Goal: Information Seeking & Learning: Learn about a topic

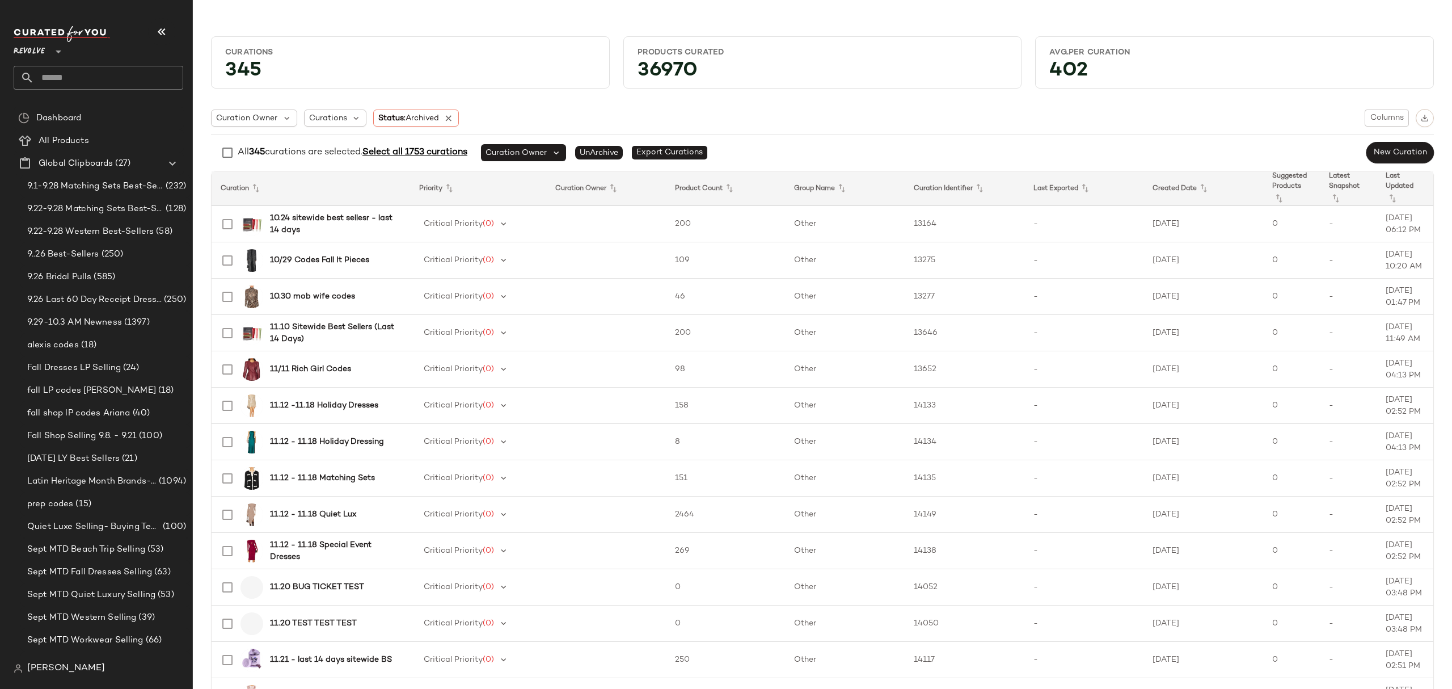
scroll to position [1550, 0]
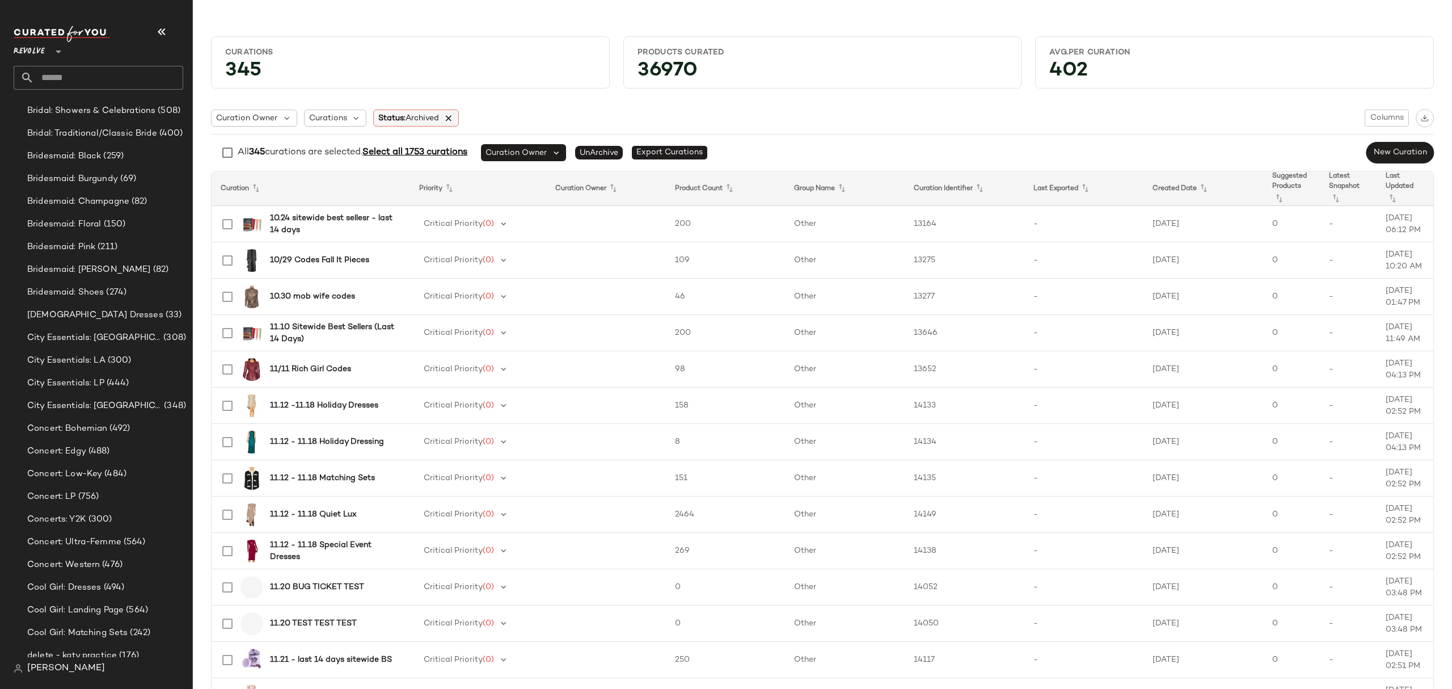
click at [449, 116] on icon at bounding box center [449, 118] width 10 height 10
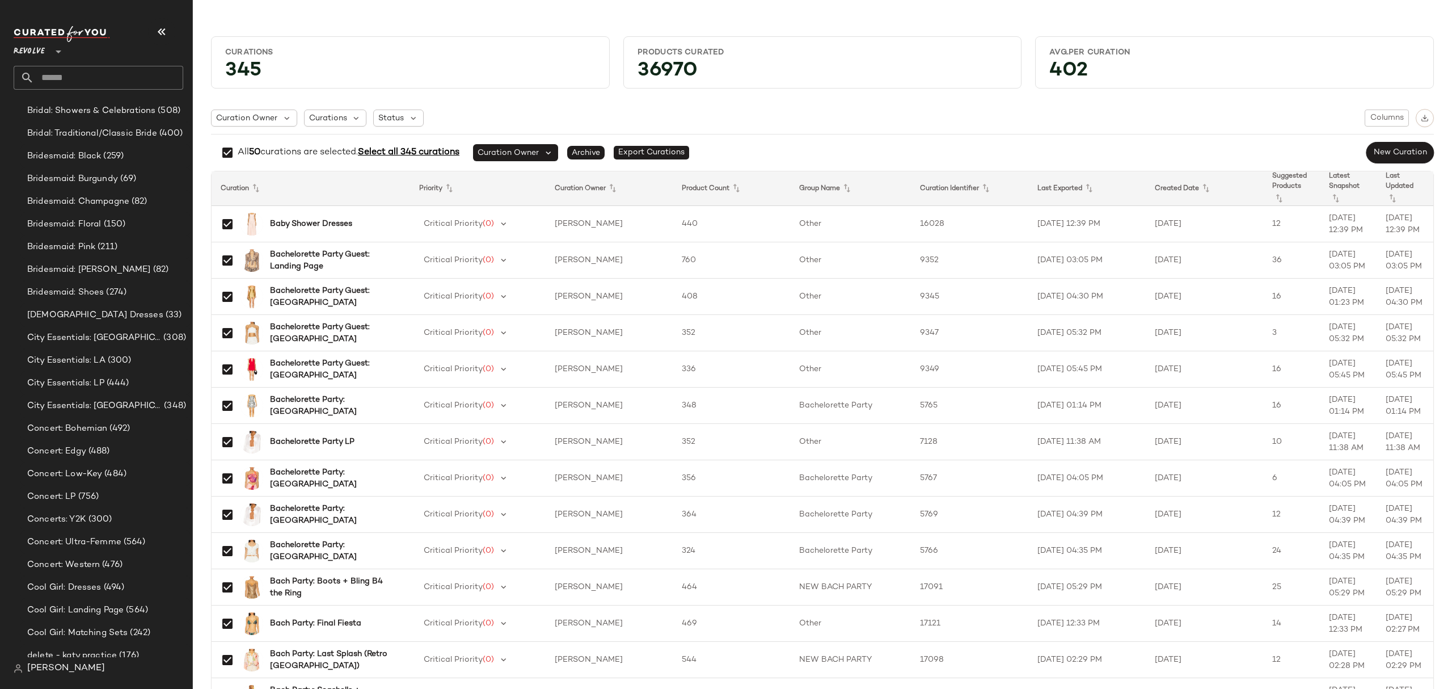
click at [436, 149] on span "Select all 345 curations" at bounding box center [409, 152] width 102 height 10
click at [1417, 113] on button "button" at bounding box center [1425, 118] width 18 height 18
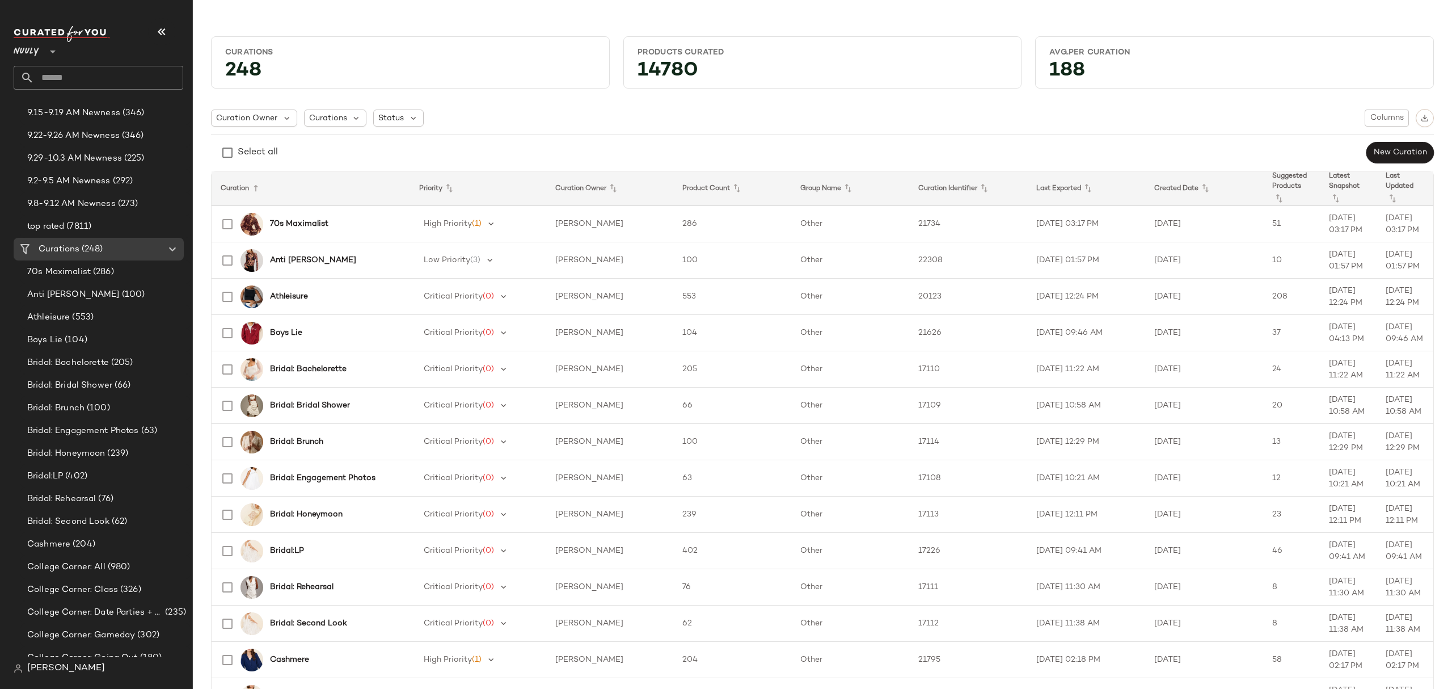
scroll to position [454, 0]
click at [116, 255] on div "Curations (248)" at bounding box center [99, 254] width 128 height 13
click at [556, 142] on div "Select all New Curation" at bounding box center [822, 152] width 1223 height 23
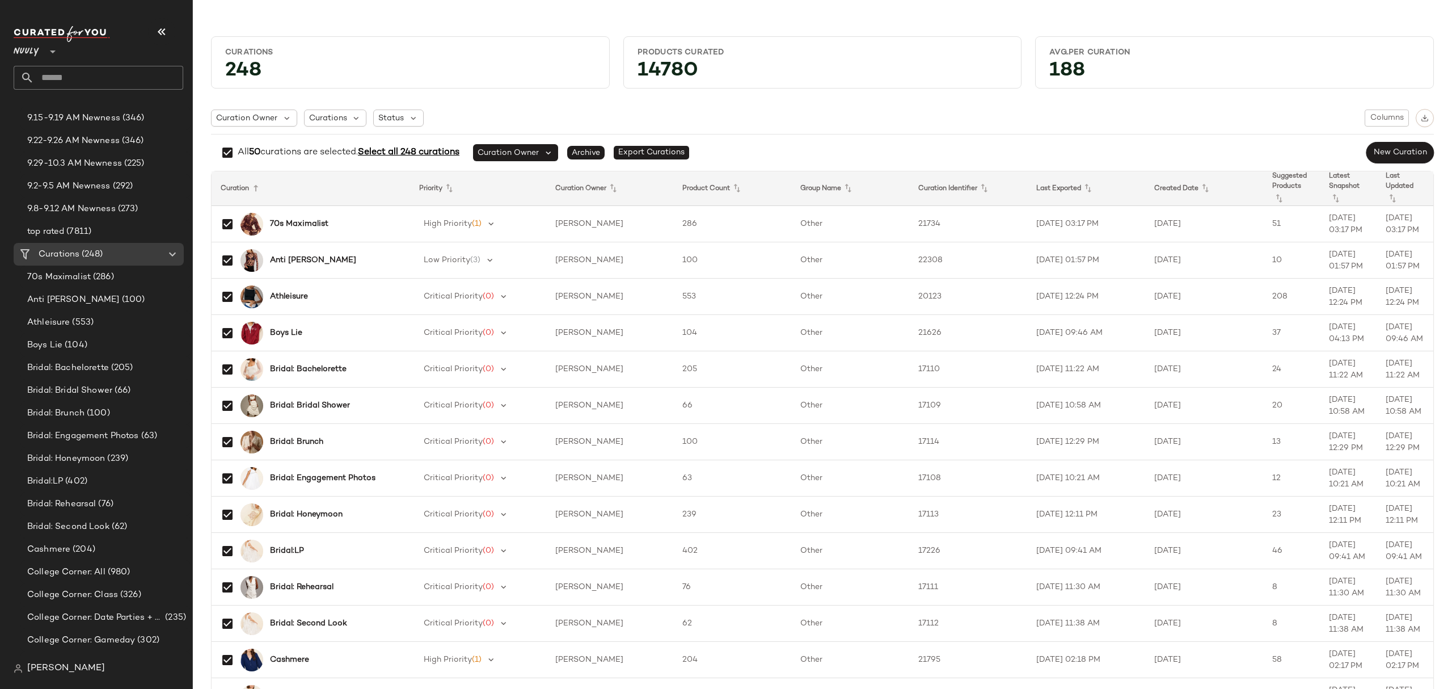
click at [407, 153] on span "Select all 248 curations" at bounding box center [409, 152] width 102 height 10
click at [1421, 116] on img "button" at bounding box center [1425, 118] width 8 height 8
click at [1421, 119] on img "button" at bounding box center [1425, 118] width 8 height 8
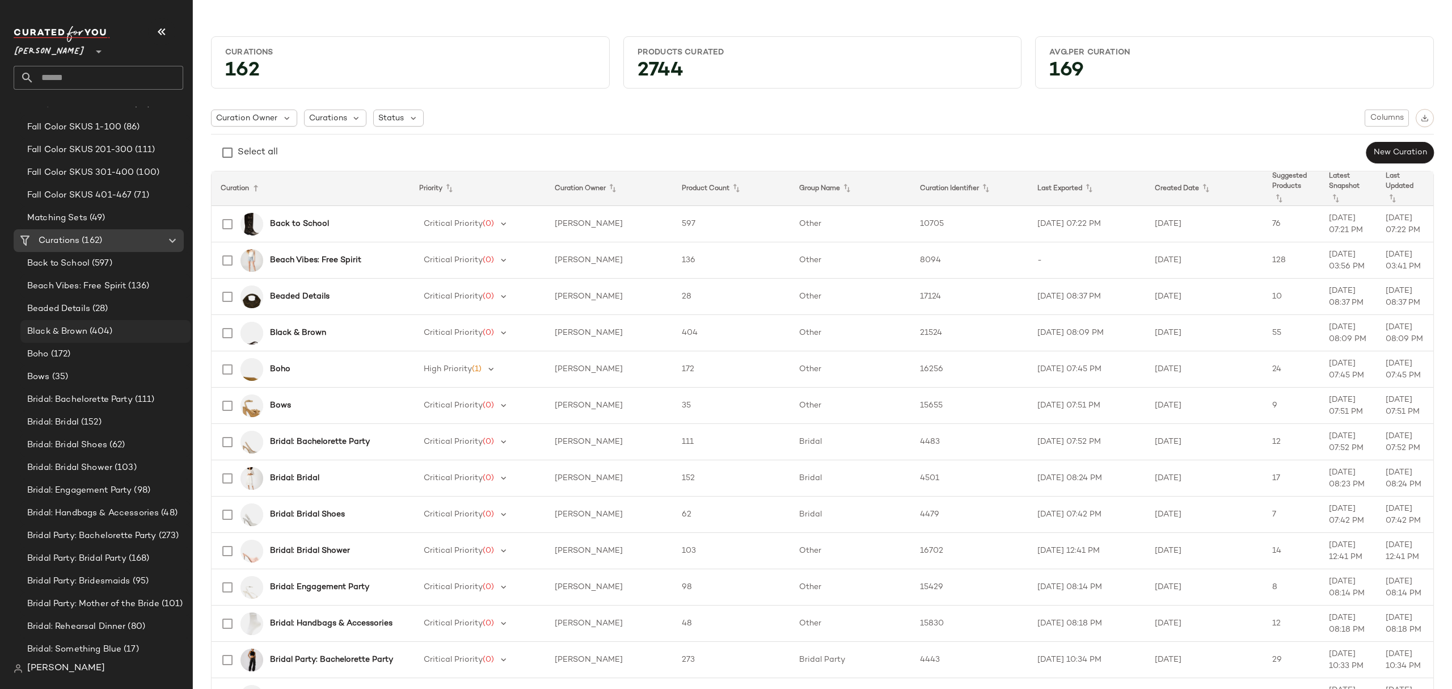
scroll to position [529, 0]
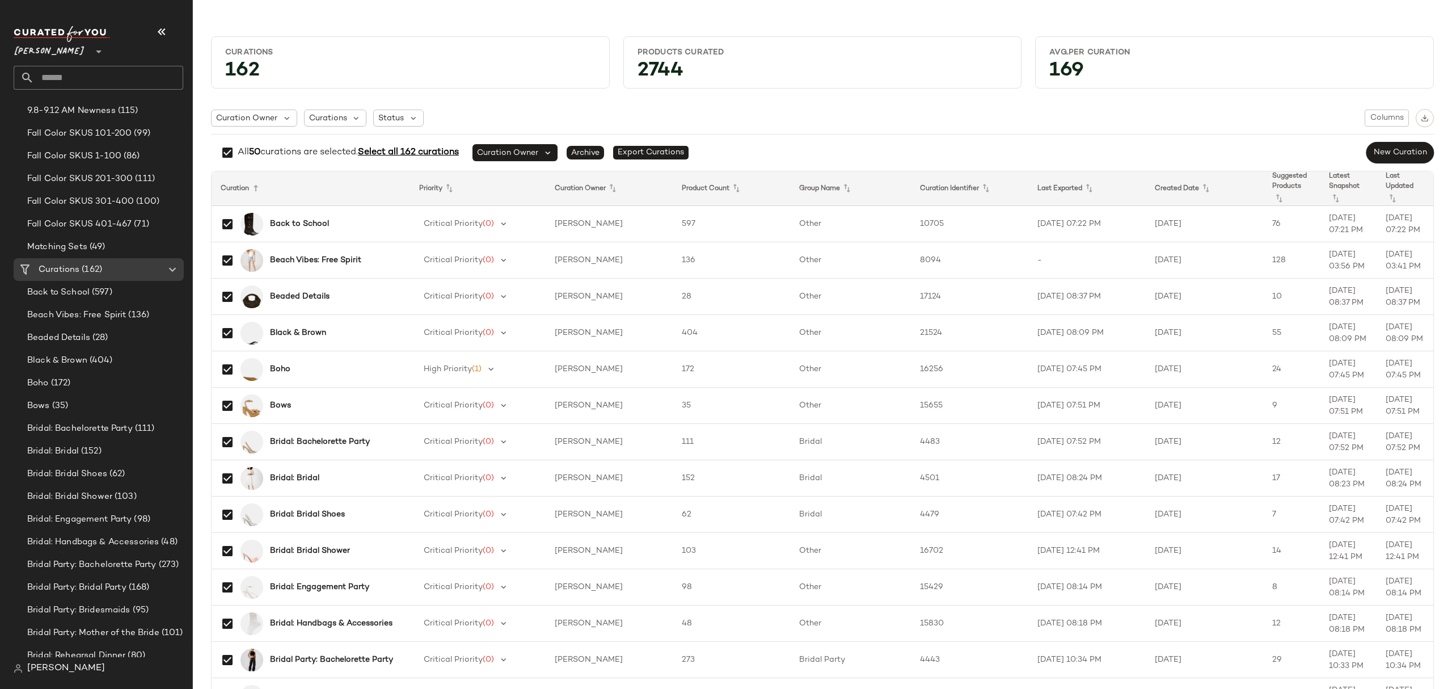
click at [408, 155] on span "Select all 162 curations" at bounding box center [408, 152] width 101 height 10
click at [1425, 119] on button "button" at bounding box center [1425, 118] width 18 height 18
click at [105, 82] on input "text" at bounding box center [108, 78] width 149 height 24
paste input "**********"
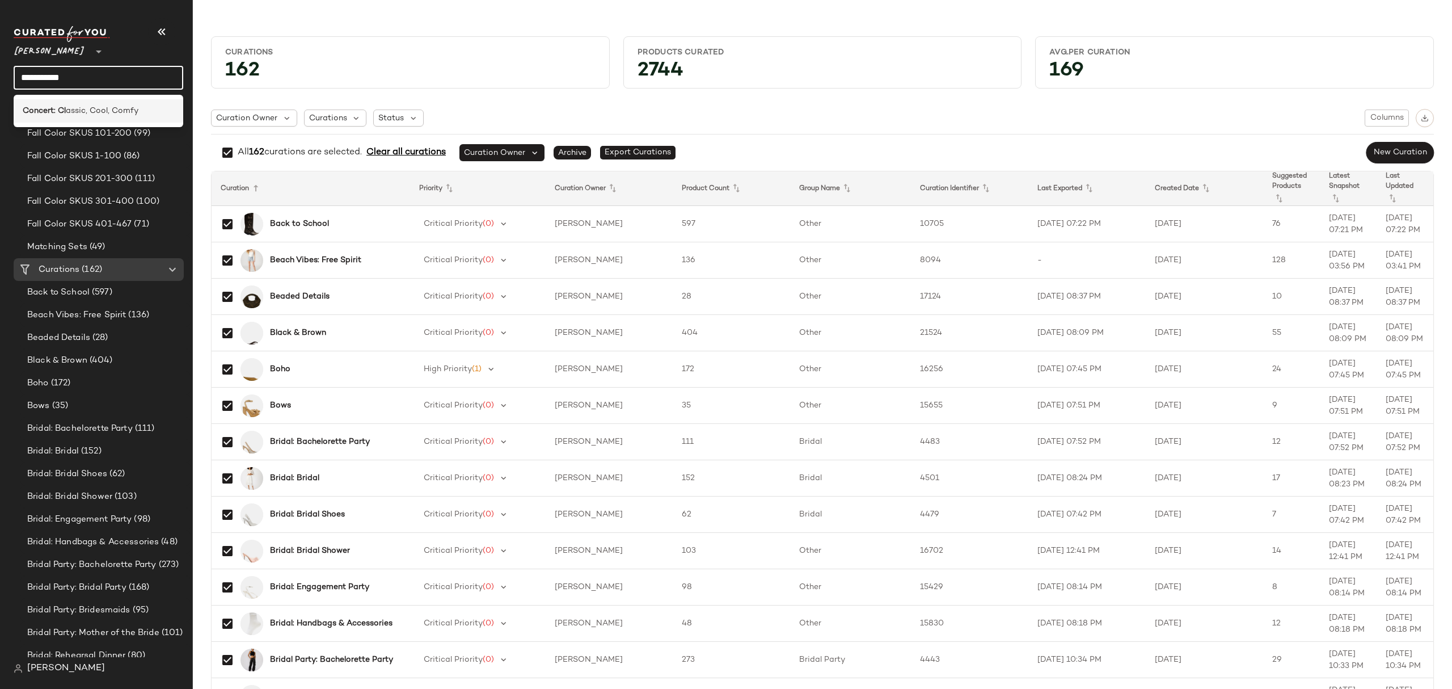
type input "**********"
click at [144, 101] on div "Concert: Cl assic, Cool, Comfy" at bounding box center [99, 110] width 170 height 23
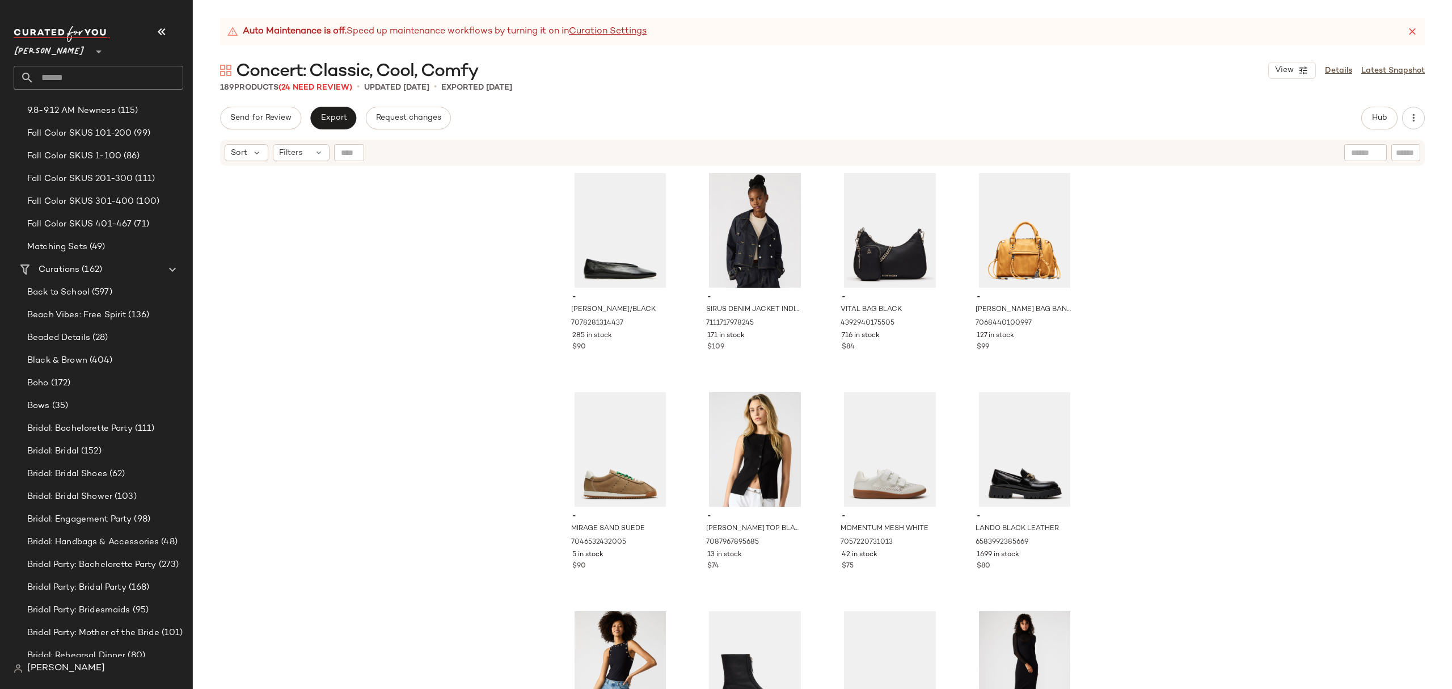
click at [123, 77] on input "text" at bounding box center [108, 78] width 149 height 24
paste input "**********"
type input "**********"
click at [157, 107] on div "Beach Vibes: Free Spirit" at bounding box center [98, 111] width 151 height 12
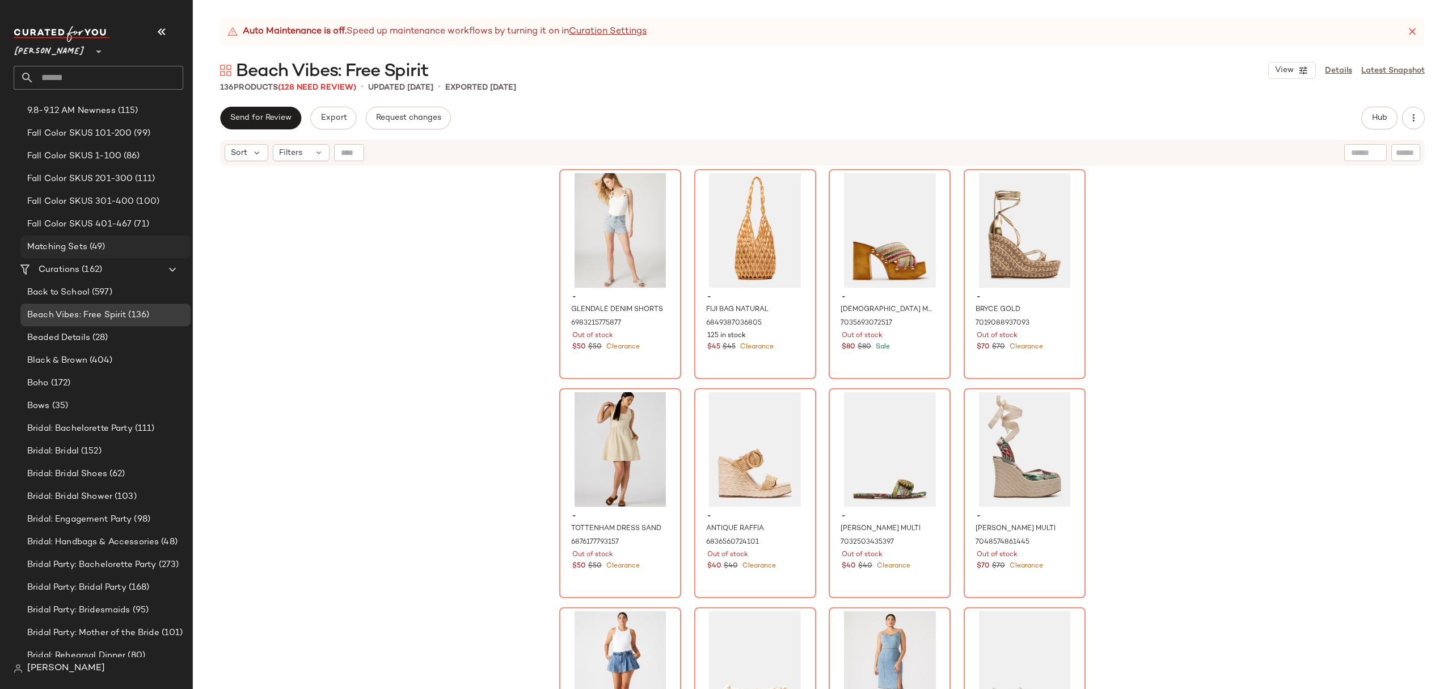
scroll to position [302, 0]
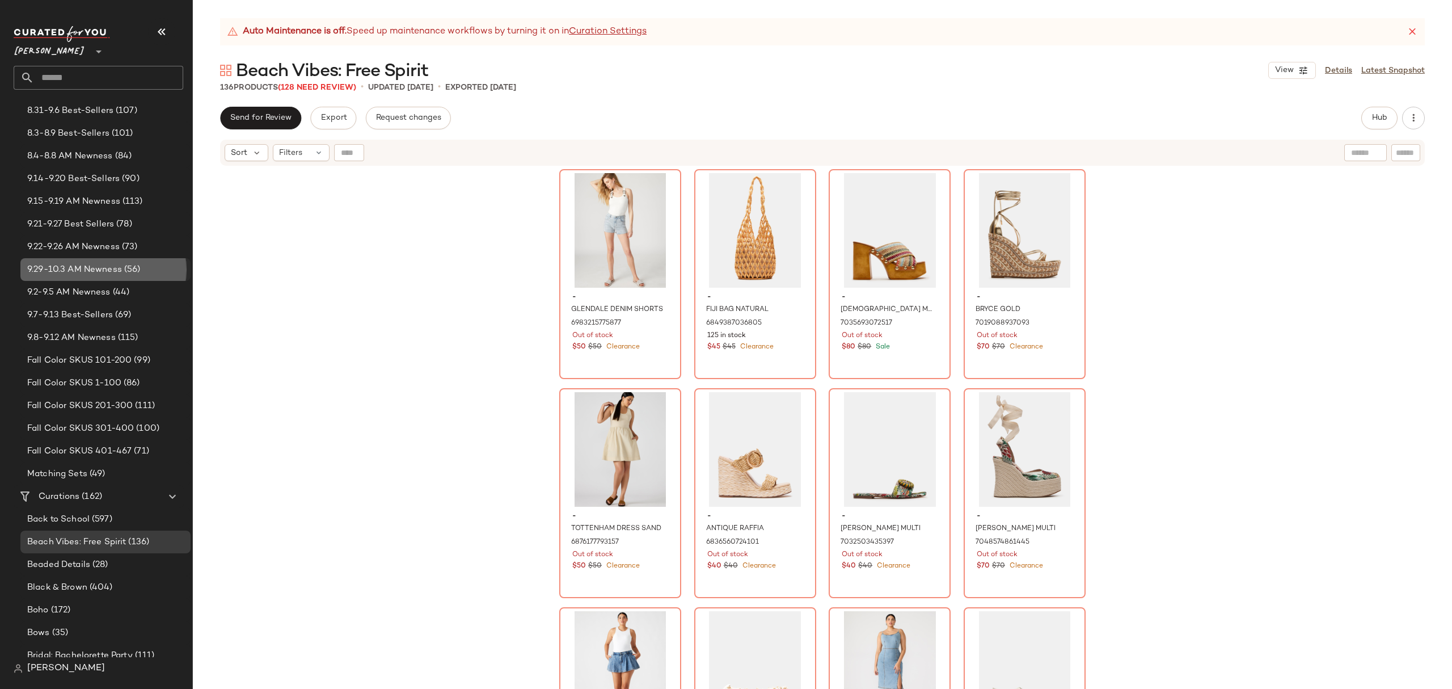
click at [98, 259] on div "9.29-10.3 AM Newness (56)" at bounding box center [105, 269] width 170 height 23
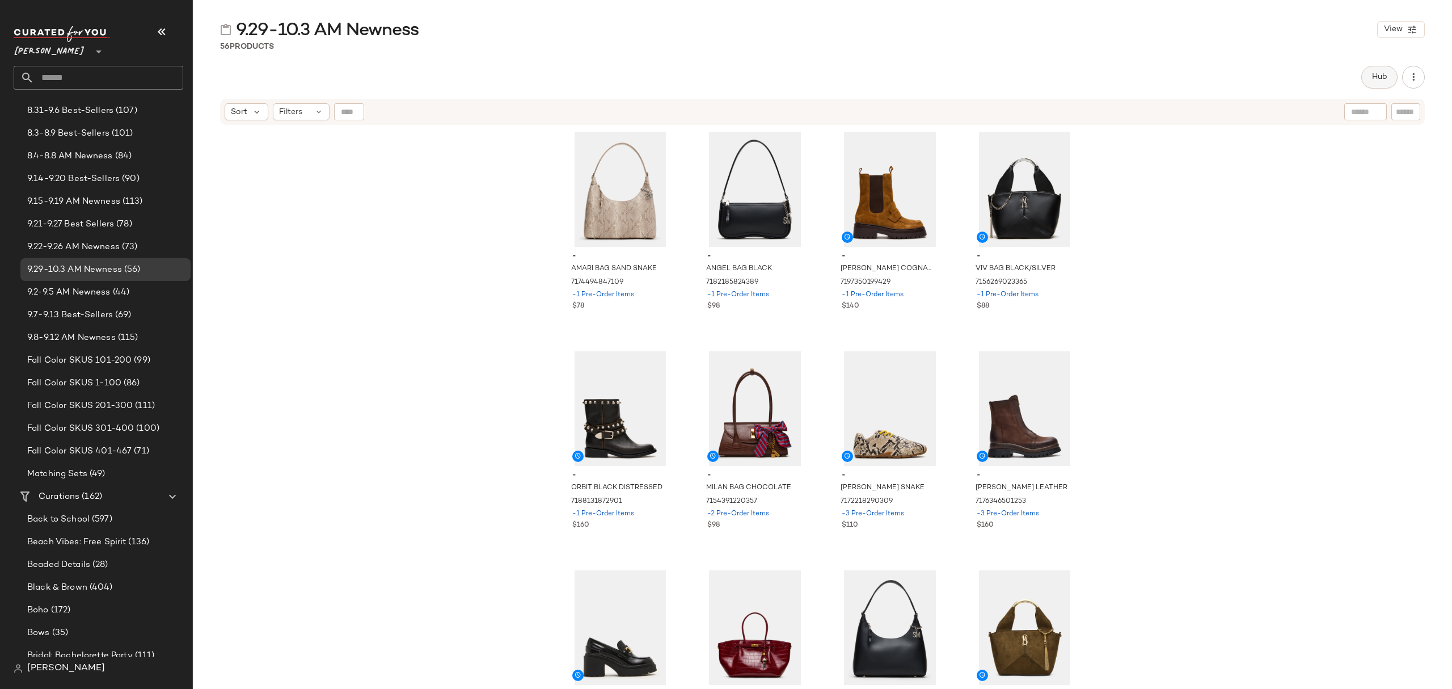
click at [1380, 75] on span "Hub" at bounding box center [1380, 77] width 16 height 9
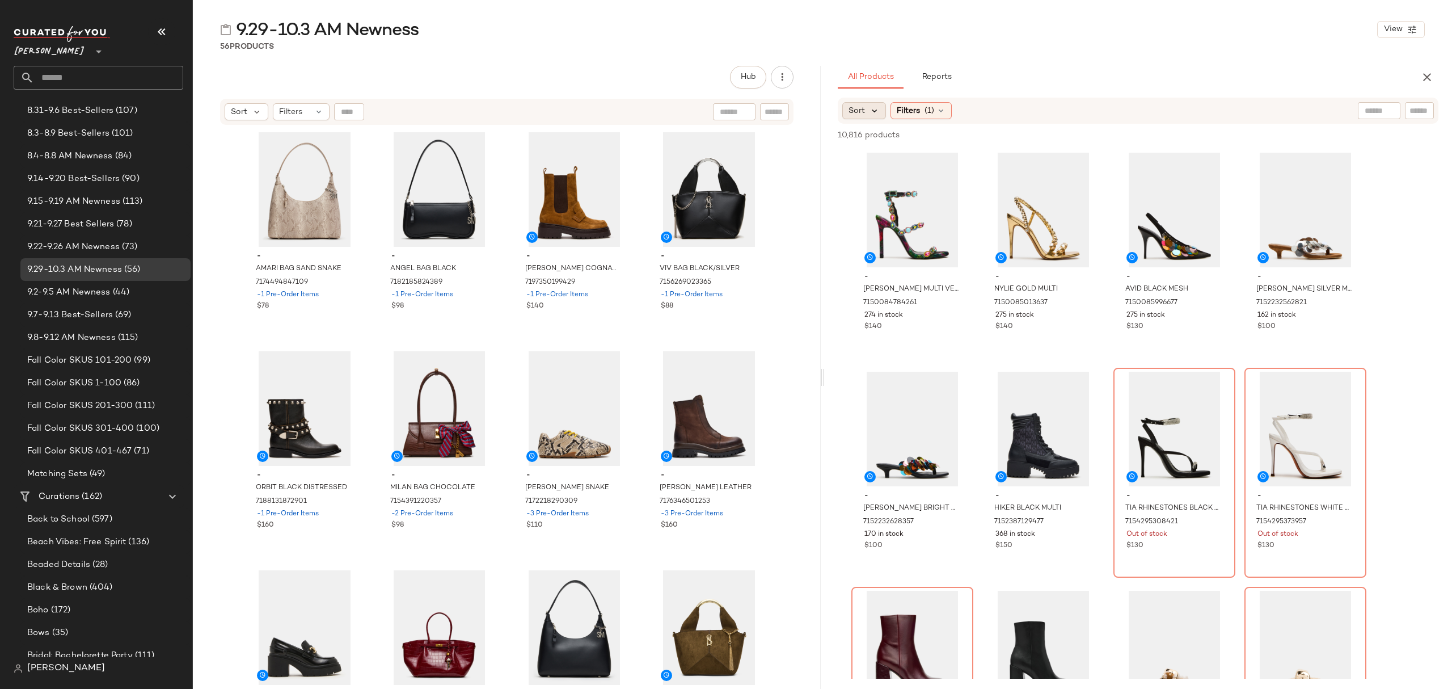
click at [874, 113] on icon at bounding box center [875, 111] width 10 height 10
click at [879, 147] on label "Newest" at bounding box center [911, 141] width 92 height 16
click at [945, 112] on span "Filters" at bounding box center [938, 111] width 23 height 12
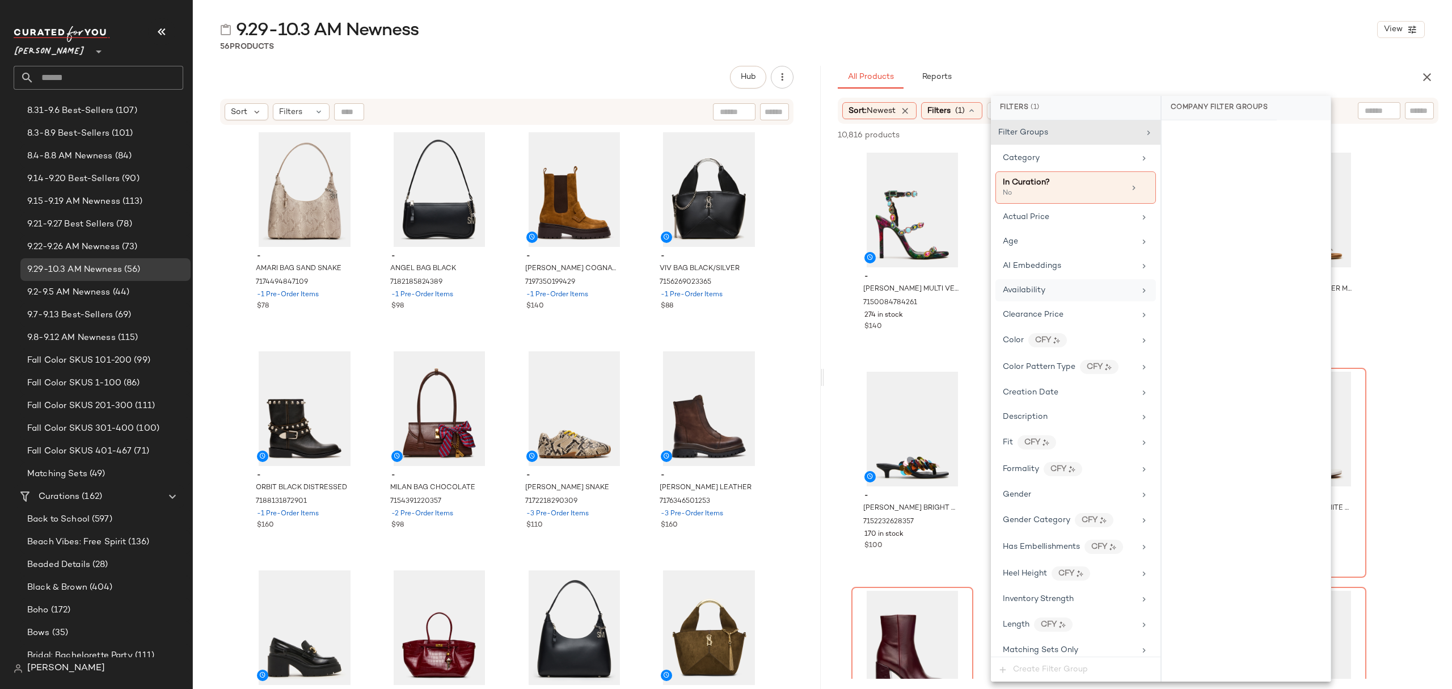
click at [1037, 300] on div "Availability" at bounding box center [1076, 290] width 161 height 22
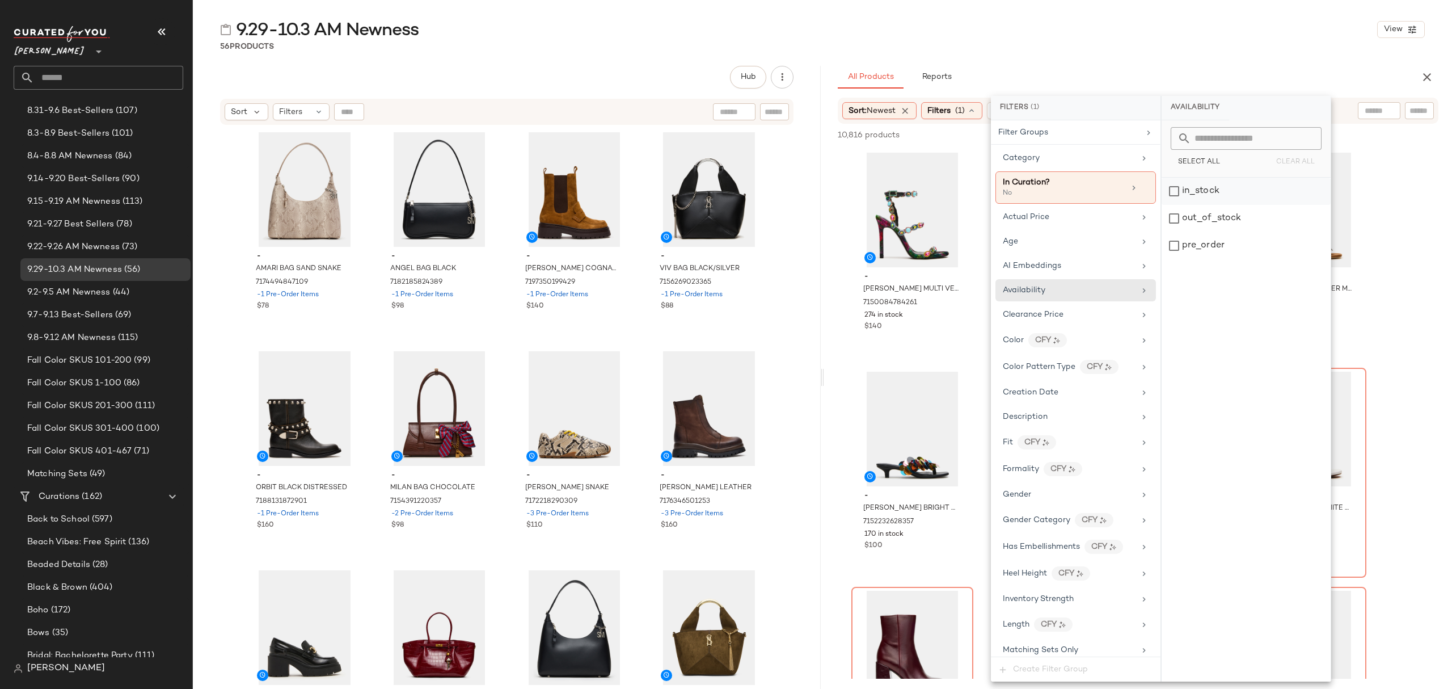
click at [1242, 197] on div "in_stock" at bounding box center [1246, 191] width 169 height 27
click at [1235, 252] on div "pre_order" at bounding box center [1246, 245] width 169 height 27
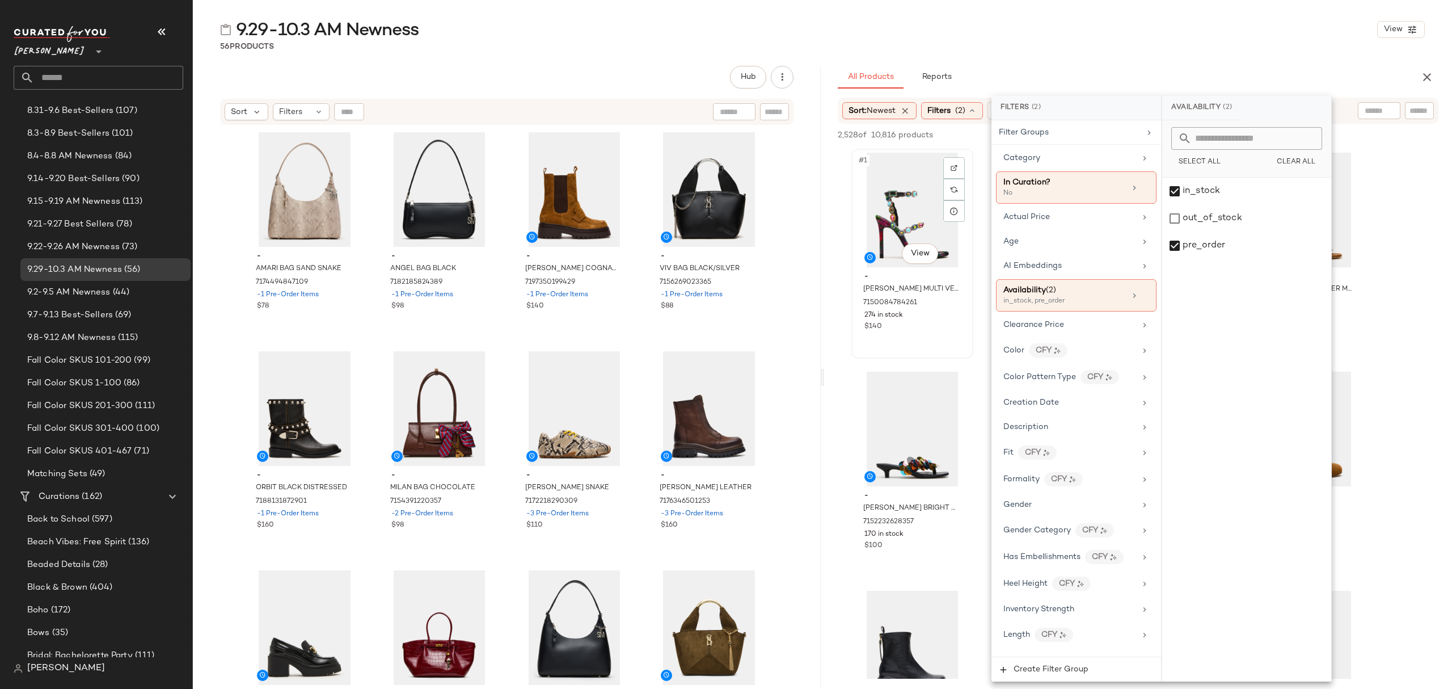
drag, startPoint x: 883, startPoint y: 199, endPoint x: 882, endPoint y: 204, distance: 5.8
click at [883, 200] on div "#1 View" at bounding box center [912, 210] width 114 height 115
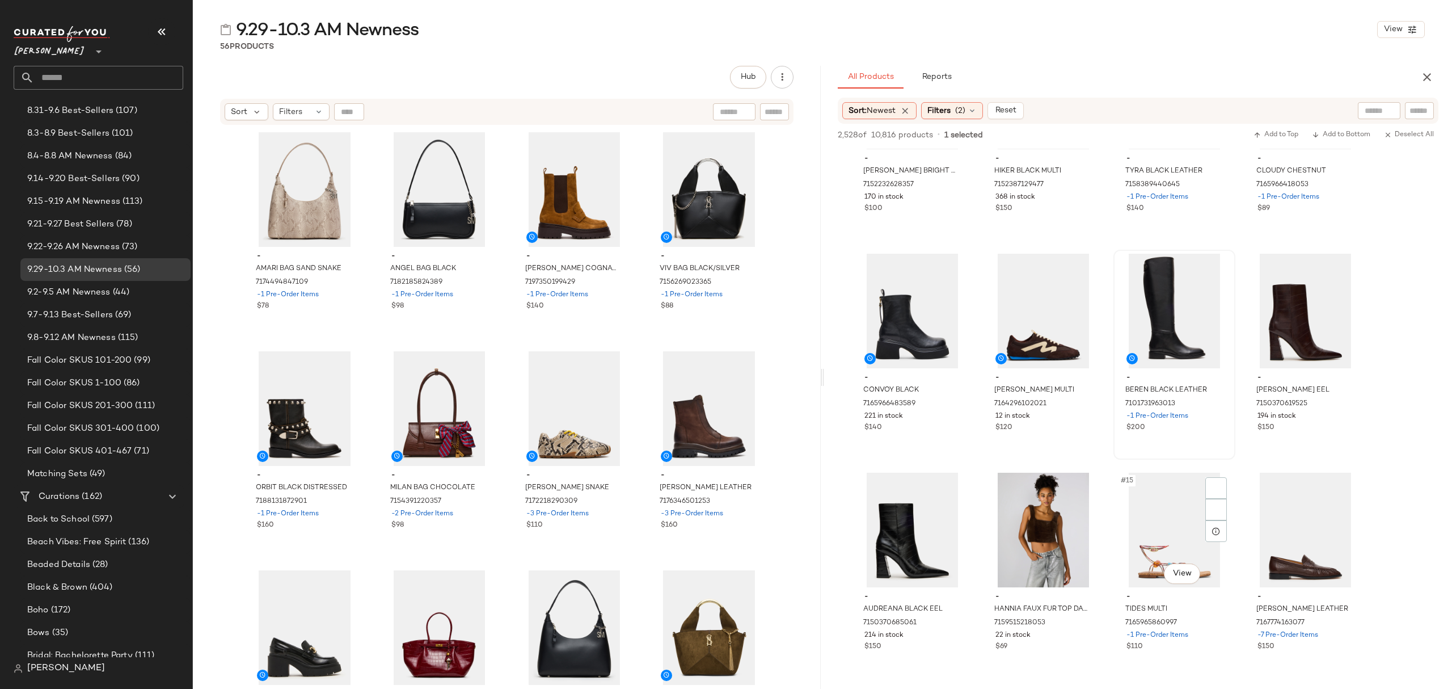
scroll to position [454, 0]
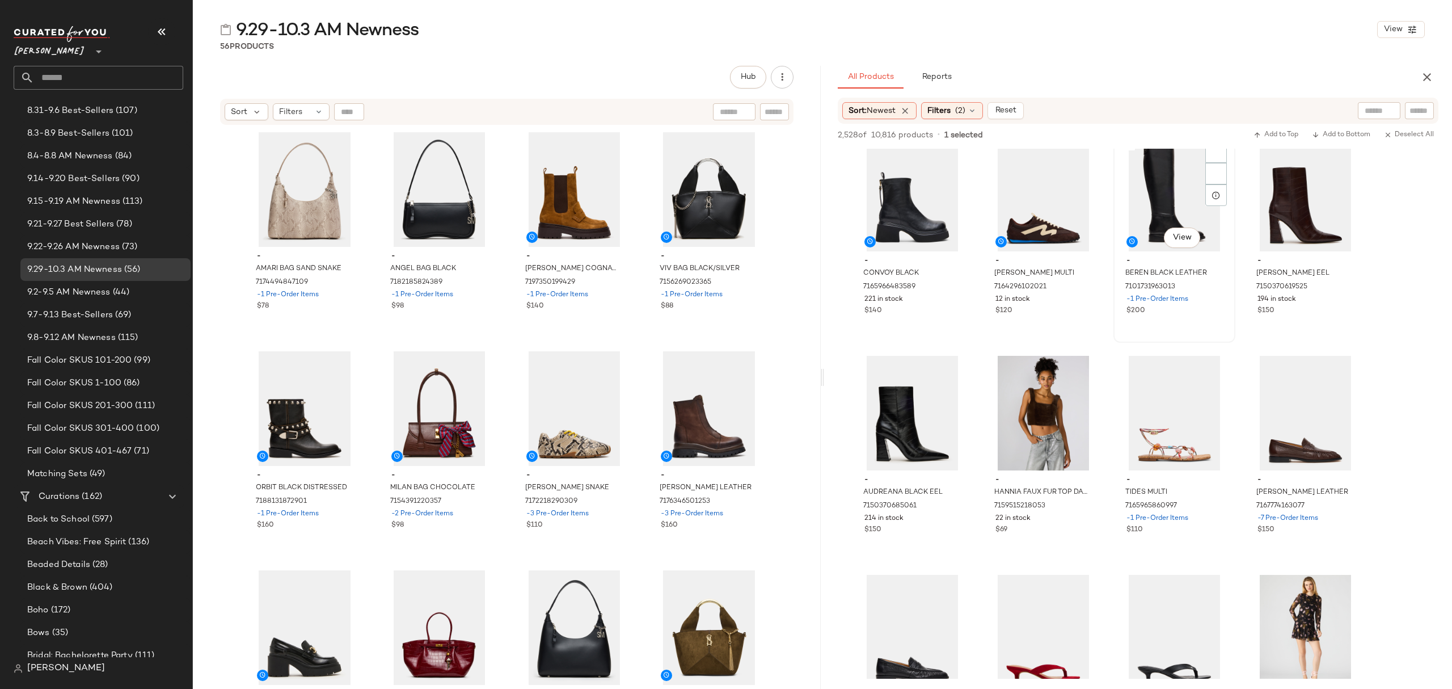
click at [1213, 300] on div "-1 Pre-Order Items" at bounding box center [1175, 299] width 96 height 10
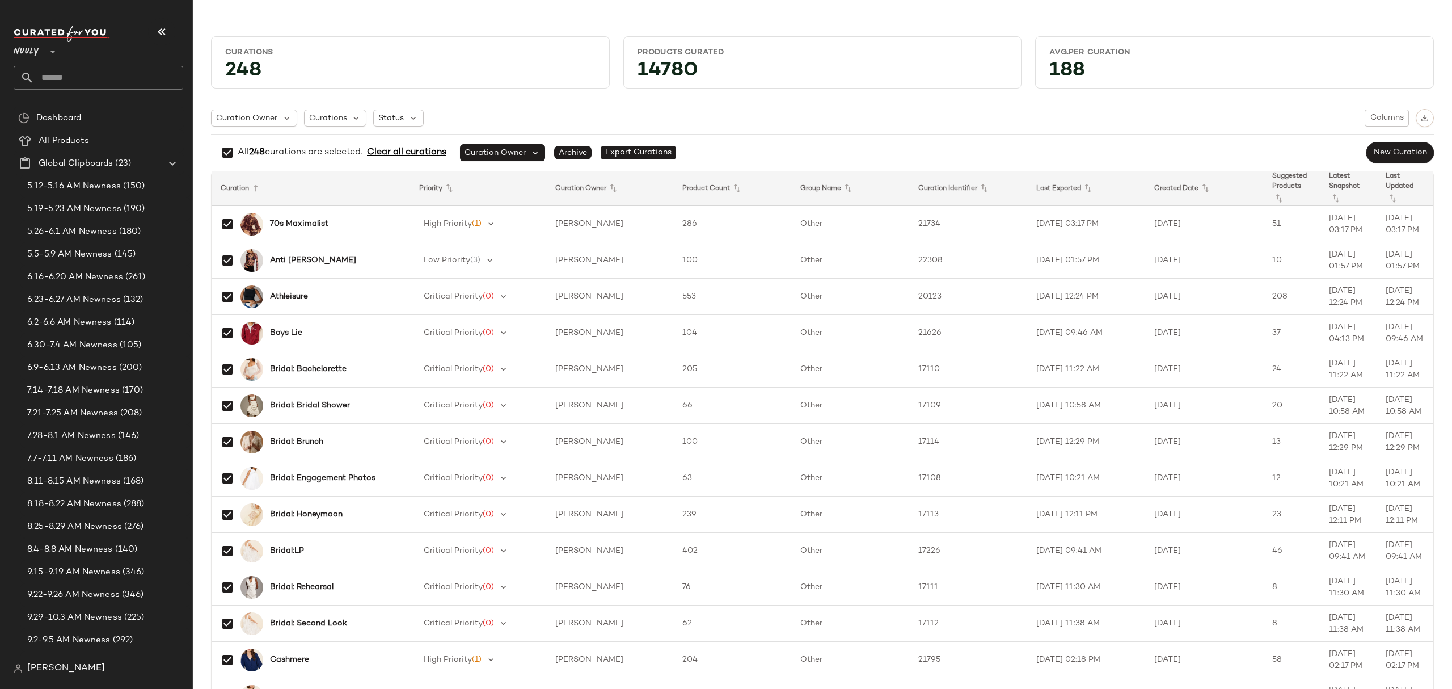
scroll to position [454, 0]
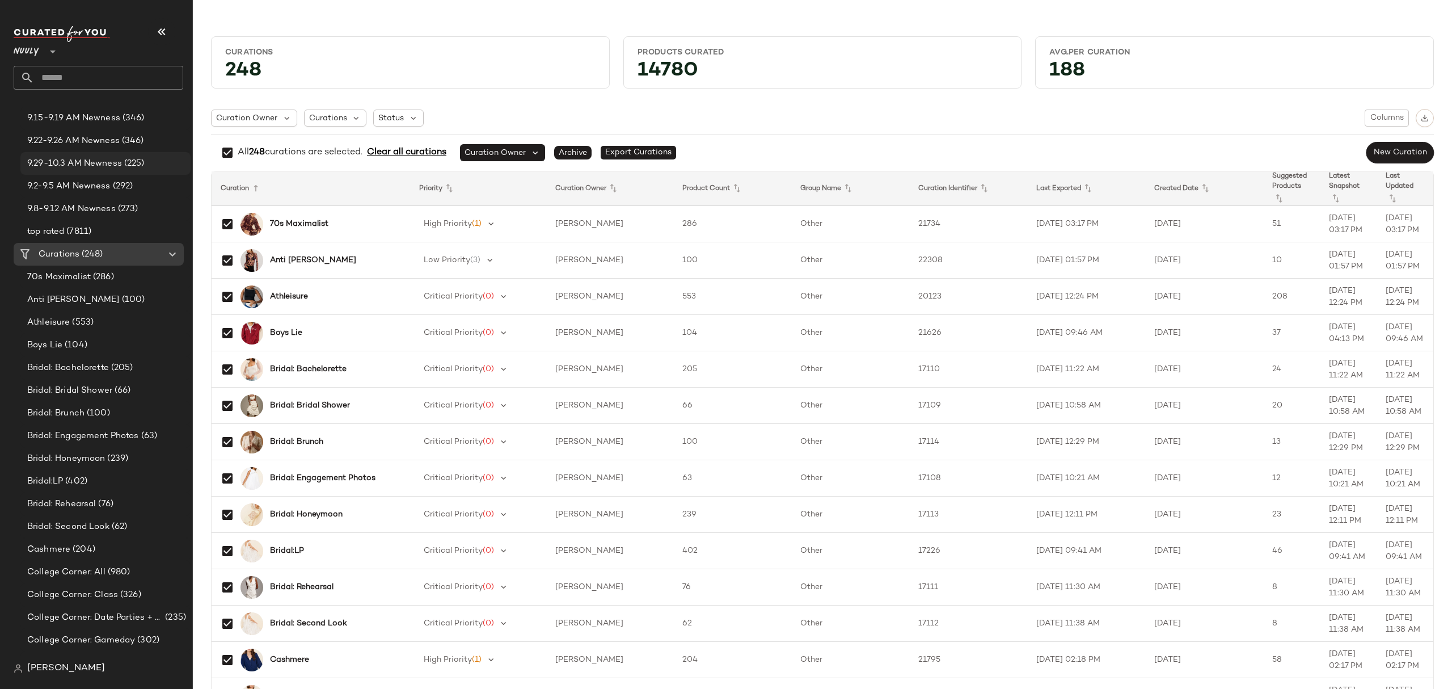
click at [122, 157] on span "(225)" at bounding box center [133, 163] width 23 height 13
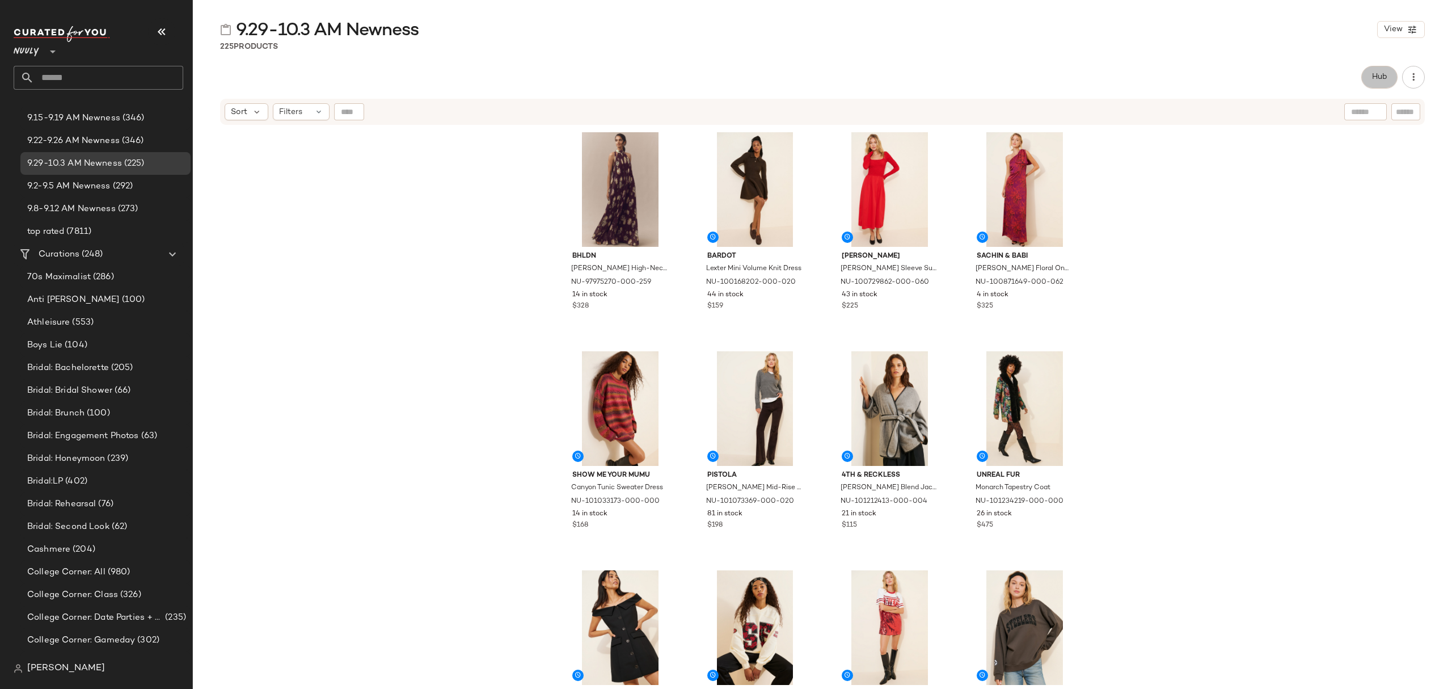
click at [1382, 75] on span "Hub" at bounding box center [1380, 77] width 16 height 9
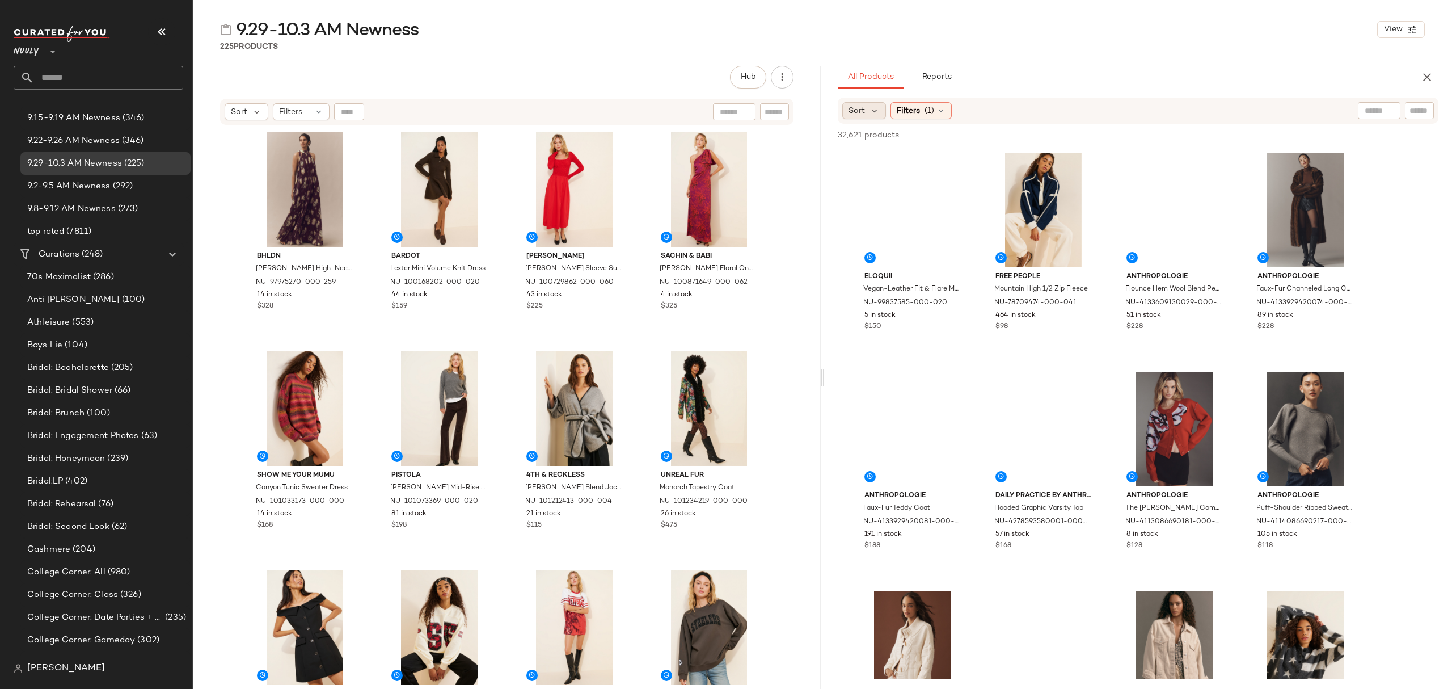
click at [863, 109] on span "Sort" at bounding box center [857, 111] width 16 height 12
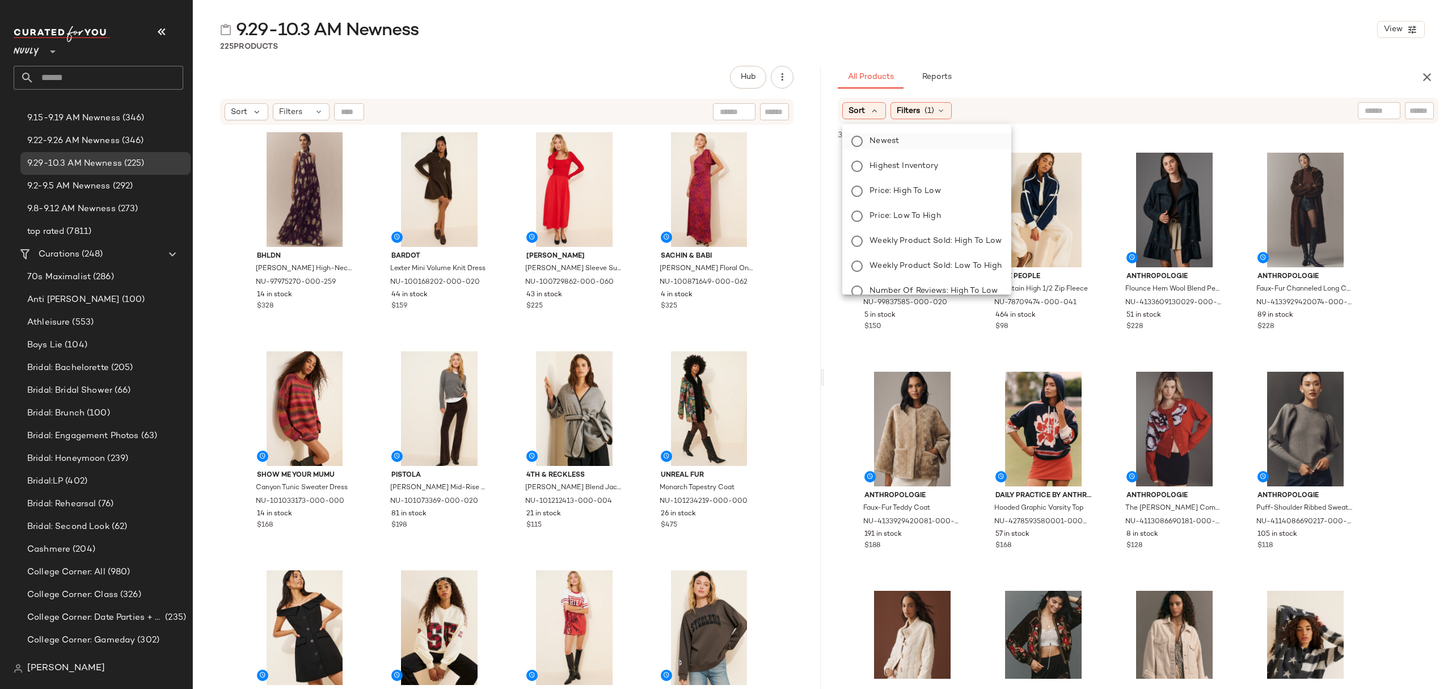
drag, startPoint x: 880, startPoint y: 143, endPoint x: 935, endPoint y: 137, distance: 54.8
click at [880, 142] on span "Newest" at bounding box center [884, 141] width 29 height 12
click at [972, 111] on icon at bounding box center [971, 110] width 9 height 9
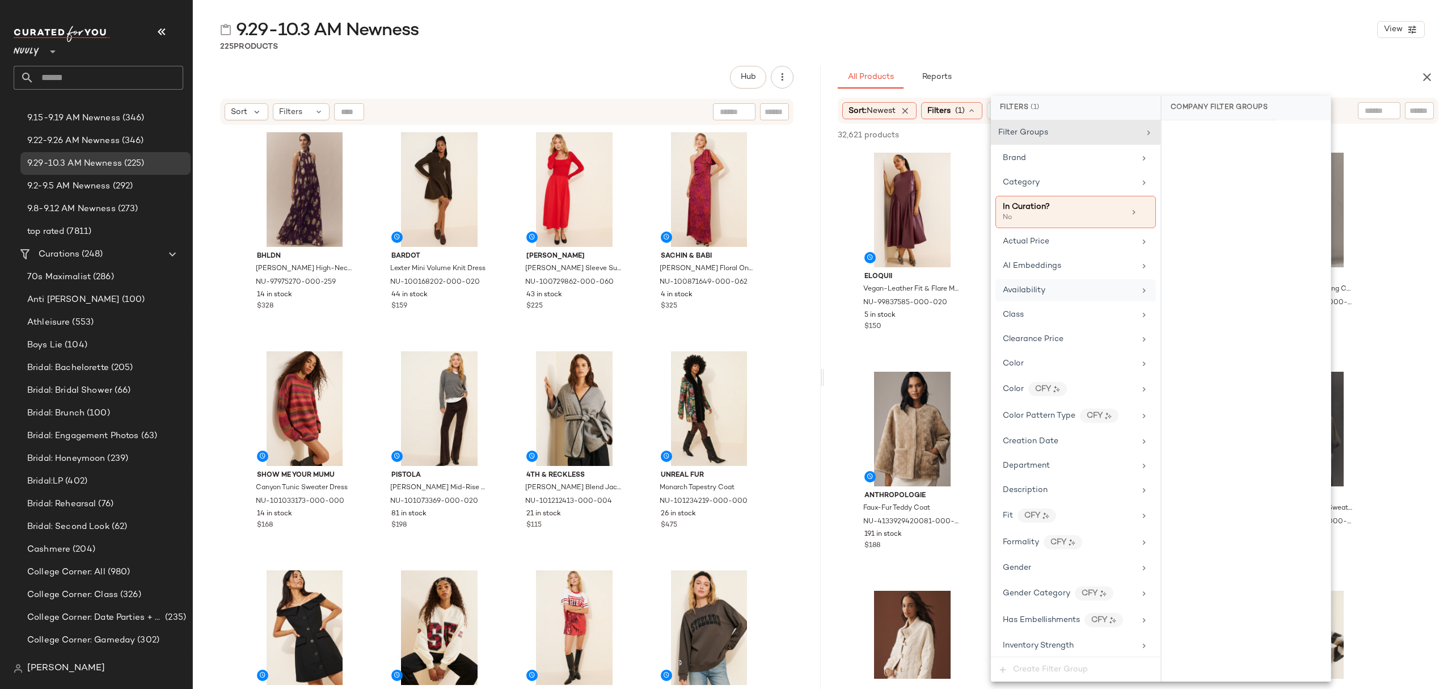
click at [1058, 300] on div "Availability" at bounding box center [1076, 290] width 161 height 22
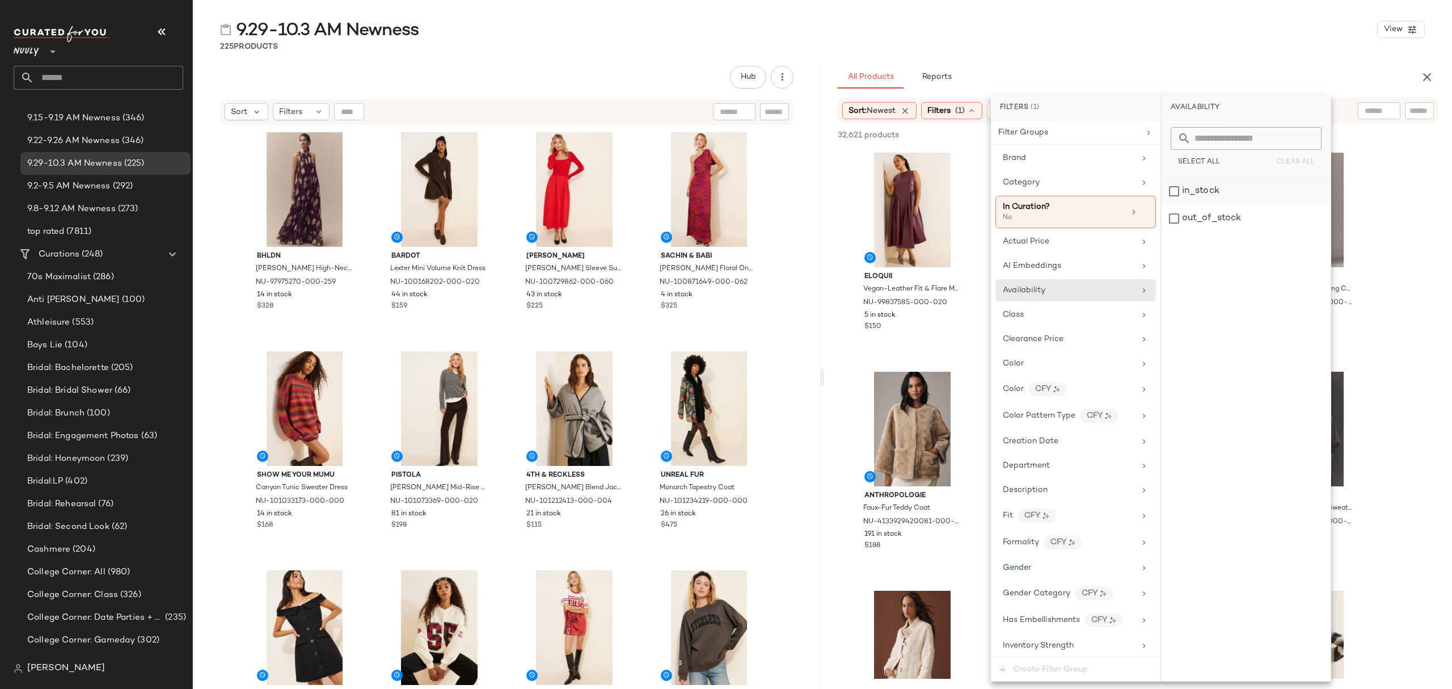
click at [1228, 186] on div "in_stock" at bounding box center [1246, 191] width 169 height 27
click at [1161, 66] on div "All Products Reports" at bounding box center [1120, 77] width 564 height 23
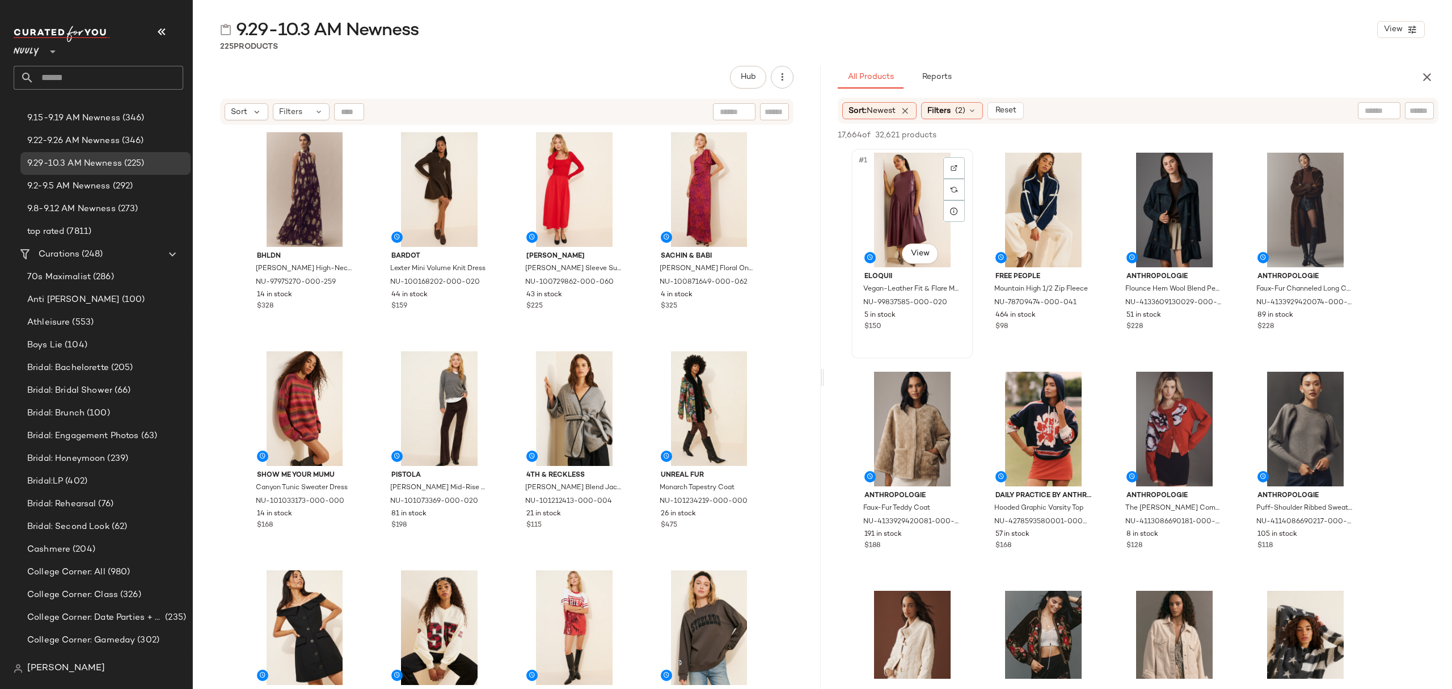
click at [896, 193] on div "#1 View" at bounding box center [912, 210] width 114 height 115
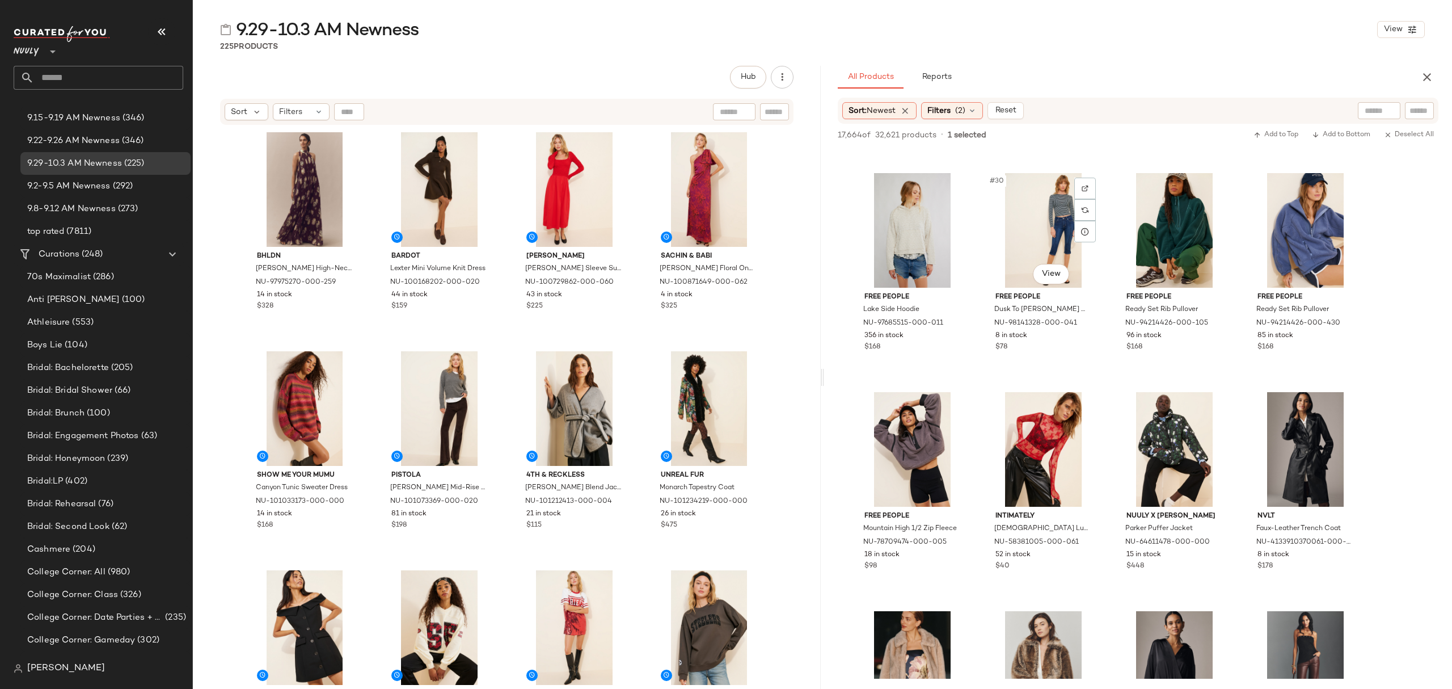
scroll to position [1285, 0]
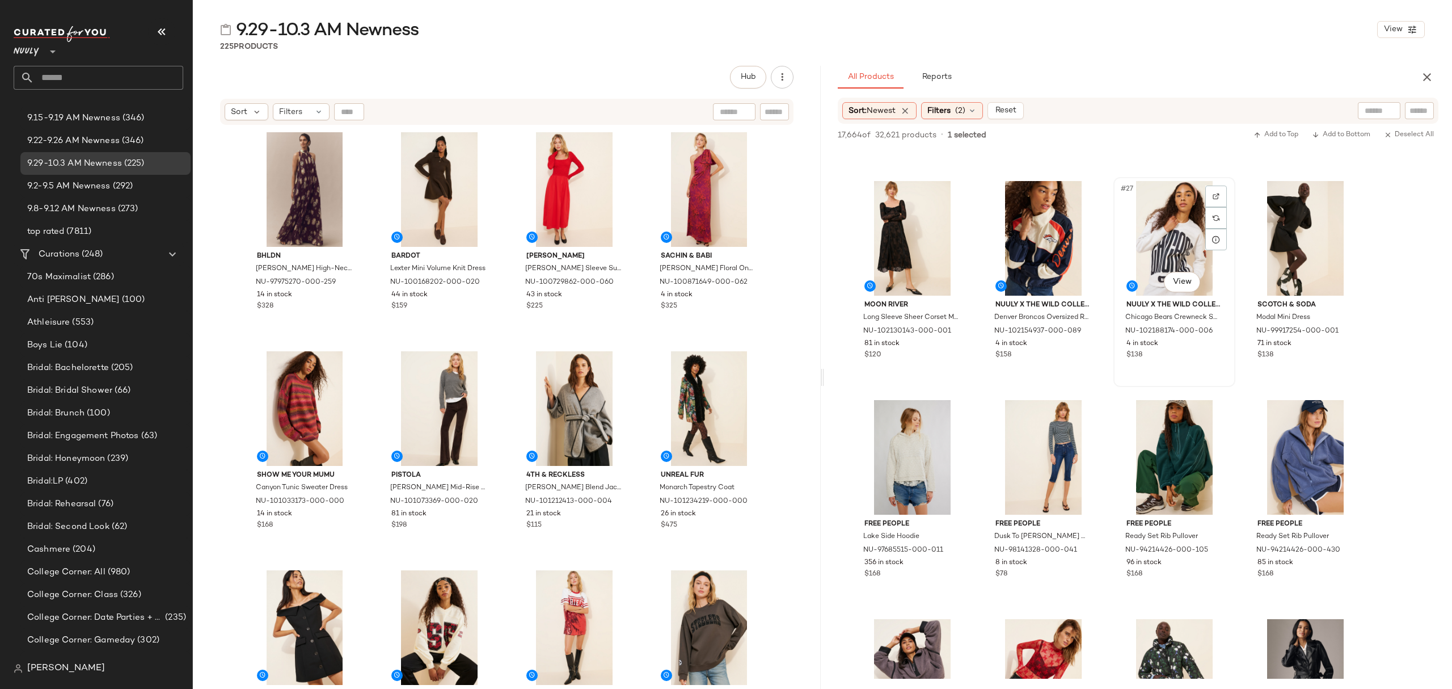
click at [1186, 366] on div "#27 View Nuuly x The Wild Collective Chicago Bears Crewneck Sweatshirt NU-10218…" at bounding box center [1175, 282] width 120 height 208
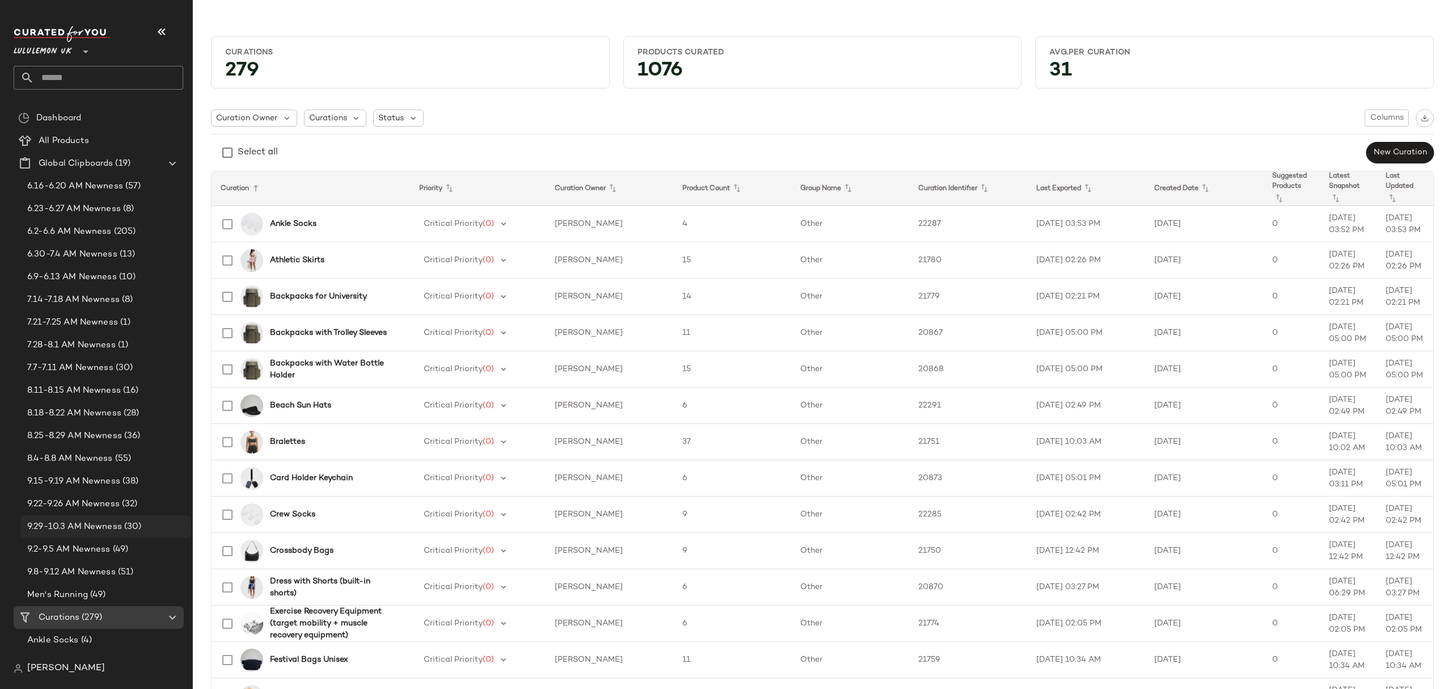
click at [112, 525] on span "9.29-10.3 AM Newness" at bounding box center [74, 526] width 95 height 13
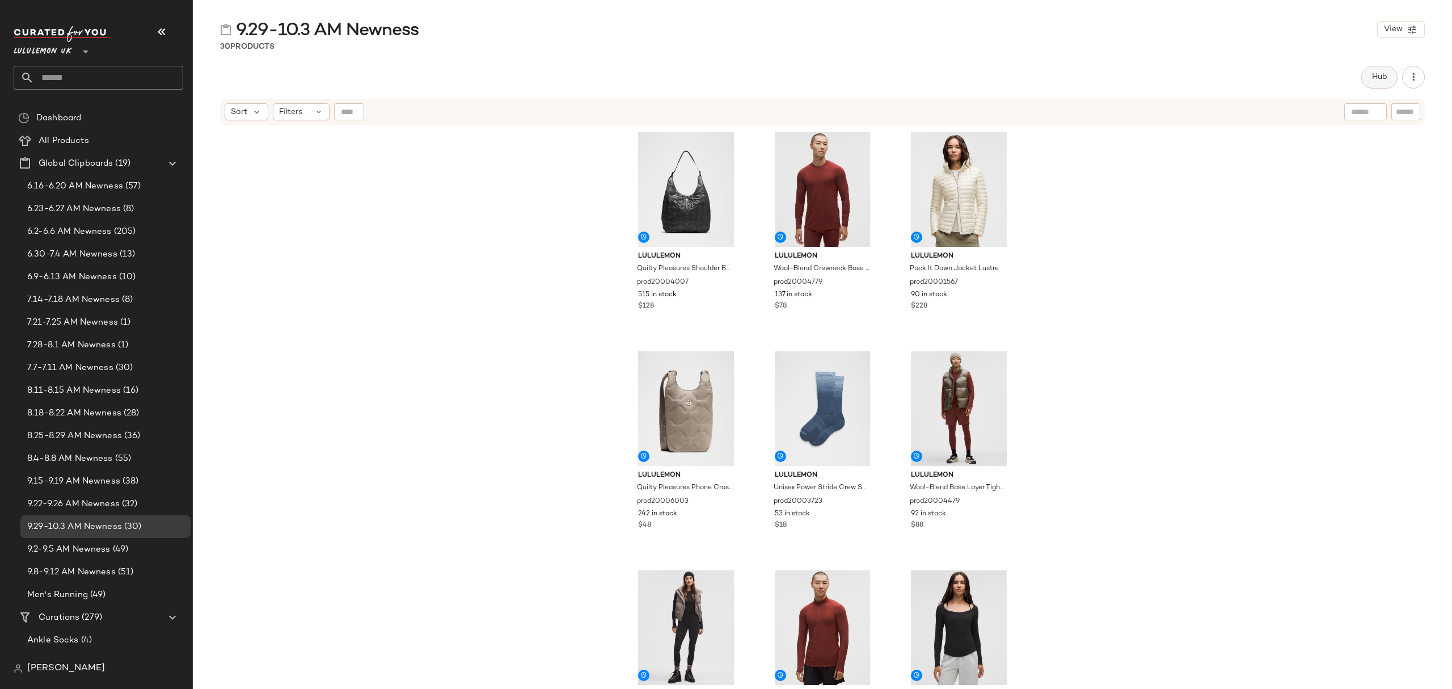
click at [1373, 78] on span "Hub" at bounding box center [1380, 77] width 16 height 9
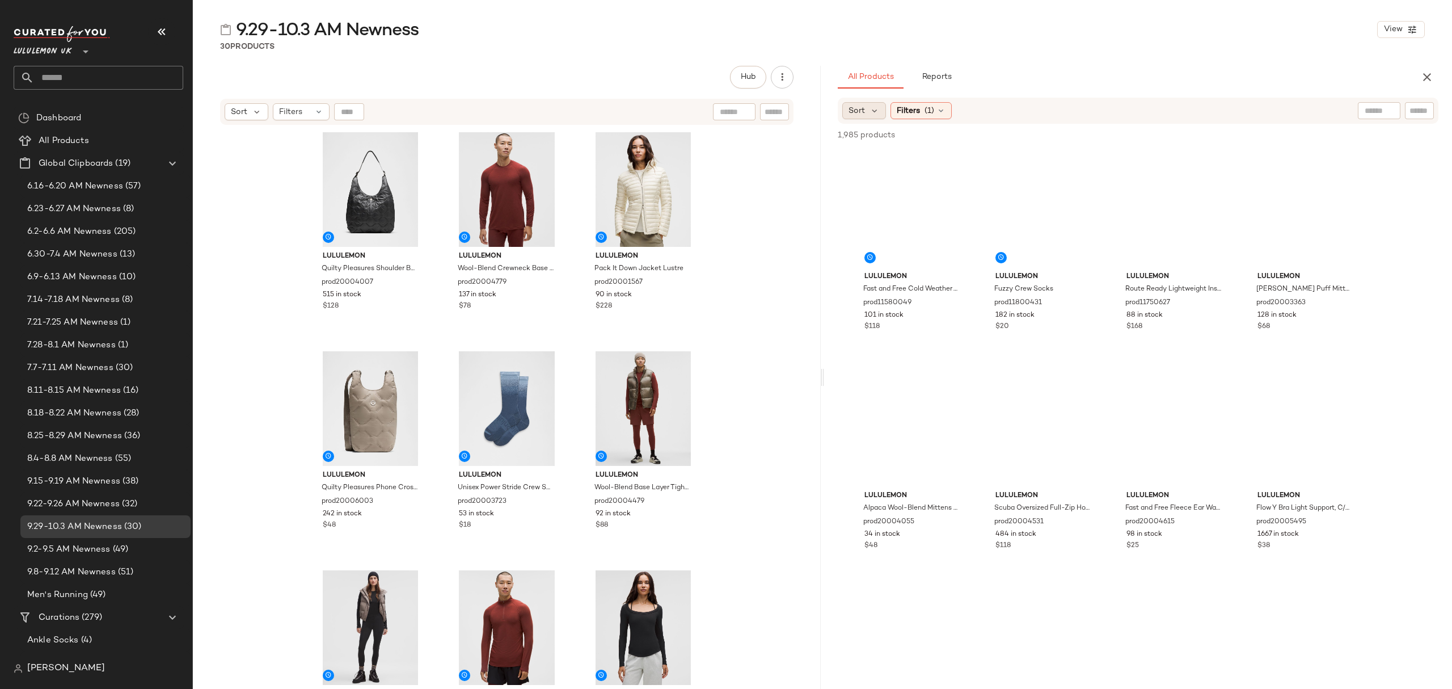
click at [854, 112] on span "Sort" at bounding box center [857, 111] width 16 height 12
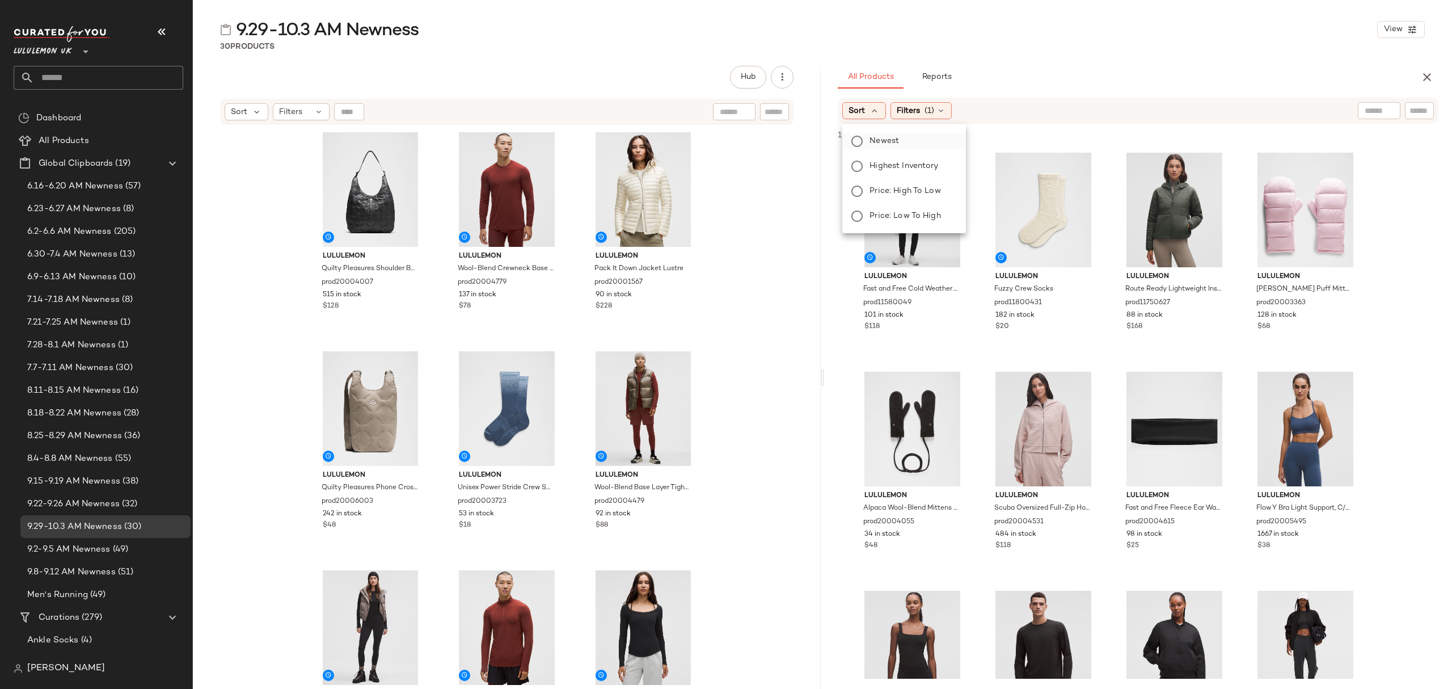
click at [870, 135] on span "Newest" at bounding box center [884, 141] width 29 height 12
click at [951, 110] on span "Filters" at bounding box center [938, 111] width 23 height 12
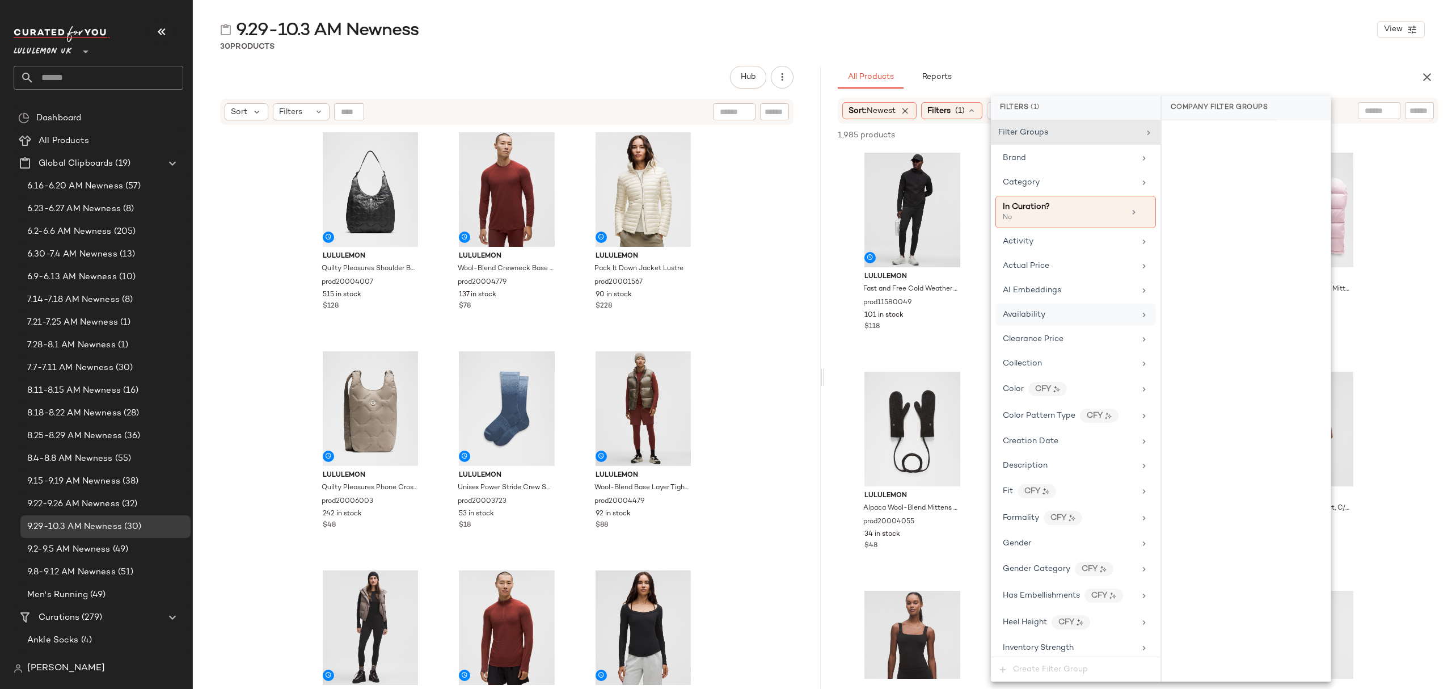
click at [1107, 319] on div "Availability" at bounding box center [1069, 315] width 132 height 12
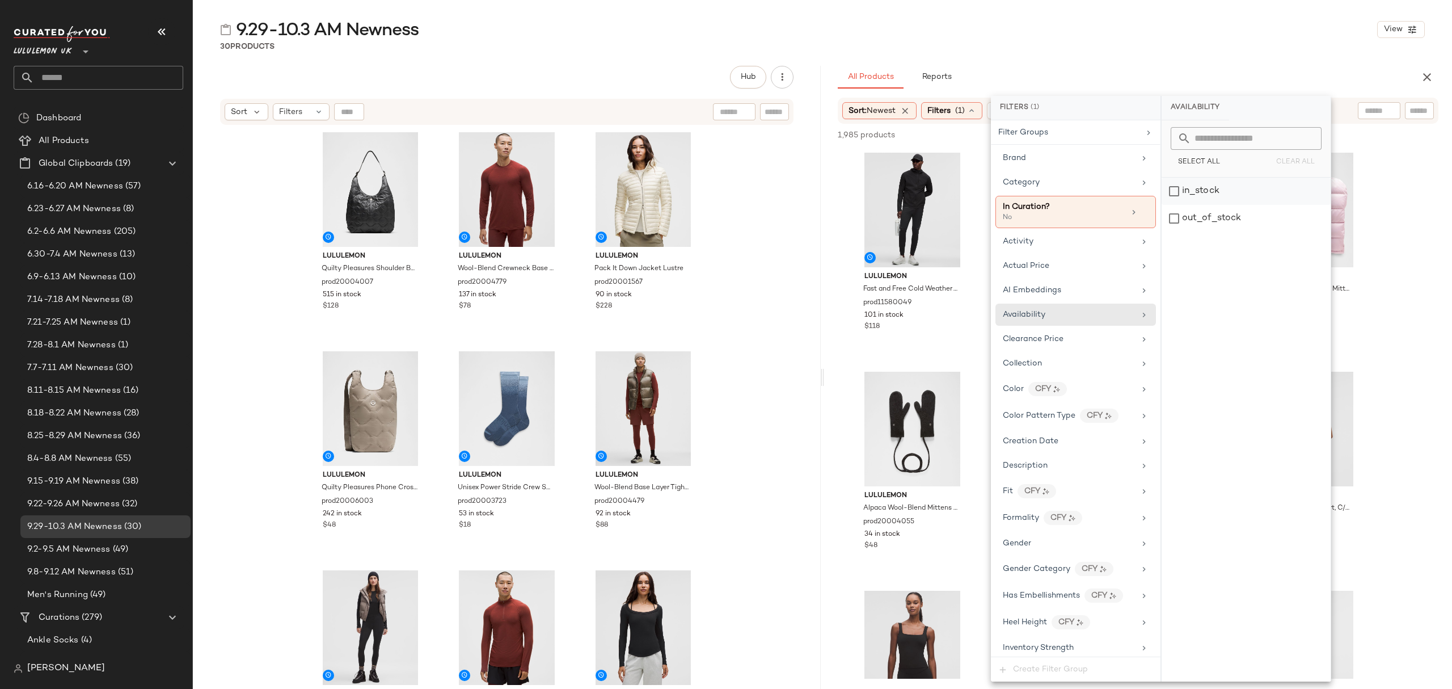
click at [1259, 196] on div "in_stock" at bounding box center [1246, 191] width 169 height 27
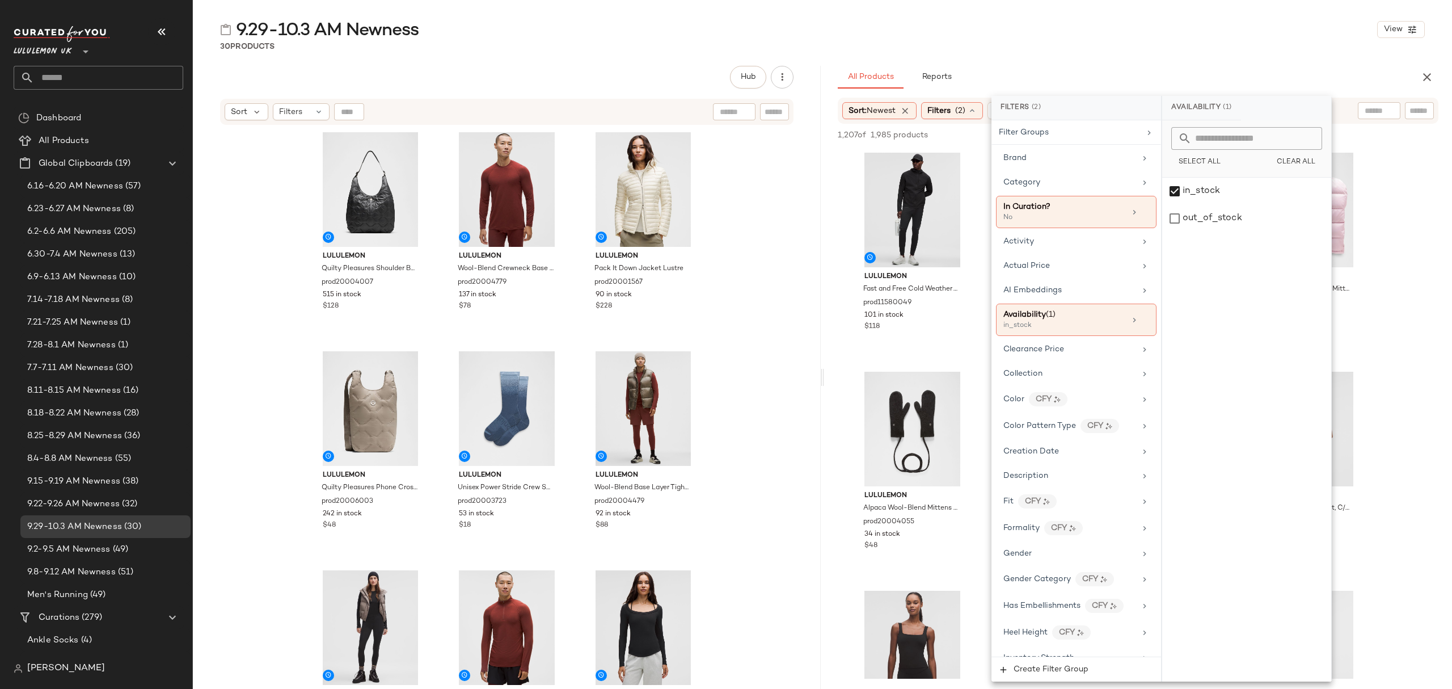
click at [1113, 14] on main "9.29-10.3 AM Newness View 30 Products Hub Send for Review External Review Inter…" at bounding box center [726, 344] width 1452 height 689
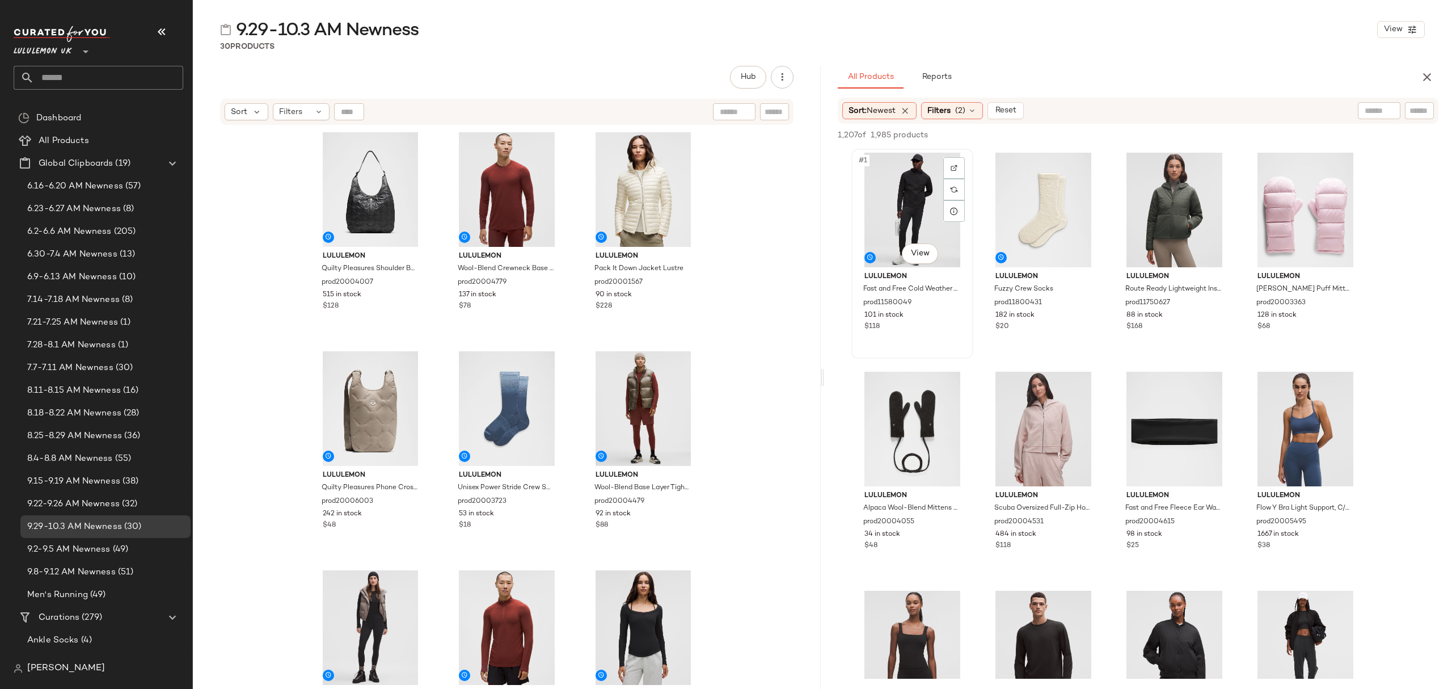
click at [923, 217] on div "#1 View" at bounding box center [912, 210] width 114 height 115
click at [1047, 322] on div "$20" at bounding box center [1044, 327] width 96 height 10
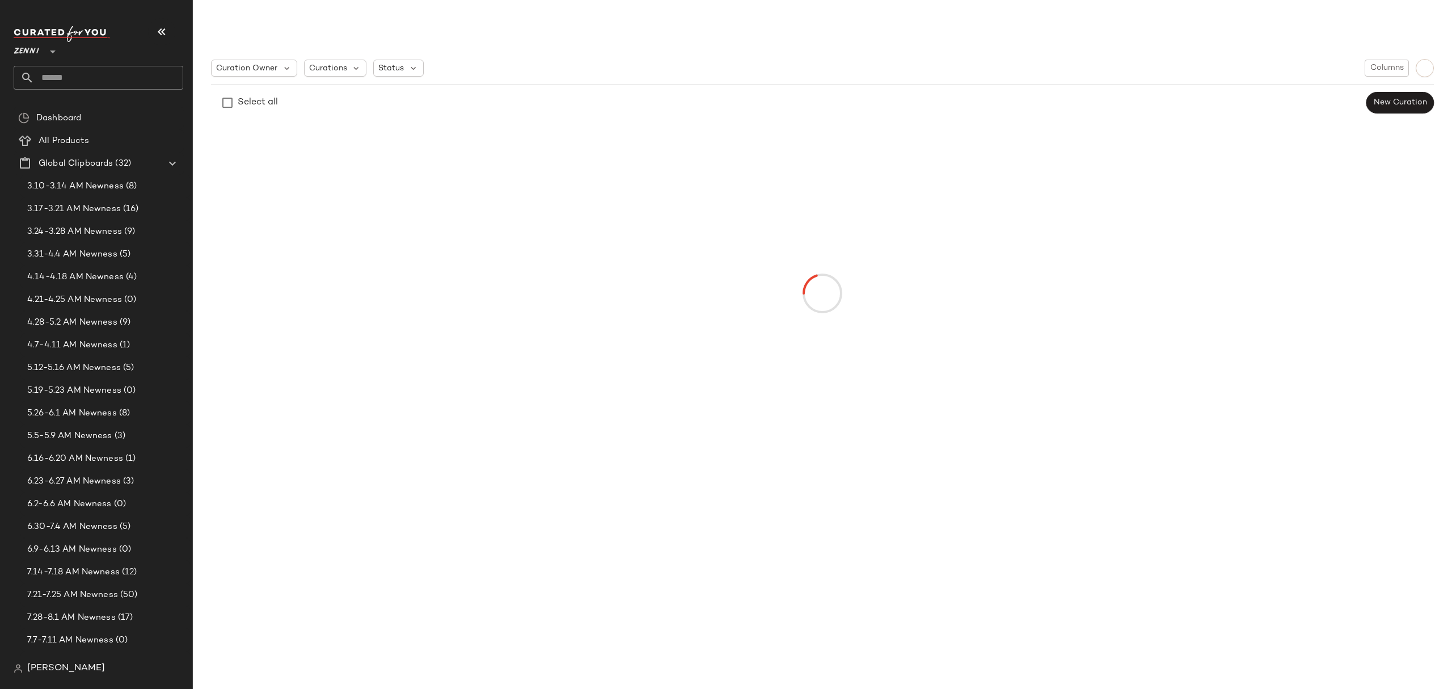
scroll to position [605, 0]
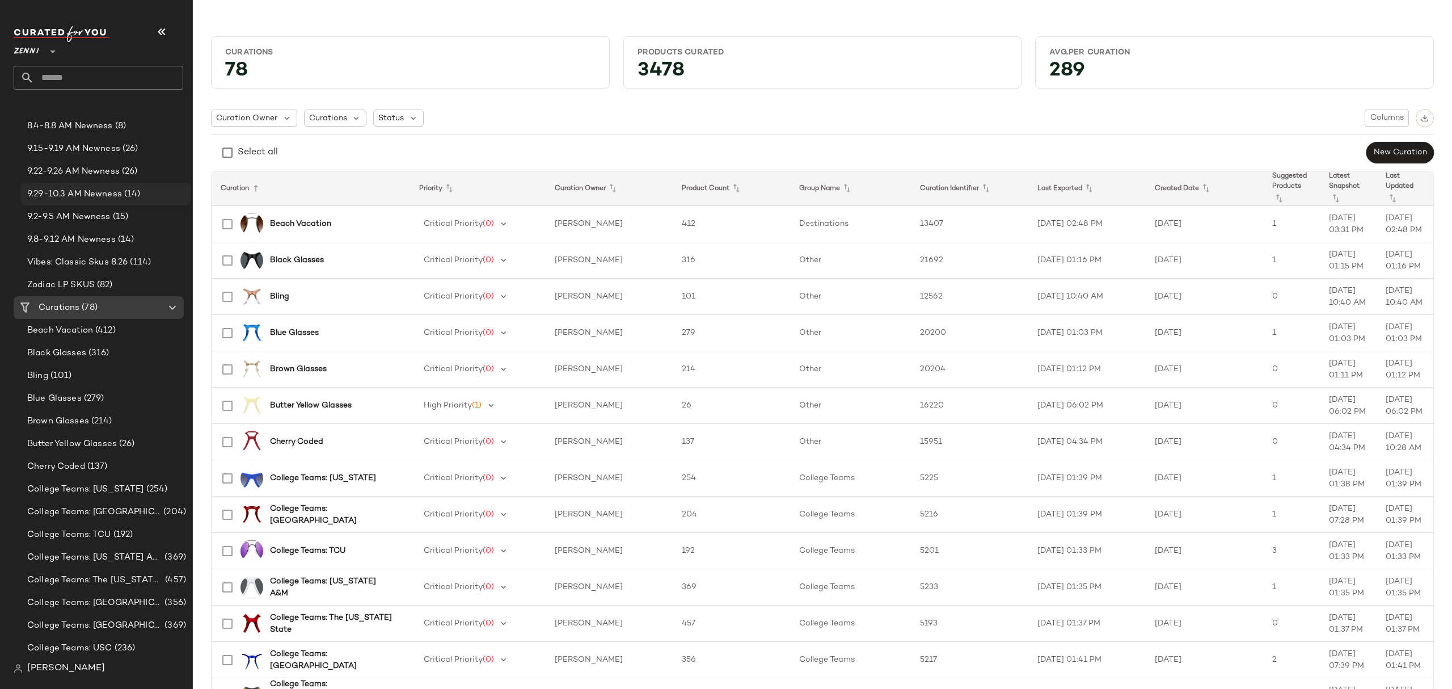
click at [100, 193] on span "9.29-10.3 AM Newness" at bounding box center [74, 194] width 95 height 13
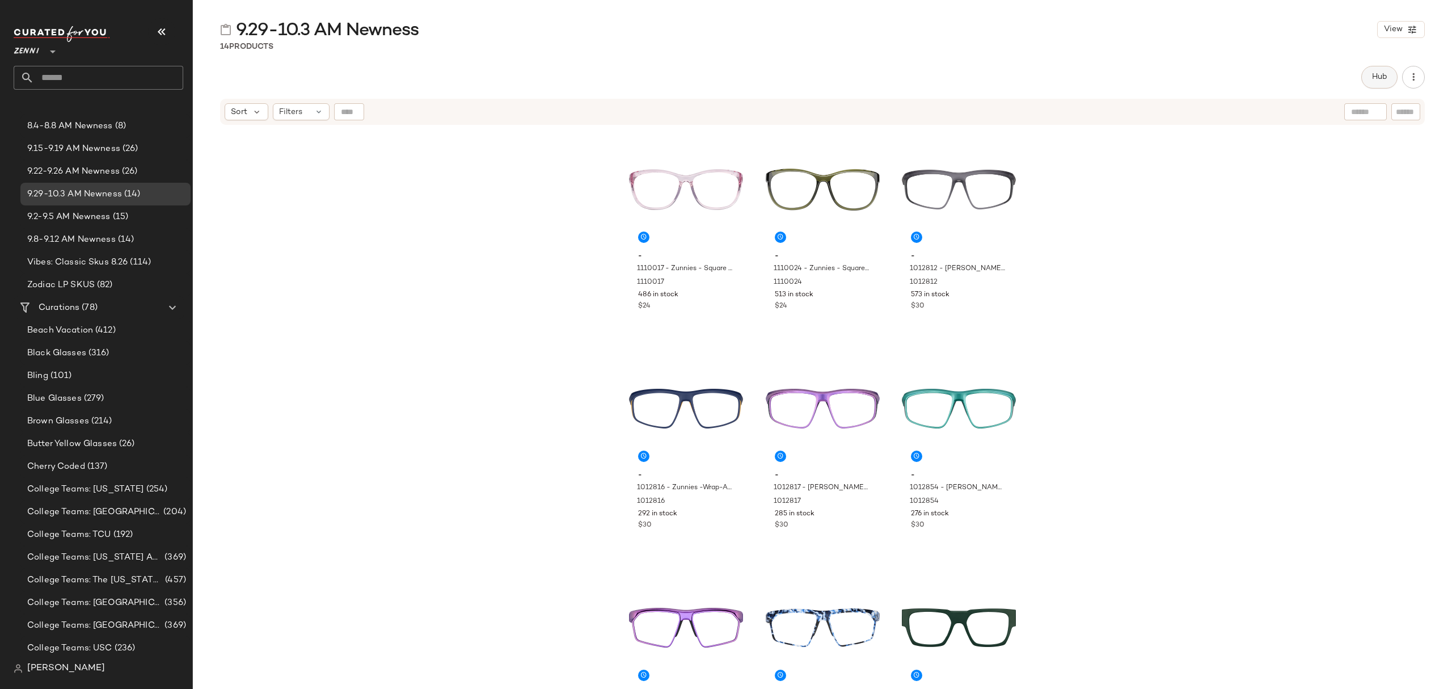
click at [1380, 81] on span "Hub" at bounding box center [1380, 77] width 16 height 9
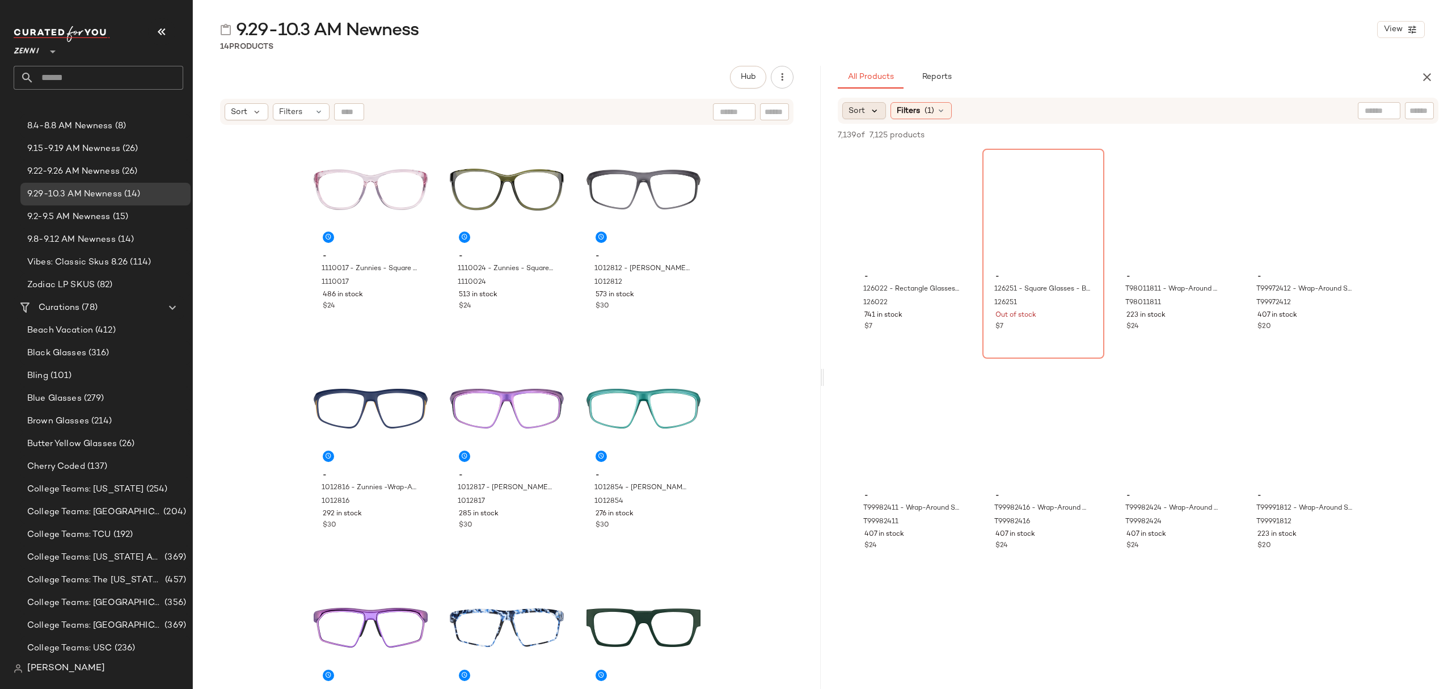
click at [876, 109] on icon at bounding box center [875, 111] width 10 height 10
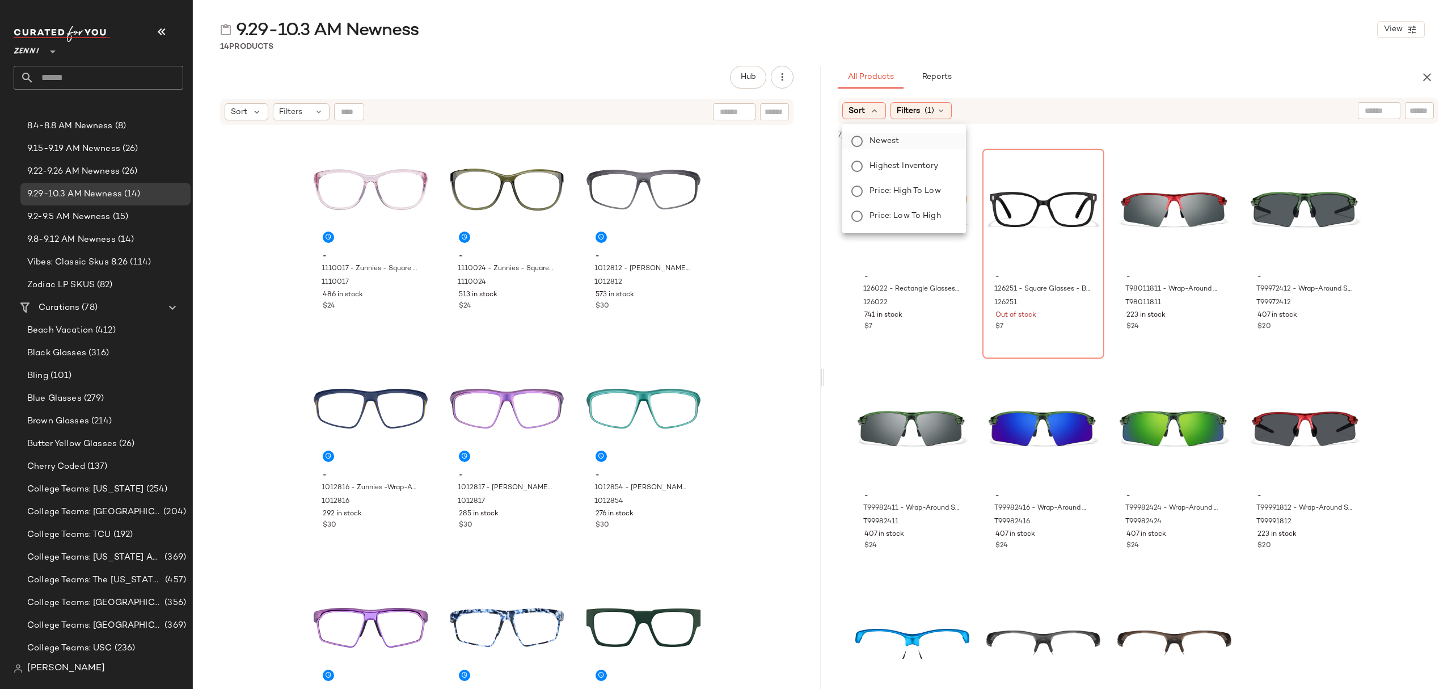
click at [885, 139] on span "Newest" at bounding box center [884, 141] width 29 height 12
click at [961, 113] on span "(1)" at bounding box center [960, 111] width 10 height 12
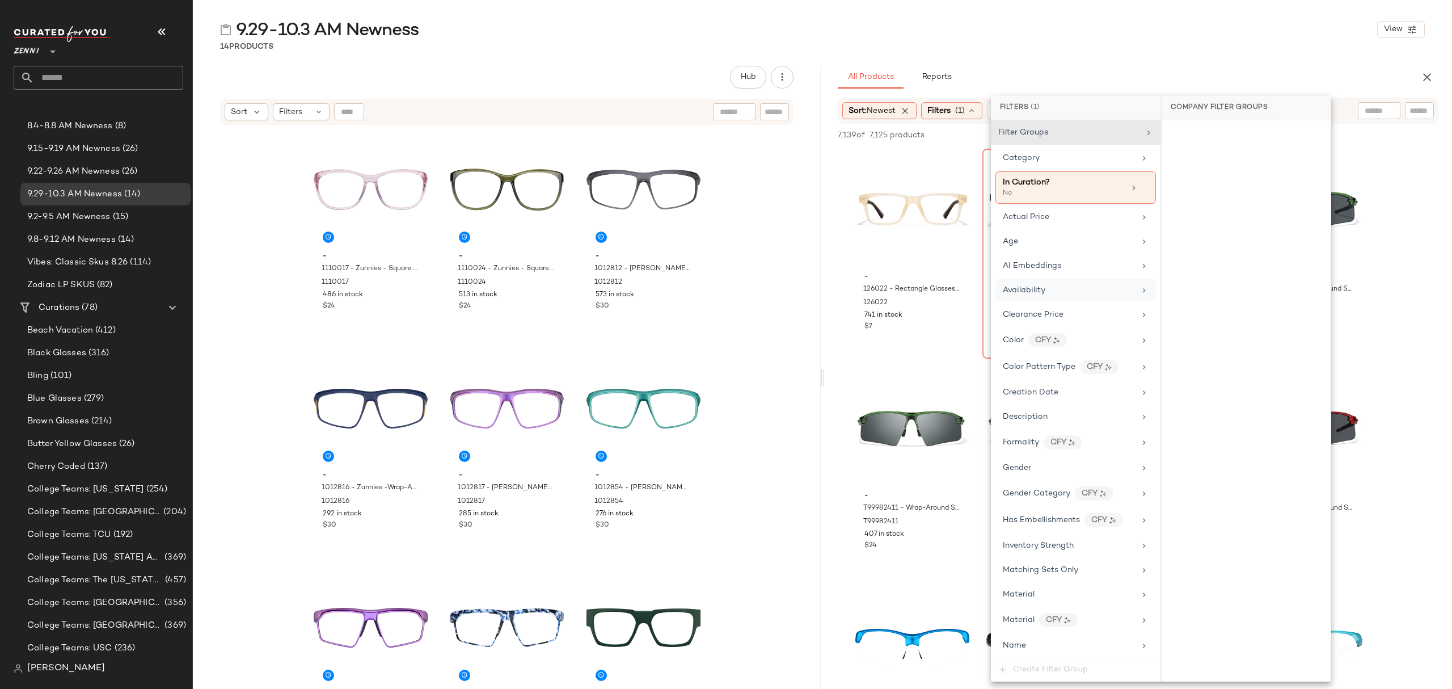
click at [1051, 296] on div "Availability" at bounding box center [1069, 290] width 132 height 12
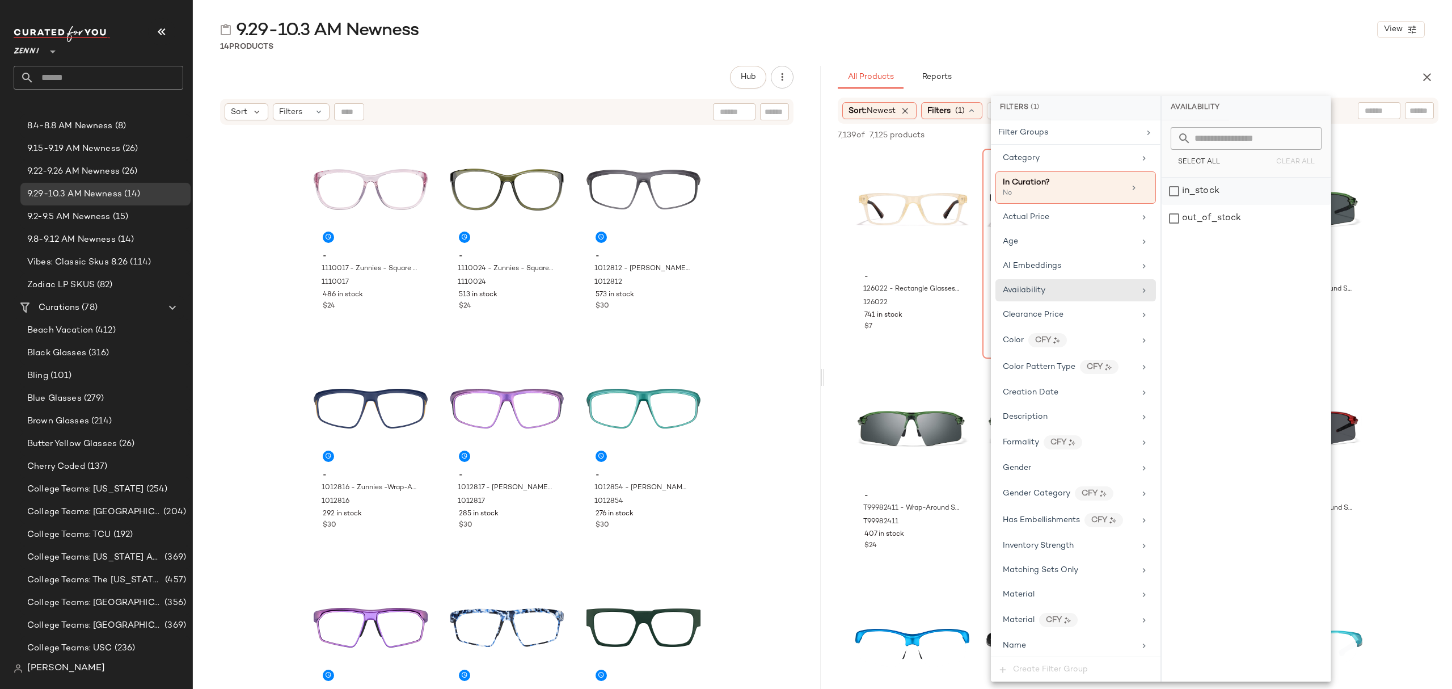
click at [1237, 191] on div "in_stock" at bounding box center [1246, 191] width 169 height 27
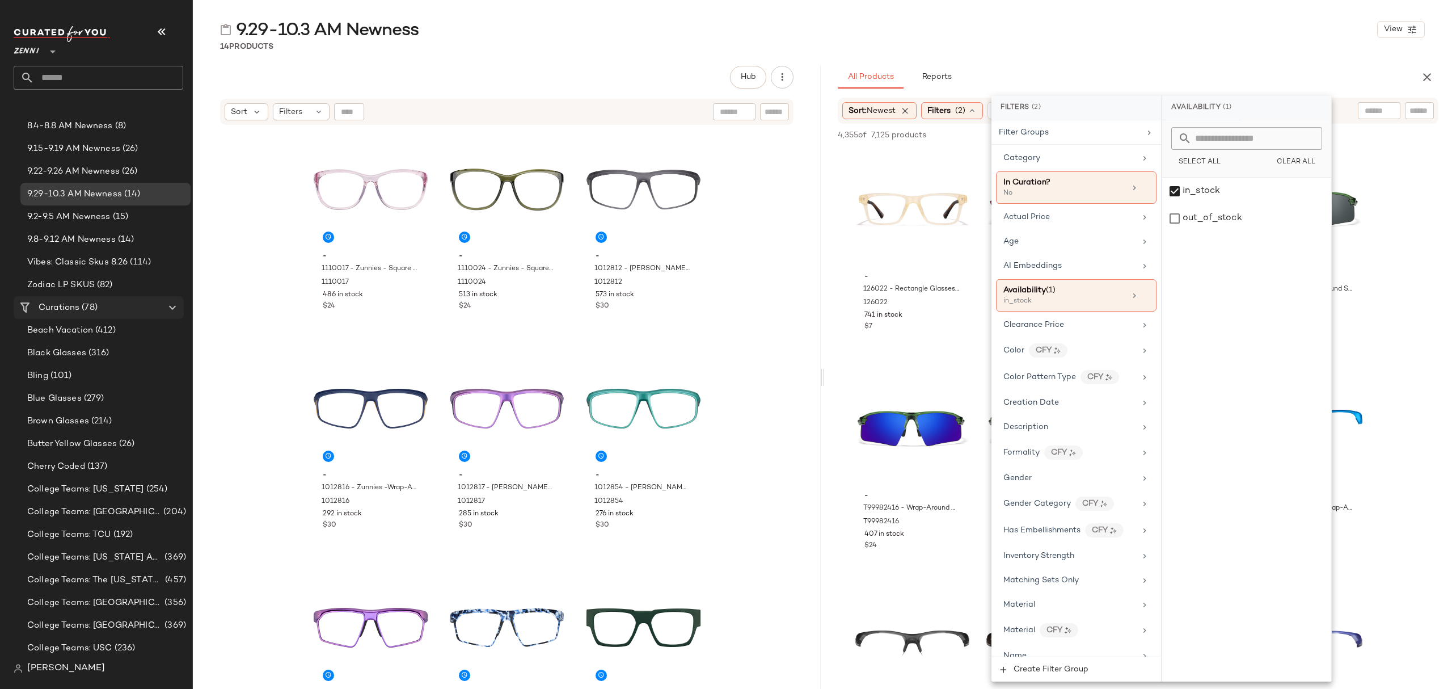
click at [71, 302] on span "Curations" at bounding box center [59, 307] width 41 height 13
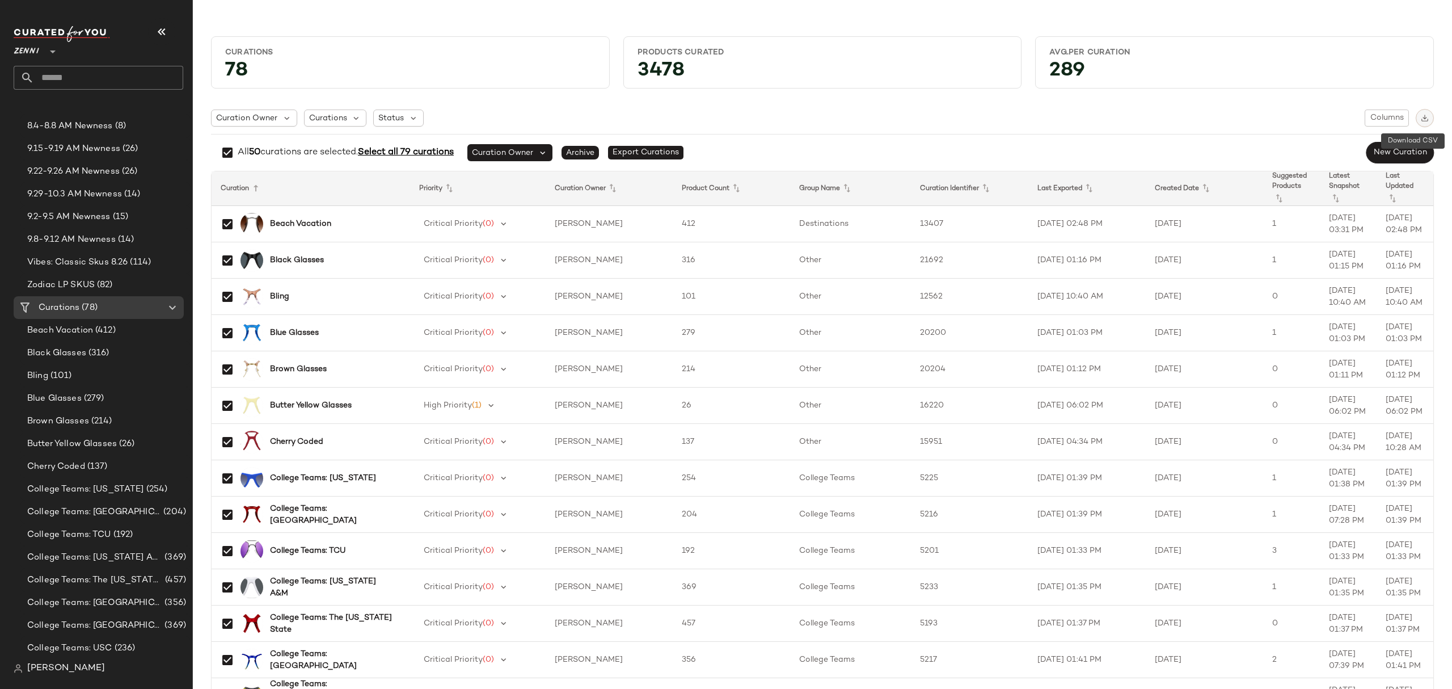
click at [1421, 121] on img "button" at bounding box center [1425, 118] width 8 height 8
click at [93, 301] on span "(78)" at bounding box center [88, 307] width 18 height 13
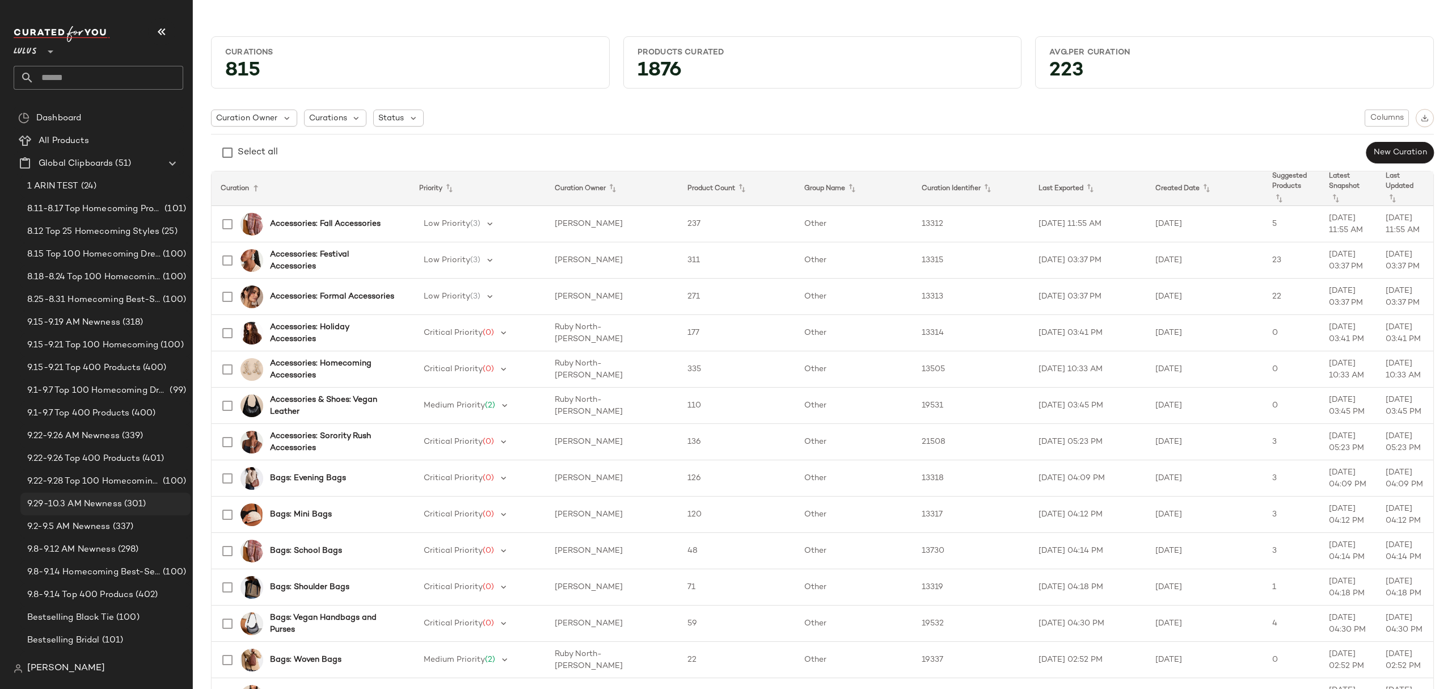
click at [123, 509] on span "(301)" at bounding box center [134, 503] width 24 height 13
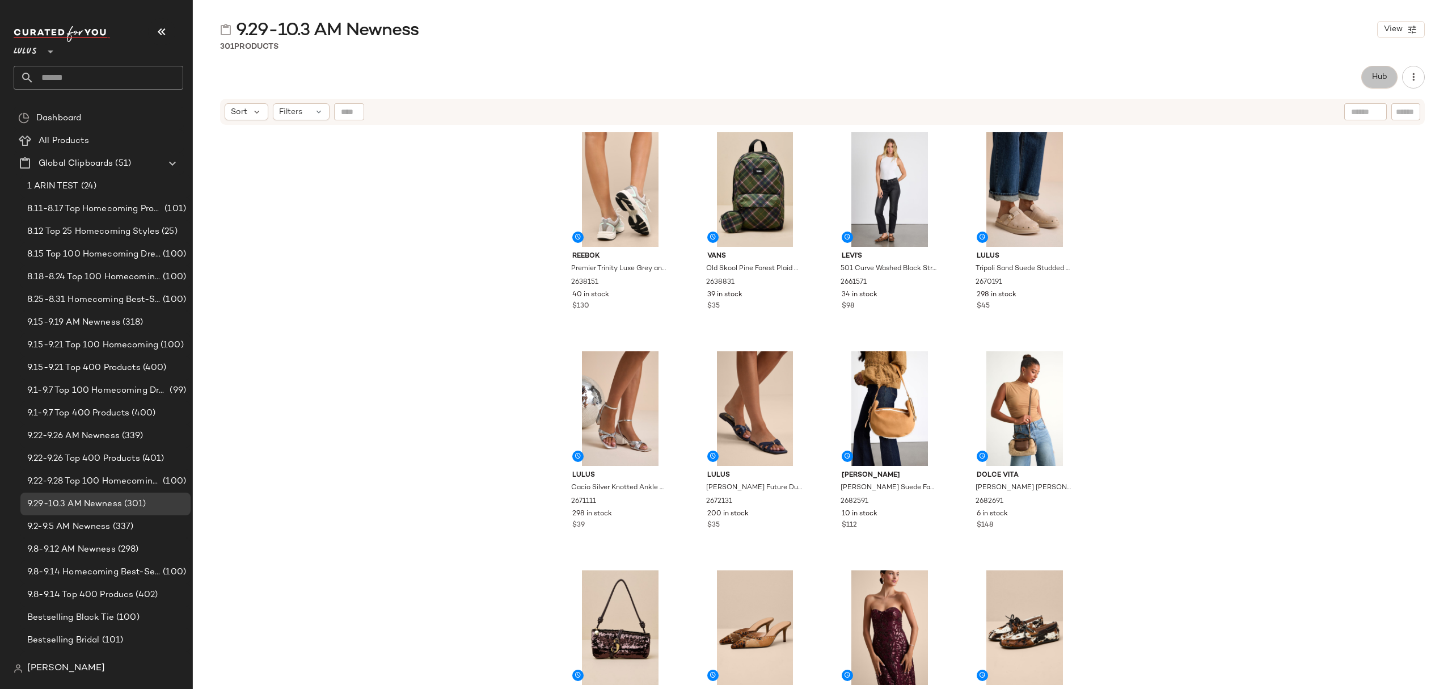
click at [1364, 80] on button "Hub" at bounding box center [1379, 77] width 36 height 23
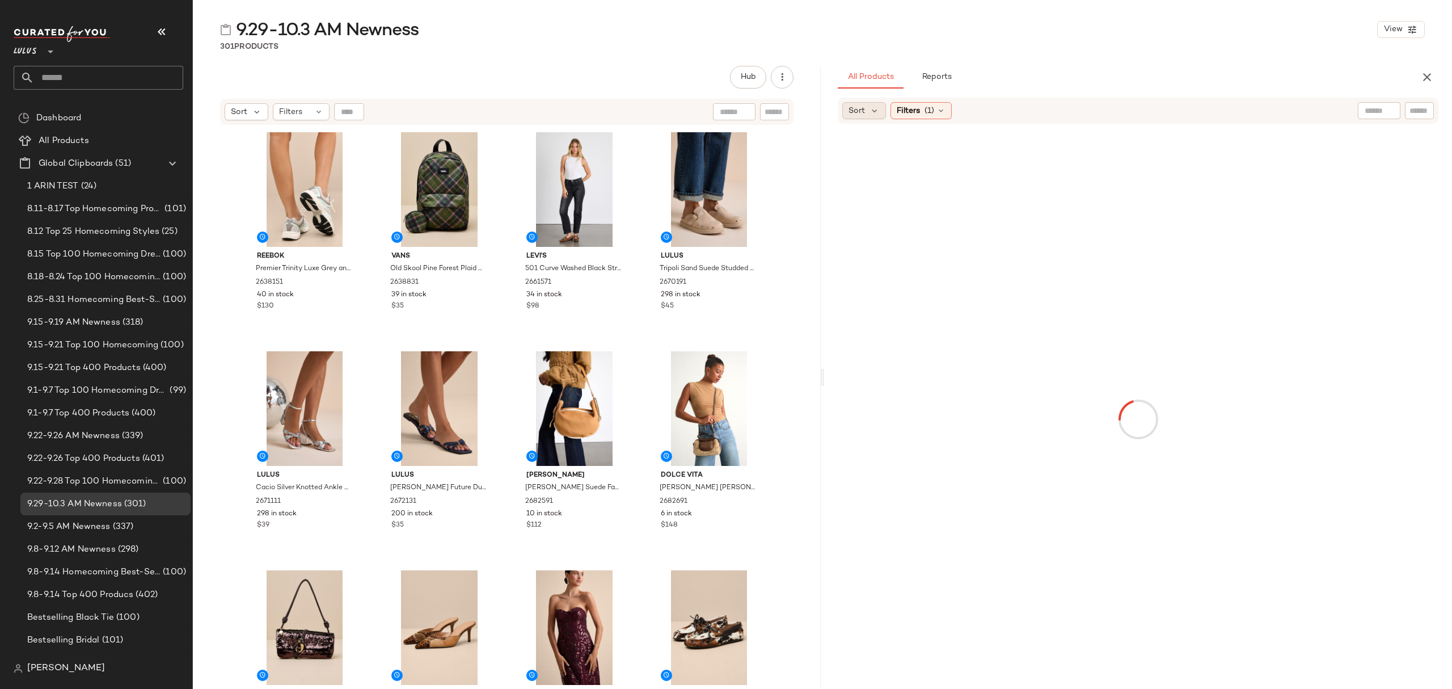
click at [863, 109] on span "Sort" at bounding box center [857, 111] width 16 height 12
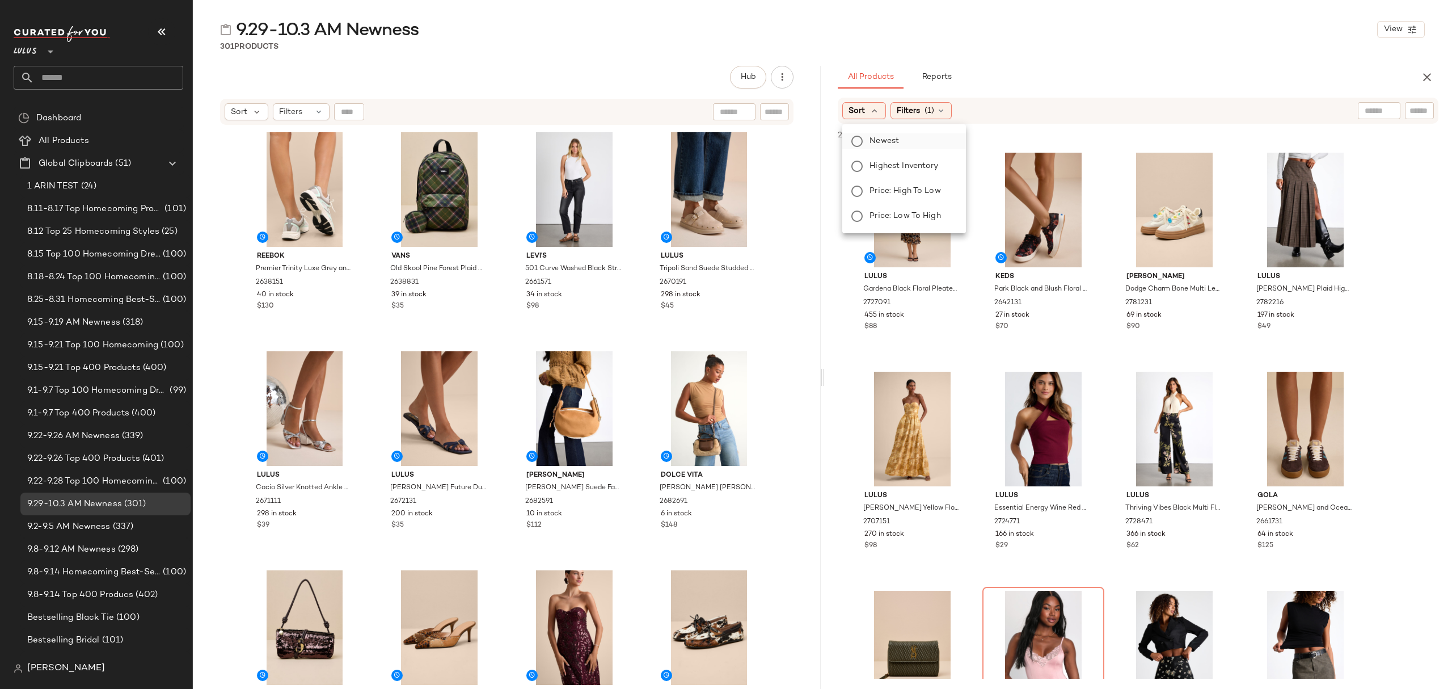
click at [871, 144] on span "Newest" at bounding box center [884, 141] width 29 height 12
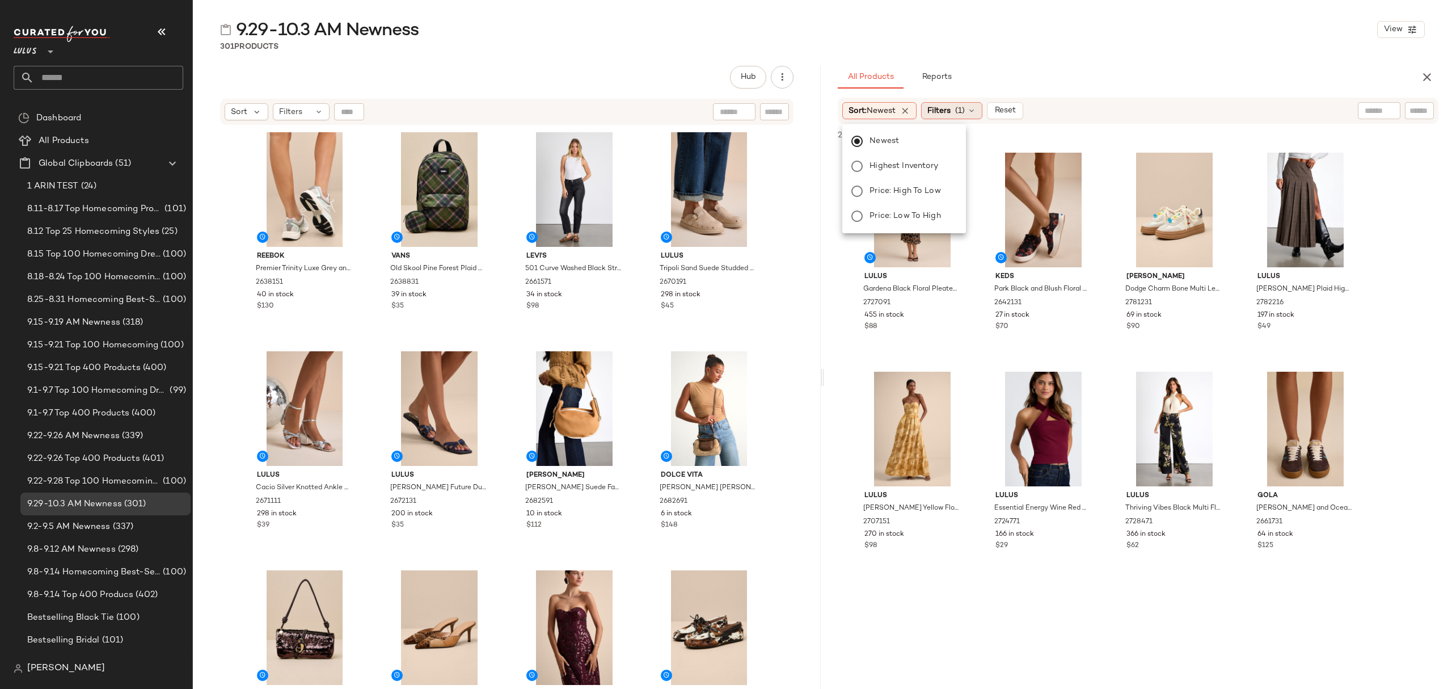
click at [961, 111] on span "(1)" at bounding box center [960, 111] width 10 height 12
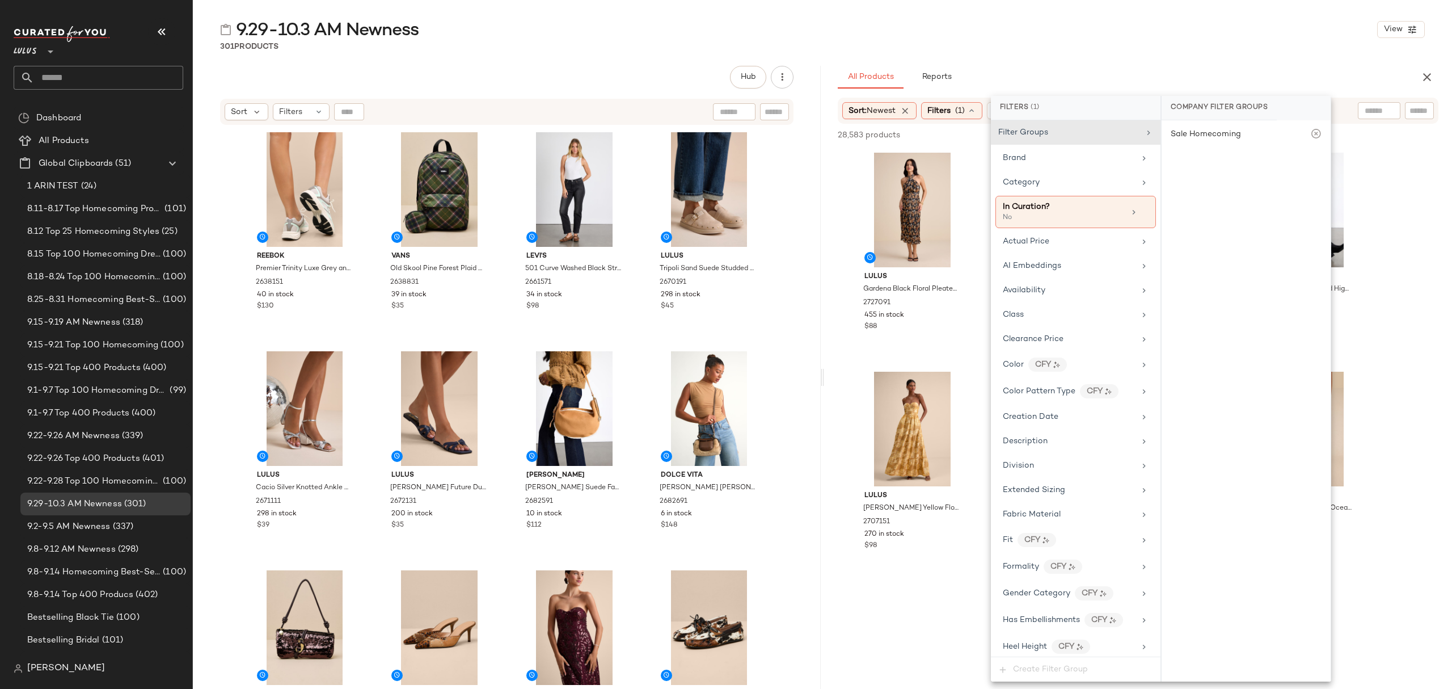
drag, startPoint x: 1103, startPoint y: 69, endPoint x: 1104, endPoint y: 77, distance: 8.0
click at [1104, 71] on div "All Products Reports" at bounding box center [1120, 77] width 564 height 23
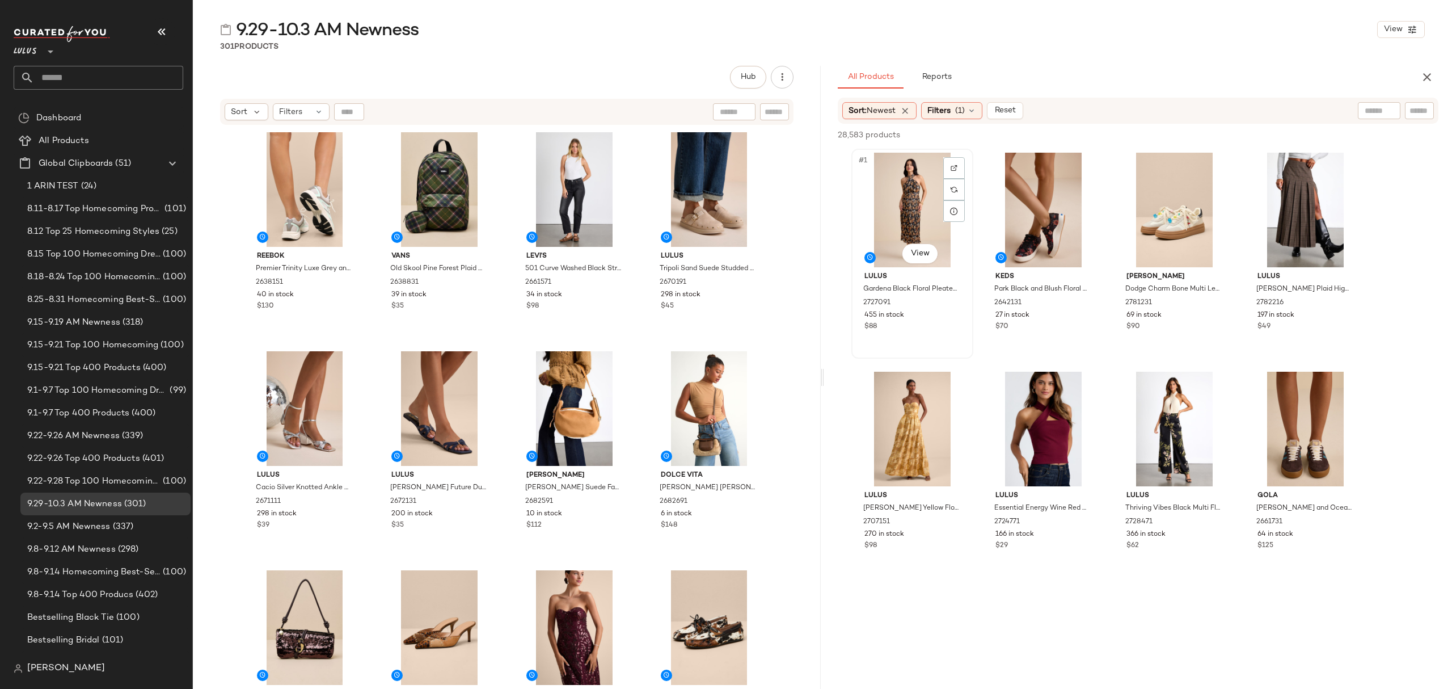
click at [903, 216] on div "#1 View" at bounding box center [912, 210] width 114 height 115
click at [1079, 315] on div "Park Black and Blush Floral Lace-Up Platform Sneakers" at bounding box center [1042, 299] width 98 height 33
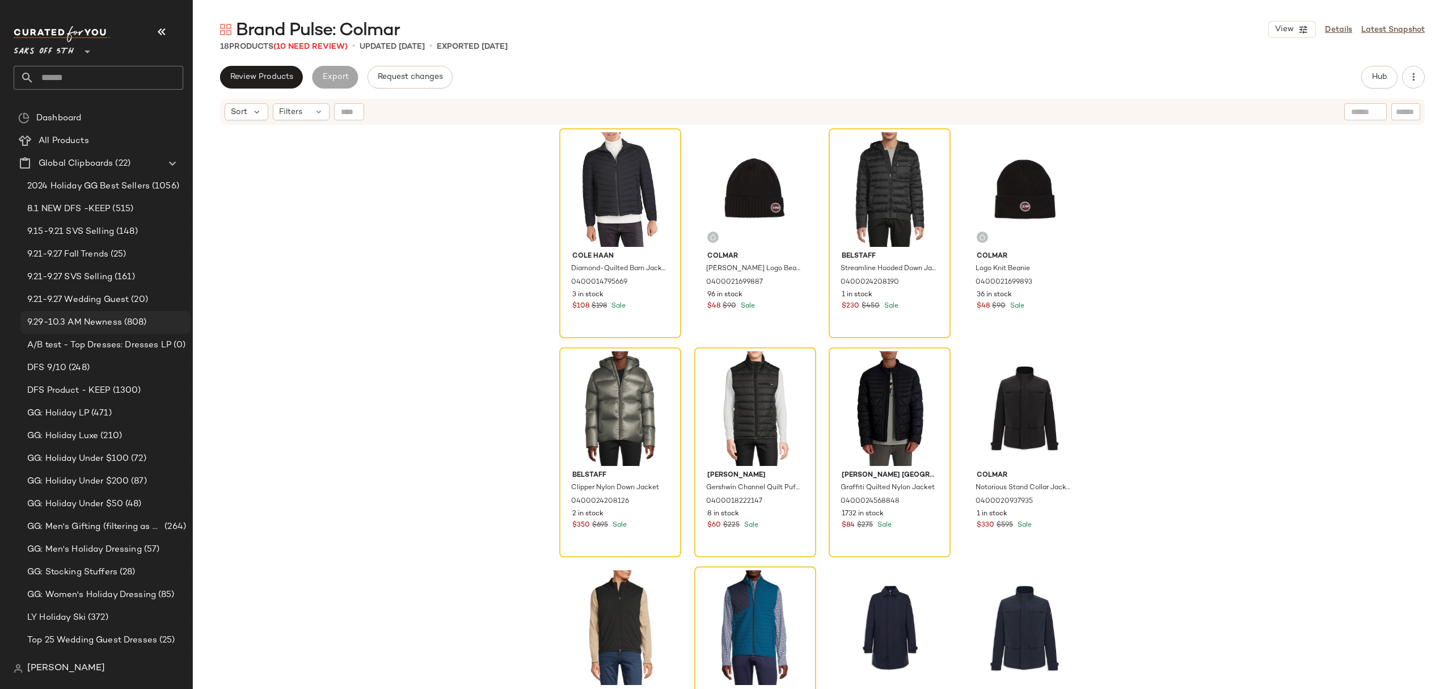
click at [95, 324] on span "9.29-10.3 AM Newness" at bounding box center [74, 322] width 95 height 13
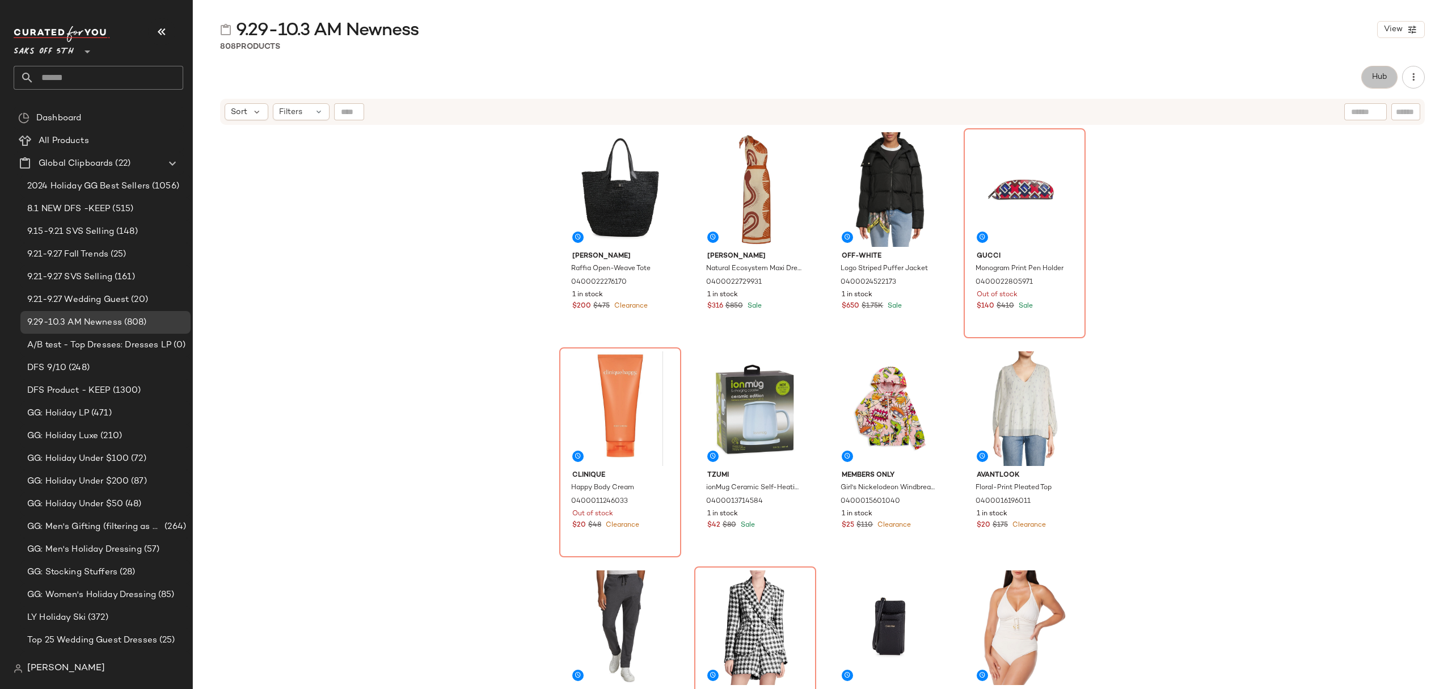
click at [1373, 81] on span "Hub" at bounding box center [1380, 77] width 16 height 9
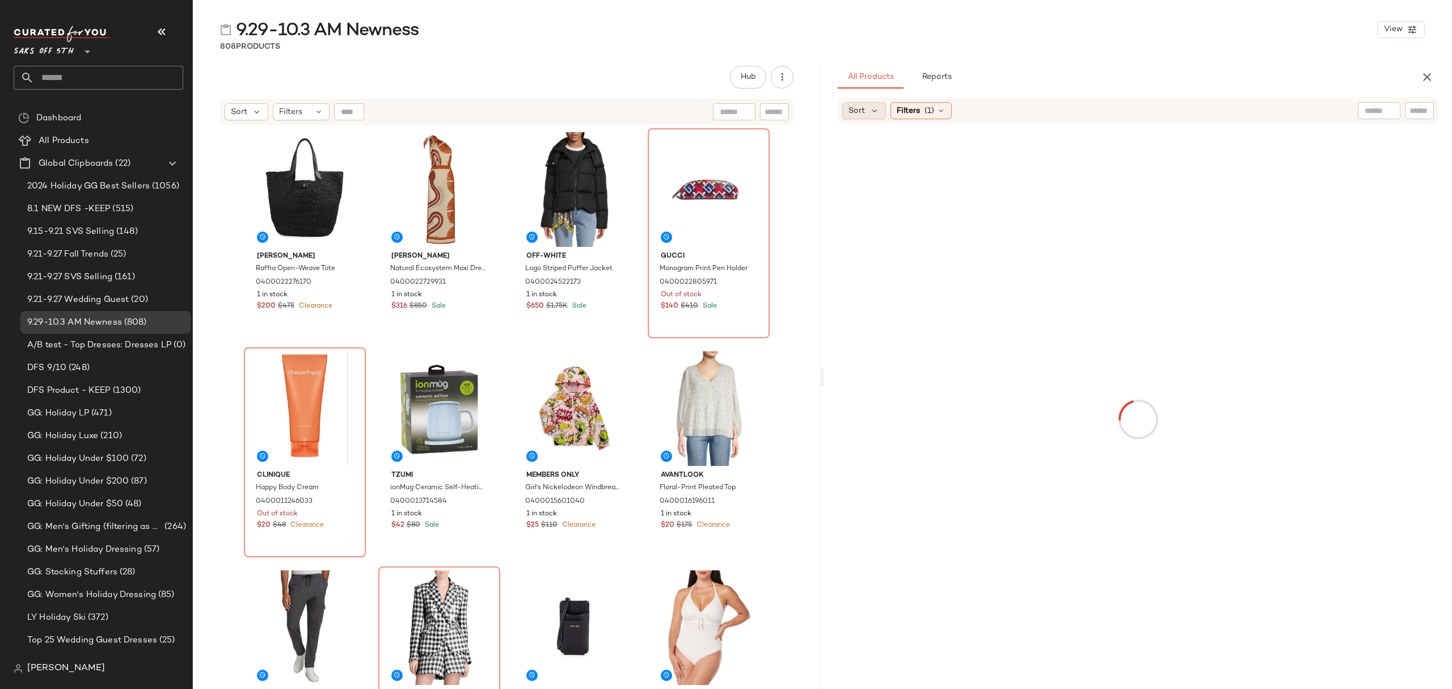
click at [867, 105] on div "Sort" at bounding box center [864, 110] width 44 height 17
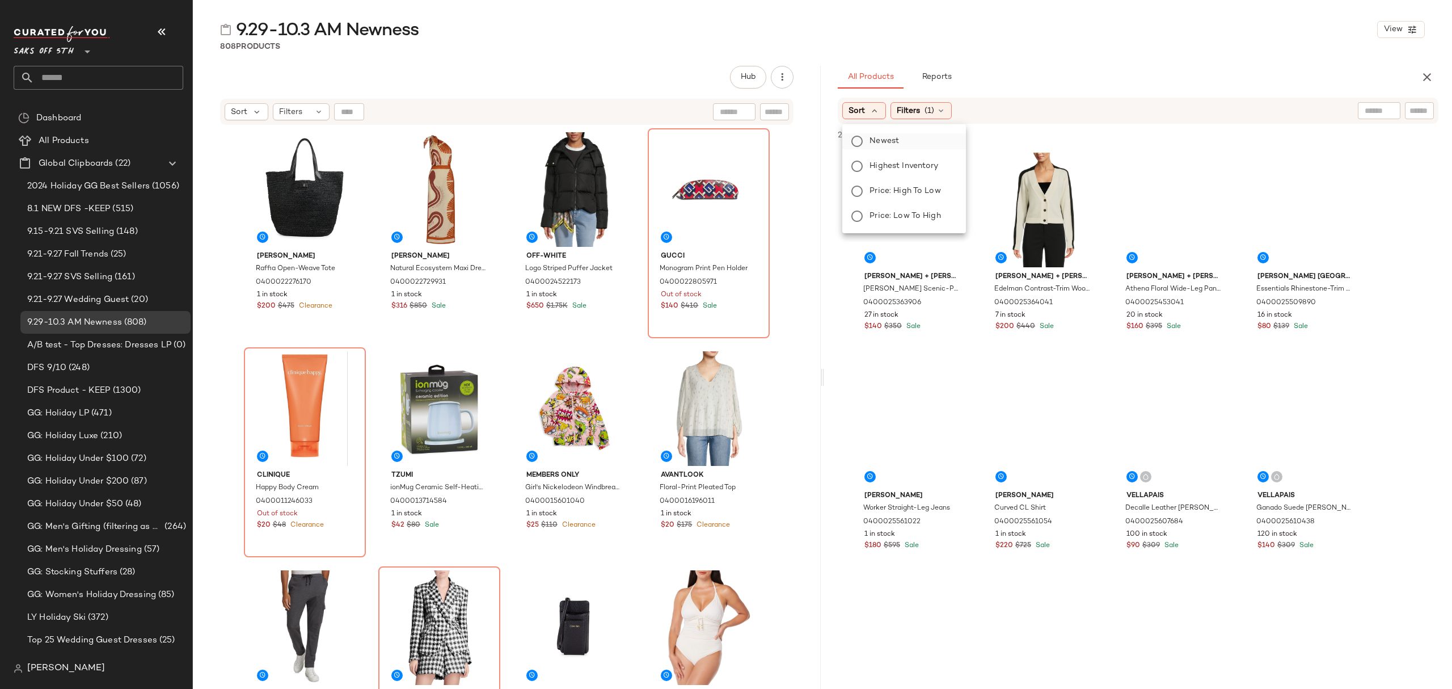
click at [886, 141] on span "Newest" at bounding box center [884, 141] width 29 height 12
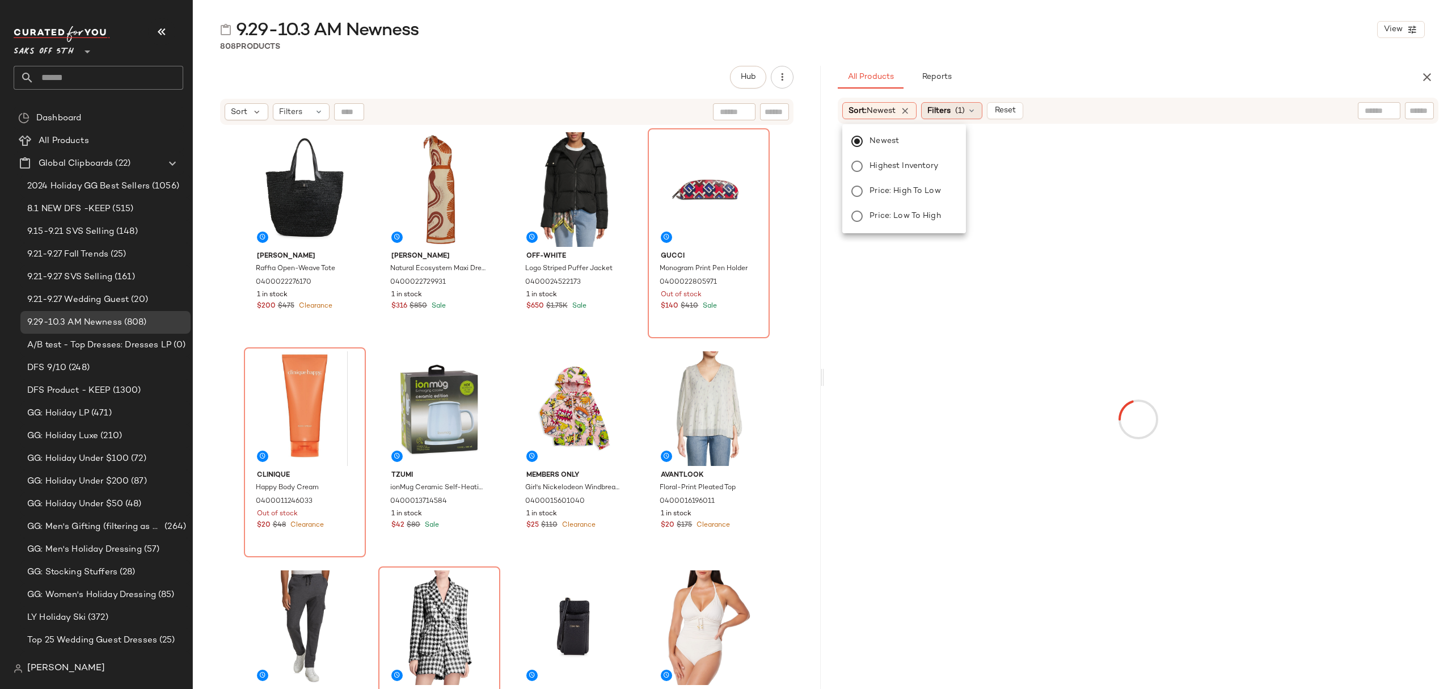
click at [964, 115] on span "(1)" at bounding box center [960, 111] width 10 height 12
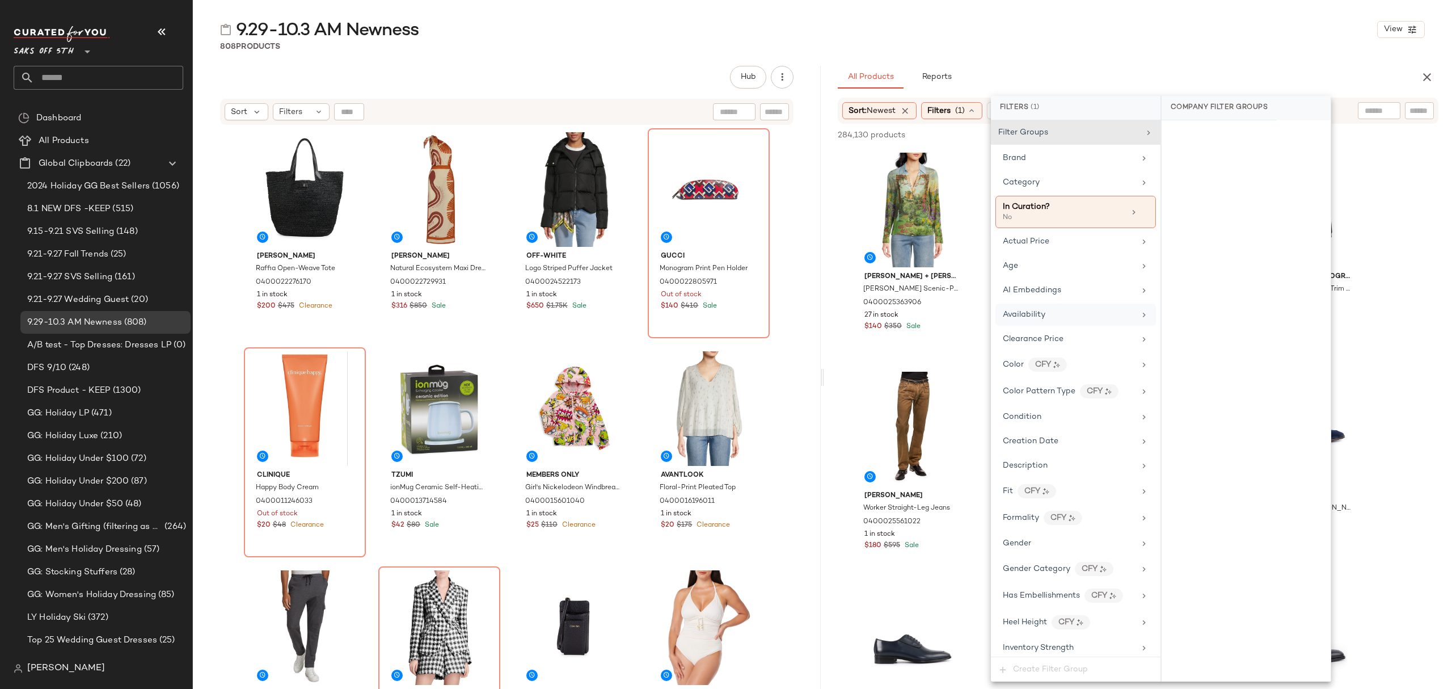
click at [1049, 320] on div "Availability" at bounding box center [1069, 315] width 132 height 12
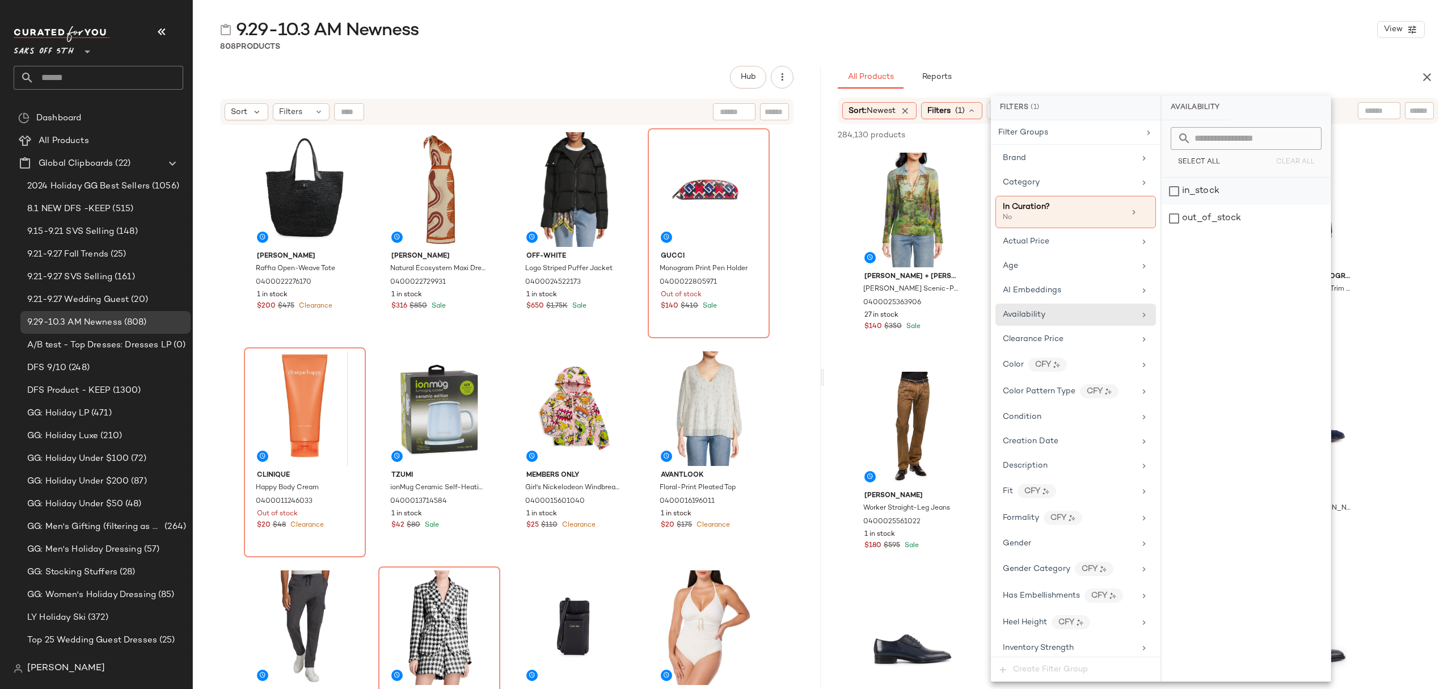
click at [1201, 191] on div "in_stock" at bounding box center [1246, 191] width 169 height 27
click at [1130, 66] on div "All Products Reports" at bounding box center [1120, 77] width 564 height 23
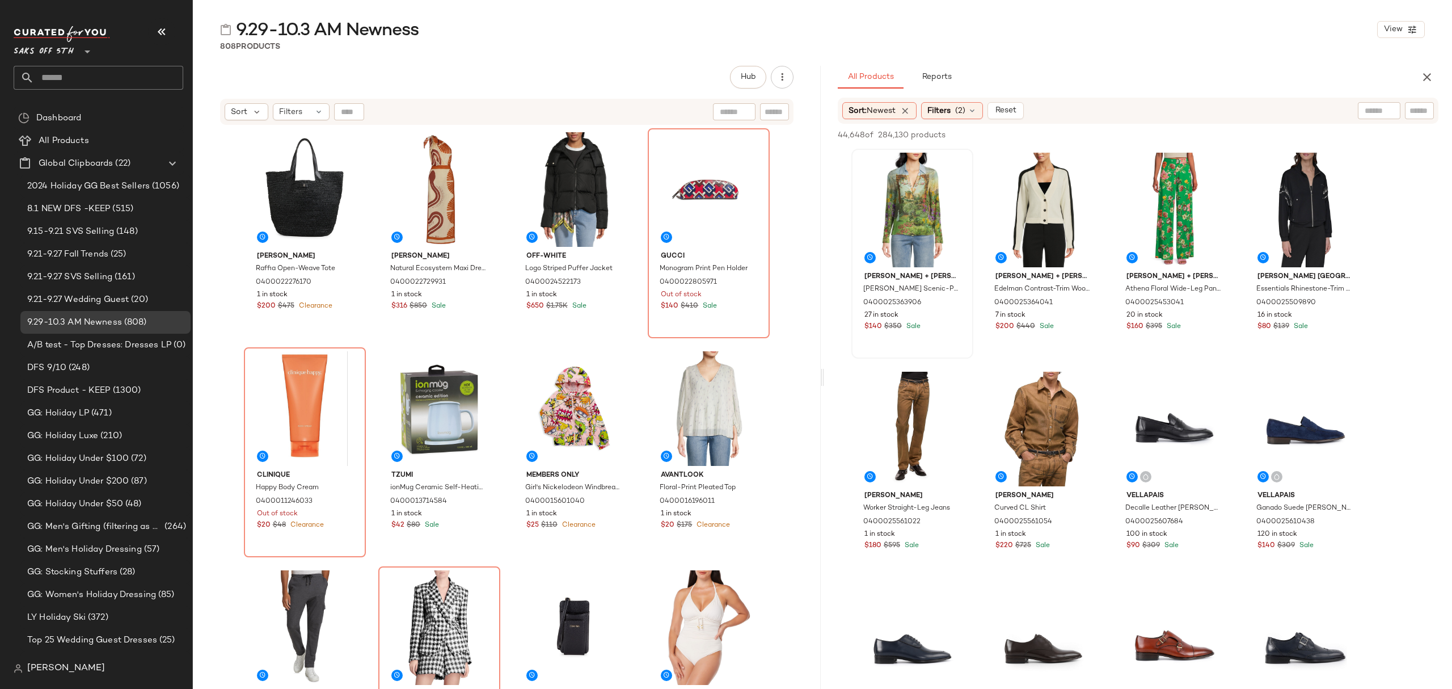
drag, startPoint x: 845, startPoint y: 171, endPoint x: 904, endPoint y: 195, distance: 63.6
click at [851, 188] on div "#1 View Alice + Olivia Eloise Scenic-Print Silk Shirt 0400025363906 27 in stock…" at bounding box center [912, 254] width 122 height 210
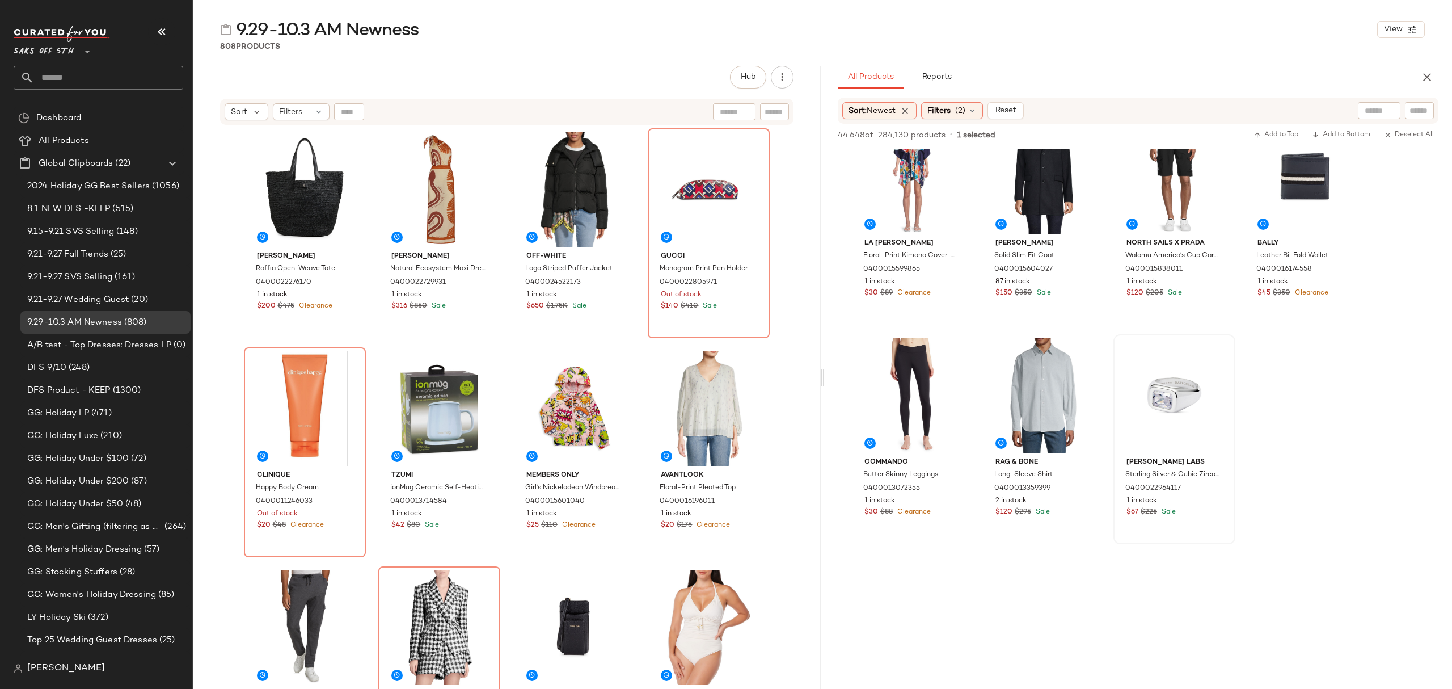
scroll to position [6277, 0]
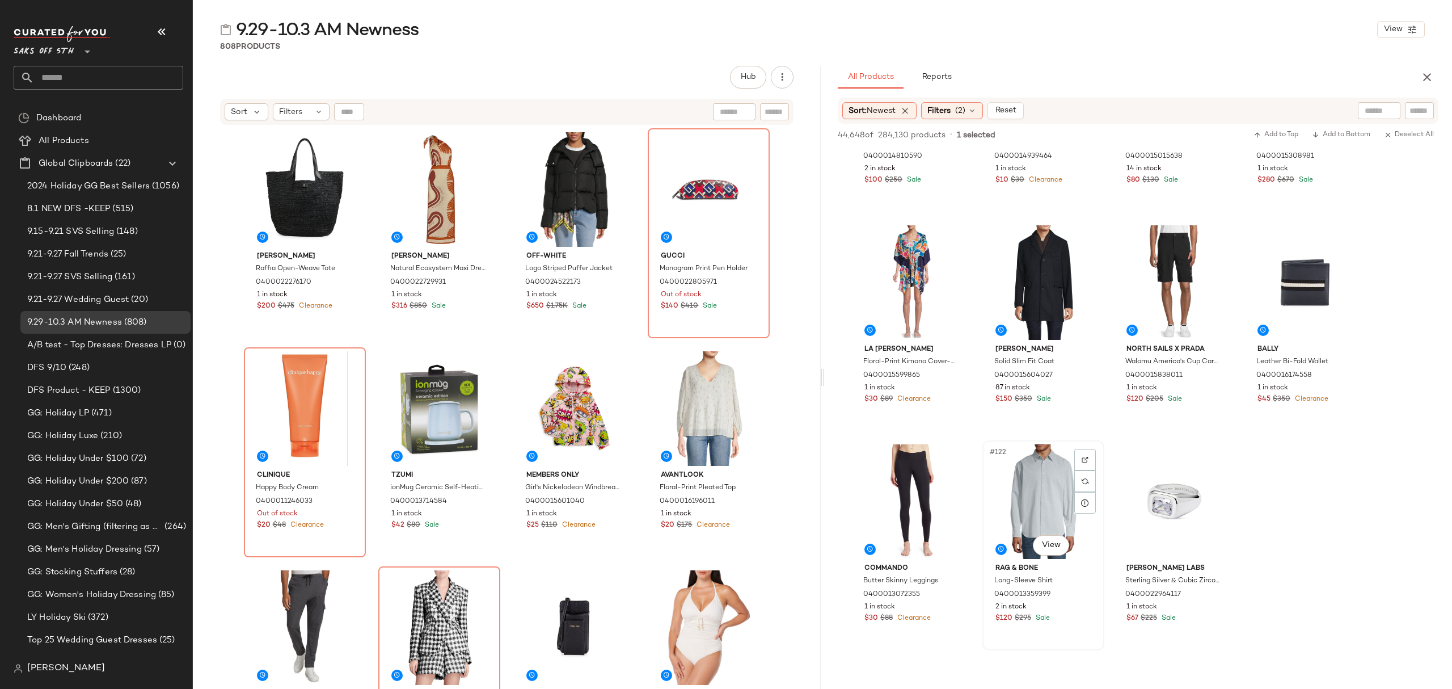
click at [1072, 615] on div "$120 $295 Sale" at bounding box center [1044, 618] width 96 height 10
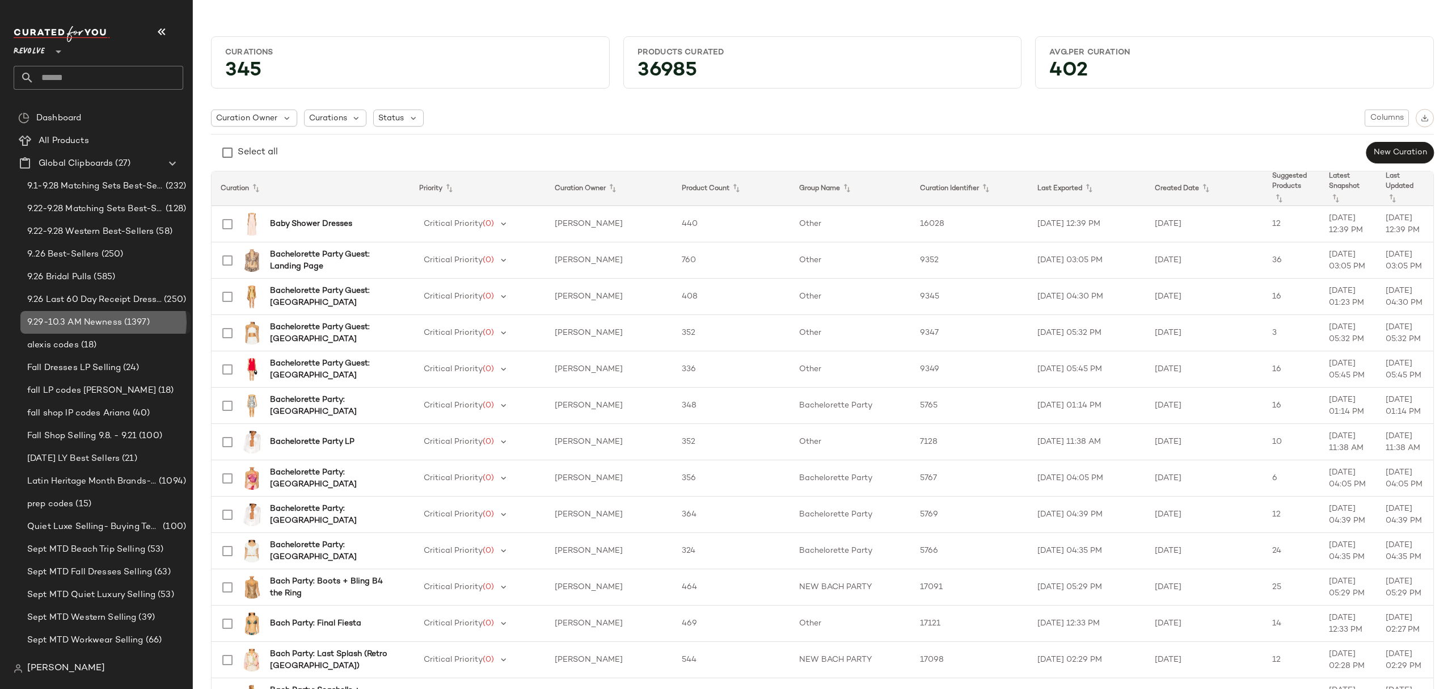
click at [90, 318] on span "9.29-10.3 AM Newness" at bounding box center [74, 322] width 95 height 13
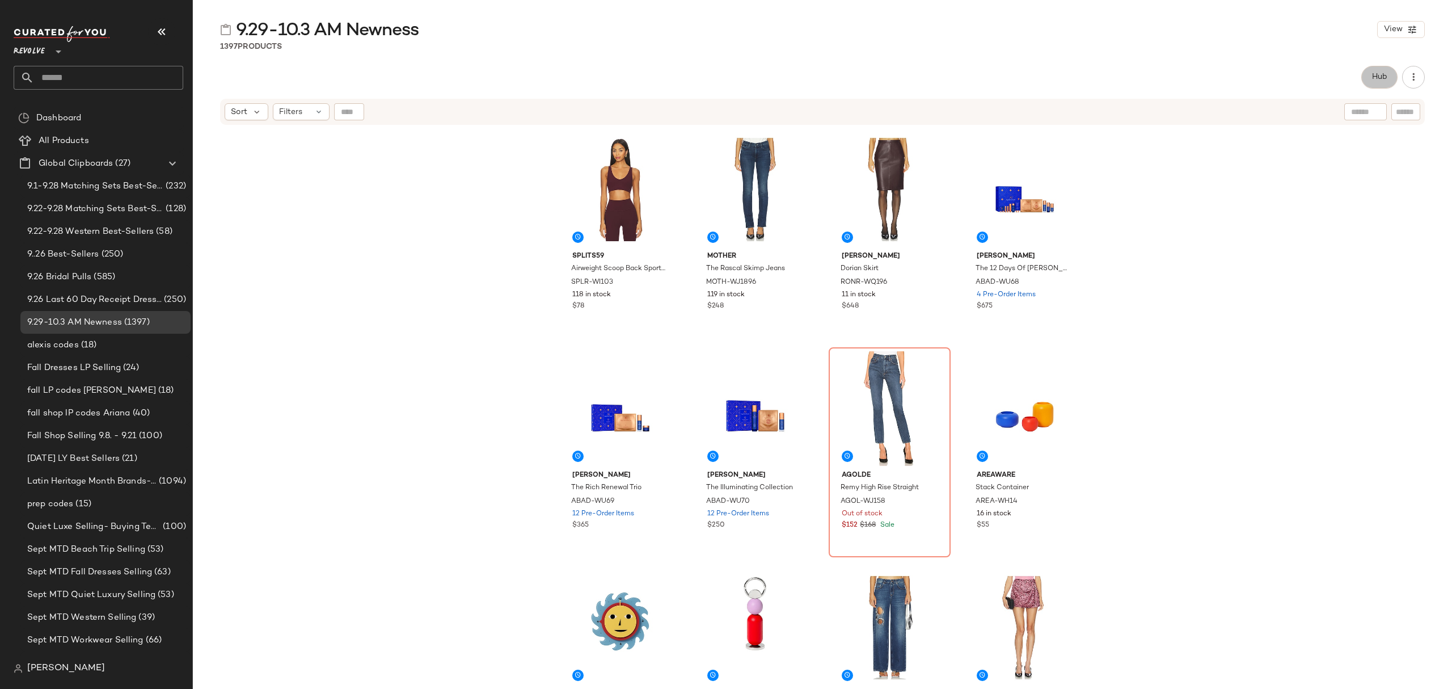
click at [1381, 74] on span "Hub" at bounding box center [1380, 77] width 16 height 9
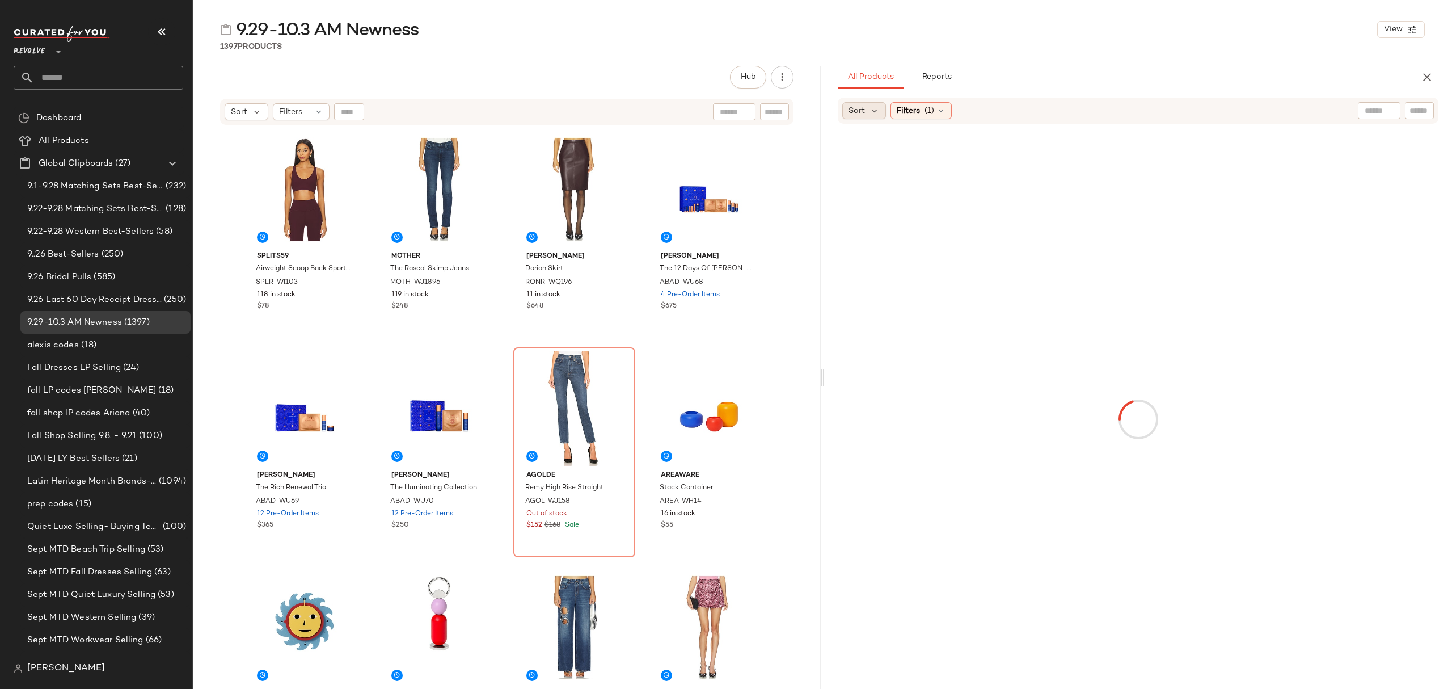
click at [858, 109] on span "Sort" at bounding box center [857, 111] width 16 height 12
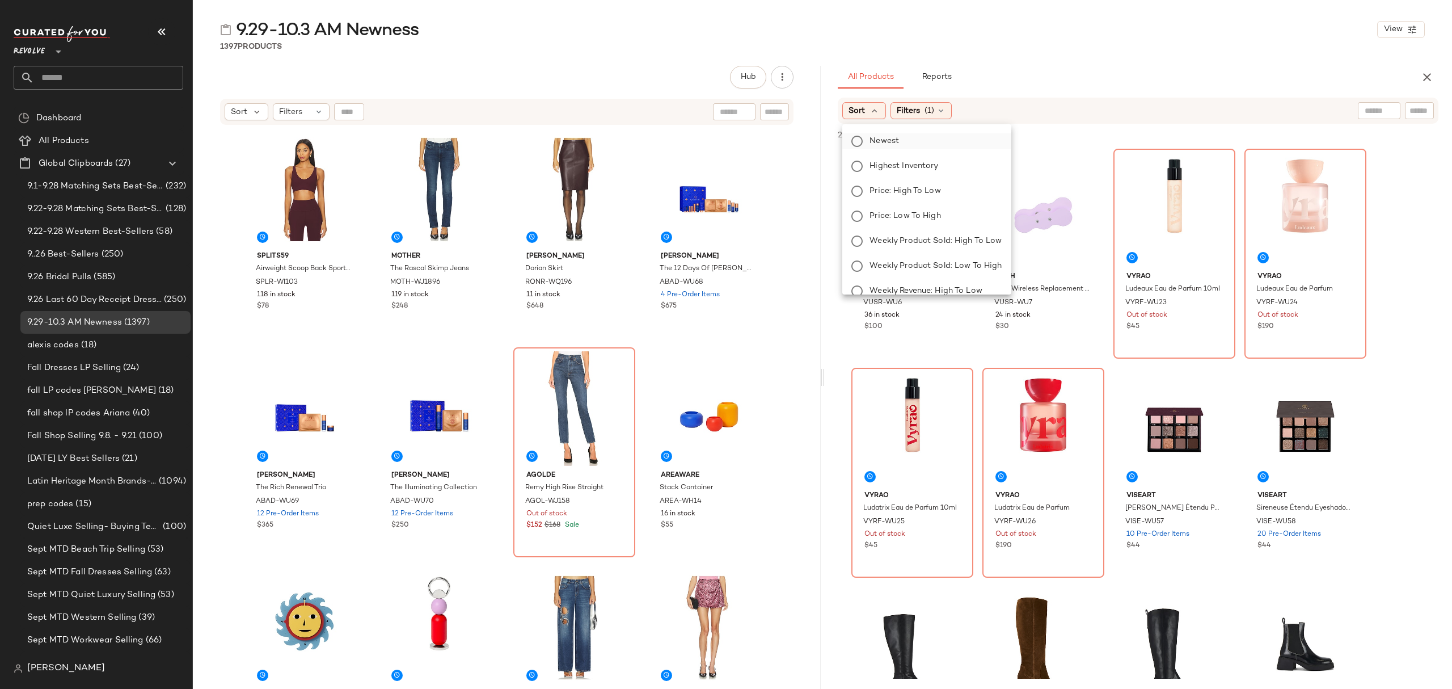
click at [887, 143] on span "Newest" at bounding box center [884, 141] width 29 height 12
click at [951, 112] on span "Filters" at bounding box center [938, 111] width 23 height 12
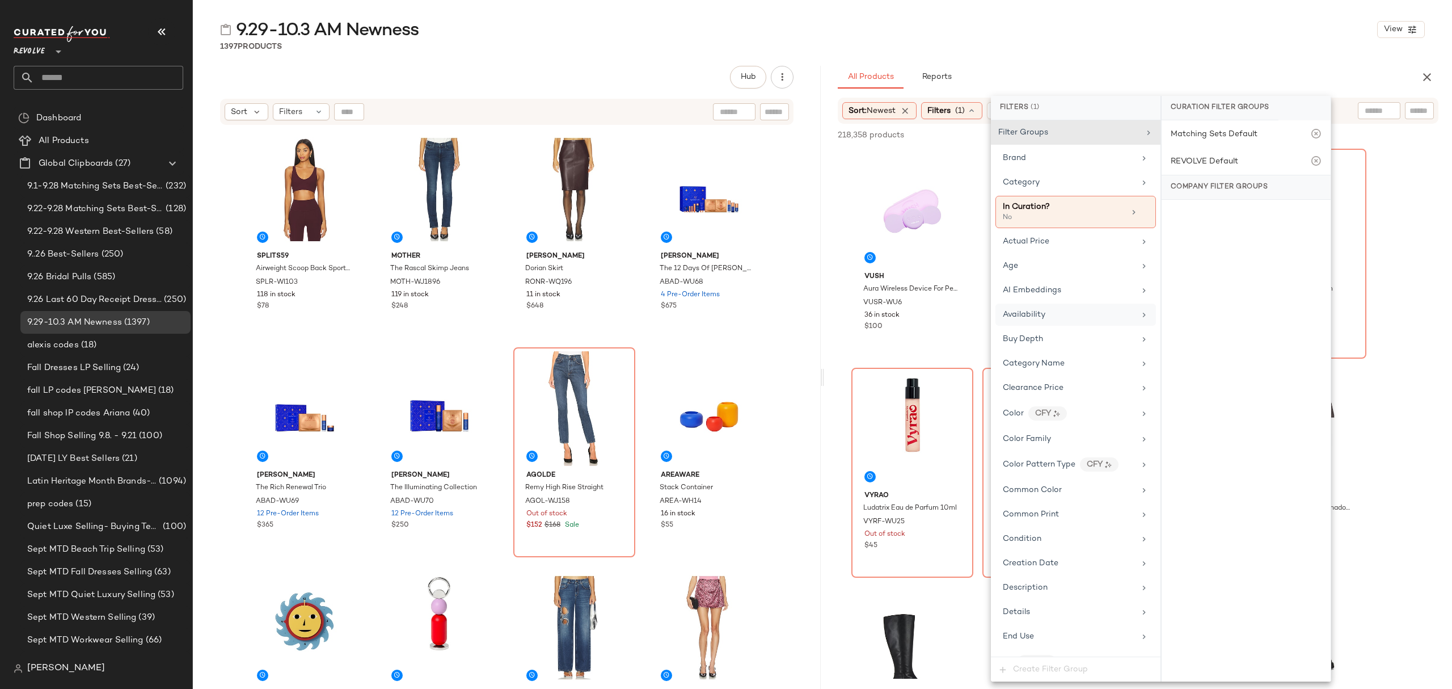
click at [1082, 314] on div "Availability" at bounding box center [1069, 315] width 132 height 12
click at [1205, 185] on div "in_stock" at bounding box center [1246, 191] width 169 height 27
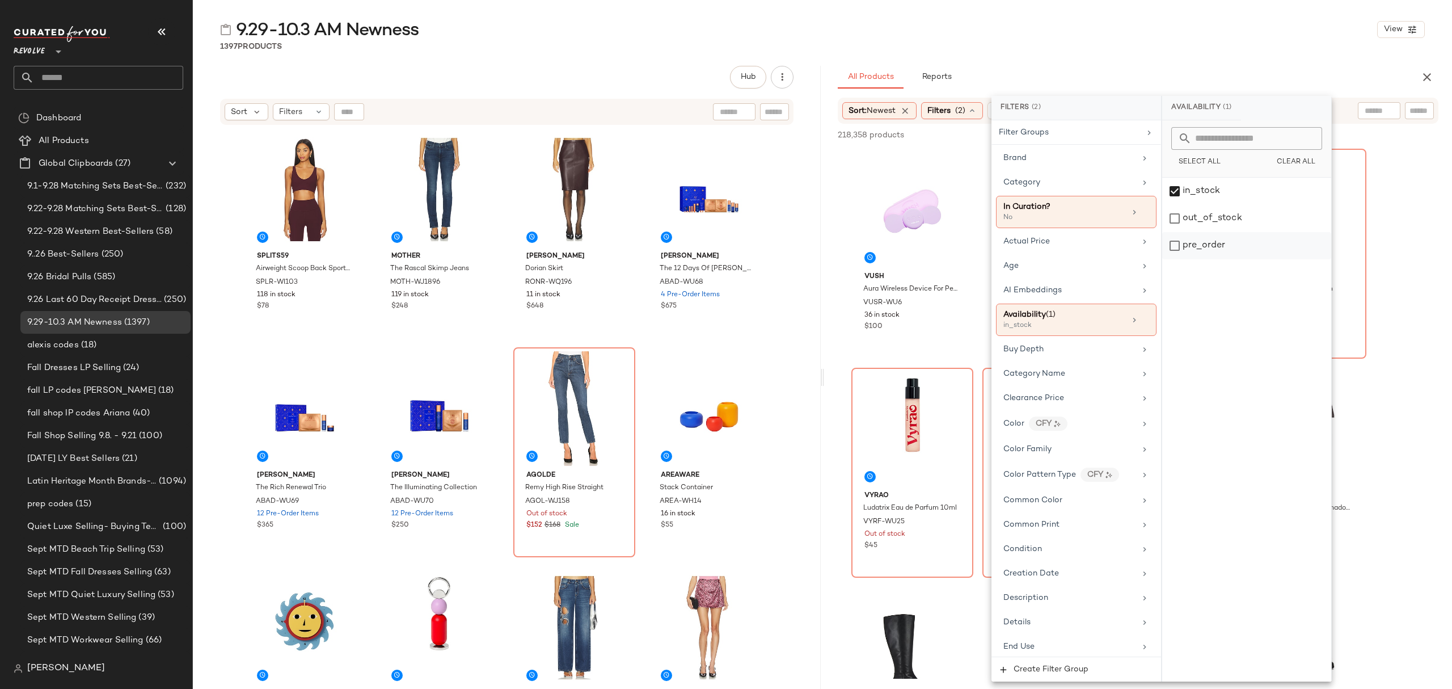
click at [1232, 256] on div "pre_order" at bounding box center [1246, 245] width 169 height 27
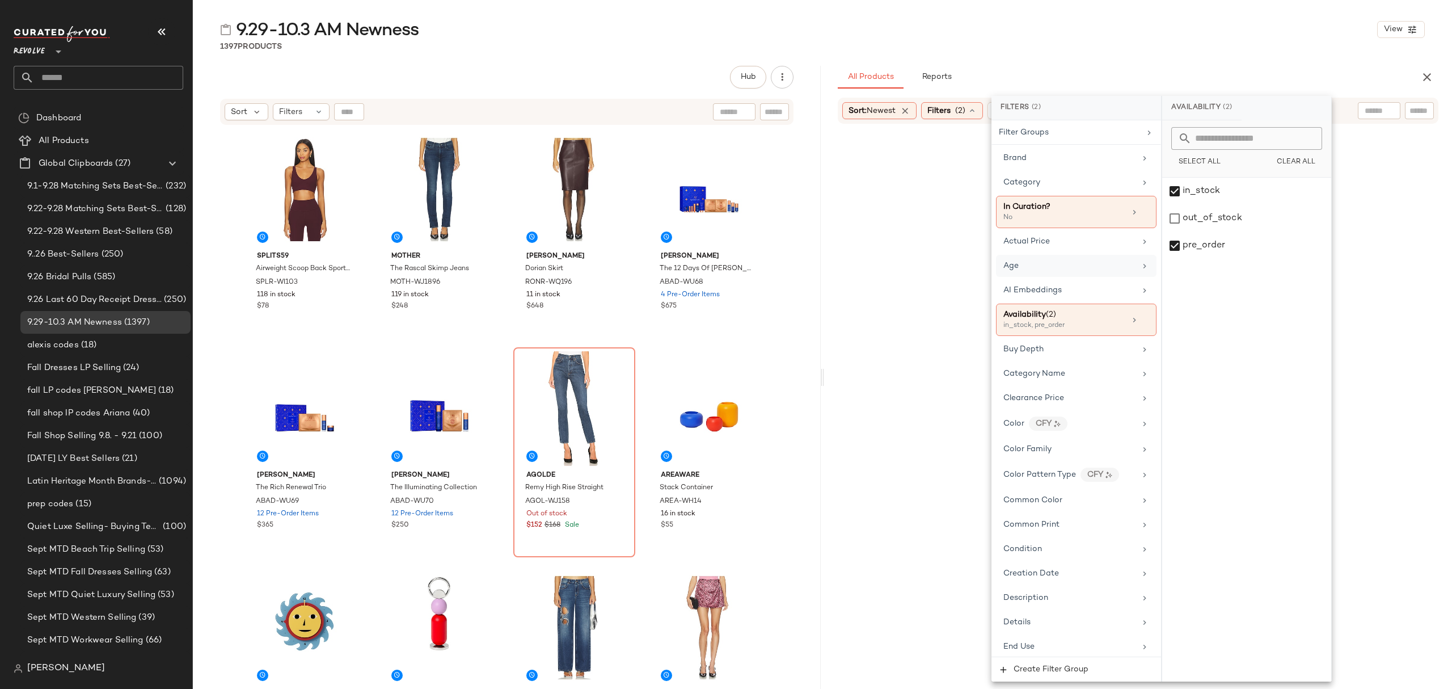
click at [1054, 262] on div "Age" at bounding box center [1069, 266] width 132 height 12
click at [1210, 188] on div "adult" at bounding box center [1246, 191] width 169 height 27
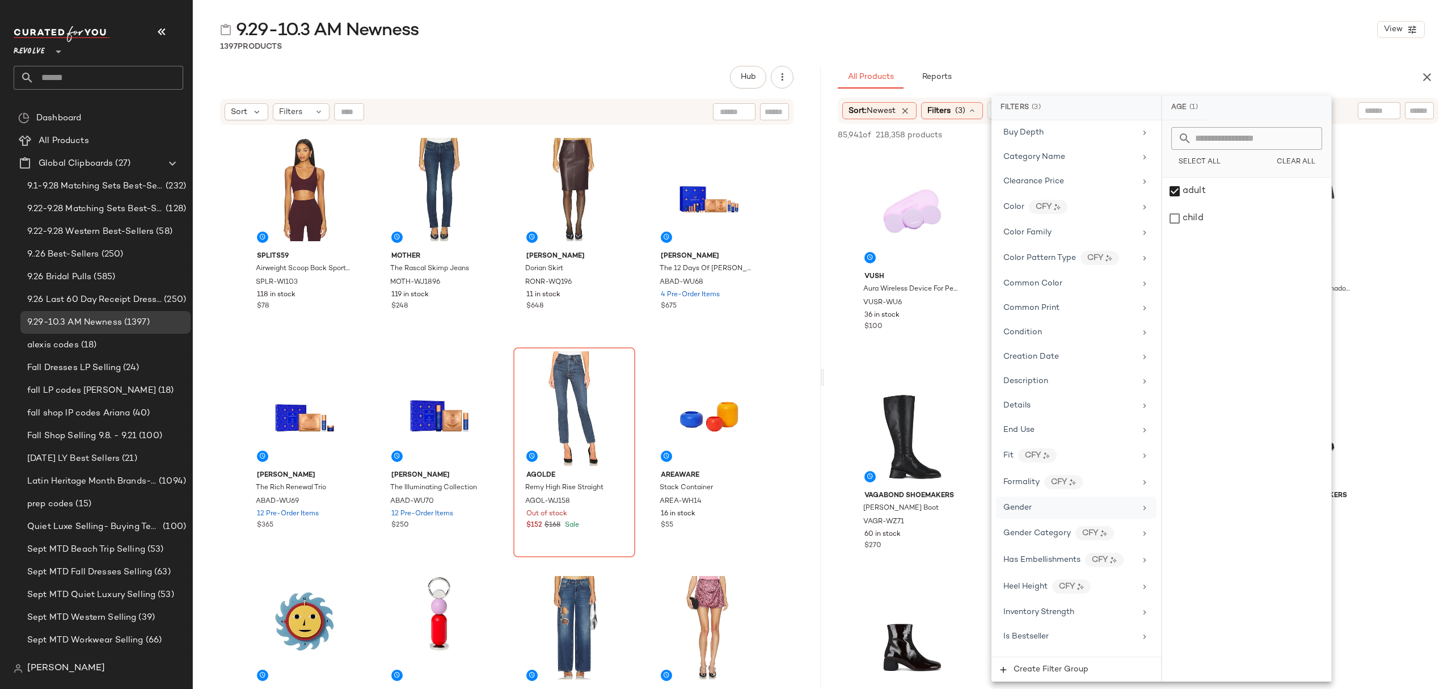
click at [1058, 513] on div "Gender" at bounding box center [1069, 507] width 132 height 12
click at [1195, 191] on div "female" at bounding box center [1246, 191] width 169 height 27
click at [878, 166] on div "#1 View" at bounding box center [912, 210] width 114 height 115
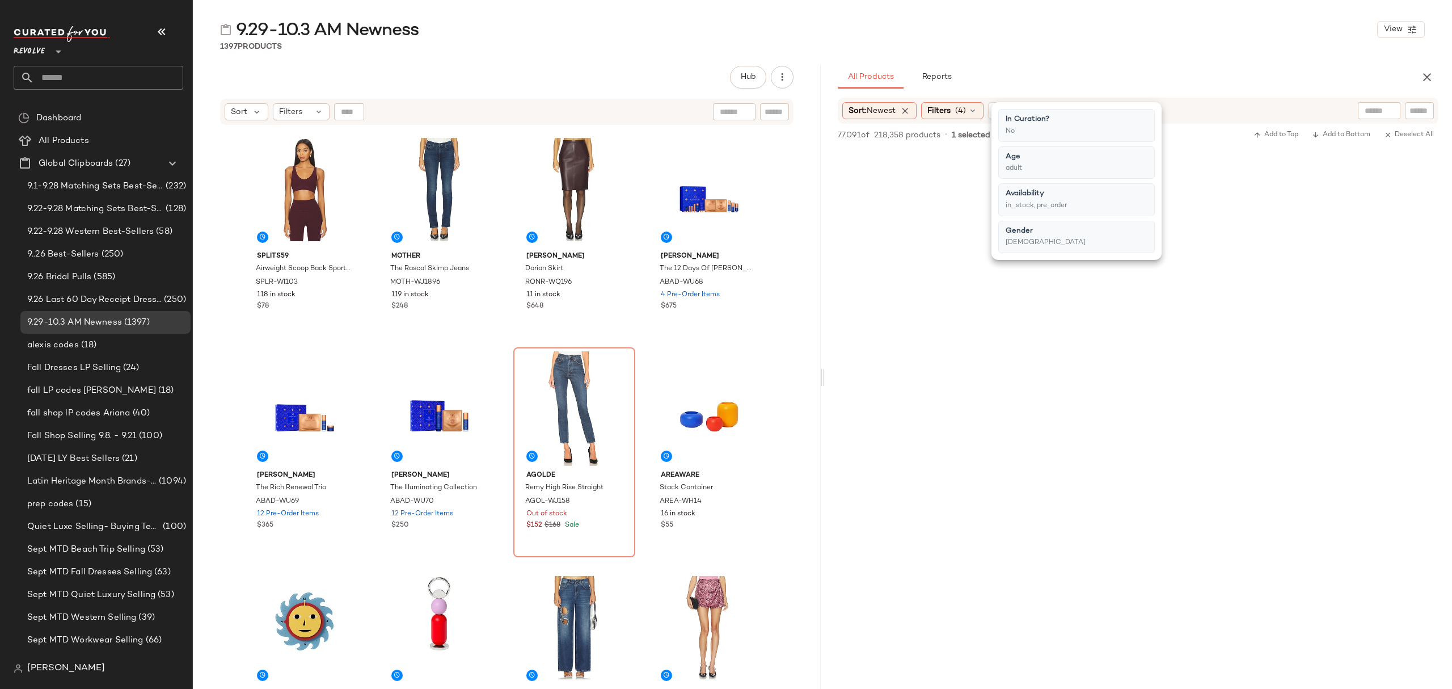
scroll to position [16337, 0]
click at [954, 412] on div "$825" at bounding box center [912, 412] width 96 height 10
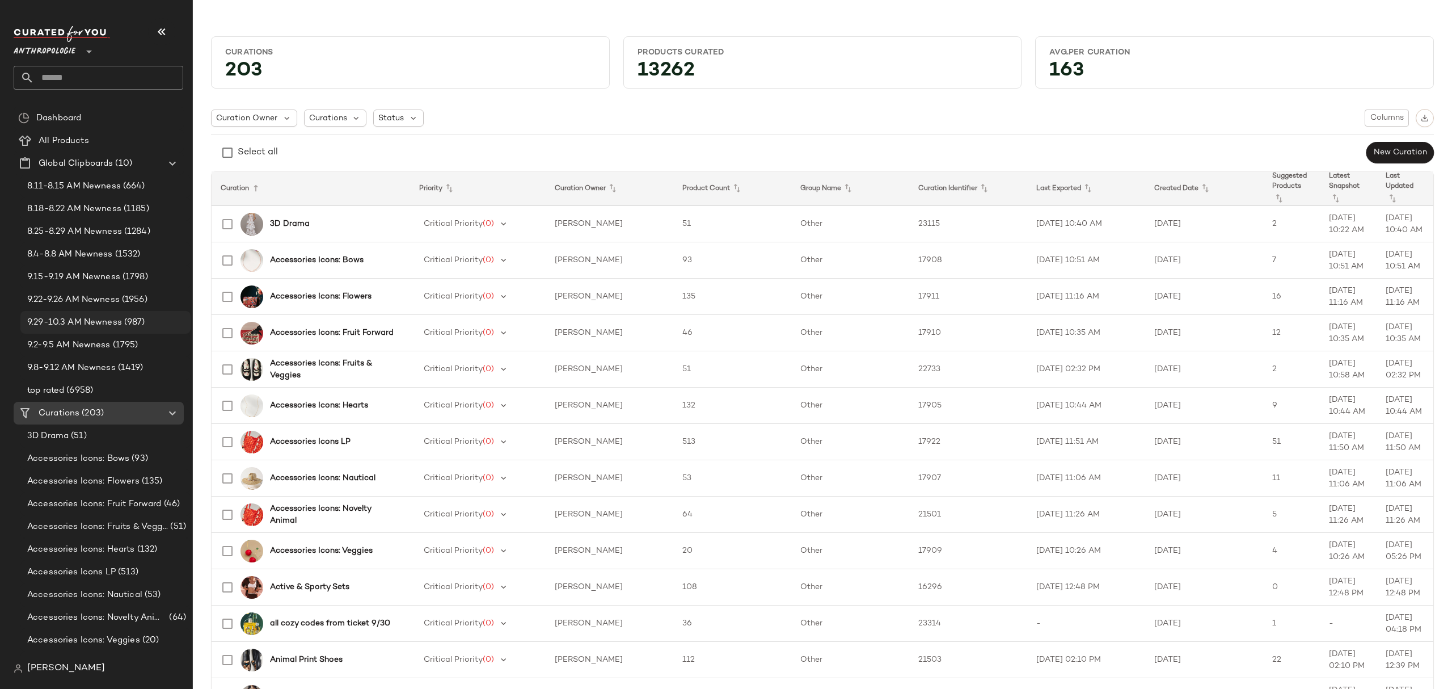
click at [93, 325] on span "9.29-10.3 AM Newness" at bounding box center [74, 322] width 95 height 13
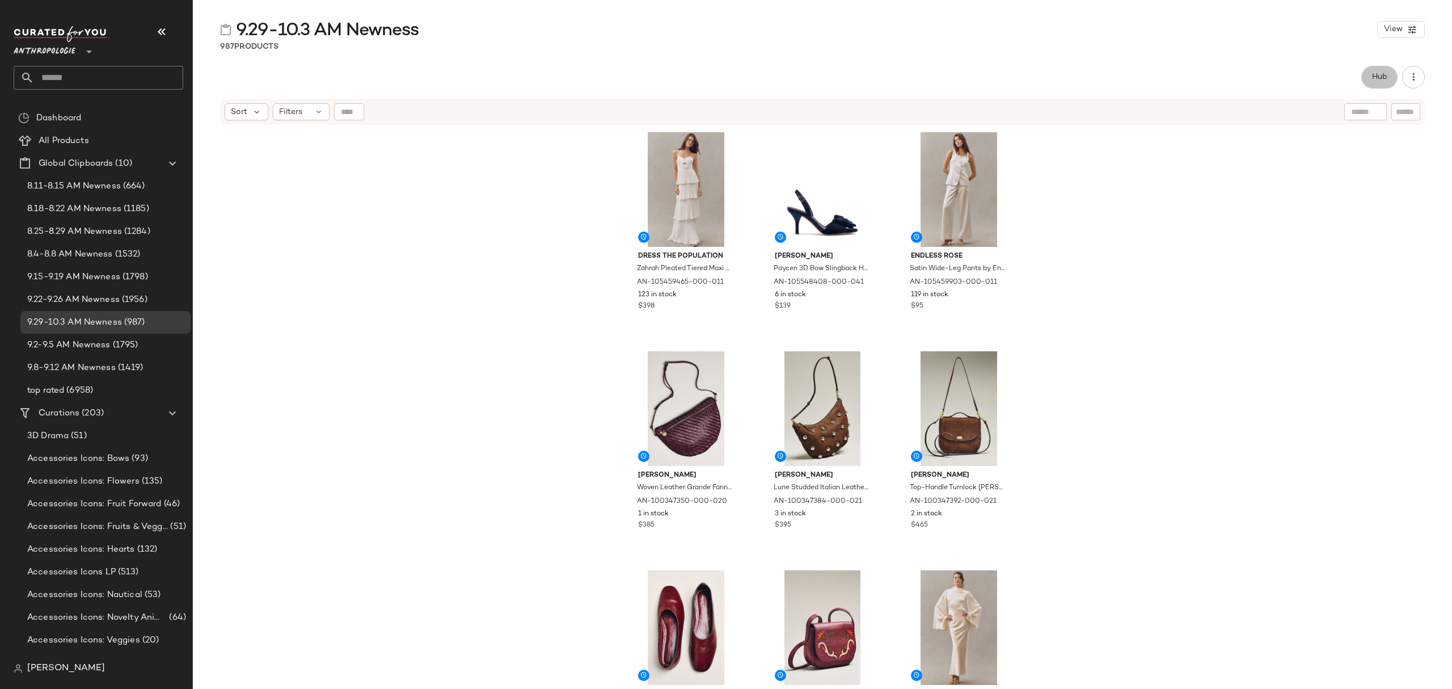
click at [1385, 74] on span "Hub" at bounding box center [1380, 77] width 16 height 9
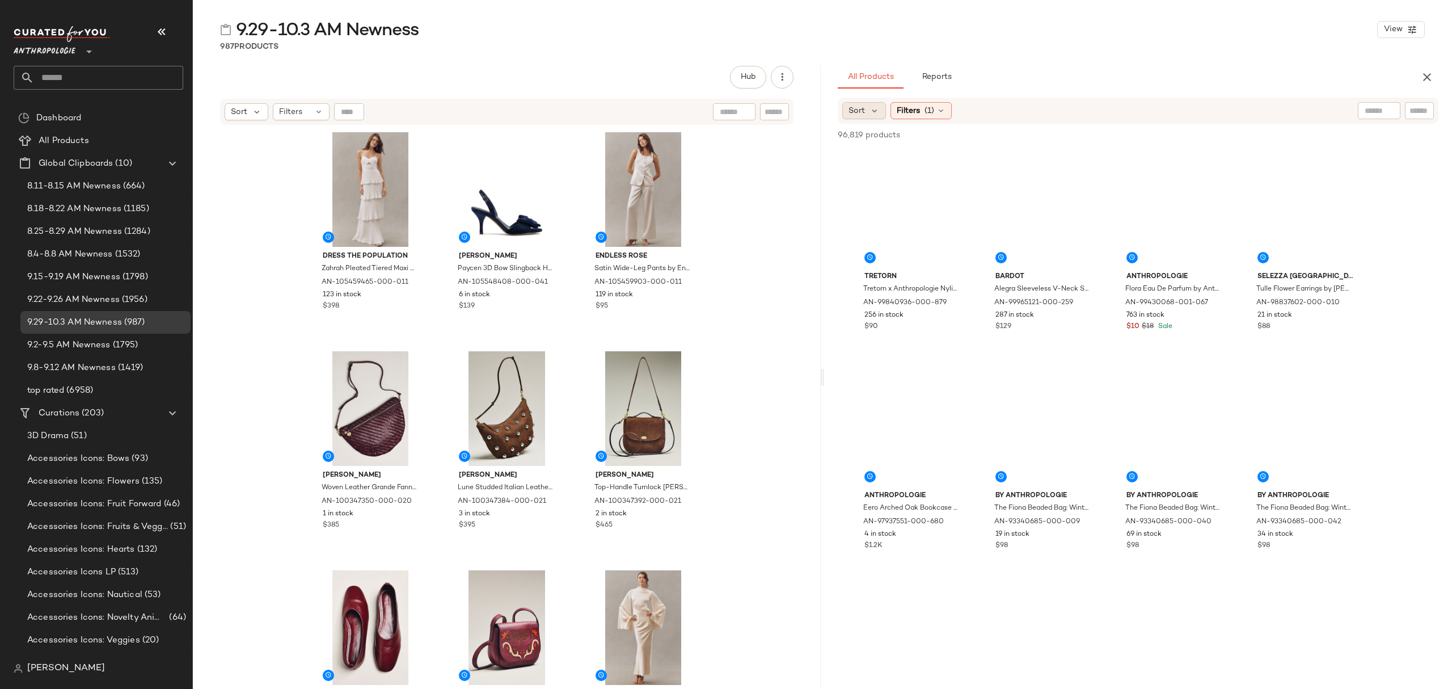
click at [859, 109] on span "Sort" at bounding box center [857, 111] width 16 height 12
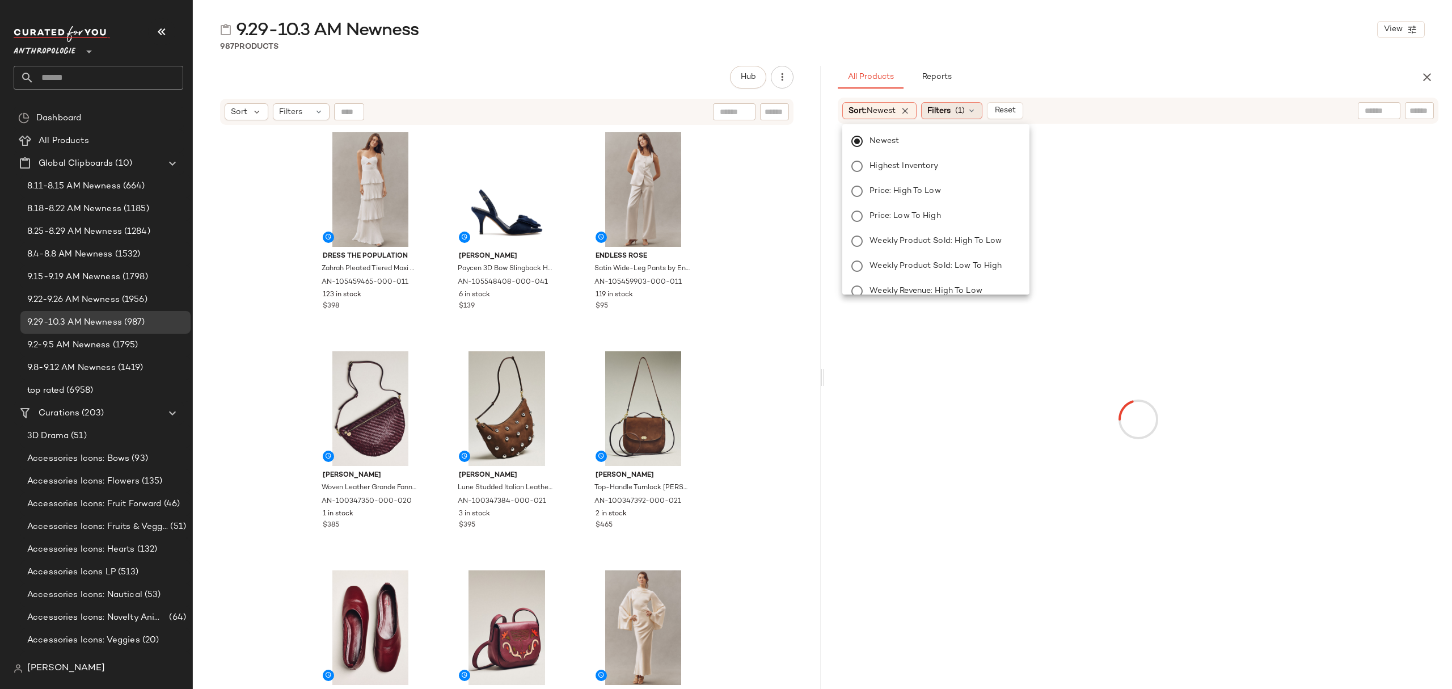
click at [951, 116] on span "Filters" at bounding box center [938, 111] width 23 height 12
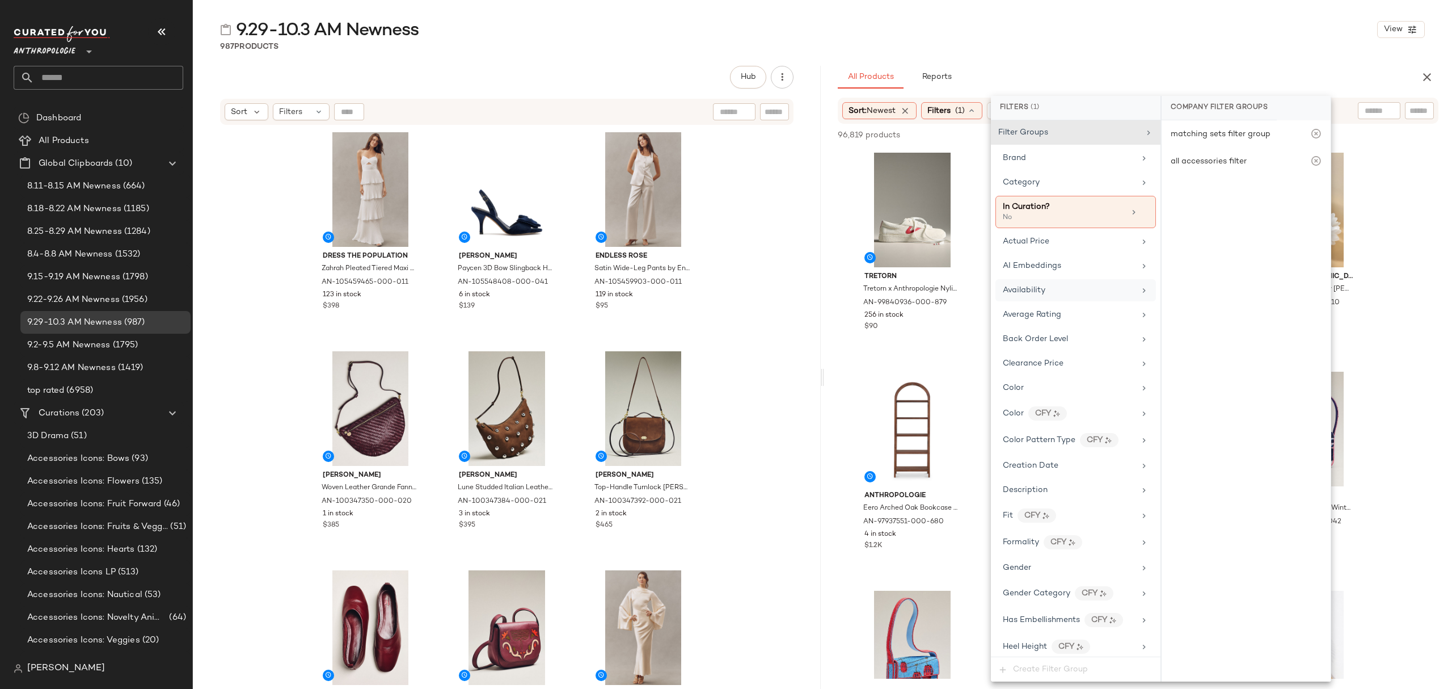
click at [1067, 291] on div "Availability" at bounding box center [1069, 290] width 132 height 12
click at [1249, 191] on div "in_stock" at bounding box center [1246, 191] width 169 height 27
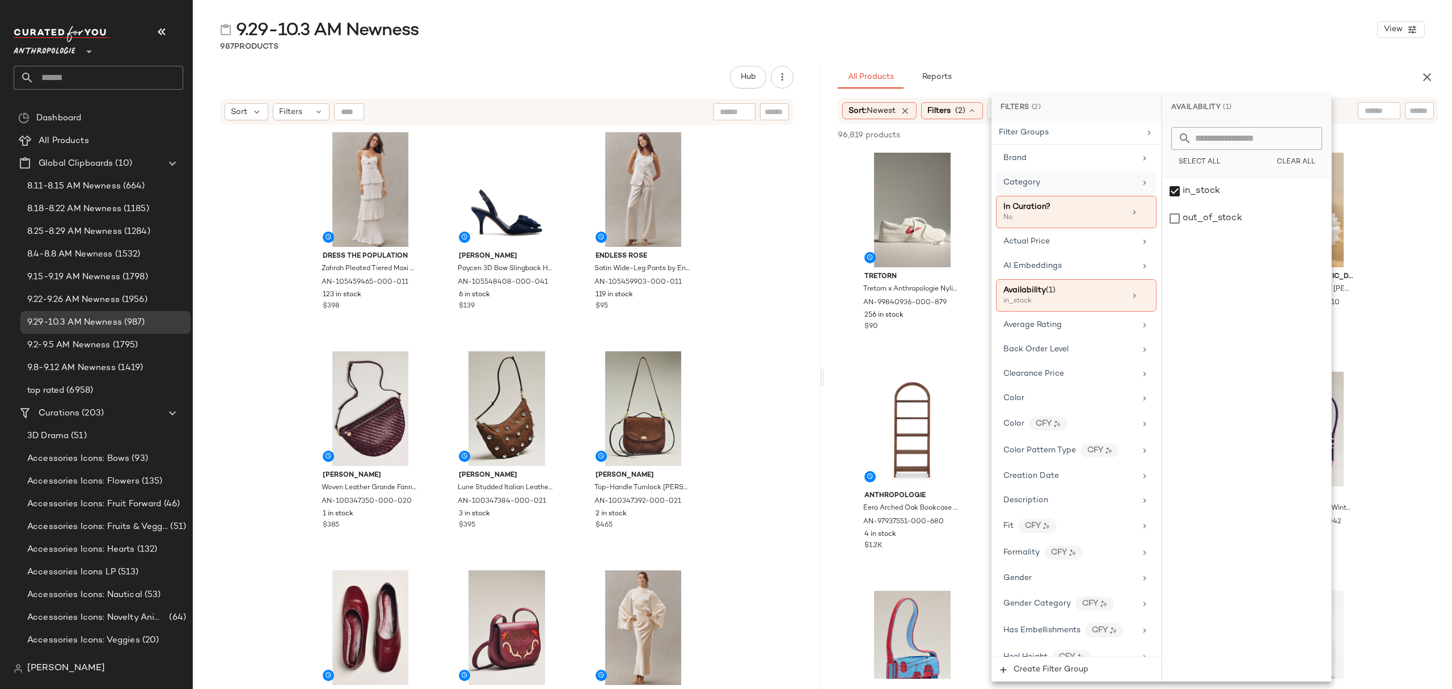
click at [1096, 192] on div "Category" at bounding box center [1076, 182] width 161 height 22
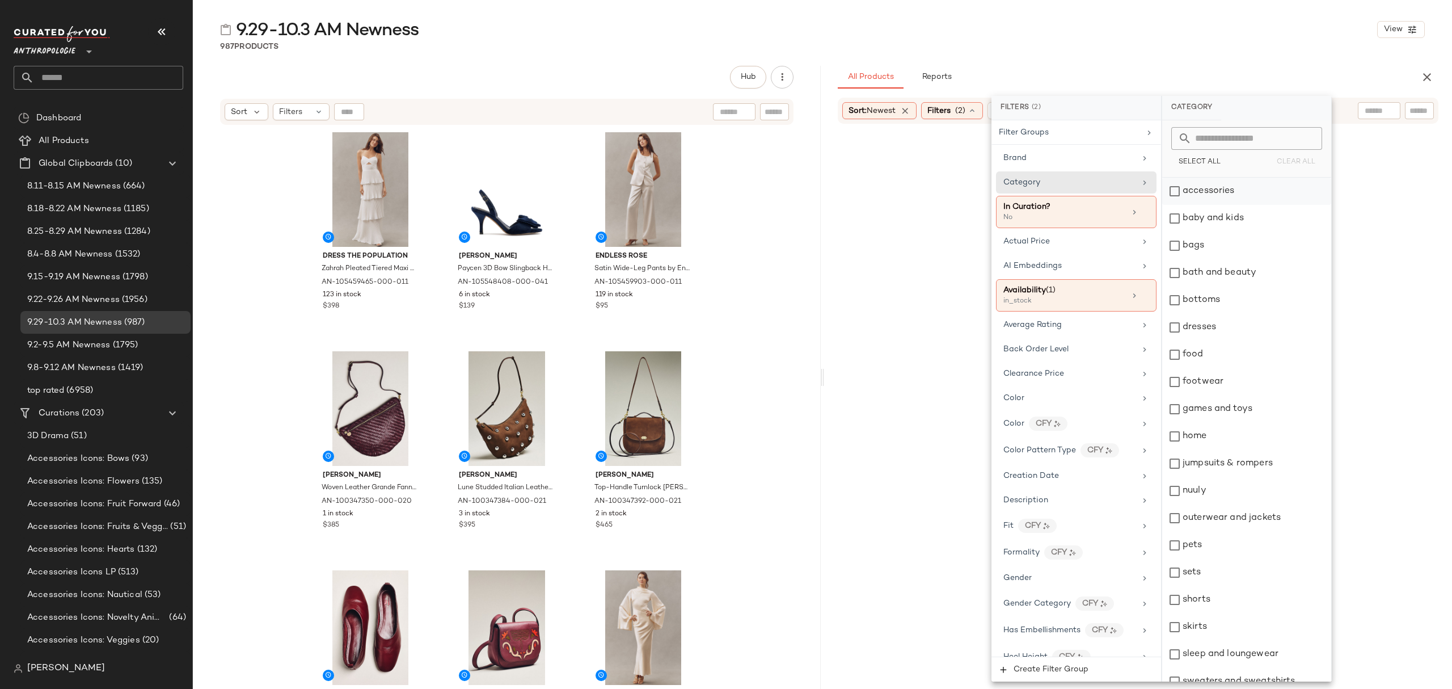
click at [1243, 200] on div "accessories" at bounding box center [1246, 191] width 169 height 27
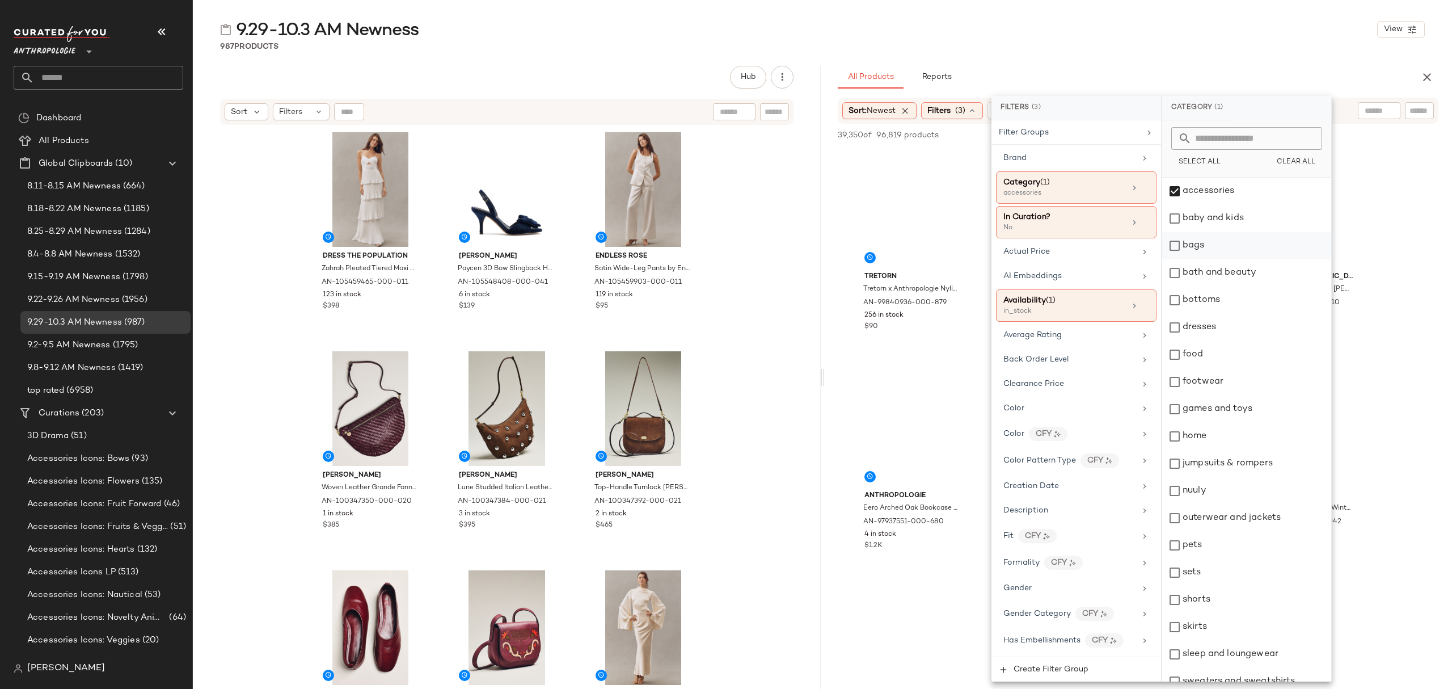
click at [1238, 246] on div "bags" at bounding box center [1246, 245] width 169 height 27
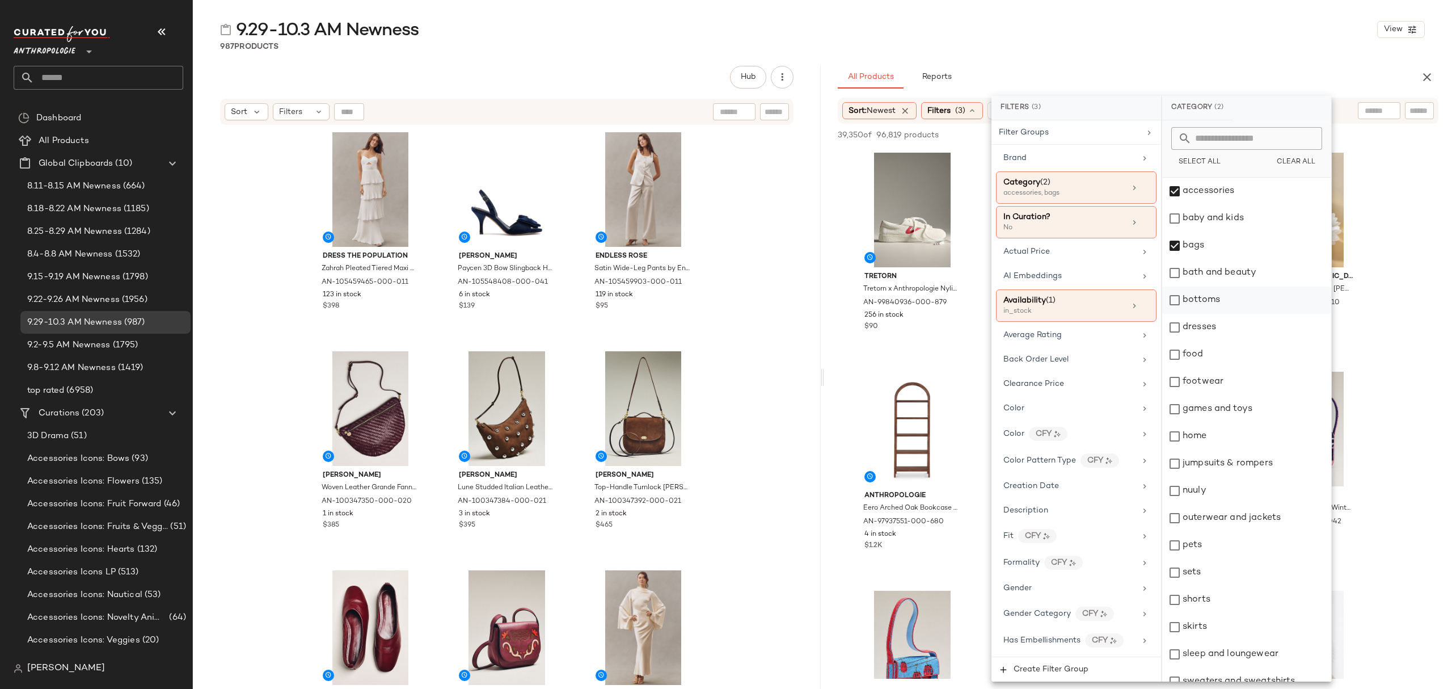
click at [1240, 296] on div "bottoms" at bounding box center [1246, 299] width 169 height 27
click at [1247, 328] on div "dresses" at bounding box center [1246, 327] width 169 height 27
drag, startPoint x: 1242, startPoint y: 383, endPoint x: 1242, endPoint y: 400, distance: 17.0
click at [1242, 382] on div "footwear" at bounding box center [1246, 381] width 169 height 27
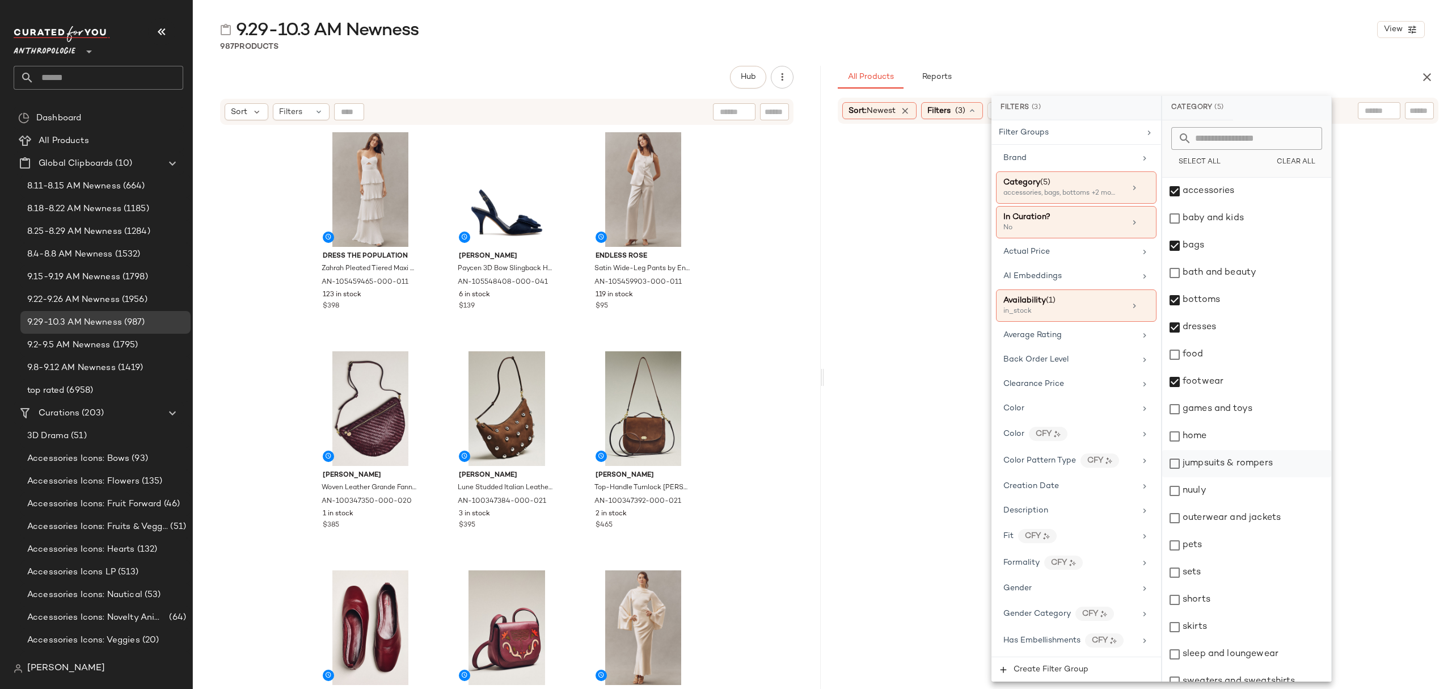
click at [1242, 470] on div "jumpsuits & rompers" at bounding box center [1246, 463] width 169 height 27
click at [1237, 492] on div "nuuly" at bounding box center [1246, 490] width 169 height 27
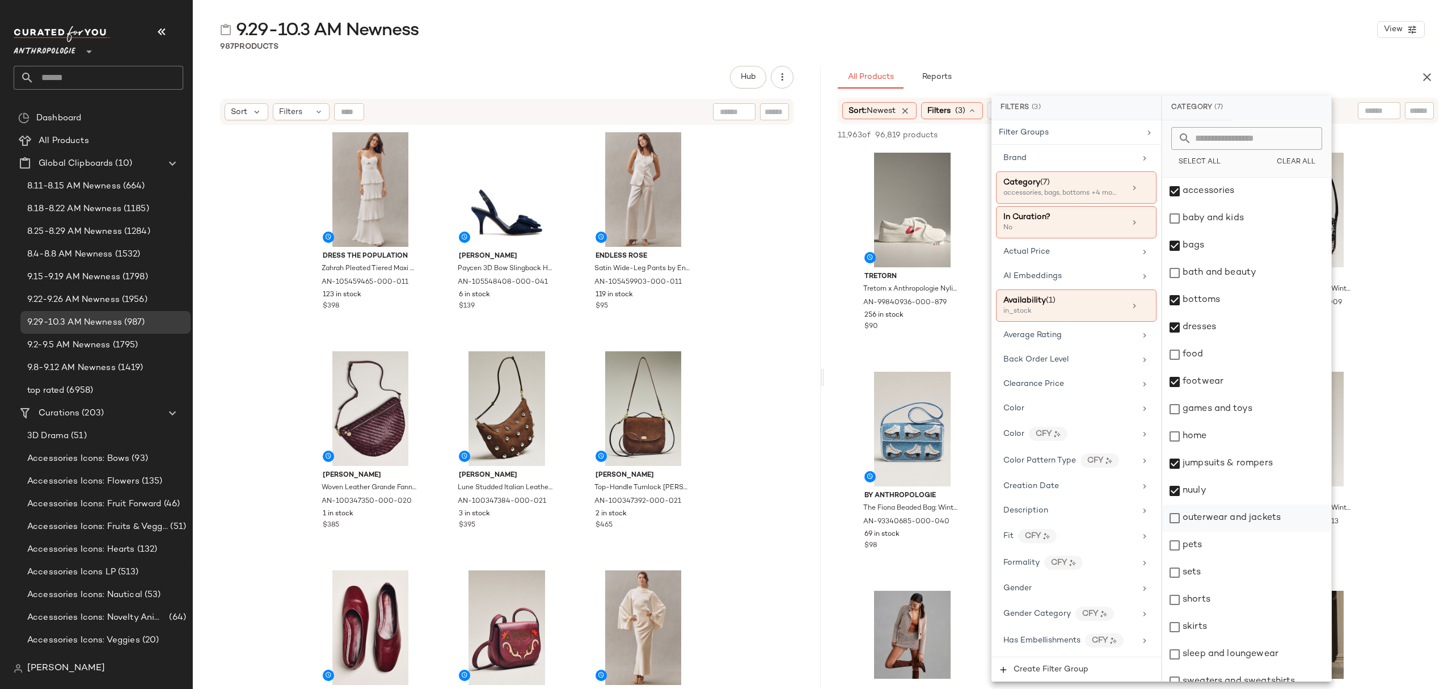
click at [1249, 526] on div "outerwear and jackets" at bounding box center [1246, 517] width 169 height 27
click at [1237, 570] on div "sets" at bounding box center [1246, 572] width 169 height 27
click at [1240, 602] on div "shorts" at bounding box center [1246, 599] width 169 height 27
click at [1237, 634] on div "skirts" at bounding box center [1246, 626] width 169 height 27
click at [1243, 652] on div "sleep and loungewear" at bounding box center [1246, 653] width 169 height 27
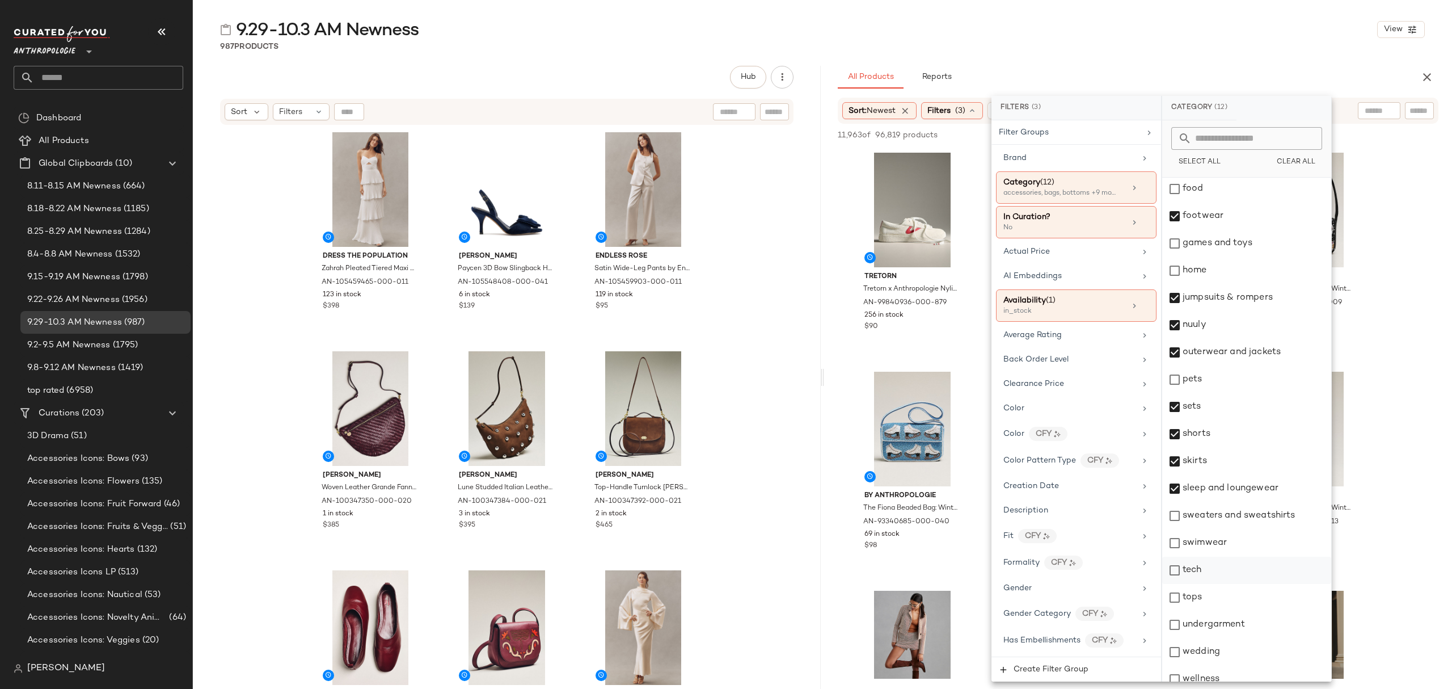
scroll to position [177, 0]
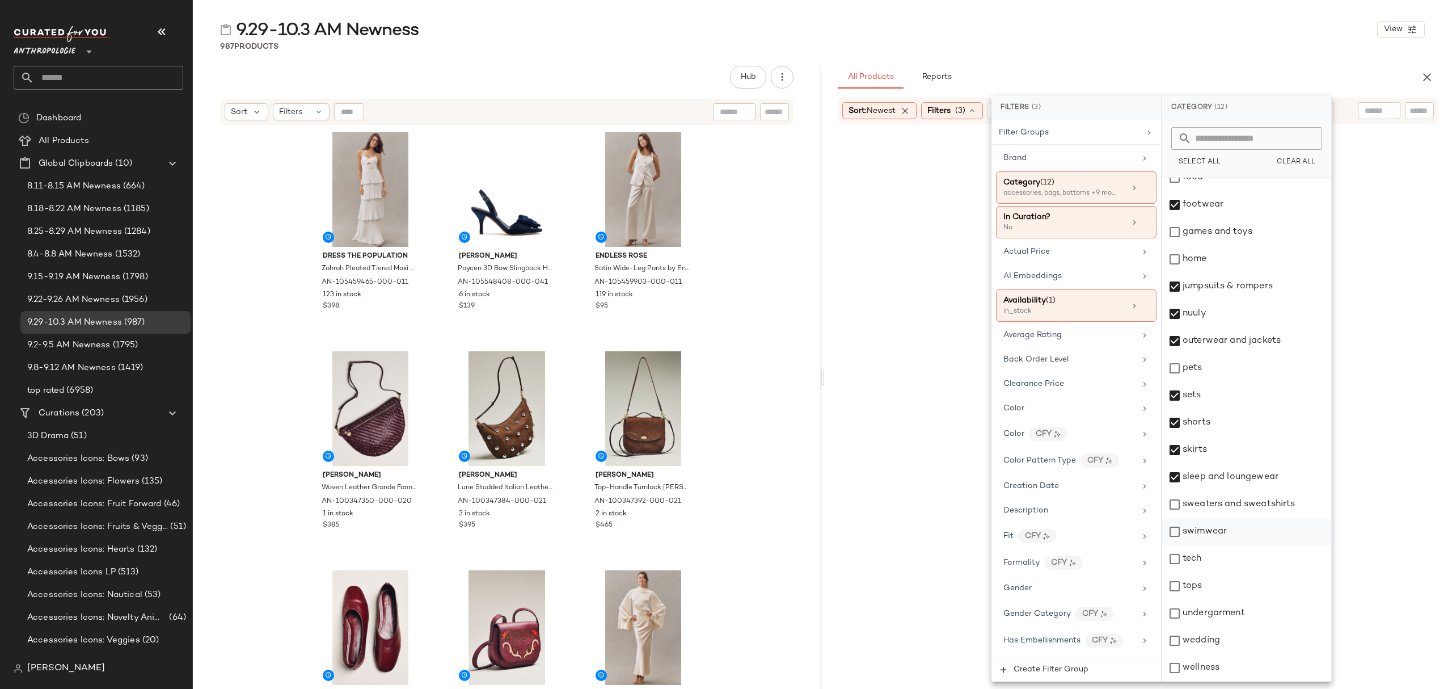
click at [1244, 536] on div "swimwear" at bounding box center [1246, 531] width 169 height 27
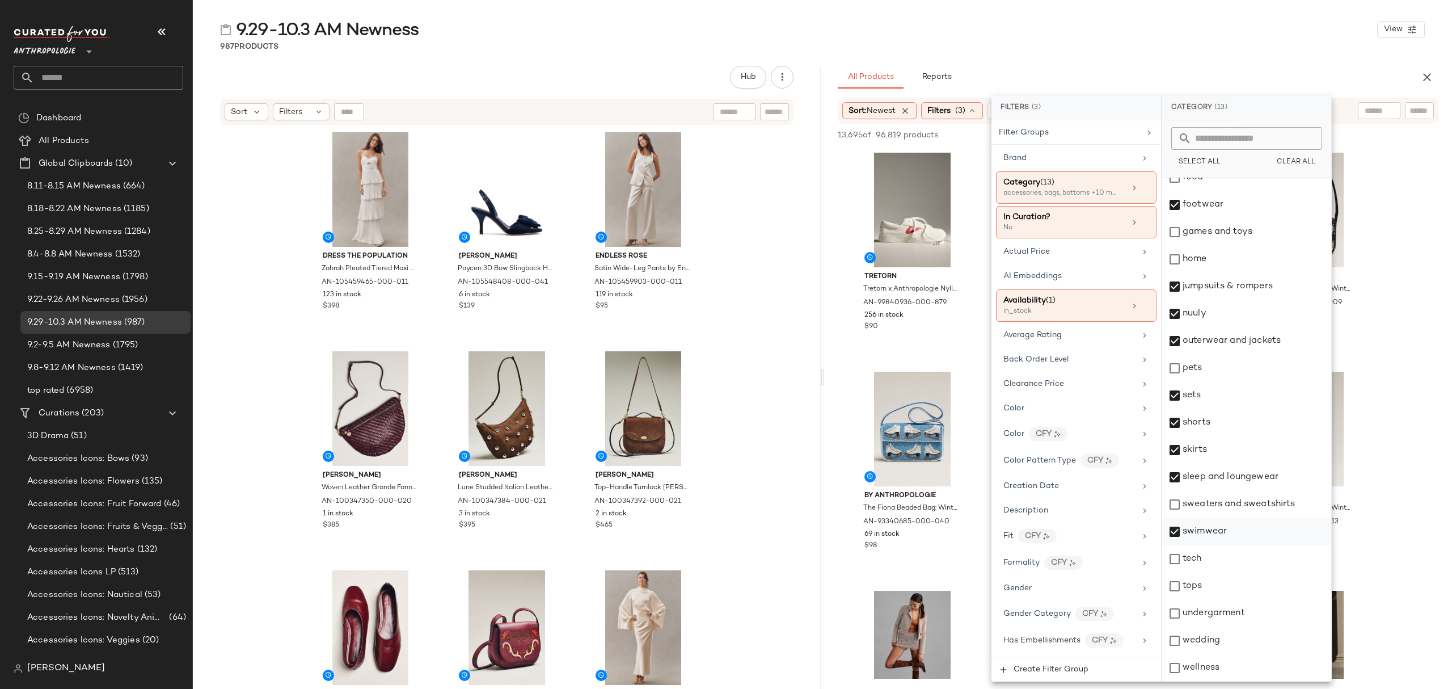
drag, startPoint x: 1254, startPoint y: 507, endPoint x: 1239, endPoint y: 534, distance: 31.5
click at [1254, 506] on div "sweaters and sweatshirts" at bounding box center [1246, 504] width 169 height 27
click at [1218, 585] on div "tops" at bounding box center [1246, 585] width 169 height 27
click at [1224, 618] on div "undergarment" at bounding box center [1246, 613] width 169 height 27
click at [1221, 643] on div "wedding" at bounding box center [1246, 640] width 169 height 27
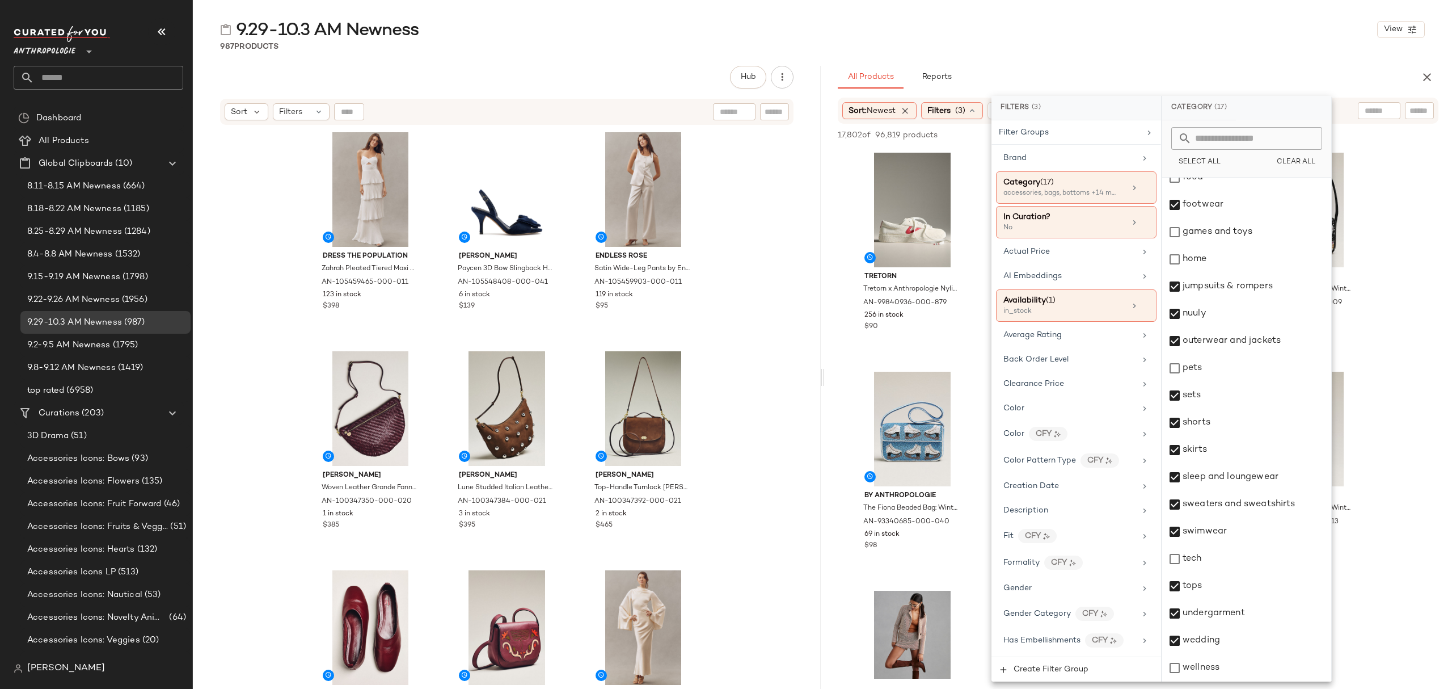
click at [1099, 33] on div "9.29-10.3 AM Newness View" at bounding box center [822, 29] width 1259 height 23
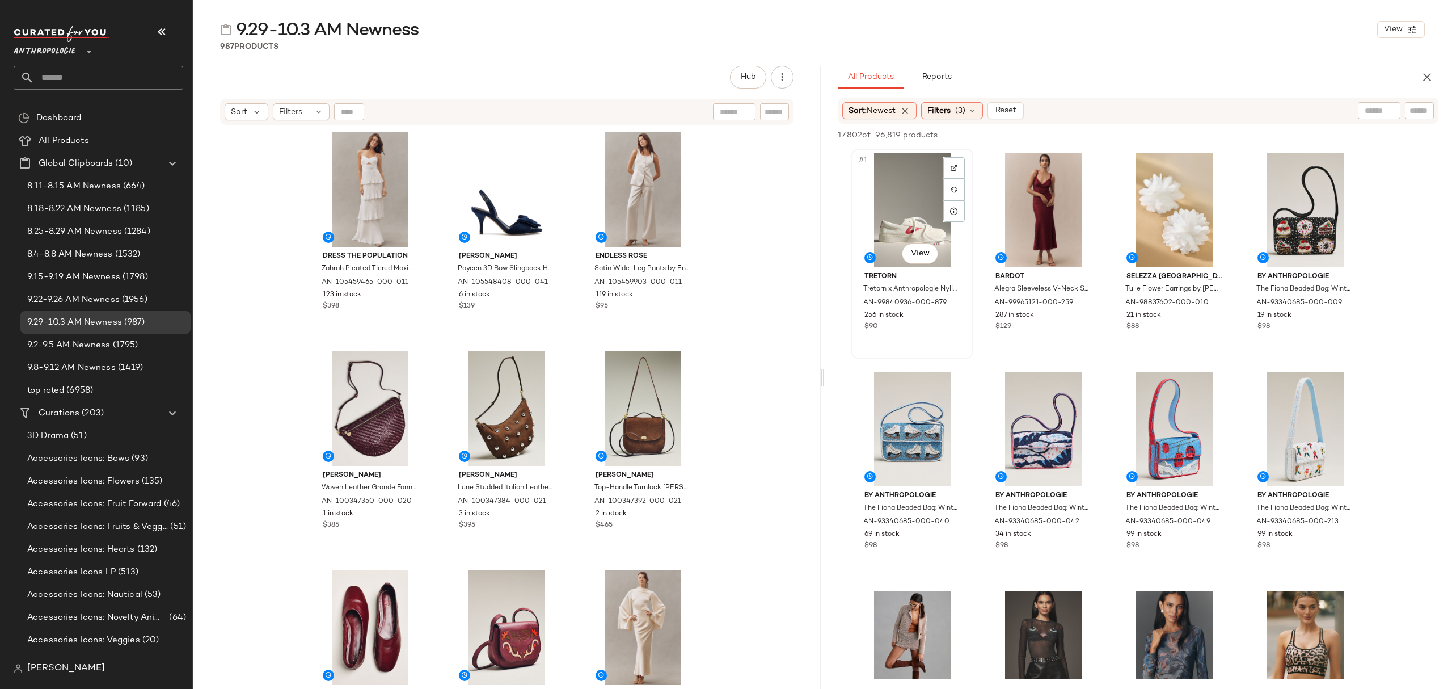
click at [880, 202] on div "#1 View" at bounding box center [912, 210] width 114 height 115
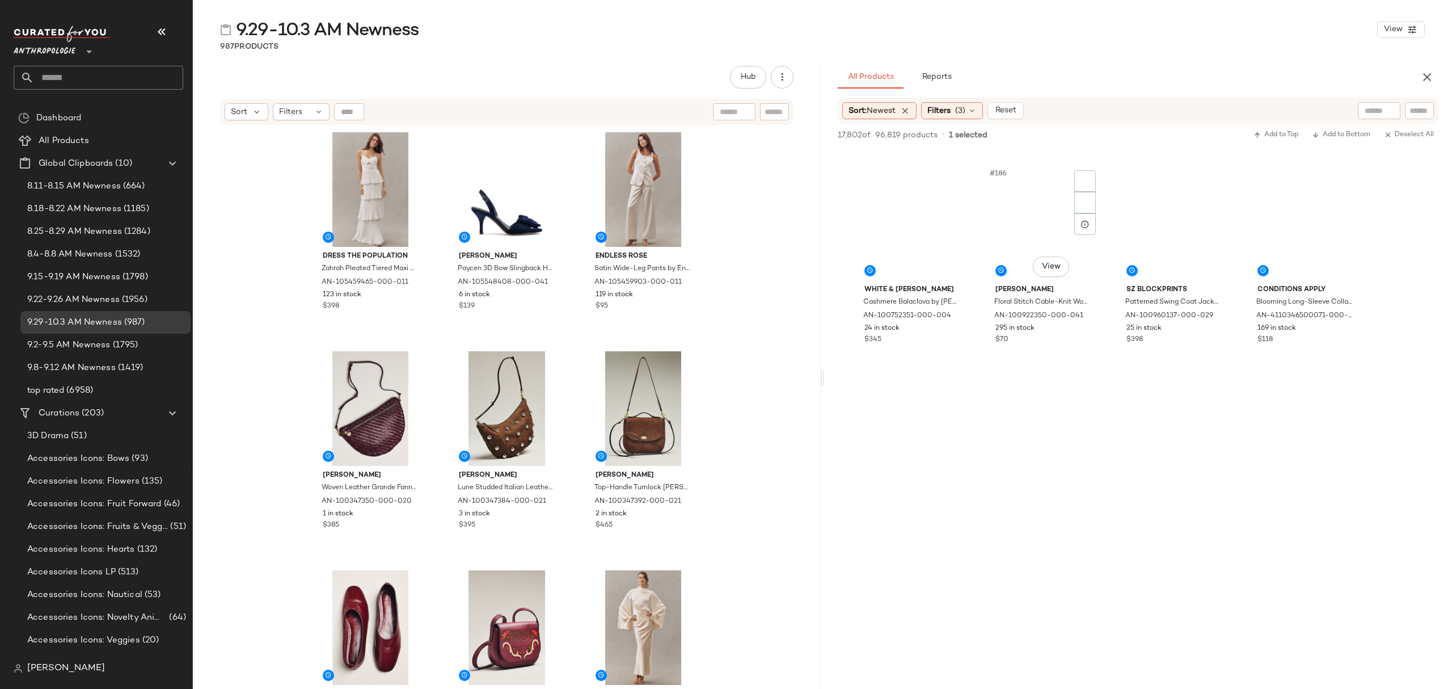
scroll to position [9832, 0]
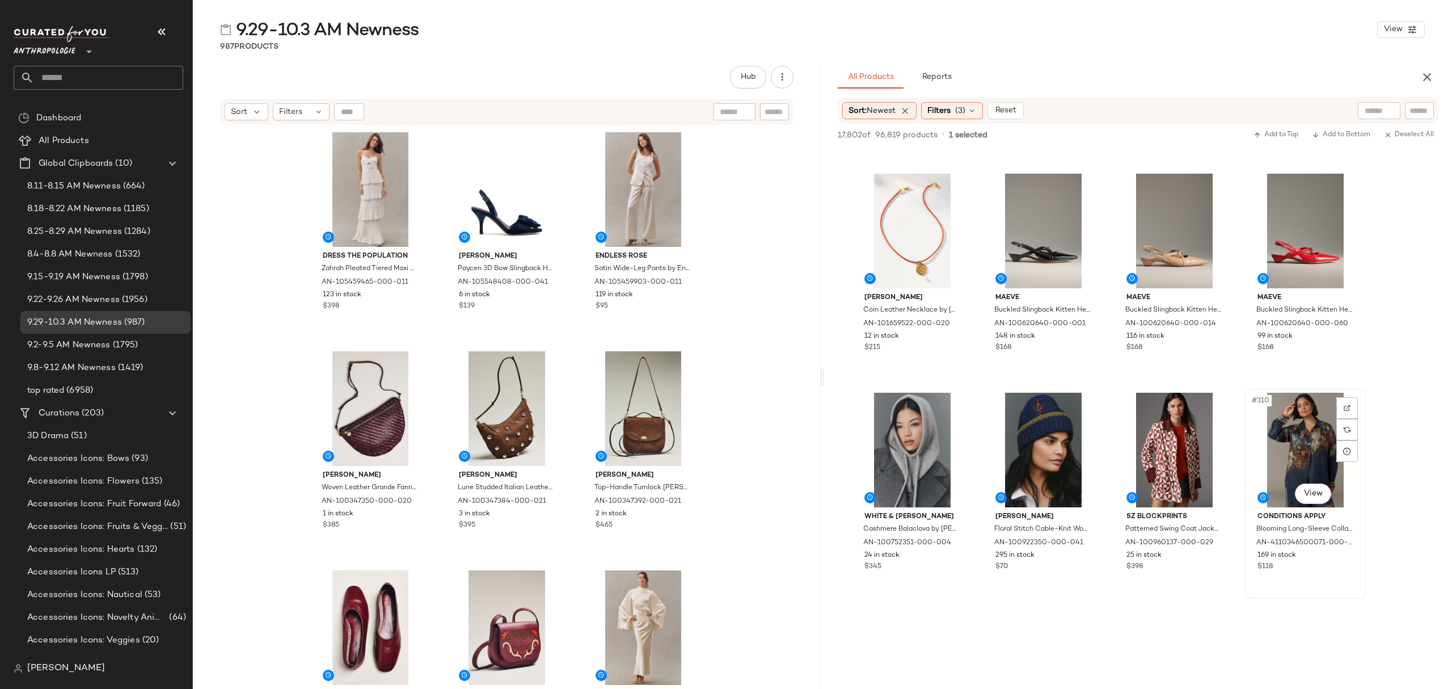
click at [1308, 568] on div "$118" at bounding box center [1306, 567] width 96 height 10
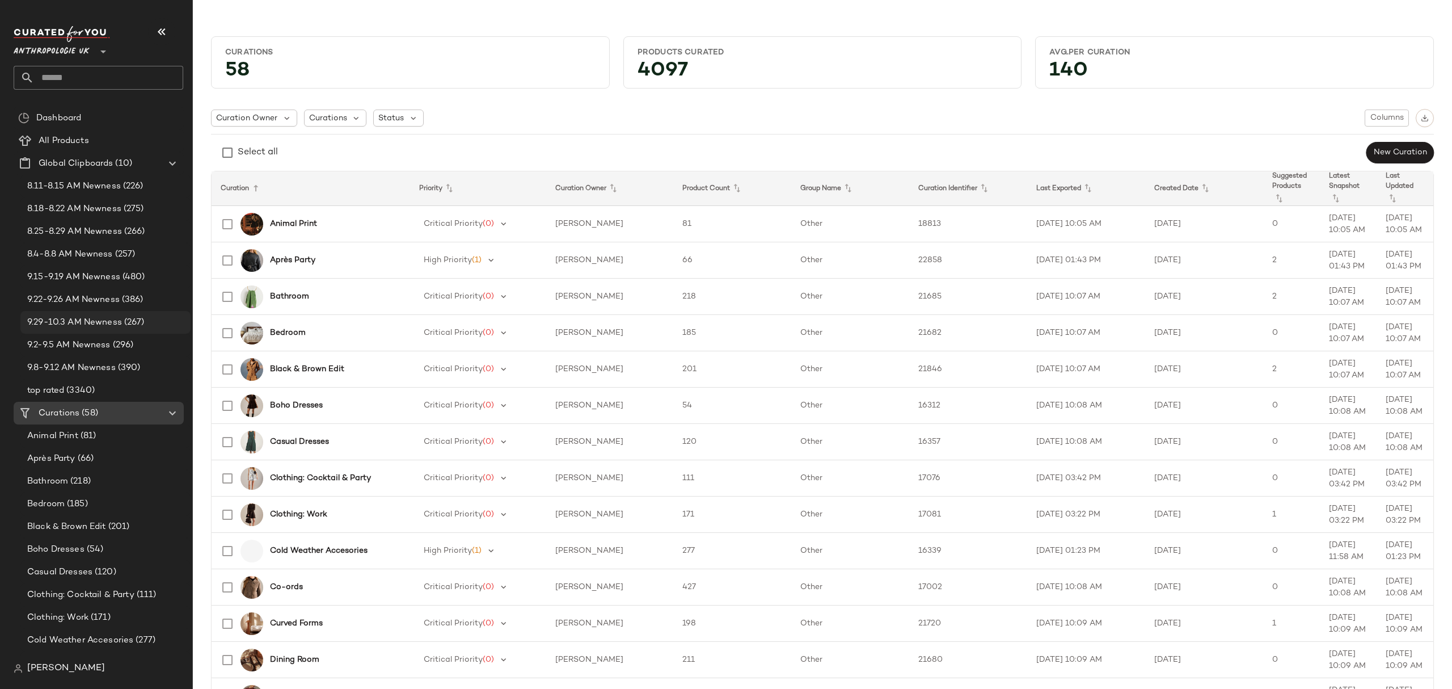
click at [88, 320] on span "9.29-10.3 AM Newness" at bounding box center [74, 322] width 95 height 13
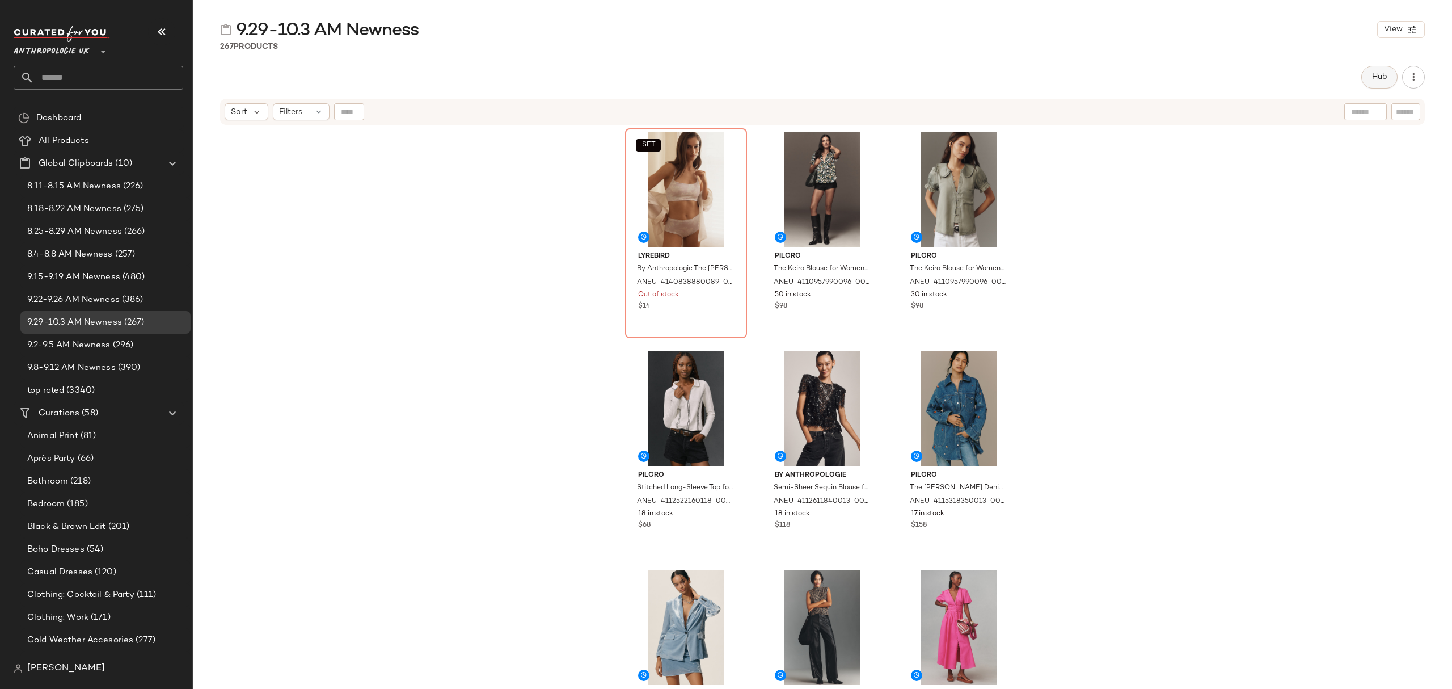
click at [1378, 79] on span "Hub" at bounding box center [1380, 77] width 16 height 9
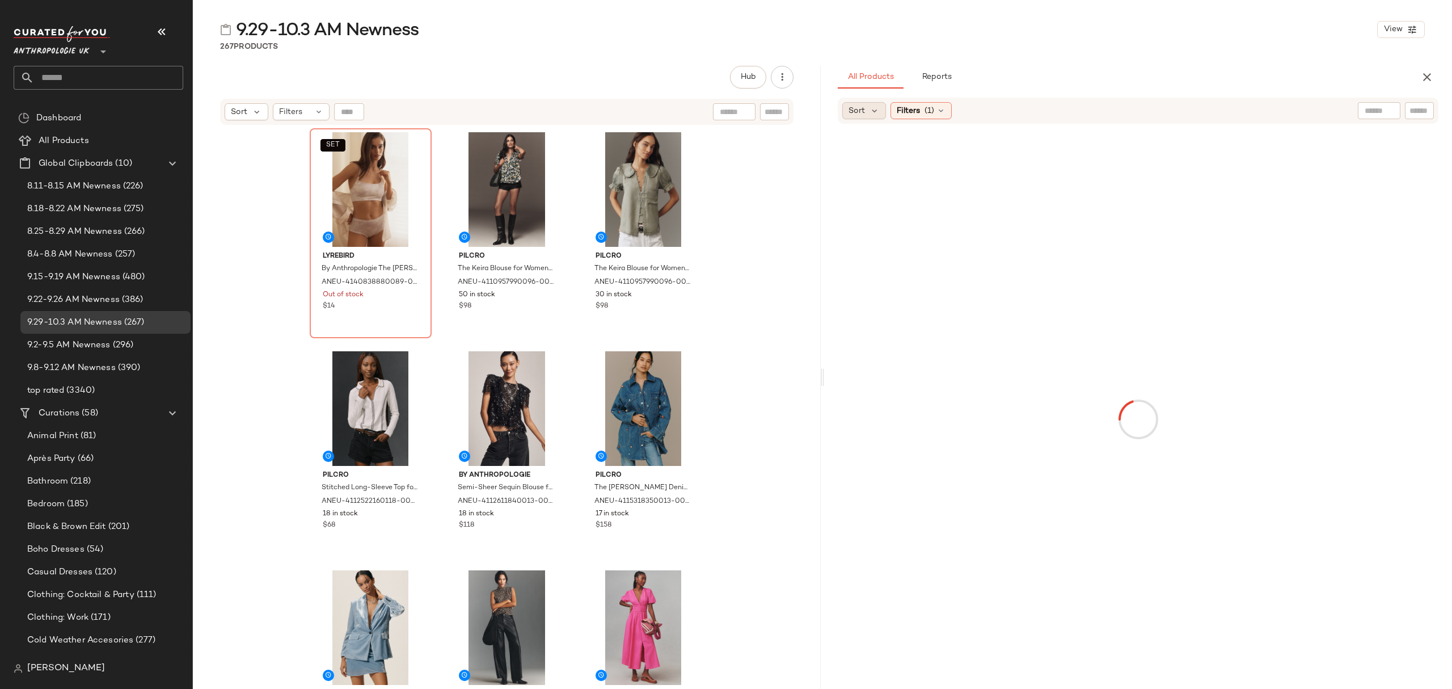
click at [852, 107] on span "Sort" at bounding box center [857, 111] width 16 height 12
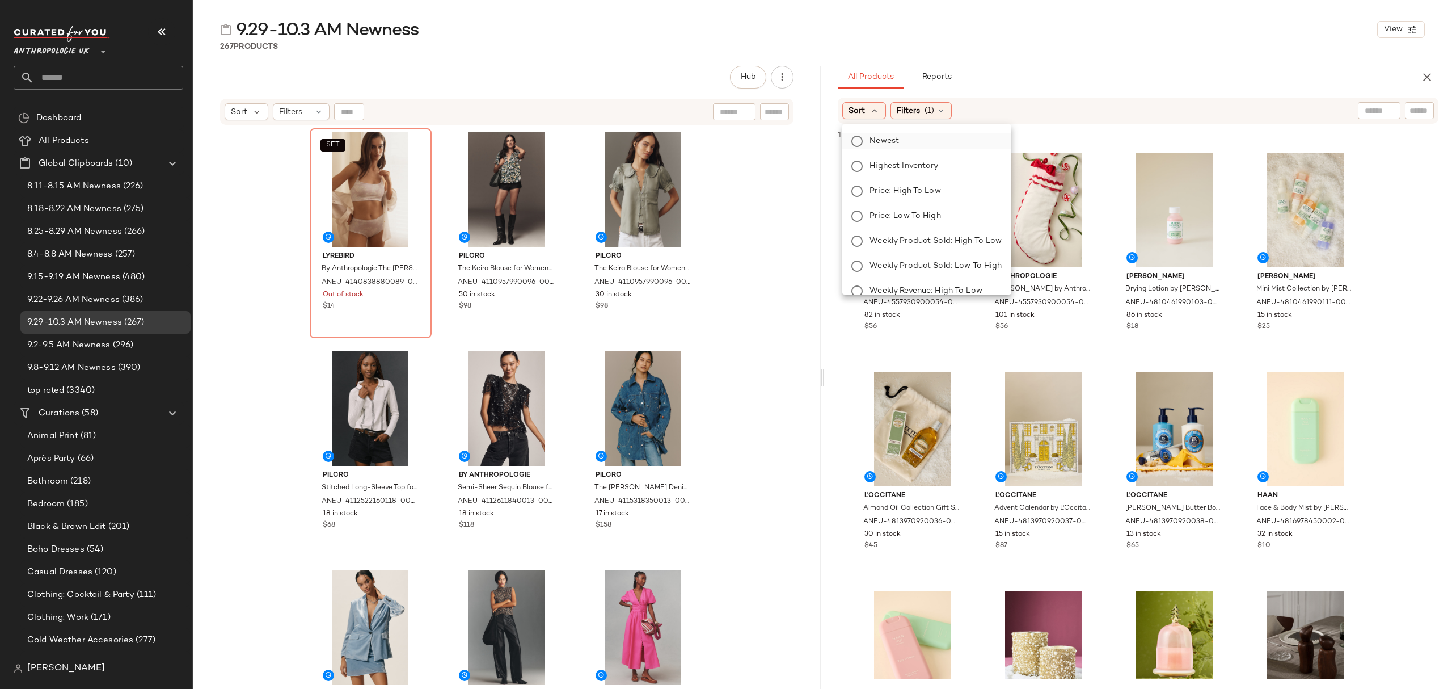
click at [901, 144] on label "Newest" at bounding box center [933, 141] width 137 height 16
click at [951, 109] on span "Filters" at bounding box center [938, 111] width 23 height 12
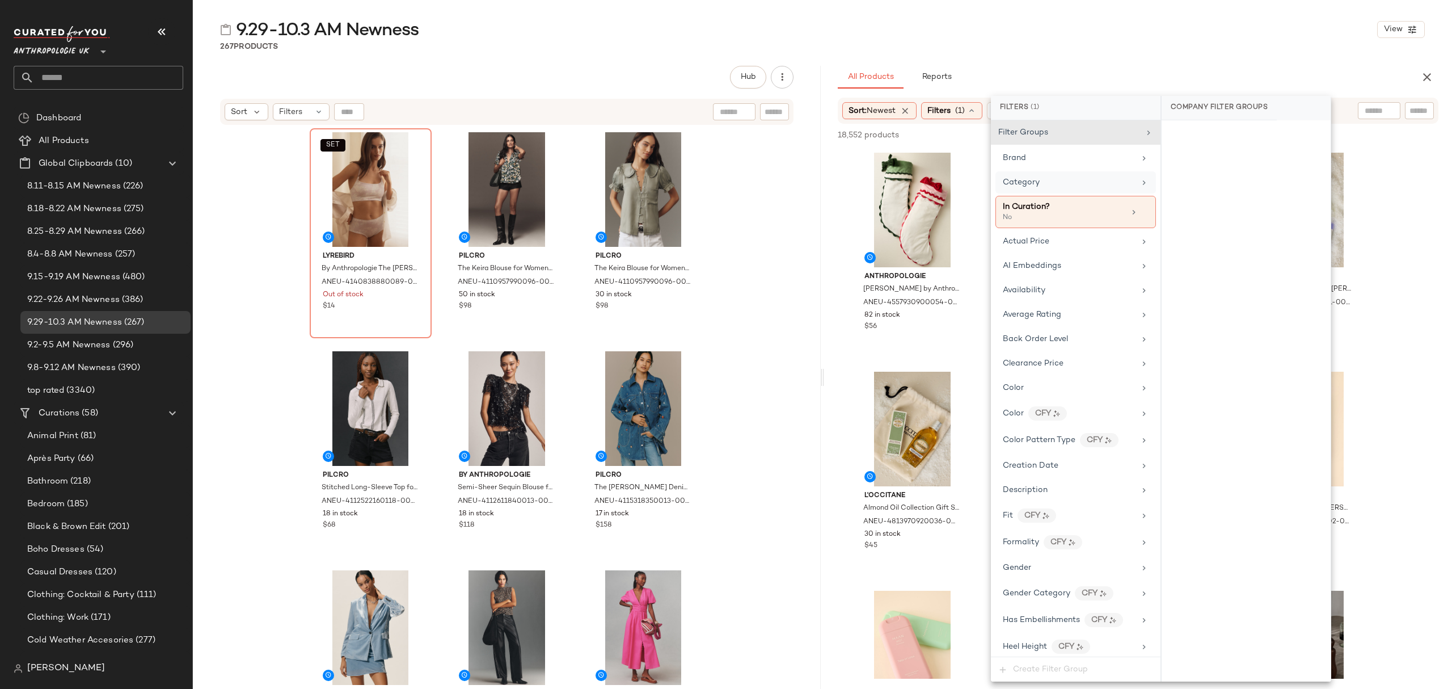
click at [1048, 189] on div "Category" at bounding box center [1076, 182] width 161 height 22
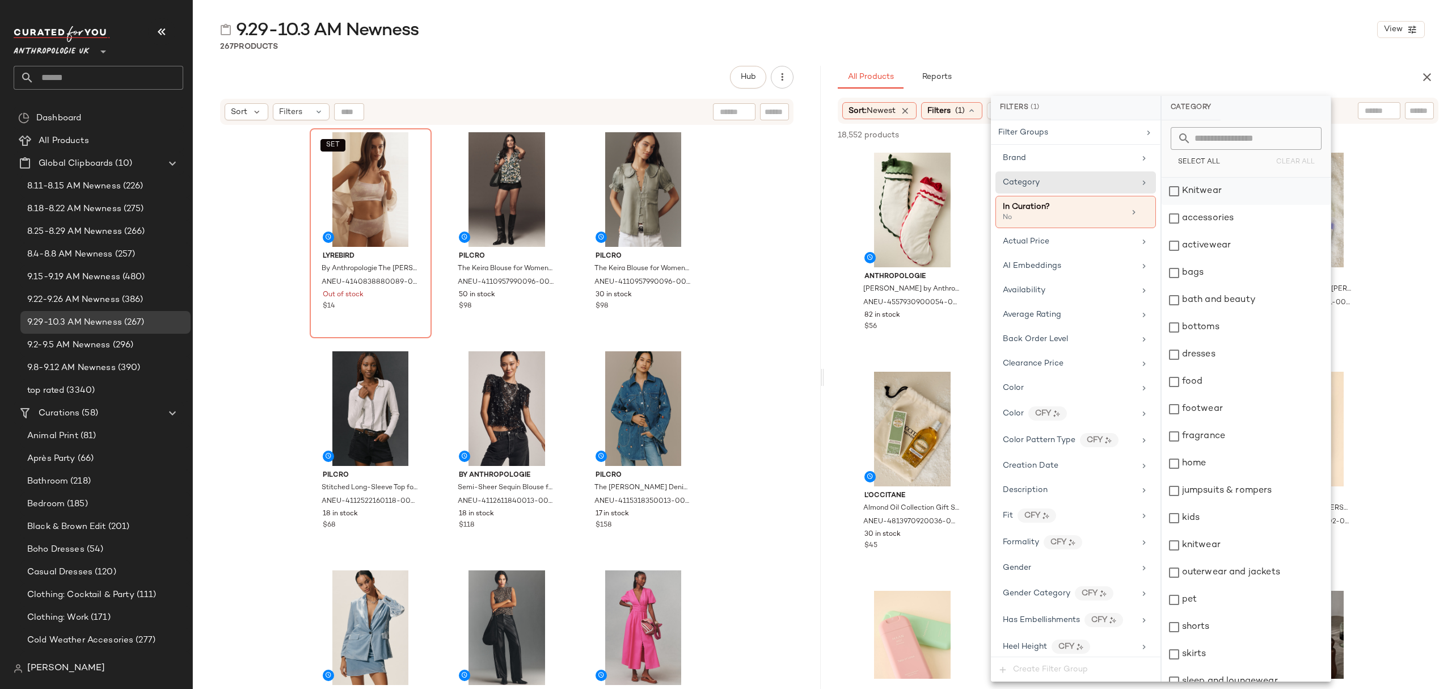
click at [1200, 187] on div "Knitwear" at bounding box center [1246, 191] width 169 height 27
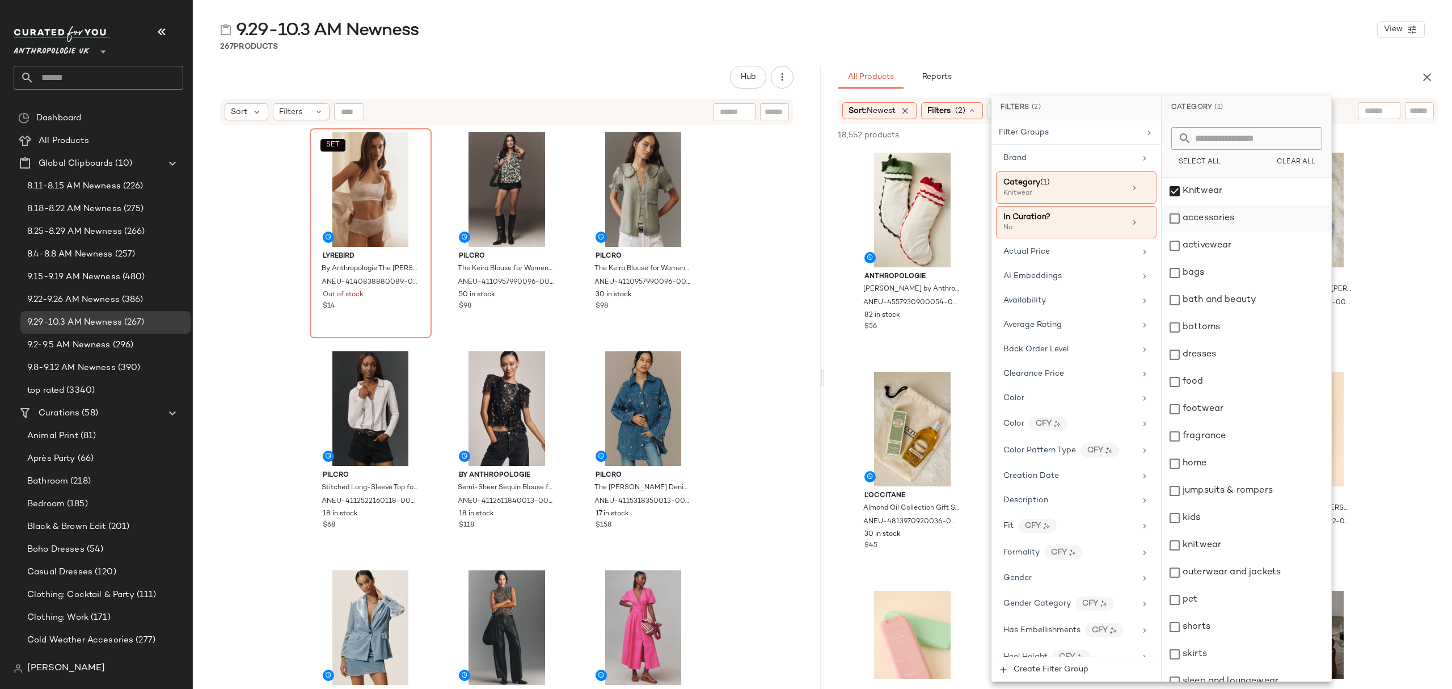
click at [1215, 222] on div "accessories" at bounding box center [1246, 218] width 169 height 27
click at [1224, 246] on div "activewear" at bounding box center [1246, 245] width 169 height 27
click at [1216, 279] on div "bags" at bounding box center [1246, 272] width 169 height 27
click at [1235, 328] on div "bottoms" at bounding box center [1246, 327] width 169 height 27
click at [1241, 352] on div "dresses" at bounding box center [1246, 354] width 169 height 27
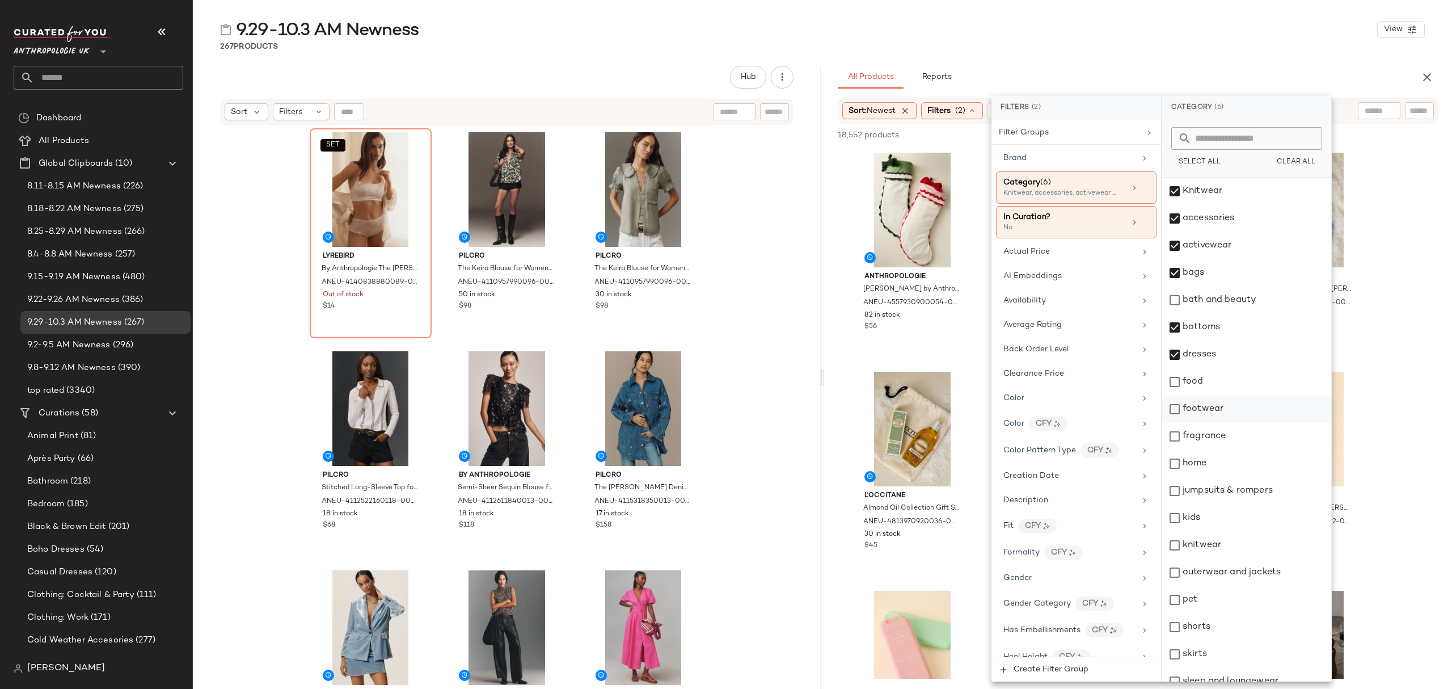
click at [1240, 407] on div "footwear" at bounding box center [1246, 408] width 169 height 27
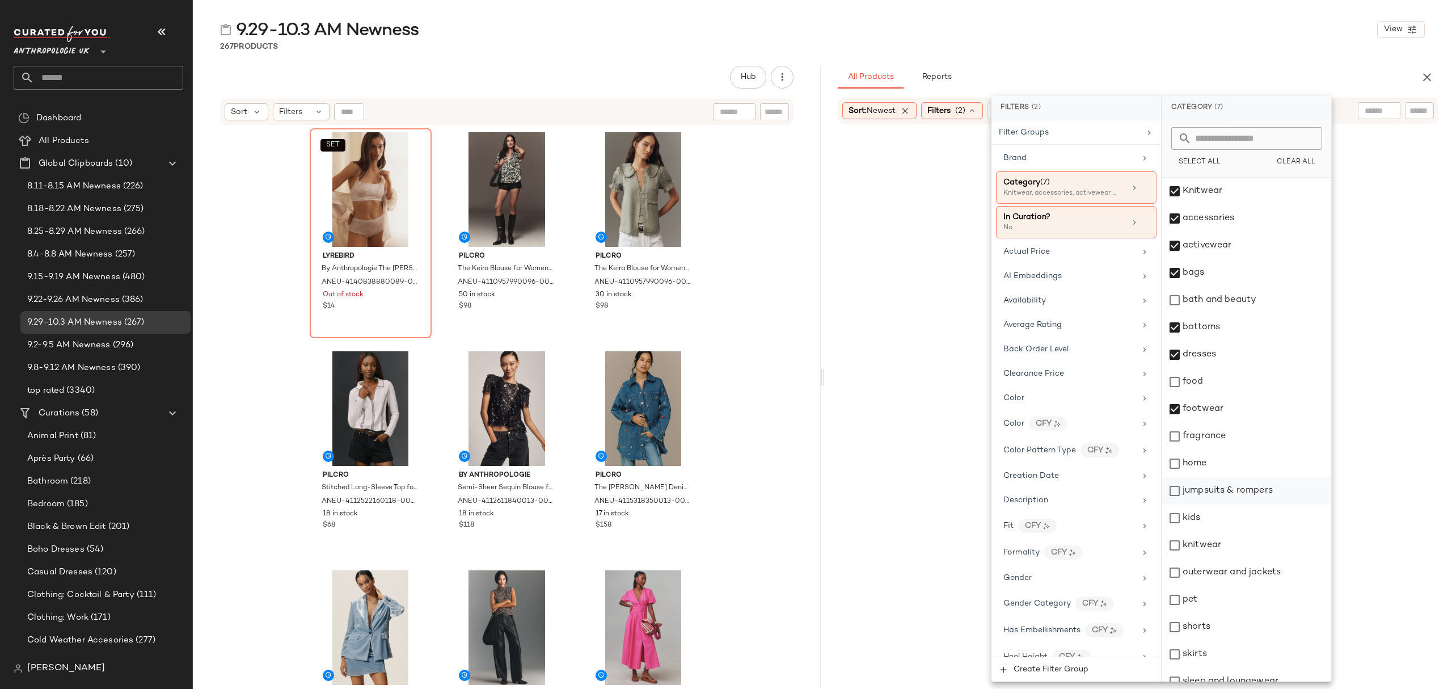
click at [1255, 487] on div "jumpsuits & rompers" at bounding box center [1246, 490] width 169 height 27
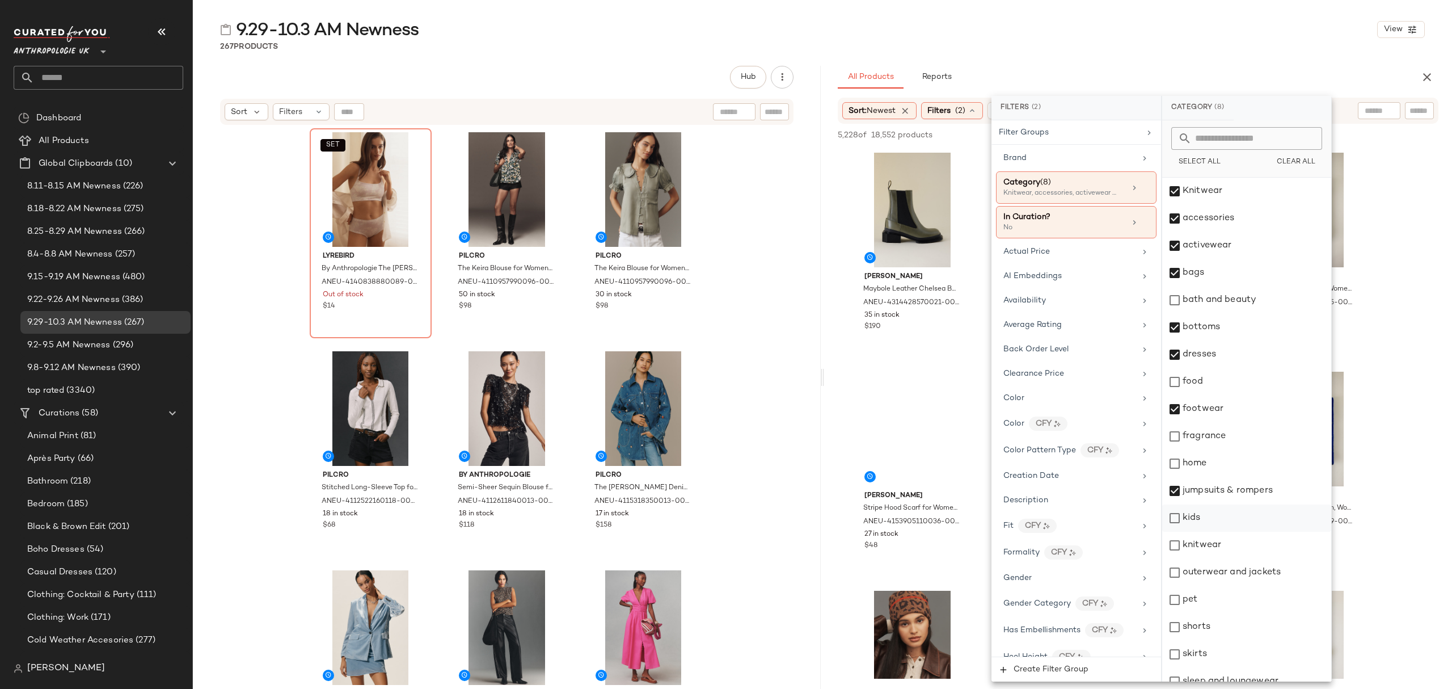
click at [1239, 525] on div "kids" at bounding box center [1246, 517] width 169 height 27
click at [1231, 520] on div "kids" at bounding box center [1246, 517] width 169 height 27
click at [1238, 545] on div "knitwear" at bounding box center [1246, 545] width 169 height 27
drag, startPoint x: 1238, startPoint y: 572, endPoint x: 1239, endPoint y: 580, distance: 7.5
click at [1239, 573] on div "outerwear and jackets" at bounding box center [1246, 572] width 169 height 27
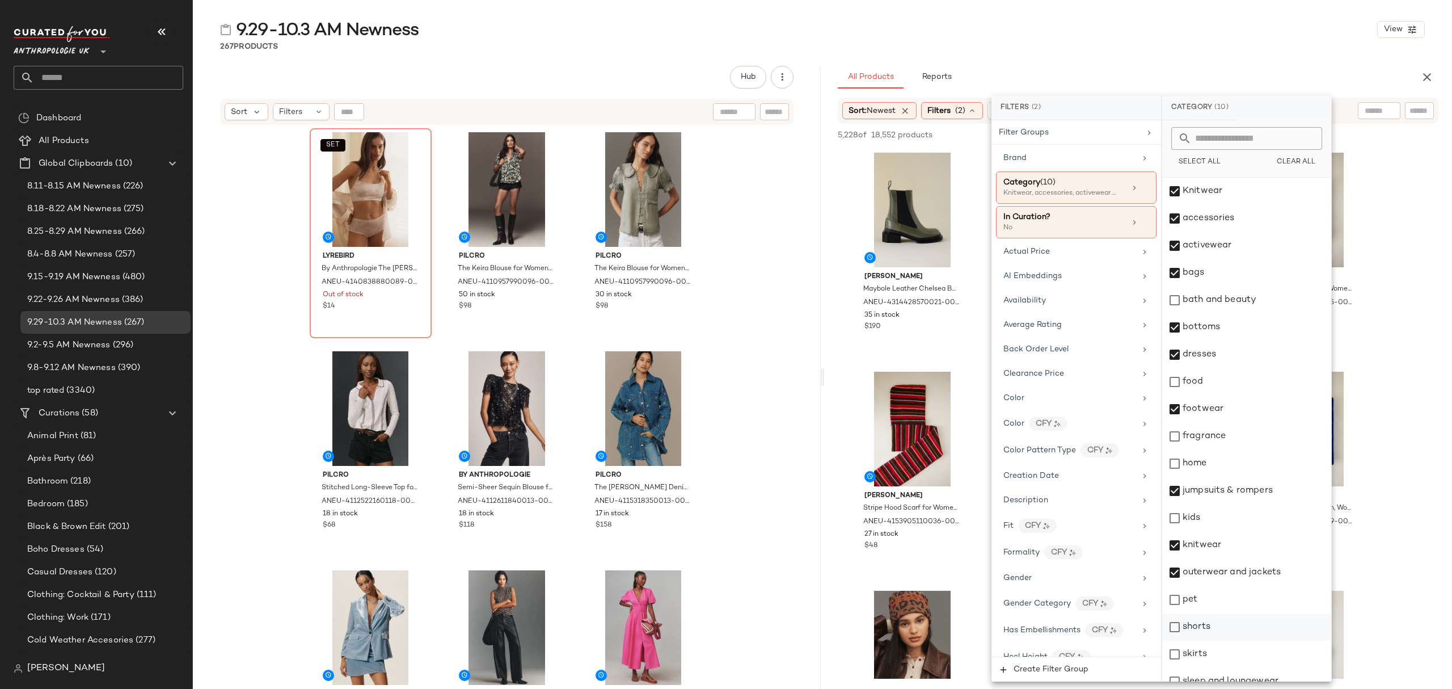
click at [1233, 619] on div "shorts" at bounding box center [1246, 626] width 169 height 27
click at [1228, 658] on div "skirts" at bounding box center [1246, 653] width 169 height 27
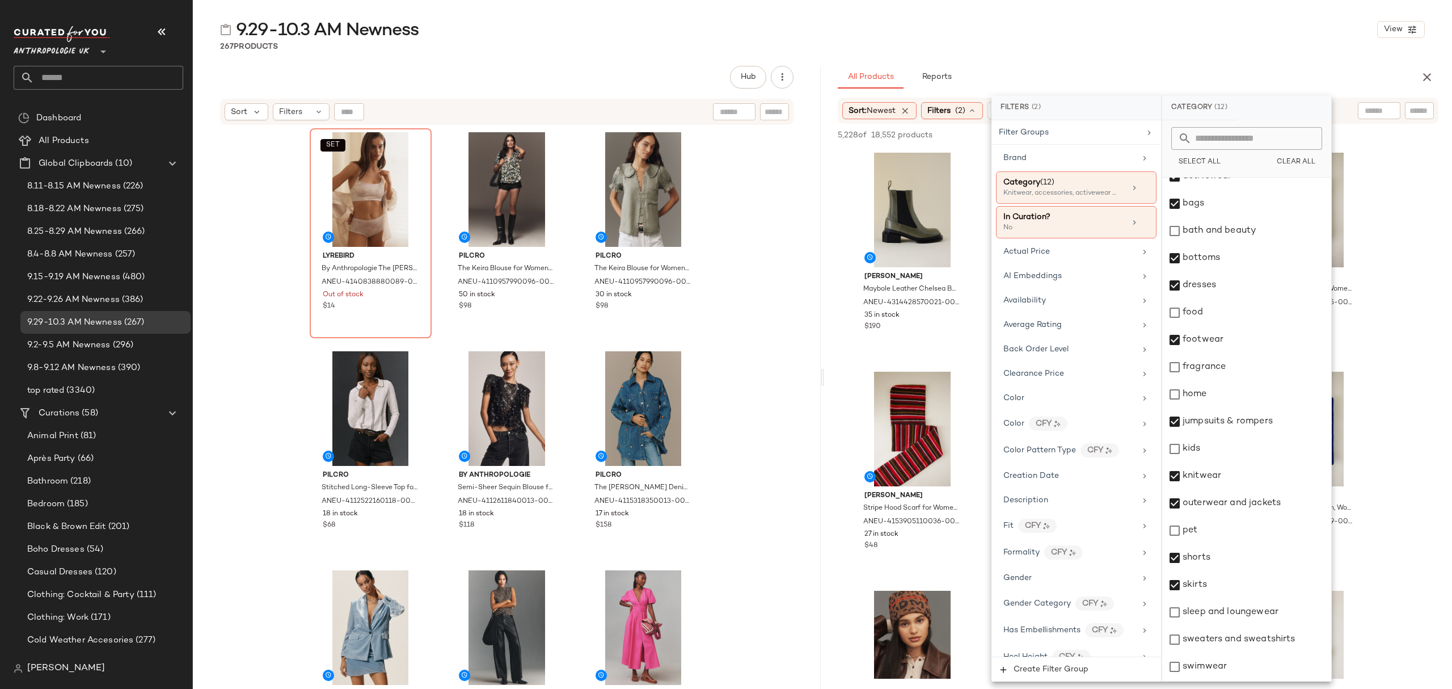
scroll to position [177, 0]
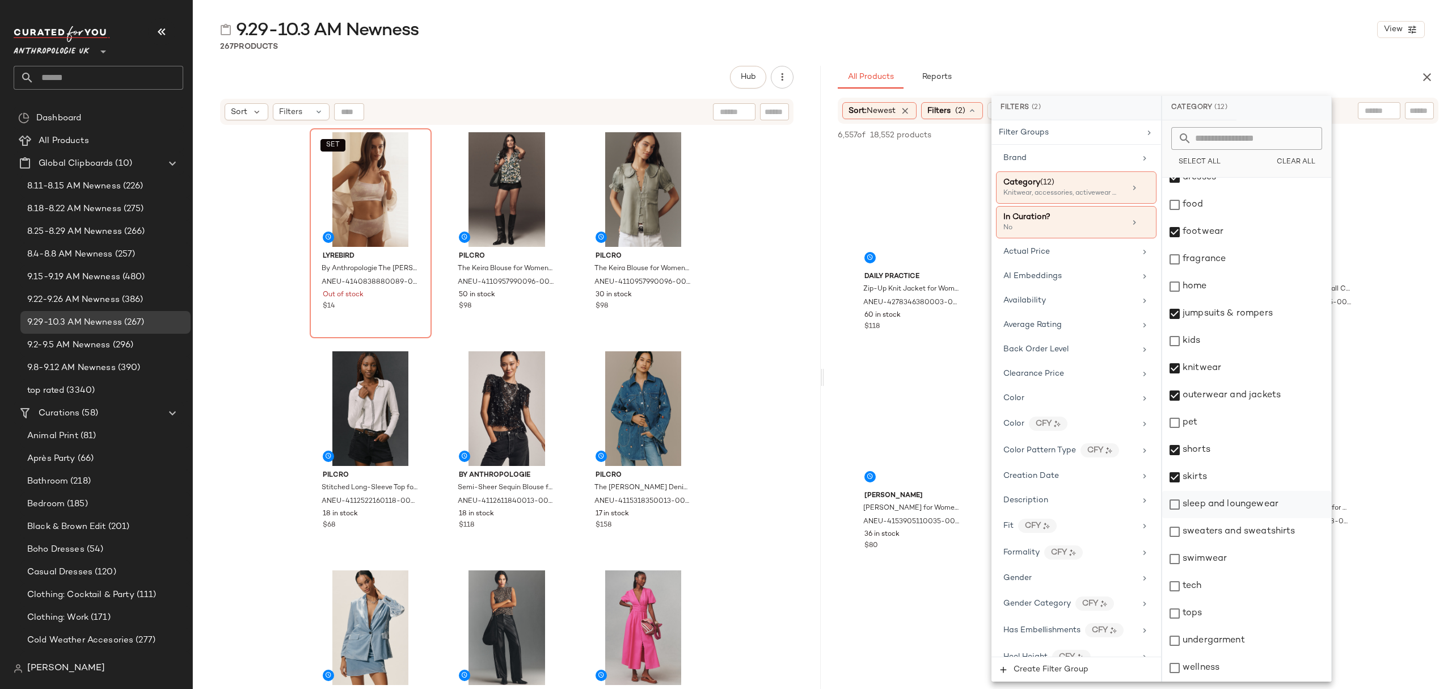
drag, startPoint x: 1238, startPoint y: 504, endPoint x: 1246, endPoint y: 514, distance: 12.9
click at [1239, 504] on div "sleep and loungewear" at bounding box center [1246, 504] width 169 height 27
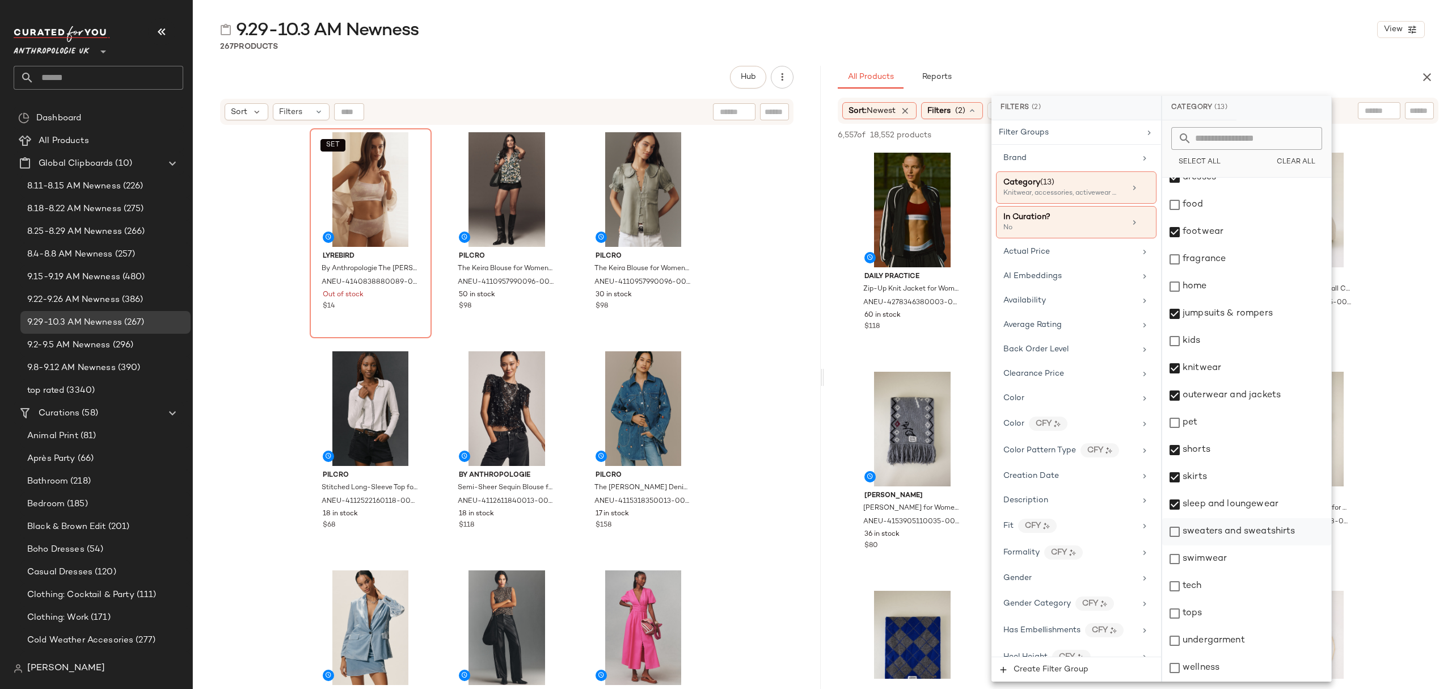
click at [1250, 534] on div "sweaters and sweatshirts" at bounding box center [1246, 531] width 169 height 27
click at [1223, 563] on div "swimwear" at bounding box center [1246, 558] width 169 height 27
drag, startPoint x: 1224, startPoint y: 622, endPoint x: 1243, endPoint y: 638, distance: 24.6
click at [1224, 623] on div "tops" at bounding box center [1246, 613] width 169 height 27
click at [1249, 644] on div "undergarment" at bounding box center [1246, 640] width 169 height 27
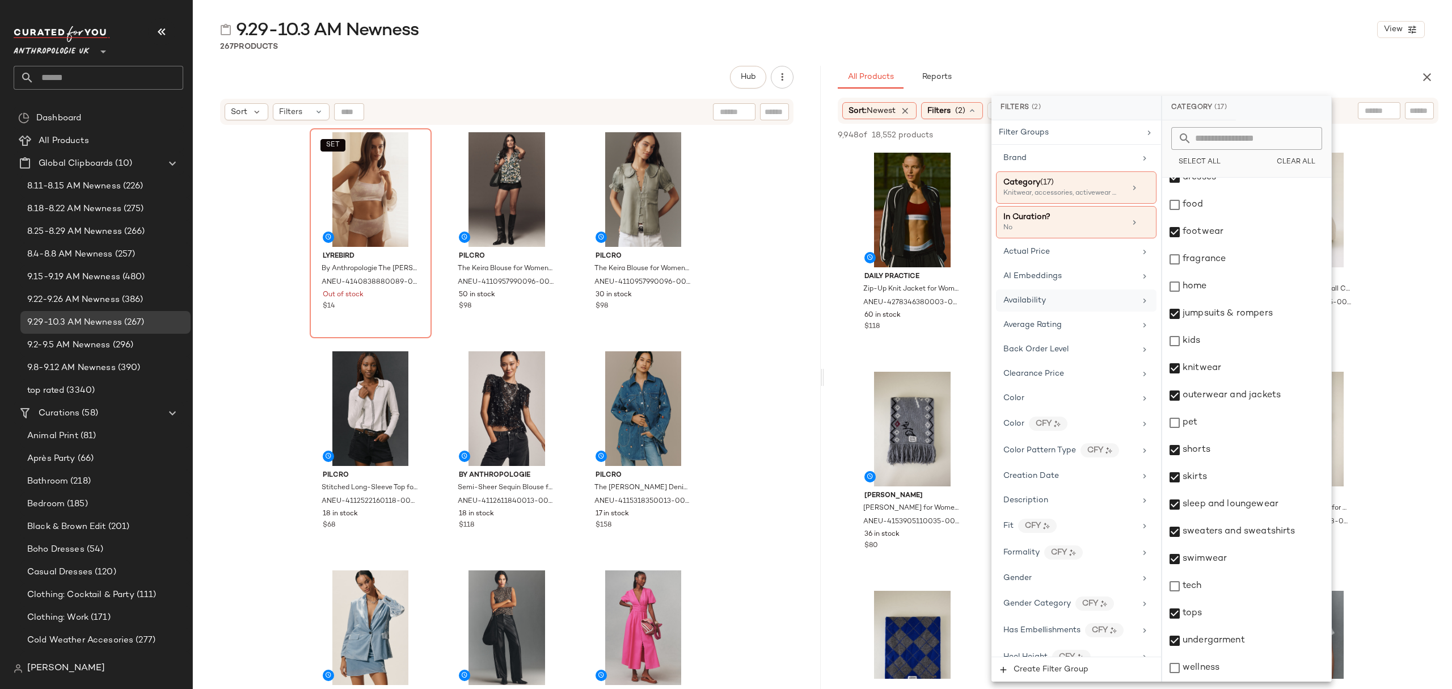
drag, startPoint x: 1037, startPoint y: 304, endPoint x: 1088, endPoint y: 300, distance: 51.2
click at [1037, 303] on span "Availability" at bounding box center [1024, 300] width 43 height 9
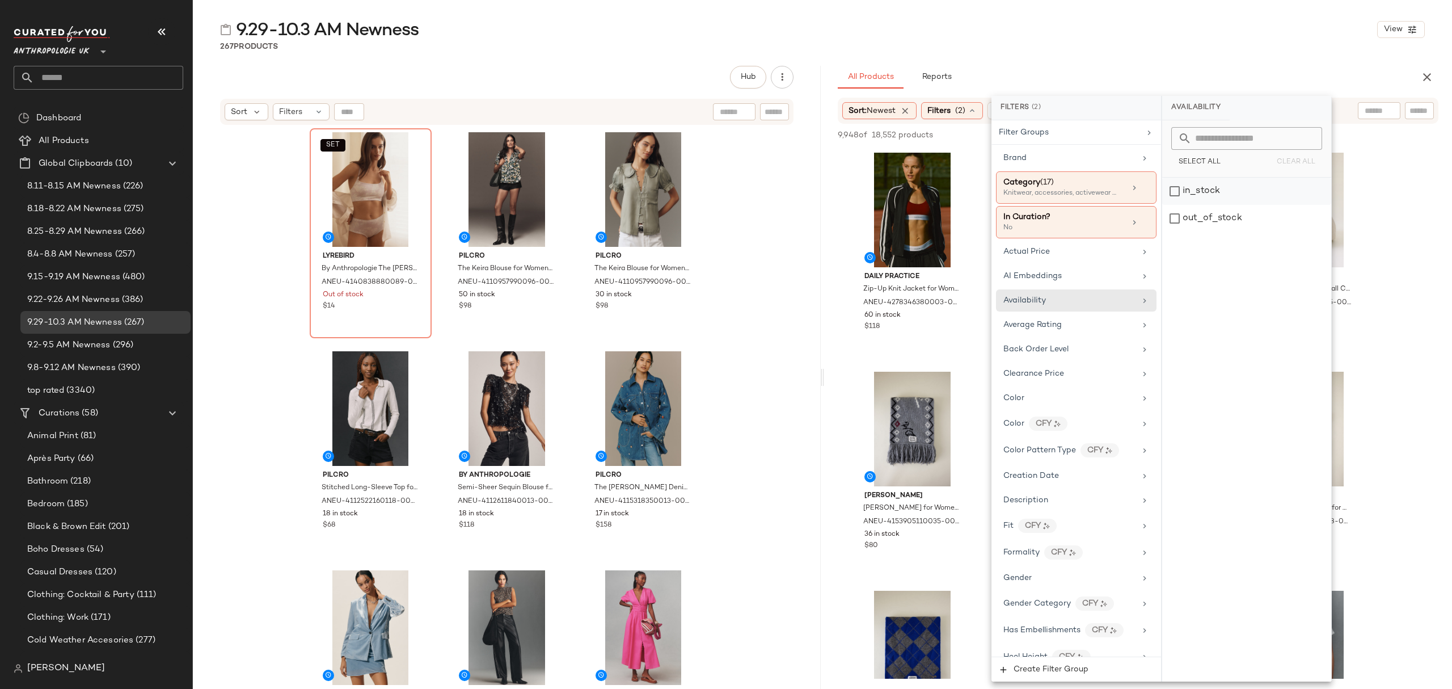
click at [1243, 193] on div "in_stock" at bounding box center [1246, 191] width 169 height 27
click at [1099, 55] on div "9.29-10.3 AM Newness View 267 Products Hub Send for Review External Review Inte…" at bounding box center [822, 353] width 1259 height 670
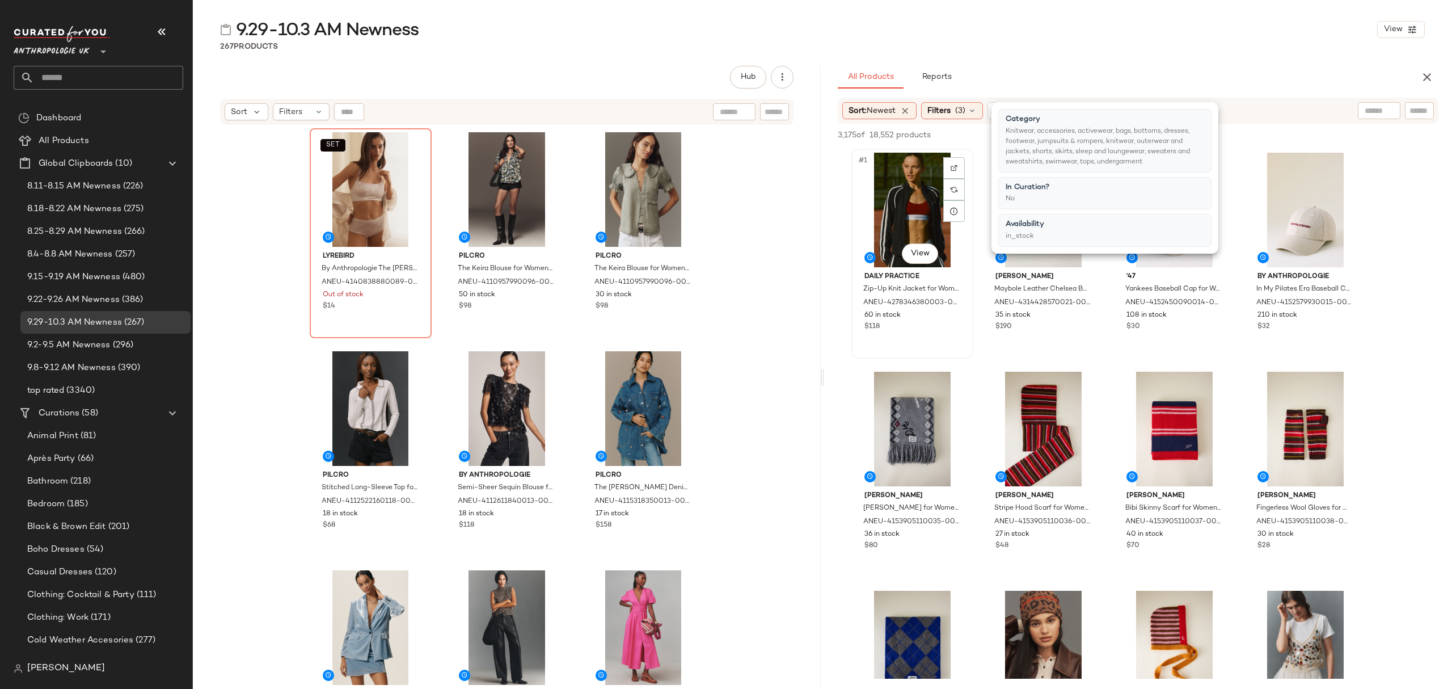
click at [901, 171] on div "#1 View" at bounding box center [912, 210] width 114 height 115
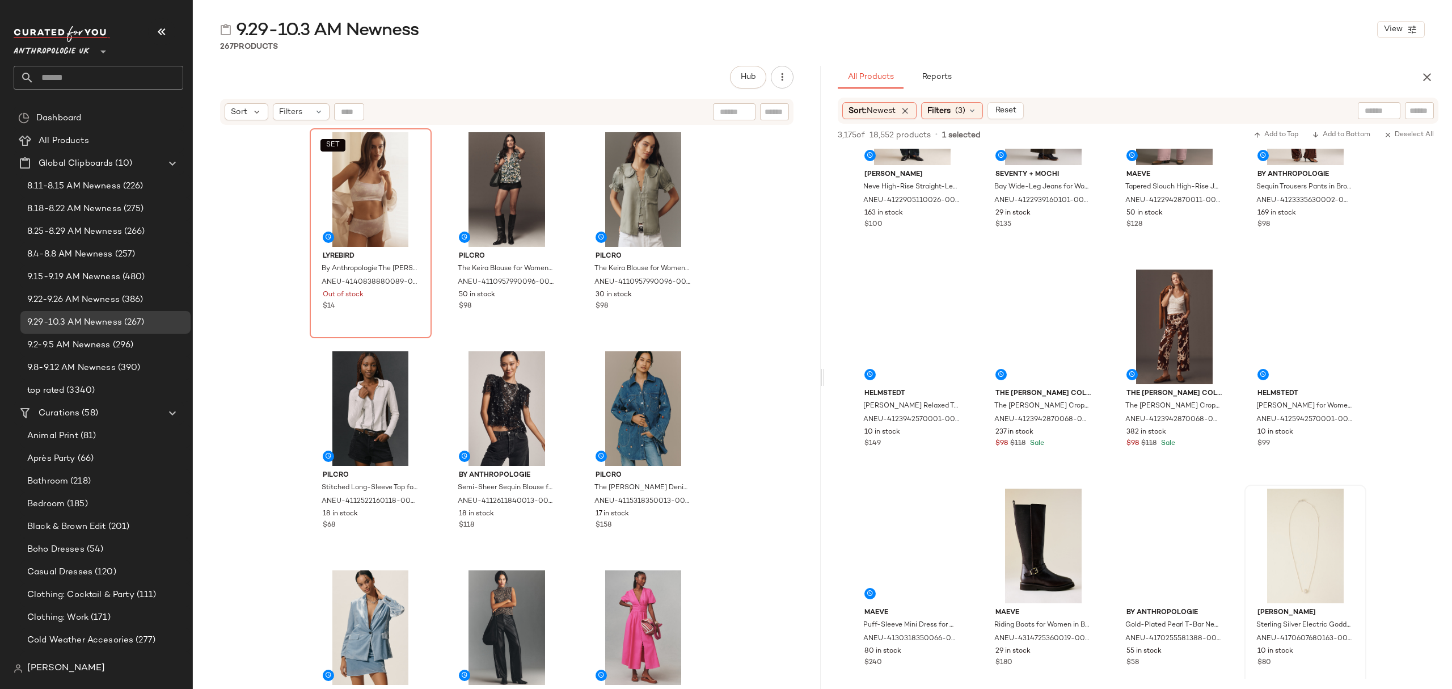
scroll to position [2076, 0]
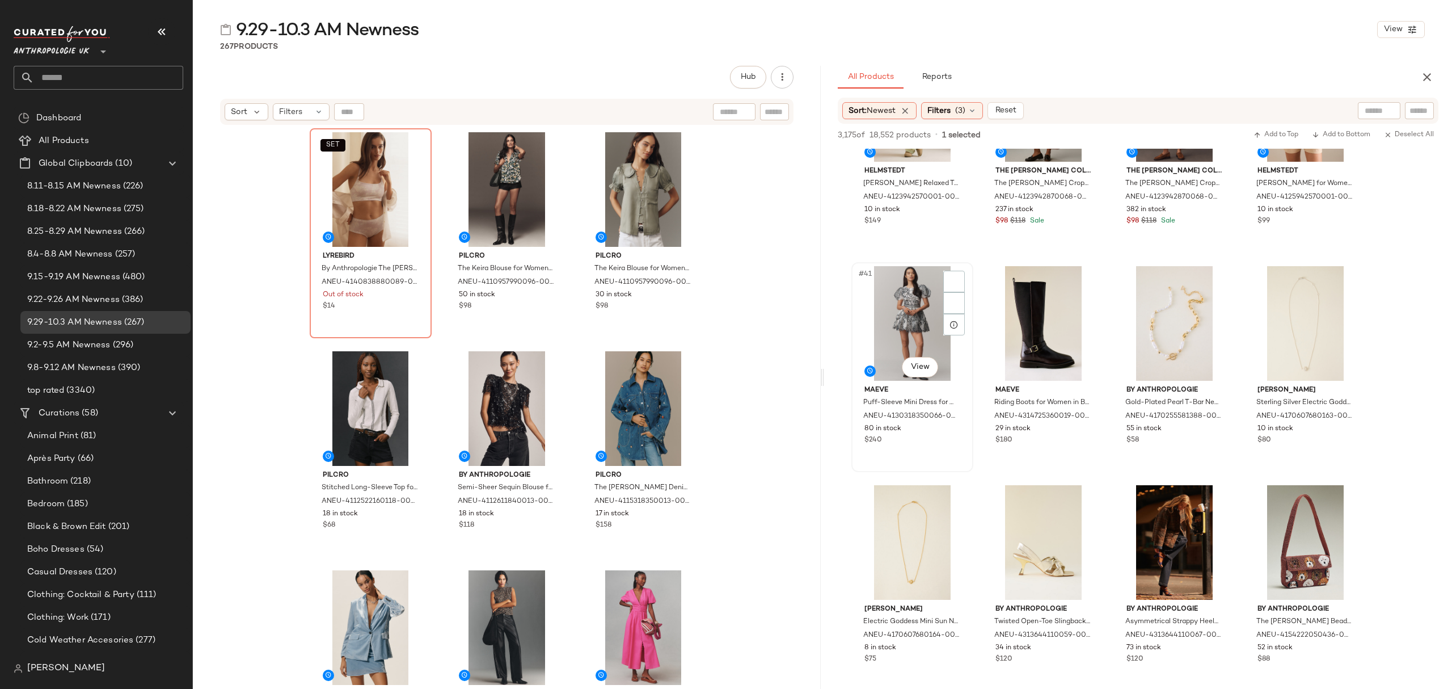
click at [928, 435] on div "$240" at bounding box center [912, 440] width 96 height 10
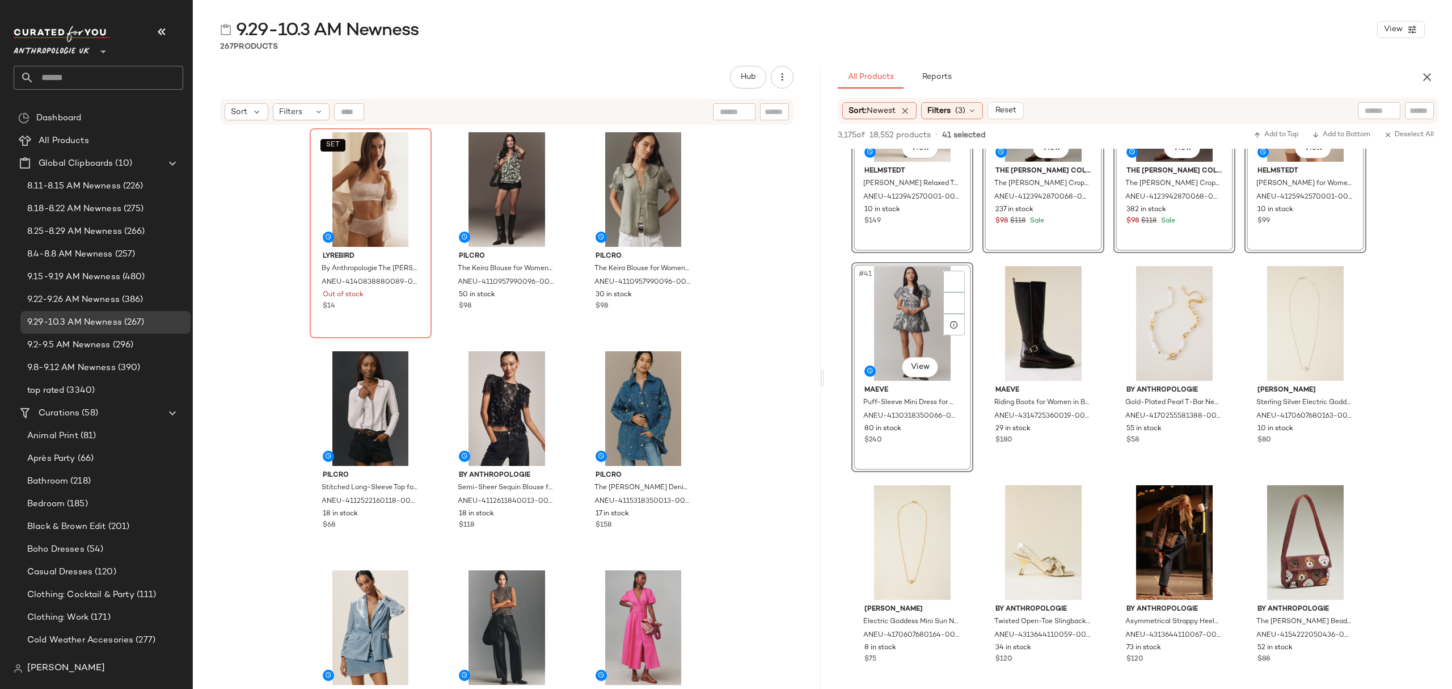
scroll to position [2118, 0]
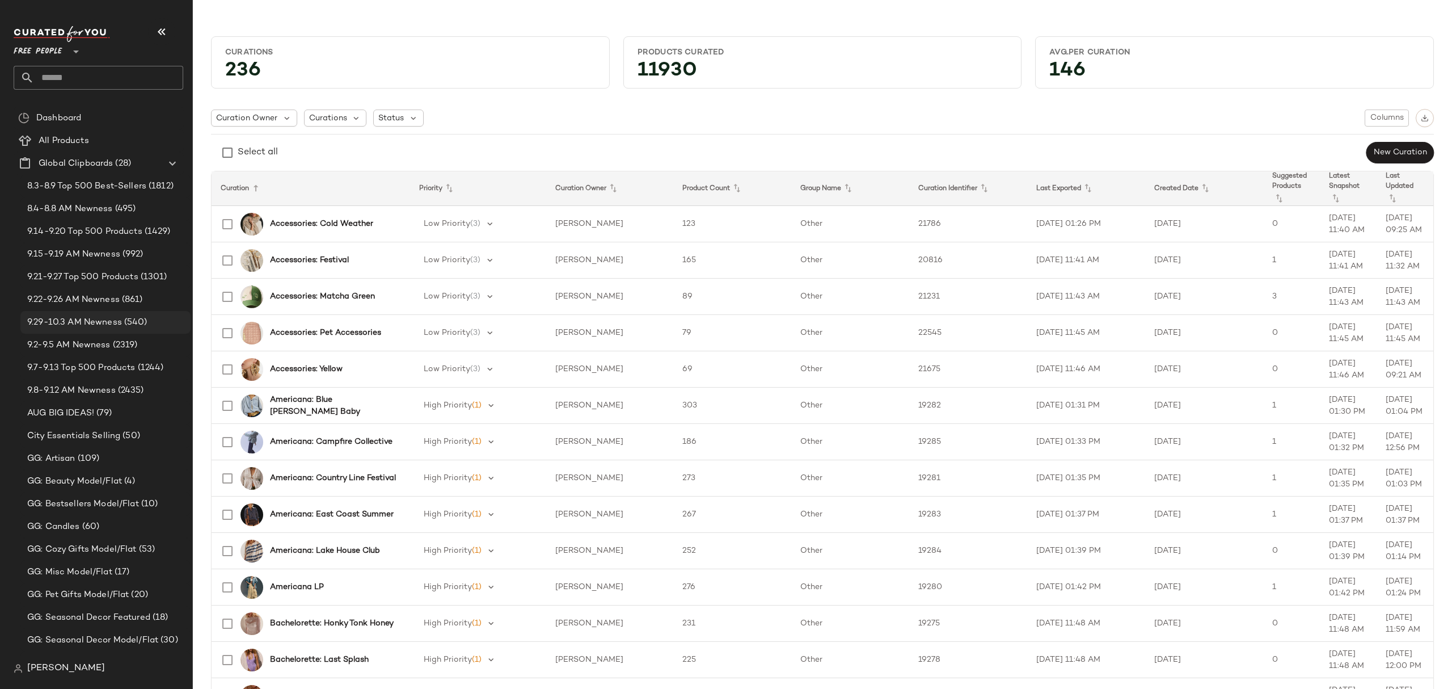
click at [86, 317] on span "9.29-10.3 AM Newness" at bounding box center [74, 322] width 95 height 13
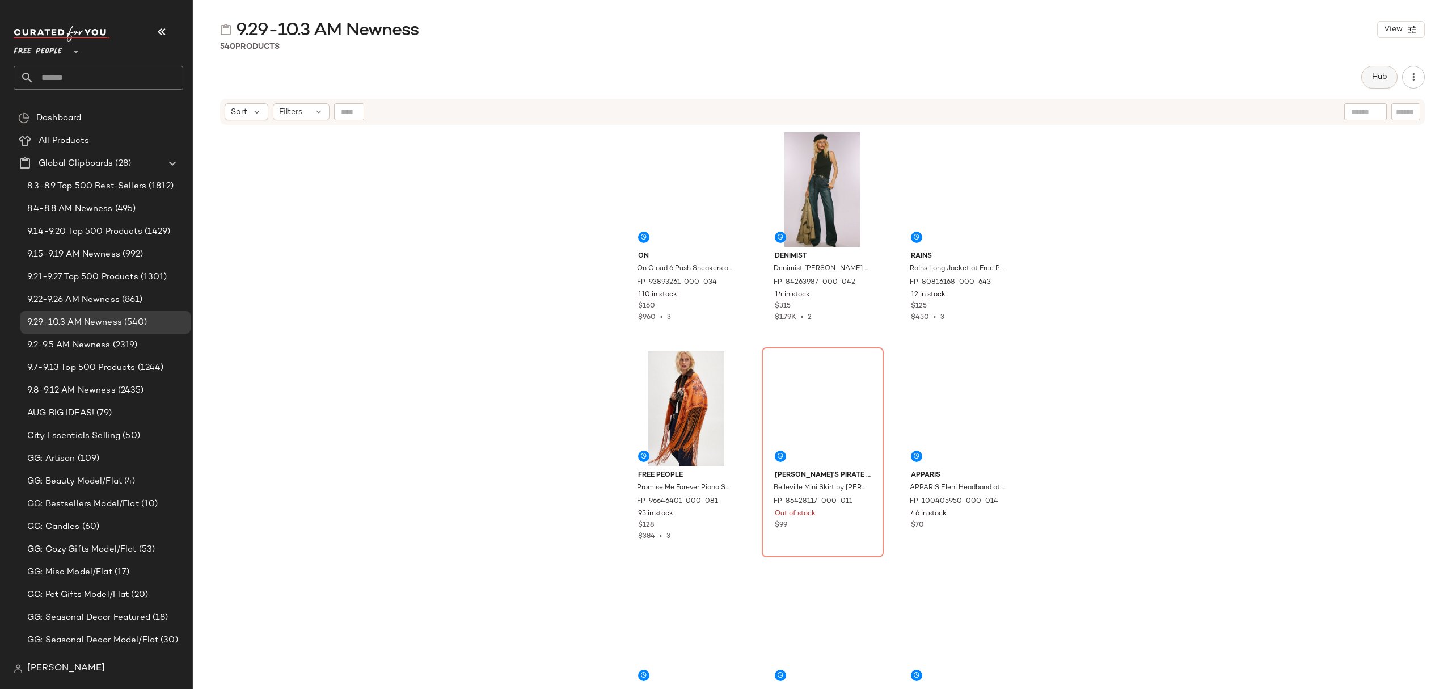
click at [1391, 85] on button "Hub" at bounding box center [1379, 77] width 36 height 23
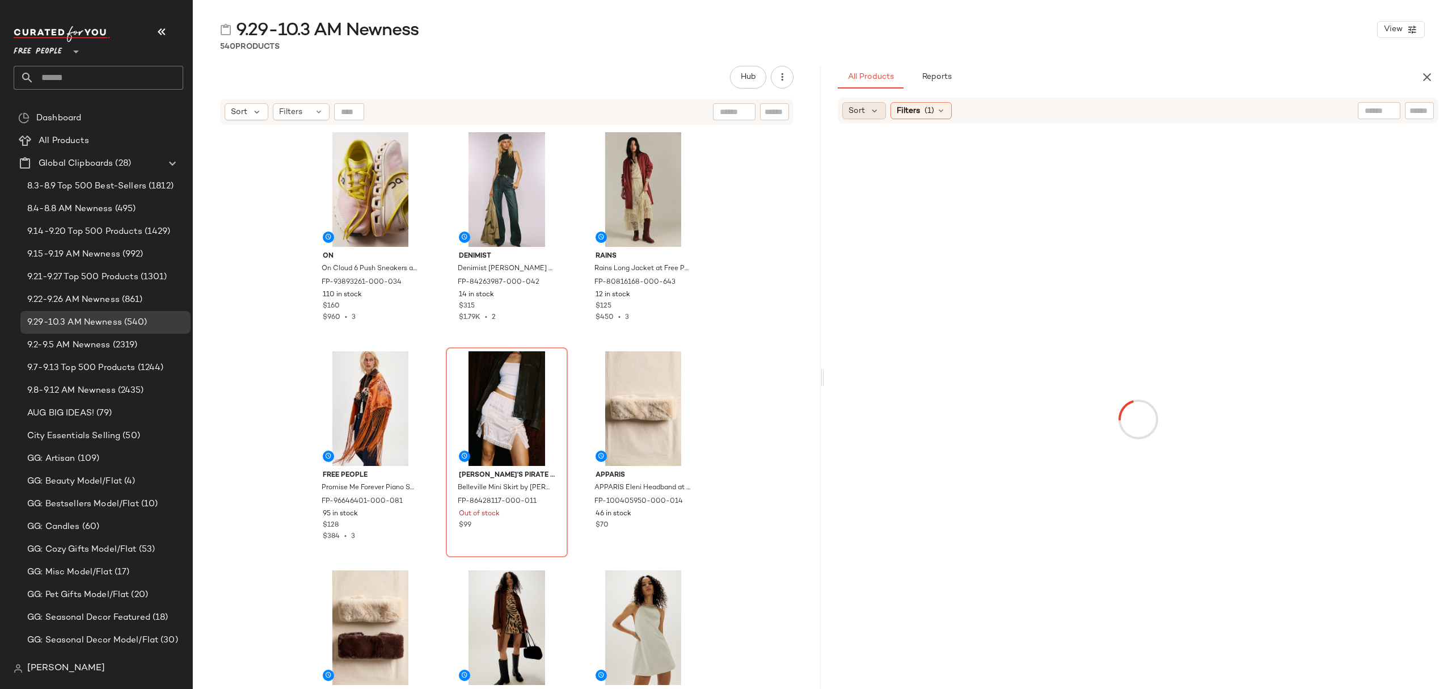
click at [860, 117] on div "Sort" at bounding box center [864, 110] width 44 height 17
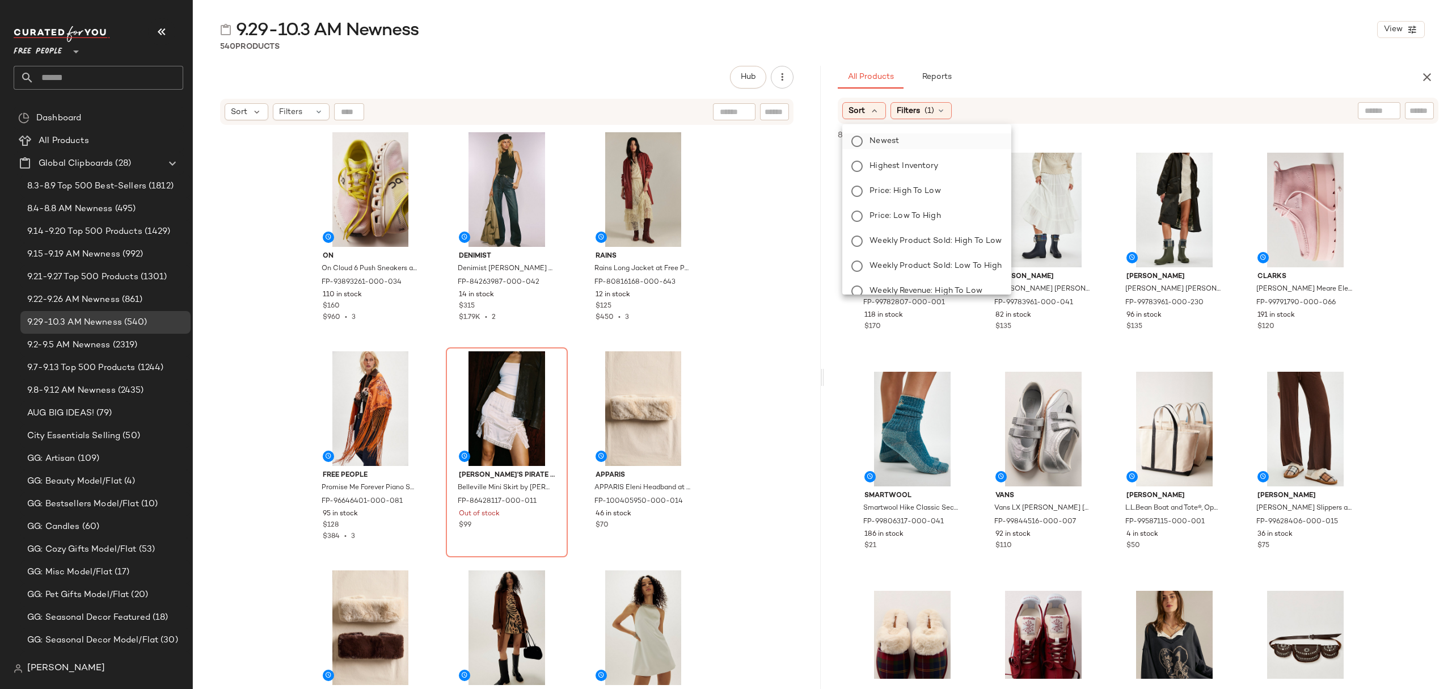
click at [901, 141] on label "Newest" at bounding box center [933, 141] width 137 height 16
click at [972, 116] on div "Filters (1)" at bounding box center [951, 110] width 61 height 17
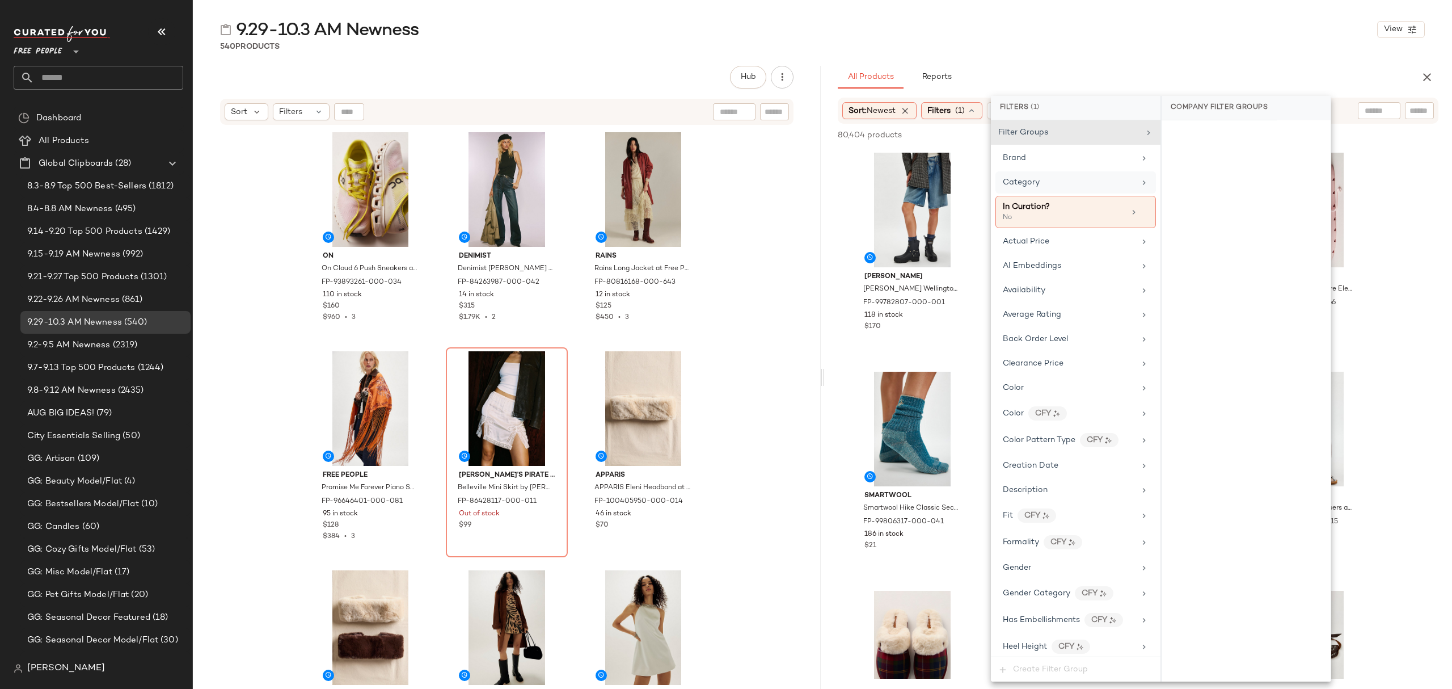
click at [1096, 188] on div "Category" at bounding box center [1069, 182] width 132 height 12
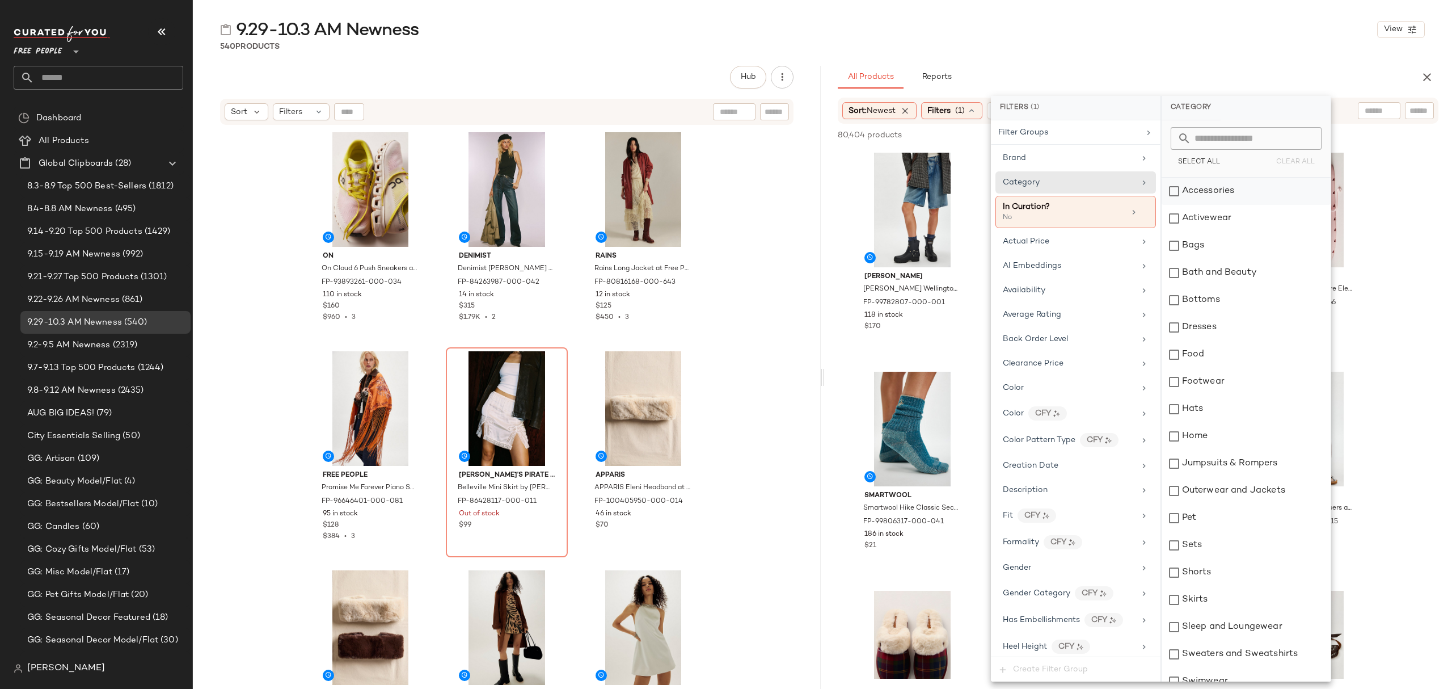
click at [1217, 199] on div "Accessories" at bounding box center [1246, 191] width 169 height 27
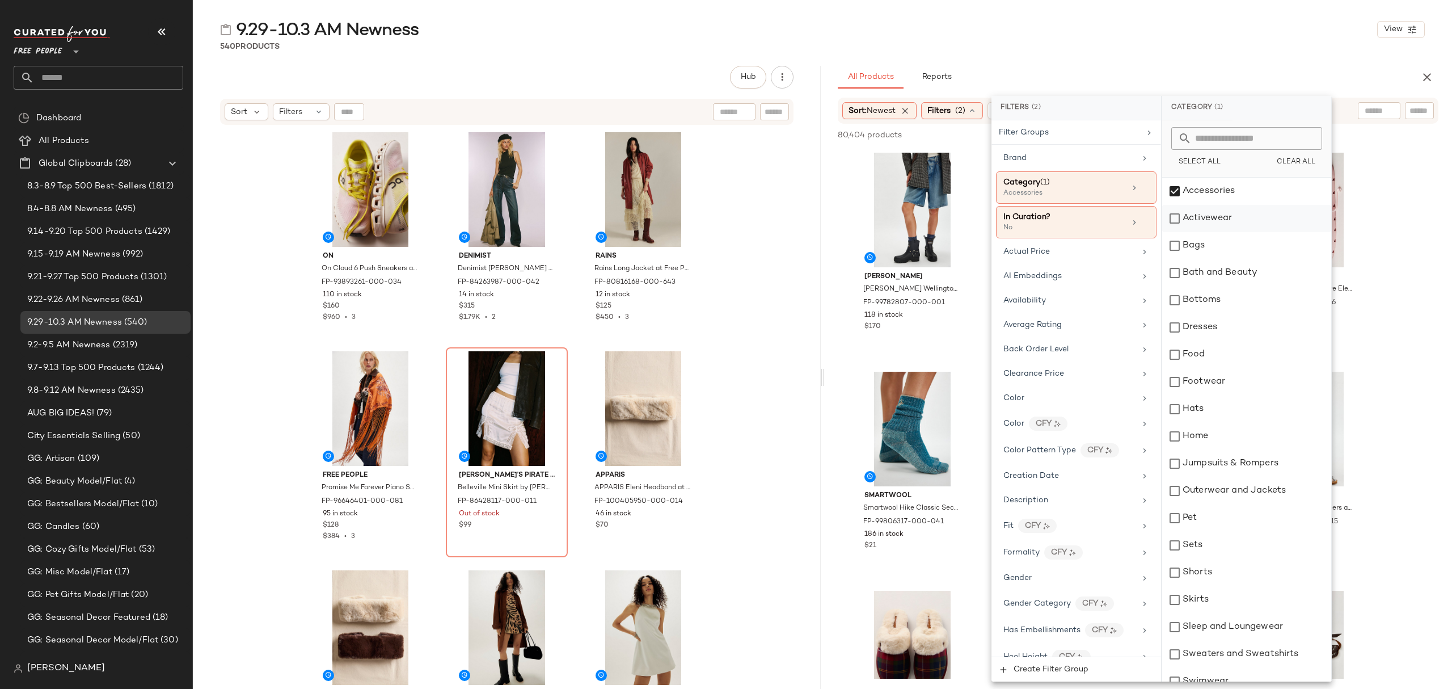
click at [1217, 214] on div "Activewear" at bounding box center [1246, 218] width 169 height 27
click at [1212, 243] on div "Bags" at bounding box center [1246, 245] width 169 height 27
click at [1222, 301] on div "Bottoms" at bounding box center [1246, 299] width 169 height 27
click at [1216, 330] on div "Dresses" at bounding box center [1246, 327] width 169 height 27
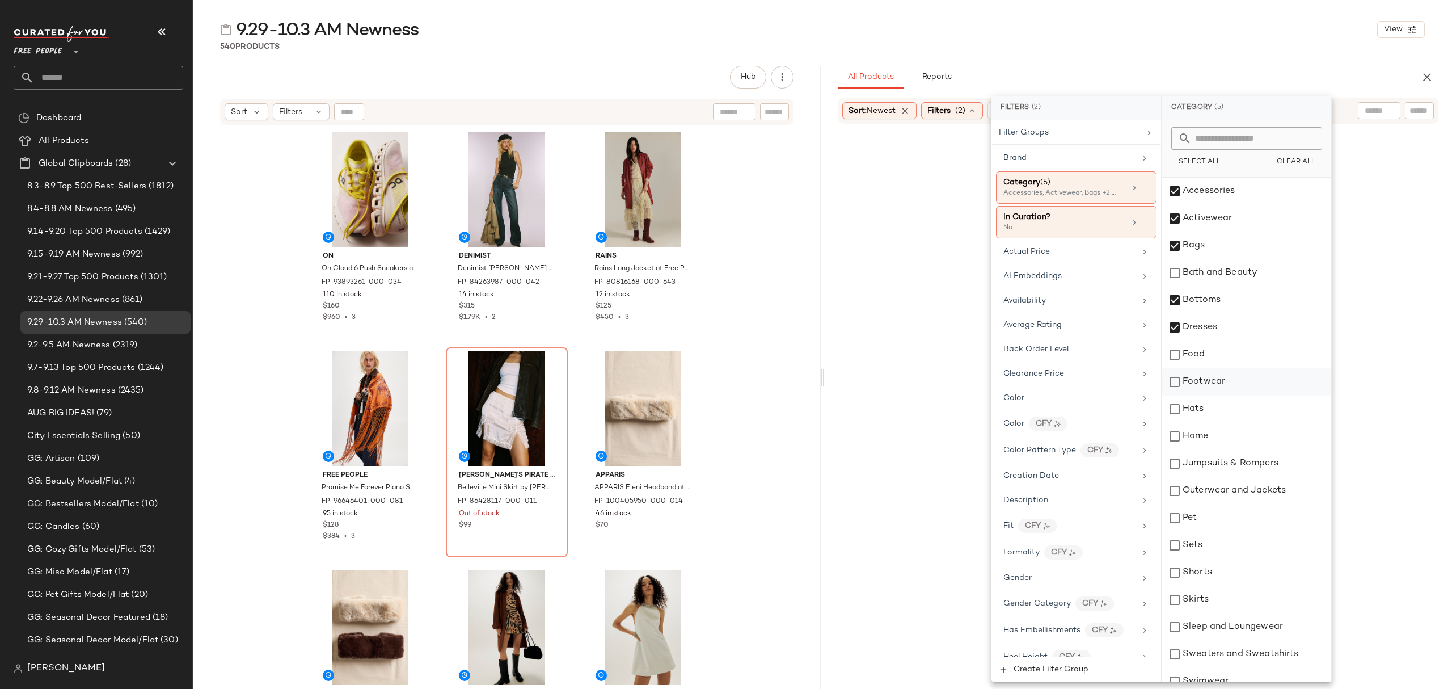
click at [1223, 377] on div "Footwear" at bounding box center [1246, 381] width 169 height 27
click at [1242, 405] on div "Hats" at bounding box center [1246, 408] width 169 height 27
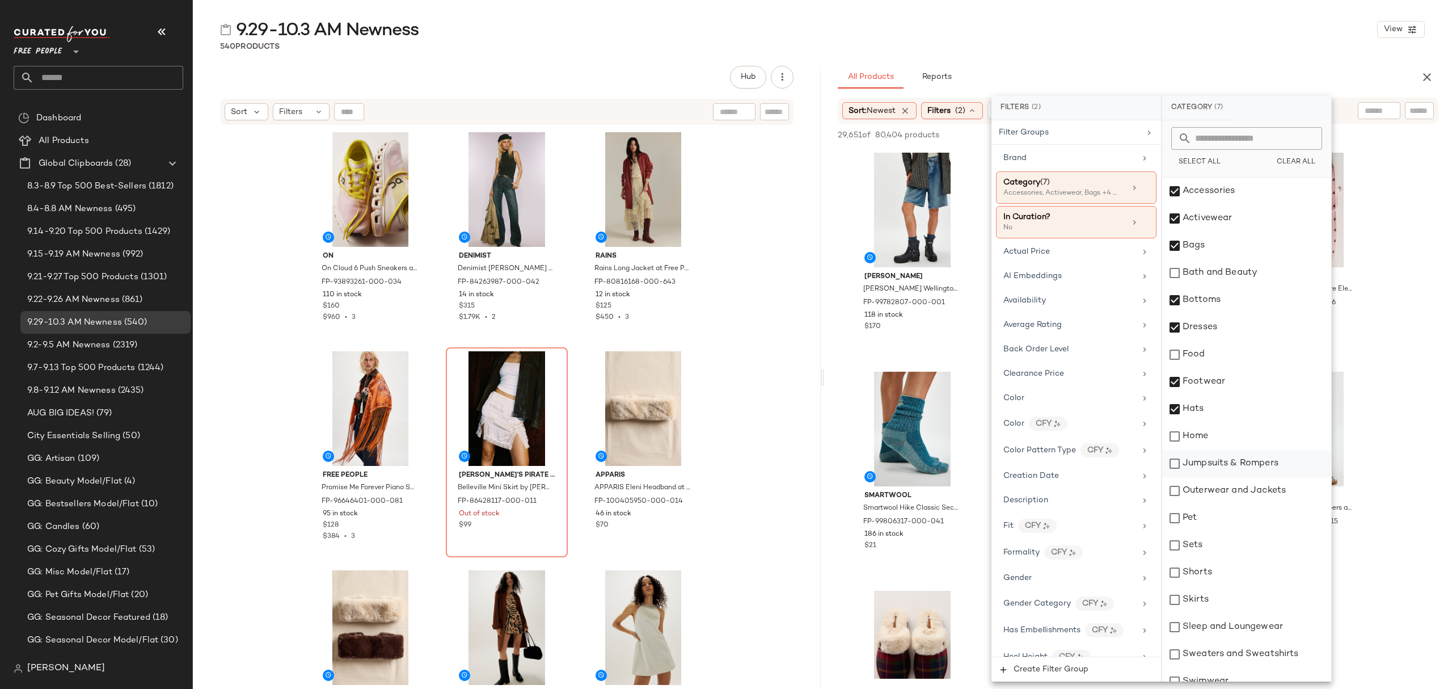
click at [1262, 462] on div "Jumpsuits & Rompers" at bounding box center [1246, 463] width 169 height 27
drag, startPoint x: 1269, startPoint y: 505, endPoint x: 1258, endPoint y: 515, distance: 15.3
click at [1269, 505] on div "Pet" at bounding box center [1246, 517] width 169 height 27
click at [1234, 509] on div "Pet" at bounding box center [1246, 517] width 169 height 27
click at [1239, 496] on div "Outerwear and Jackets" at bounding box center [1246, 490] width 169 height 27
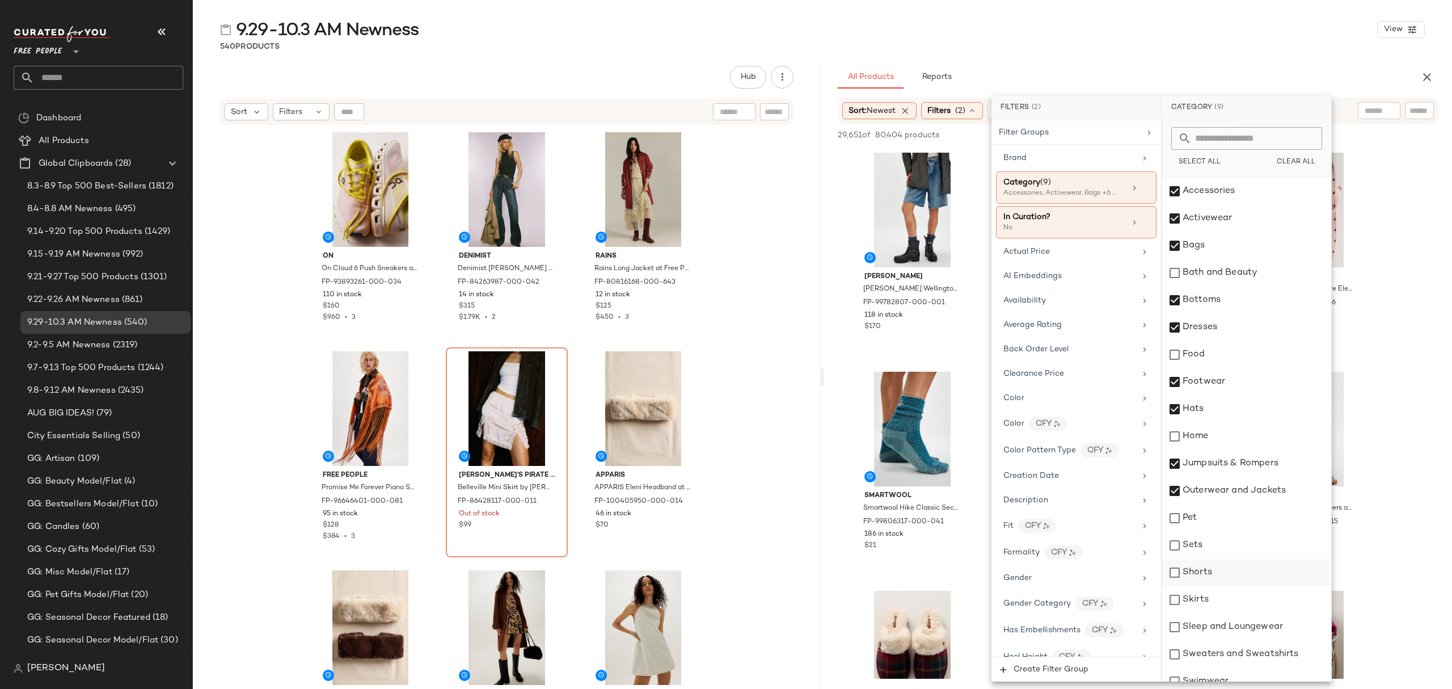
drag, startPoint x: 1233, startPoint y: 560, endPoint x: 1235, endPoint y: 572, distance: 11.7
click at [1233, 562] on div "Shorts" at bounding box center [1246, 572] width 169 height 27
click at [1237, 575] on div "Shorts" at bounding box center [1246, 572] width 169 height 27
click at [1230, 539] on div "Sets" at bounding box center [1246, 545] width 169 height 27
click at [1235, 587] on div "Accessories Activewear Bags Bath and Beauty Bottoms Dresses Food Footwear Hats …" at bounding box center [1246, 532] width 169 height 708
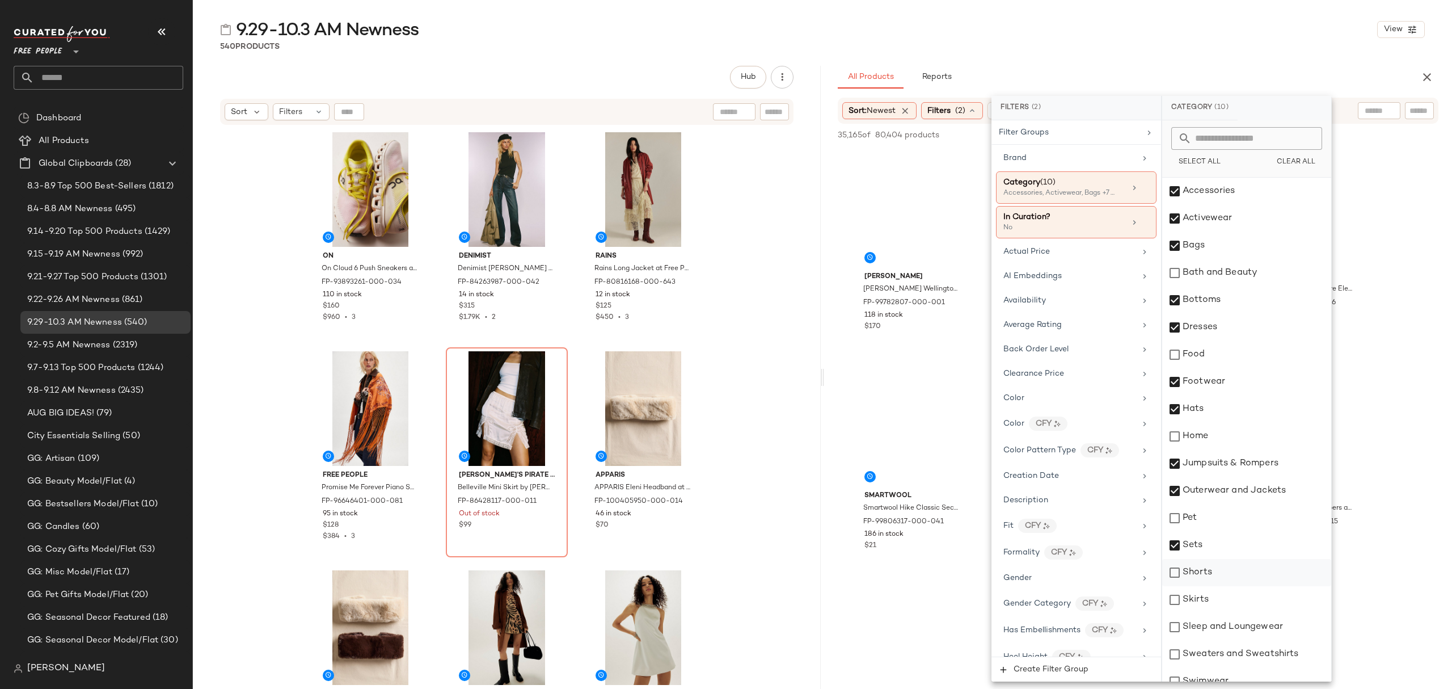
click at [1226, 568] on div "Shorts" at bounding box center [1246, 572] width 169 height 27
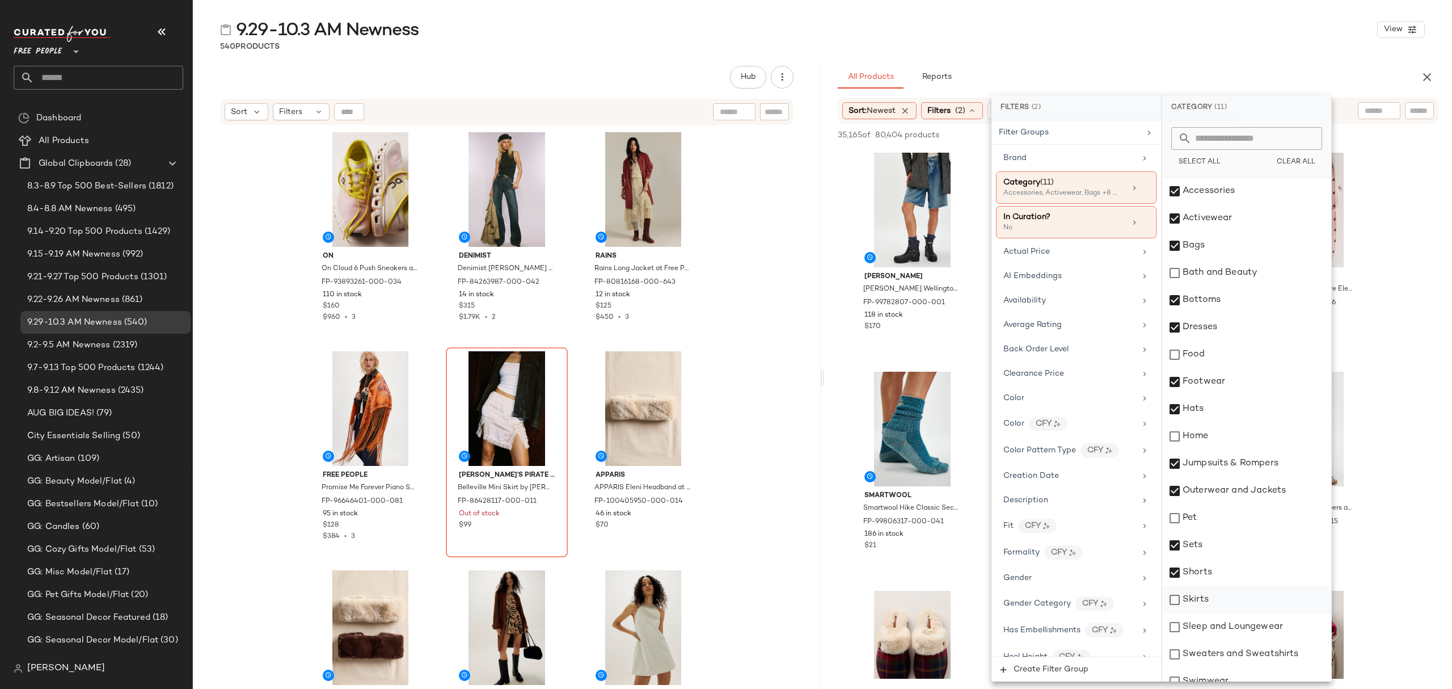
click at [1221, 599] on div "Skirts" at bounding box center [1246, 599] width 169 height 27
click at [1245, 624] on div "Sleep and Loungewear" at bounding box center [1246, 626] width 169 height 27
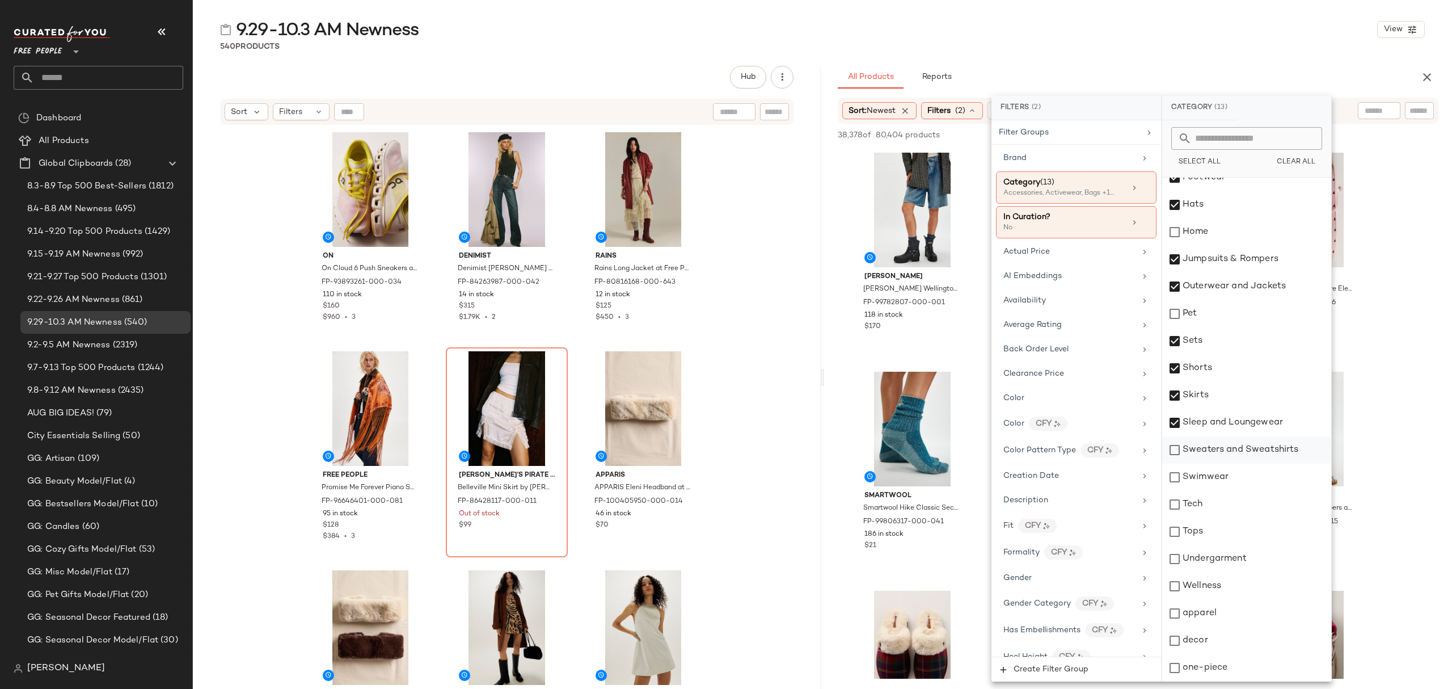
click at [1277, 450] on div "Sweaters and Sweatshirts" at bounding box center [1246, 449] width 169 height 27
click at [1262, 473] on div "Swimwear" at bounding box center [1246, 476] width 169 height 27
click at [1241, 522] on div "Tops" at bounding box center [1246, 531] width 169 height 27
click at [1246, 555] on div "Undergarment" at bounding box center [1246, 558] width 169 height 27
drag, startPoint x: 1231, startPoint y: 616, endPoint x: 1233, endPoint y: 627, distance: 10.9
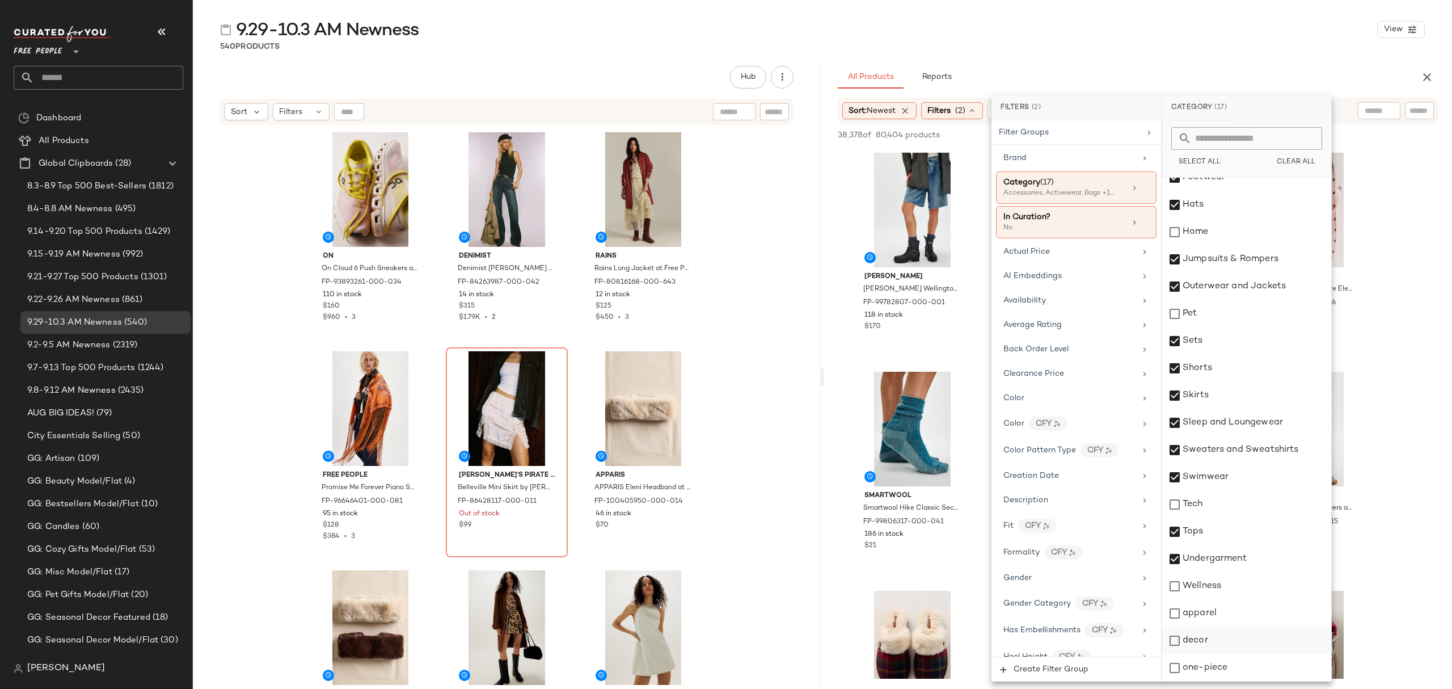
click at [1231, 617] on div "apparel" at bounding box center [1246, 613] width 169 height 27
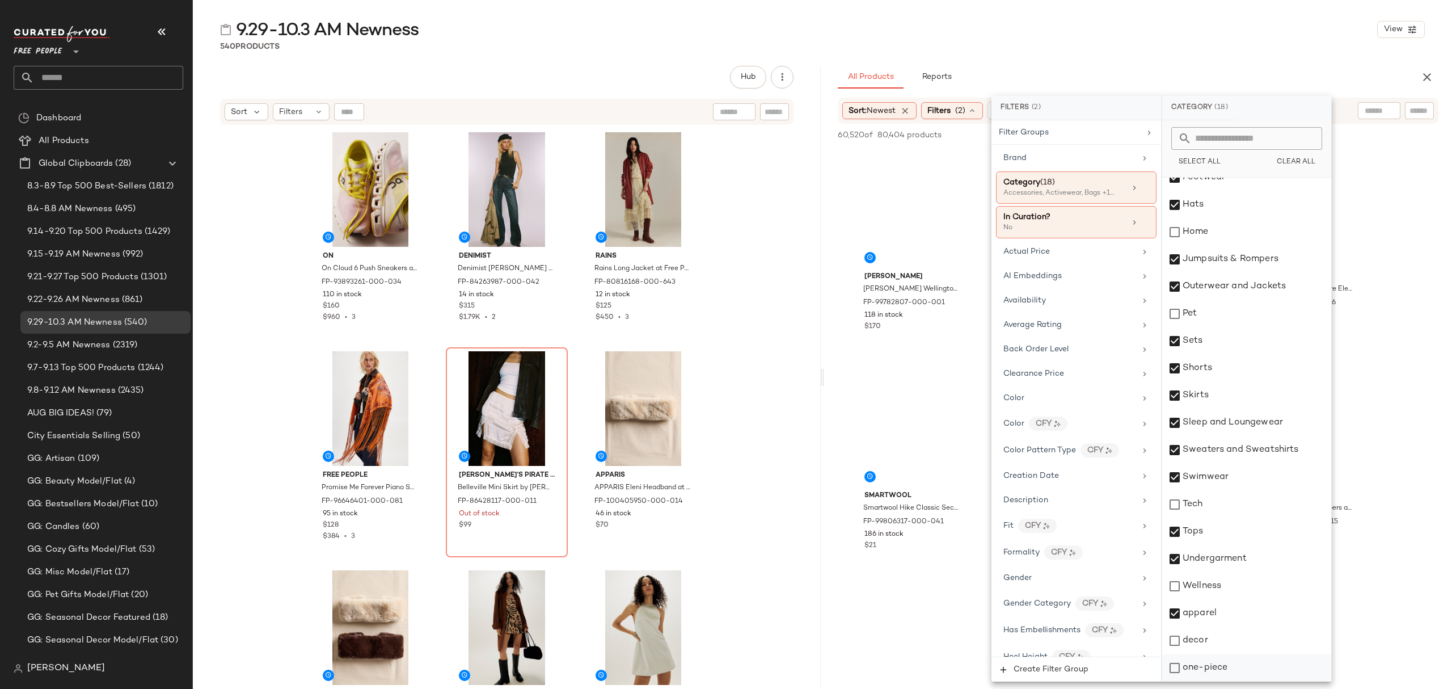
click at [1233, 663] on div "one-piece" at bounding box center [1246, 667] width 169 height 27
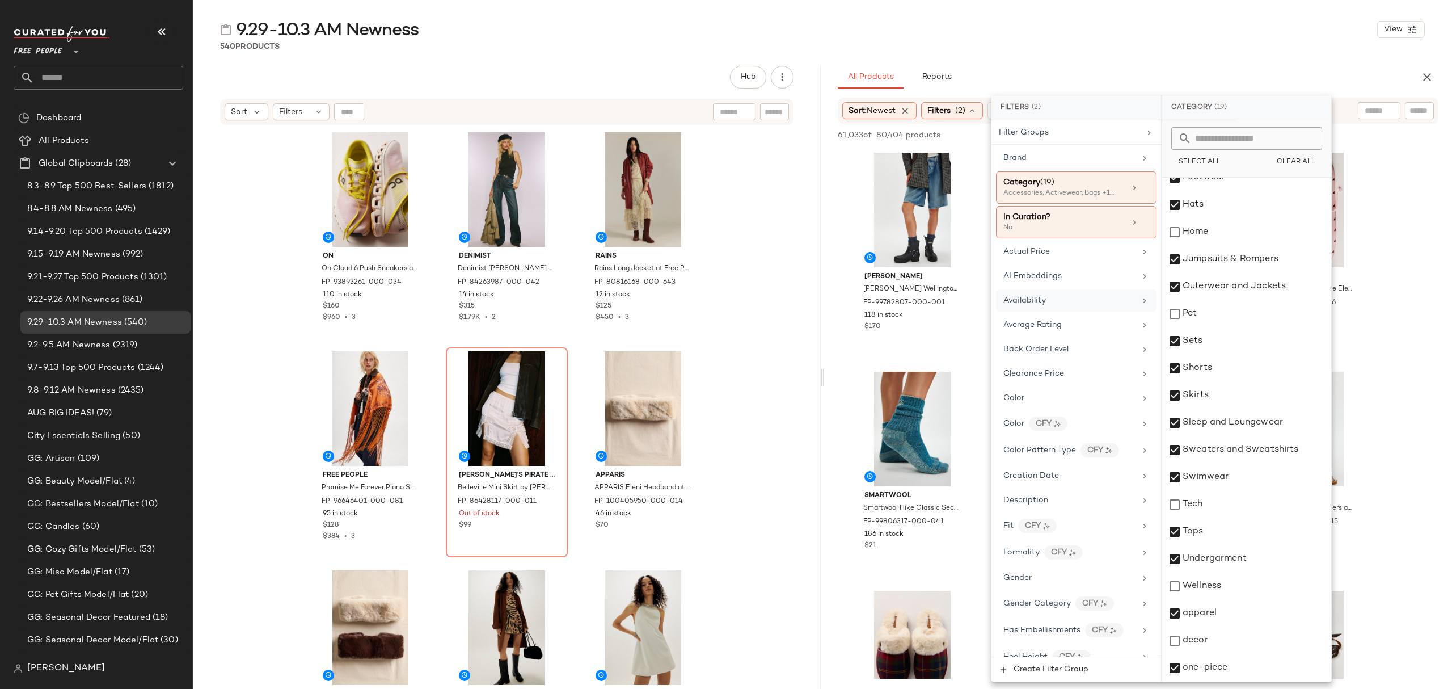
click at [1096, 311] on div "Availability" at bounding box center [1076, 300] width 161 height 22
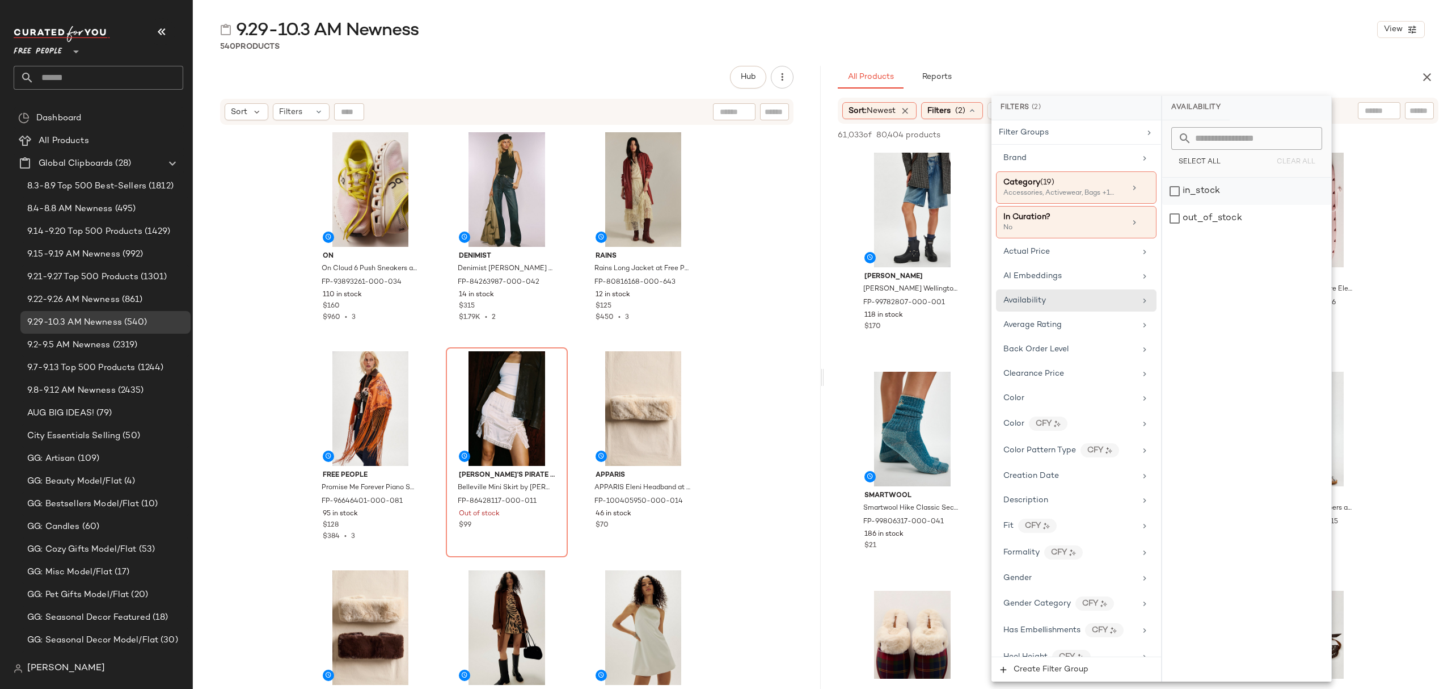
click at [1221, 186] on div "in_stock" at bounding box center [1246, 191] width 169 height 27
click at [1164, 48] on div "540 Products" at bounding box center [822, 46] width 1259 height 11
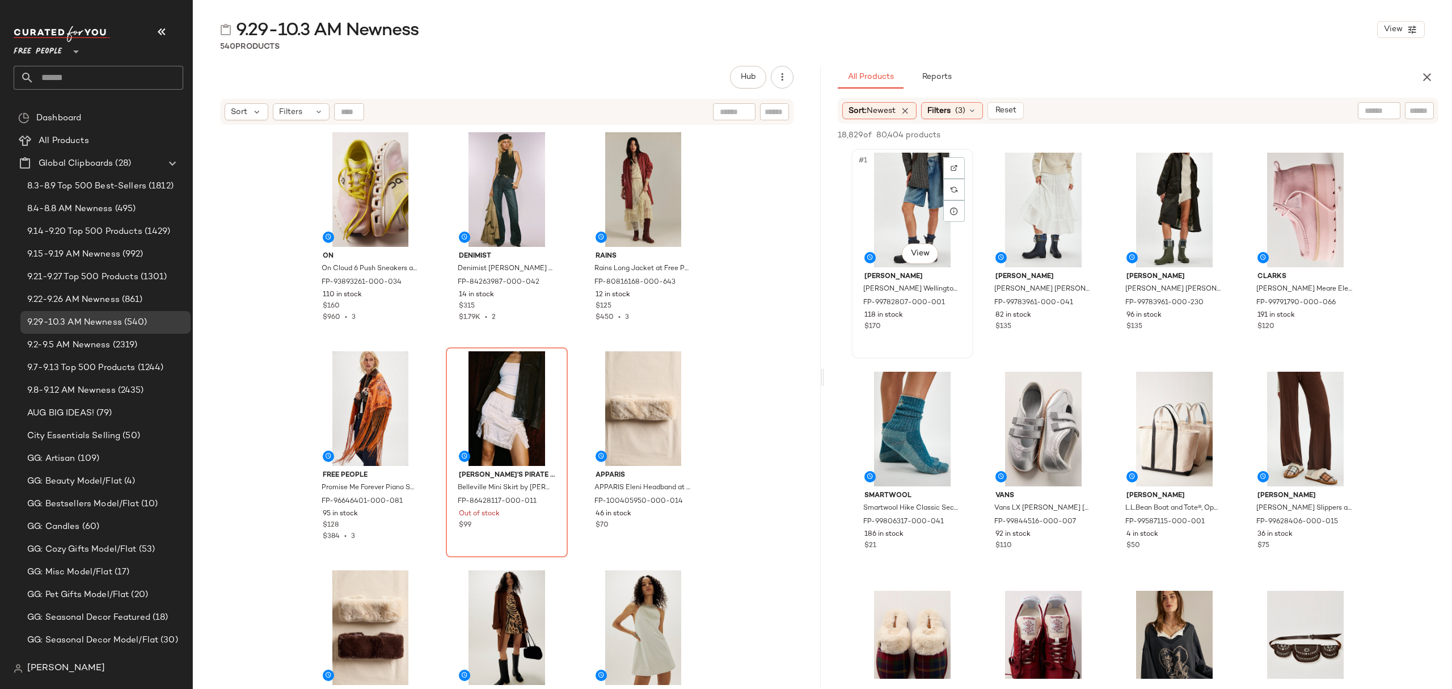
click at [874, 174] on div "#1 View" at bounding box center [912, 210] width 114 height 115
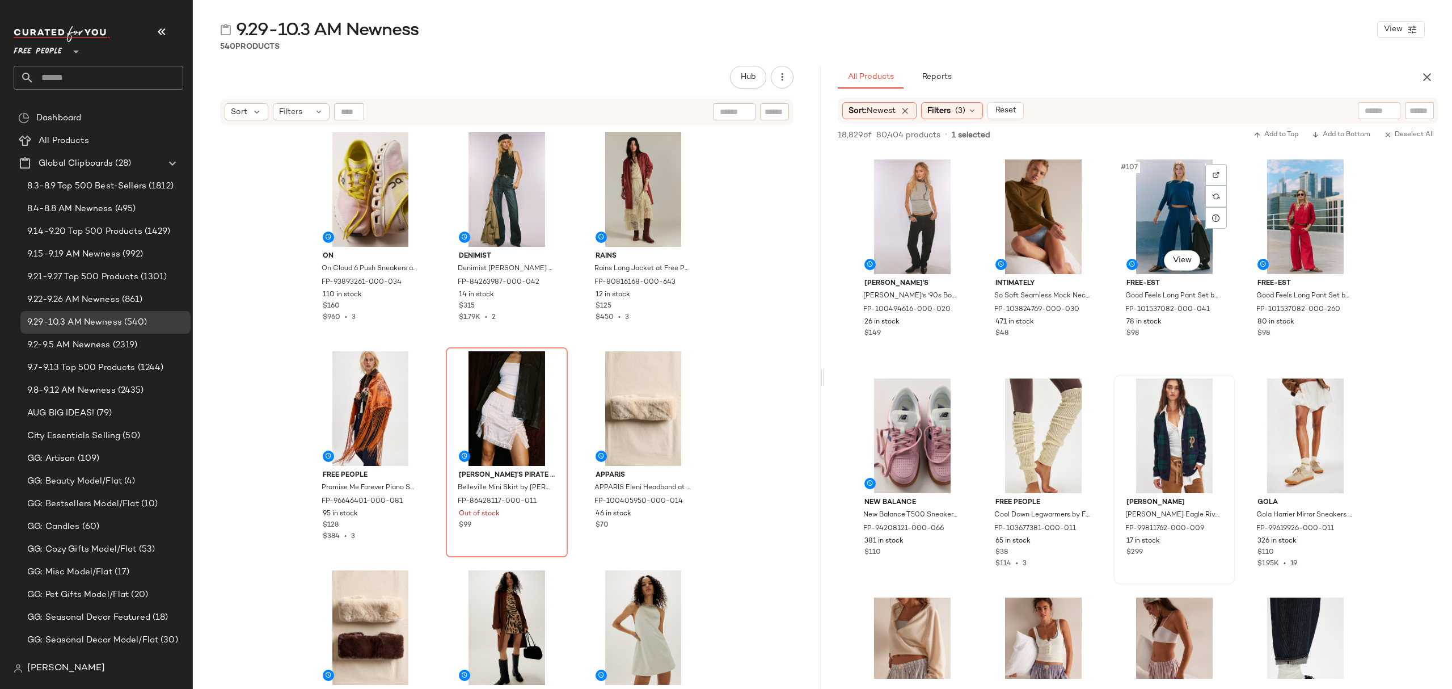
scroll to position [5823, 0]
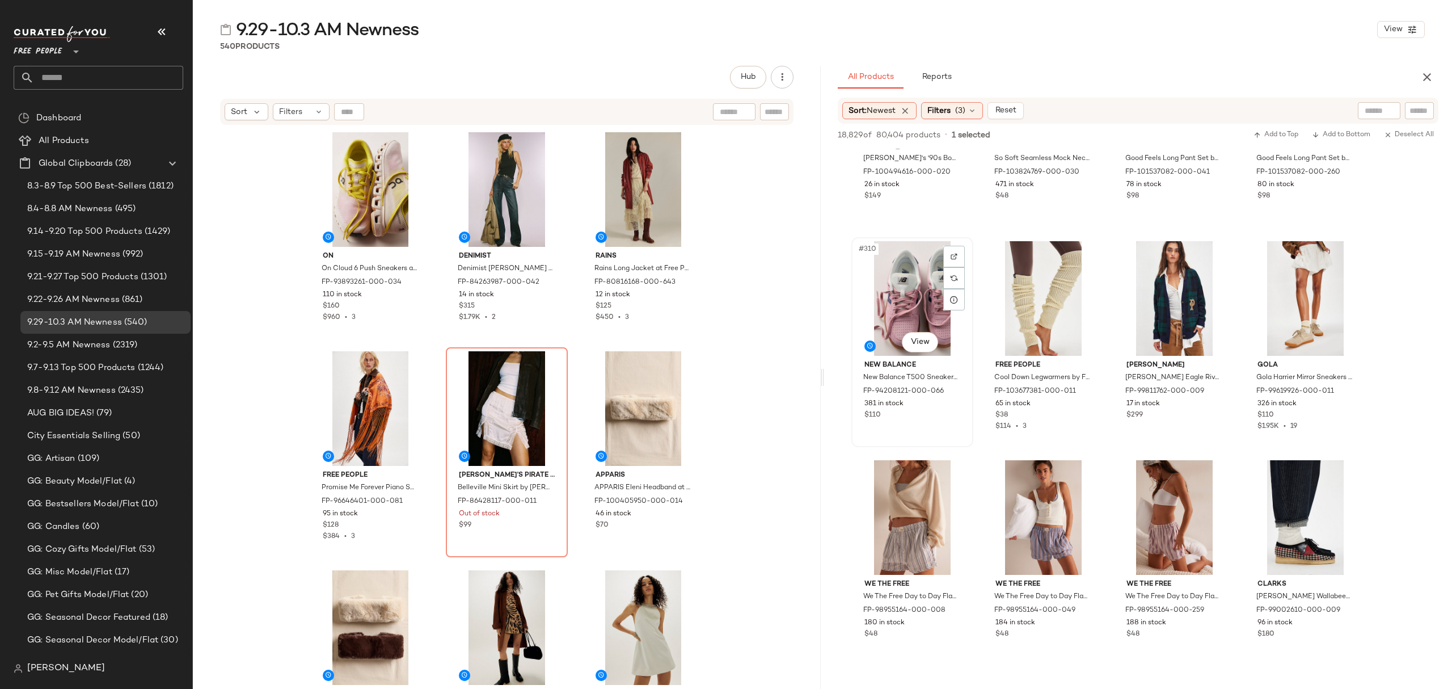
click at [949, 424] on div "#310 View New Balance New Balance T500 Sneakers at Free People in Pink, Size: U…" at bounding box center [913, 342] width 120 height 208
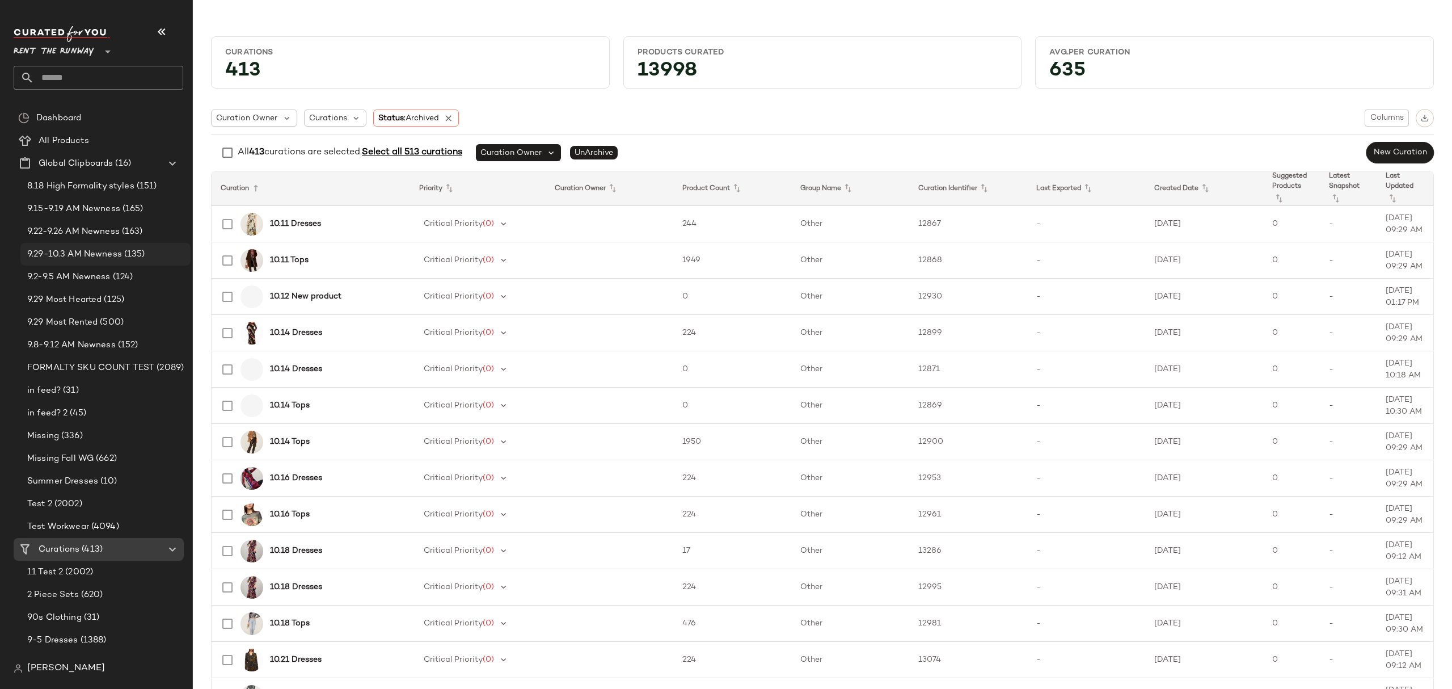
click at [94, 254] on span "9.29-10.3 AM Newness" at bounding box center [74, 254] width 95 height 13
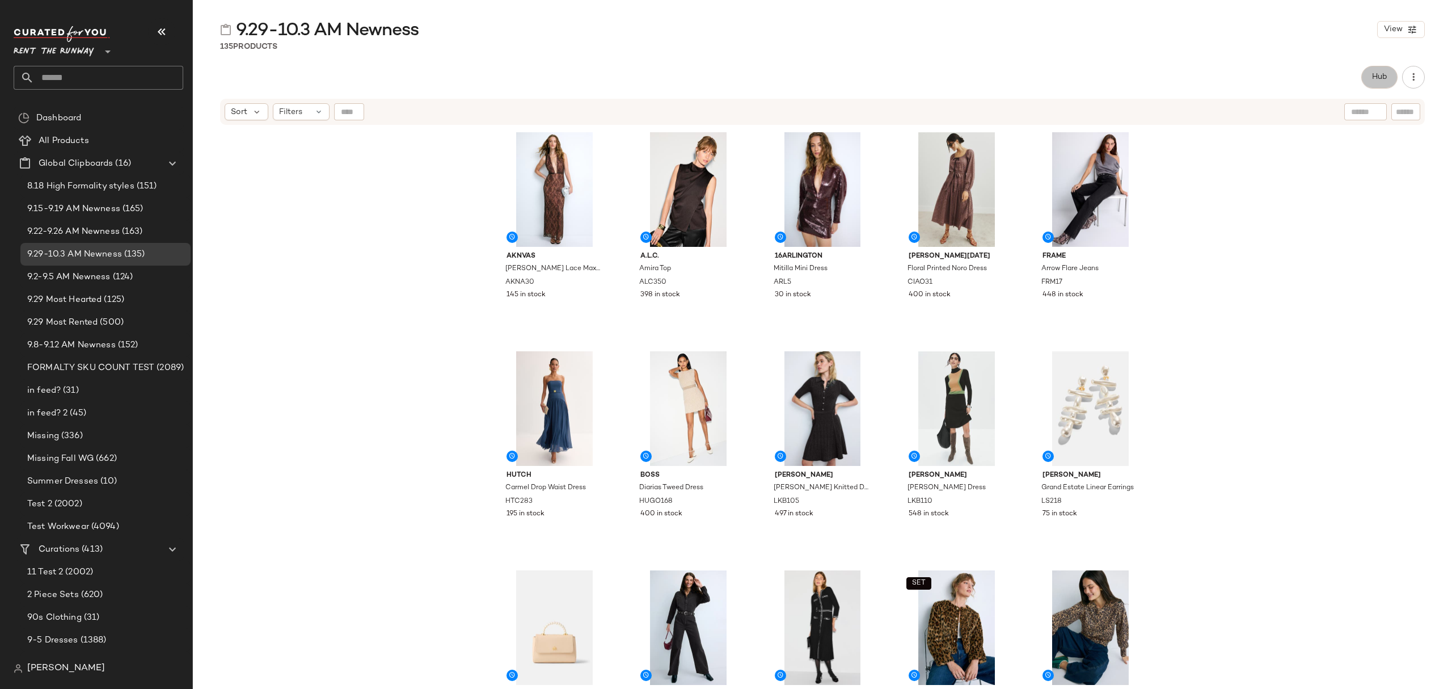
click at [1366, 79] on button "Hub" at bounding box center [1379, 77] width 36 height 23
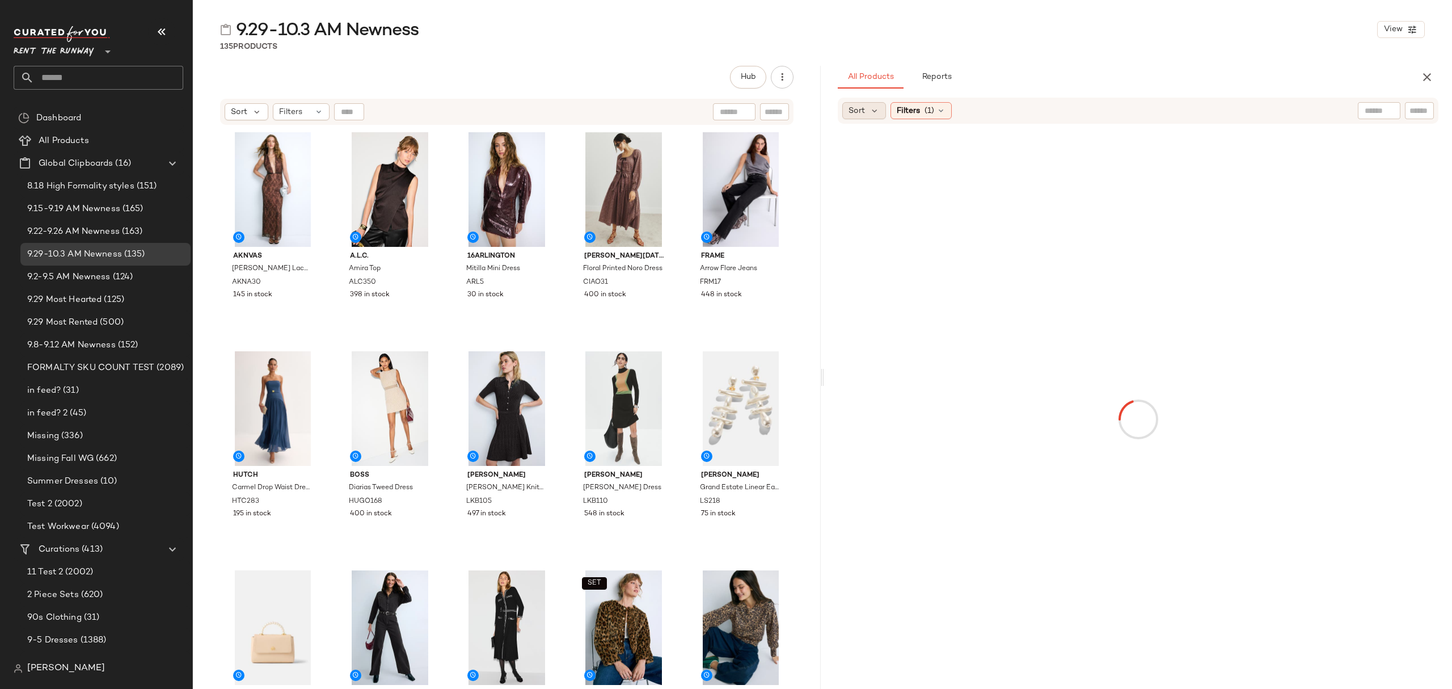
click at [861, 113] on span "Sort" at bounding box center [857, 111] width 16 height 12
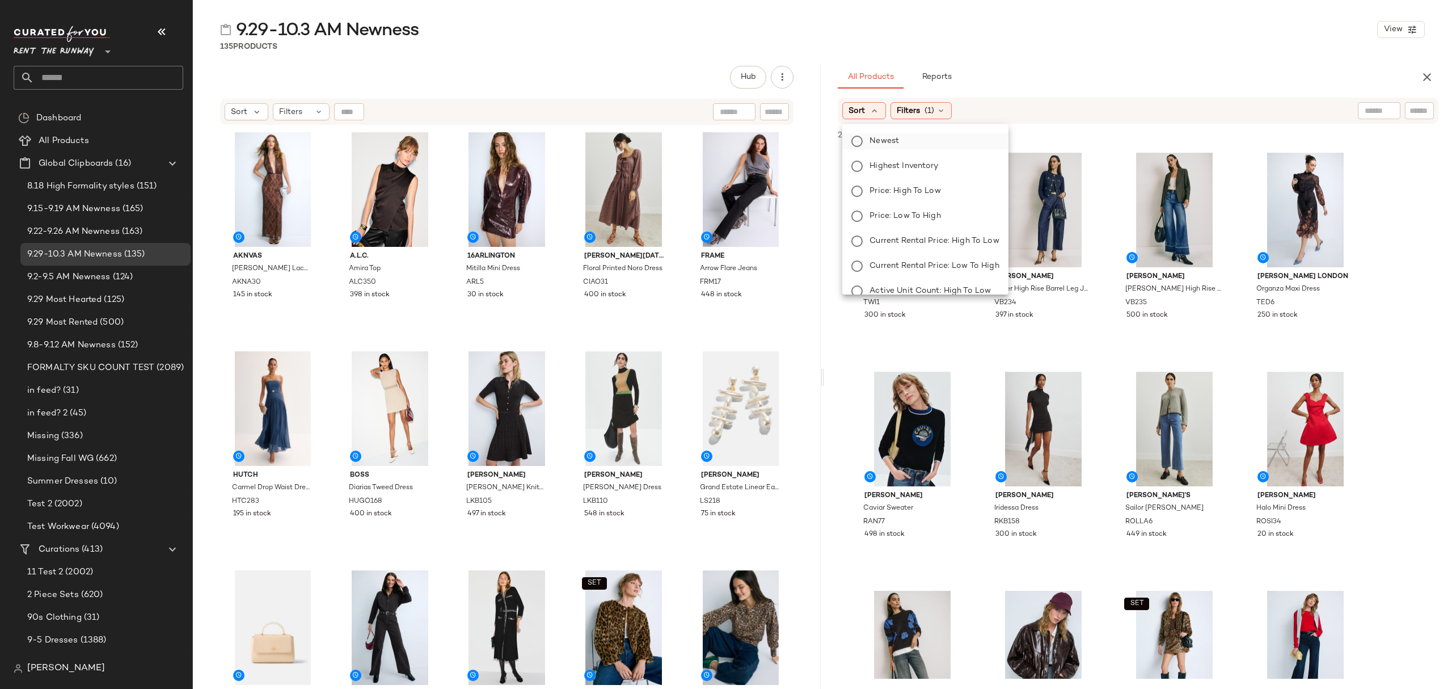
click at [884, 137] on span "Newest" at bounding box center [884, 141] width 29 height 12
click at [939, 109] on span "Filters" at bounding box center [938, 111] width 23 height 12
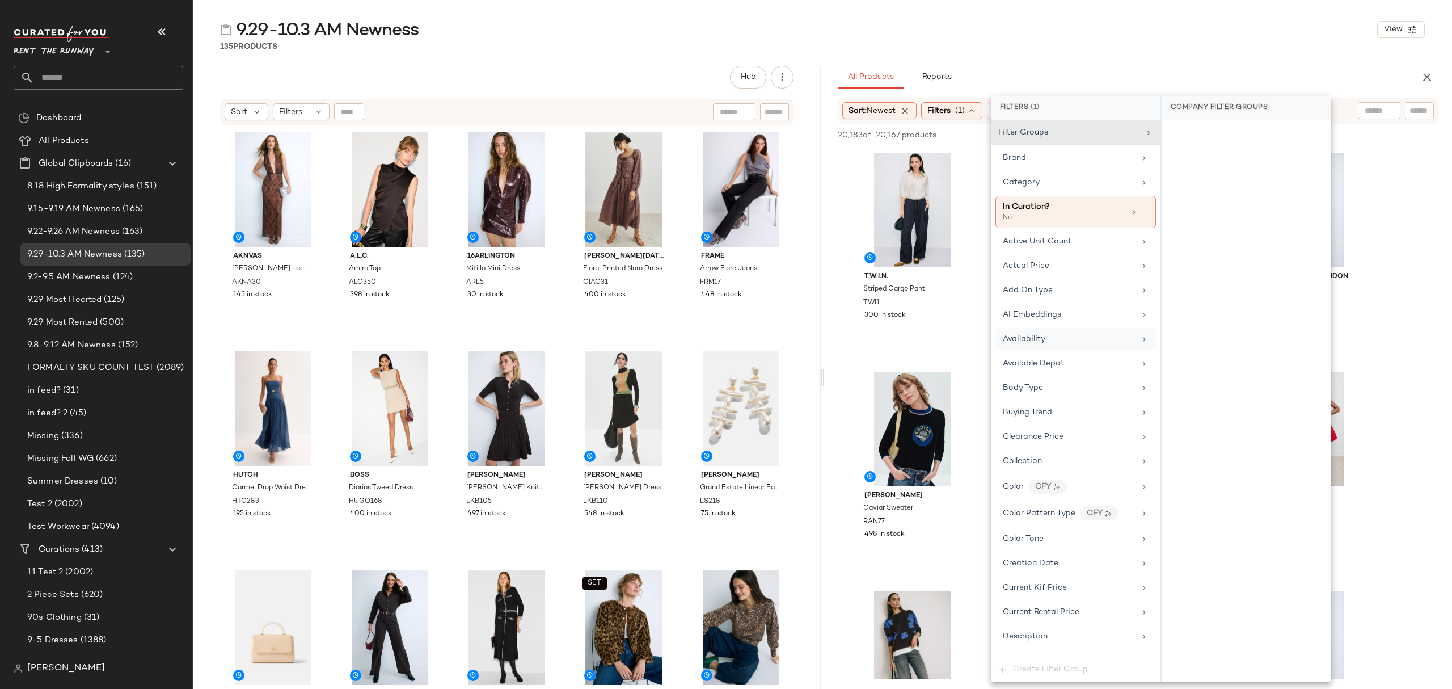
click at [1076, 335] on div "Availability" at bounding box center [1076, 339] width 161 height 22
click at [1100, 78] on div "All Products Reports" at bounding box center [1120, 77] width 564 height 23
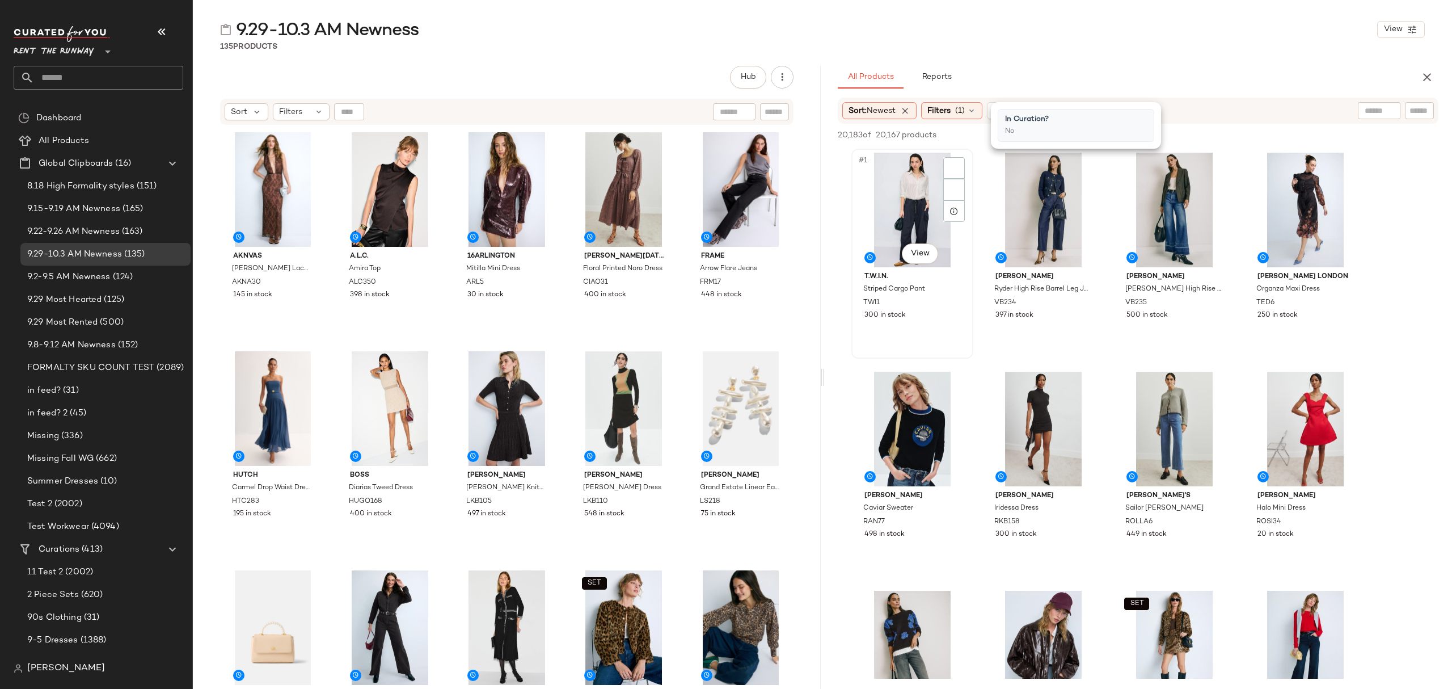
click at [869, 194] on div "#1 View" at bounding box center [912, 210] width 114 height 115
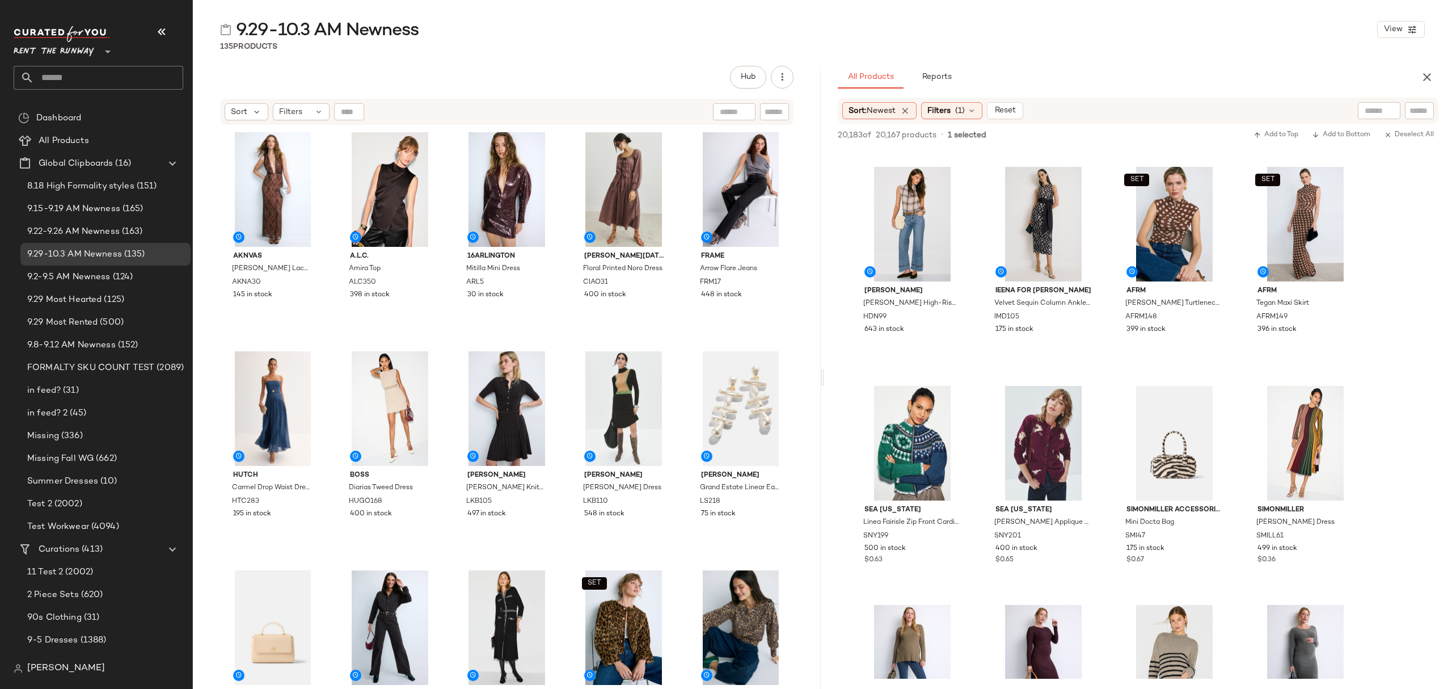
scroll to position [605, 0]
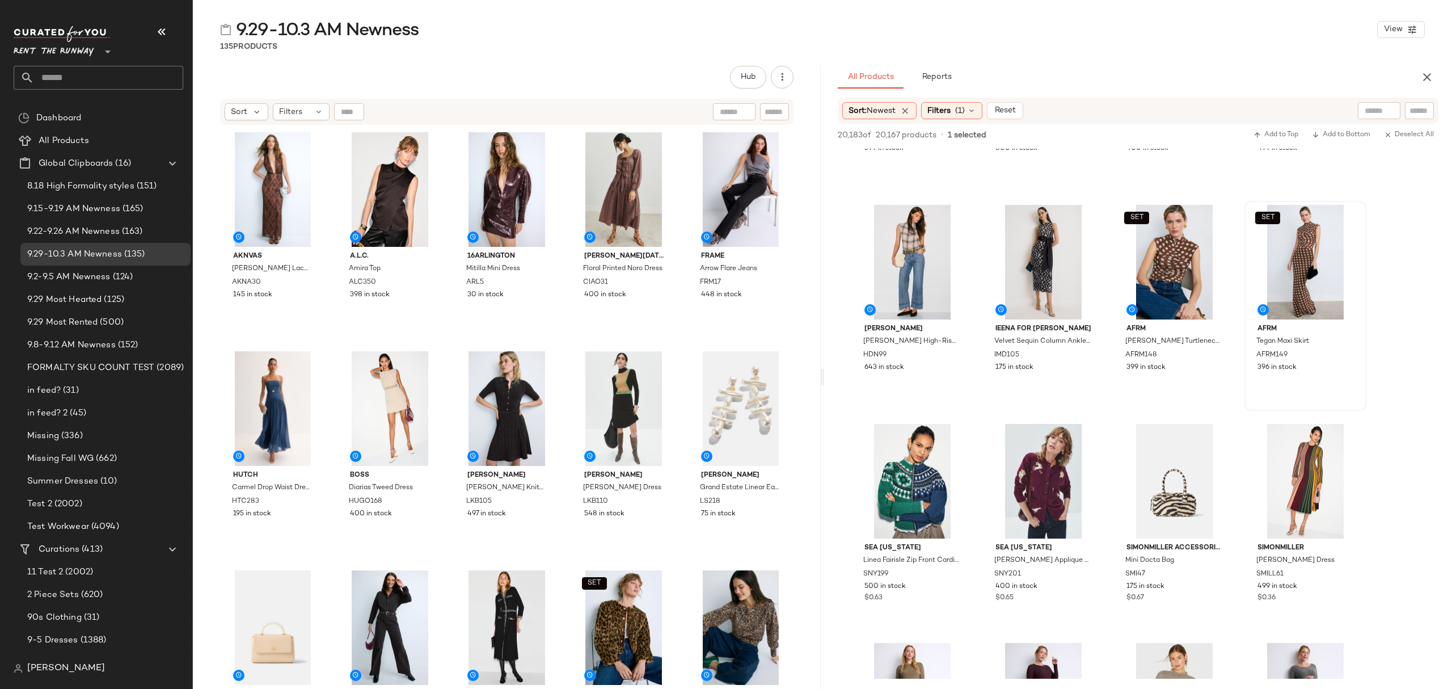
click at [1321, 365] on div "396 in stock" at bounding box center [1306, 367] width 96 height 10
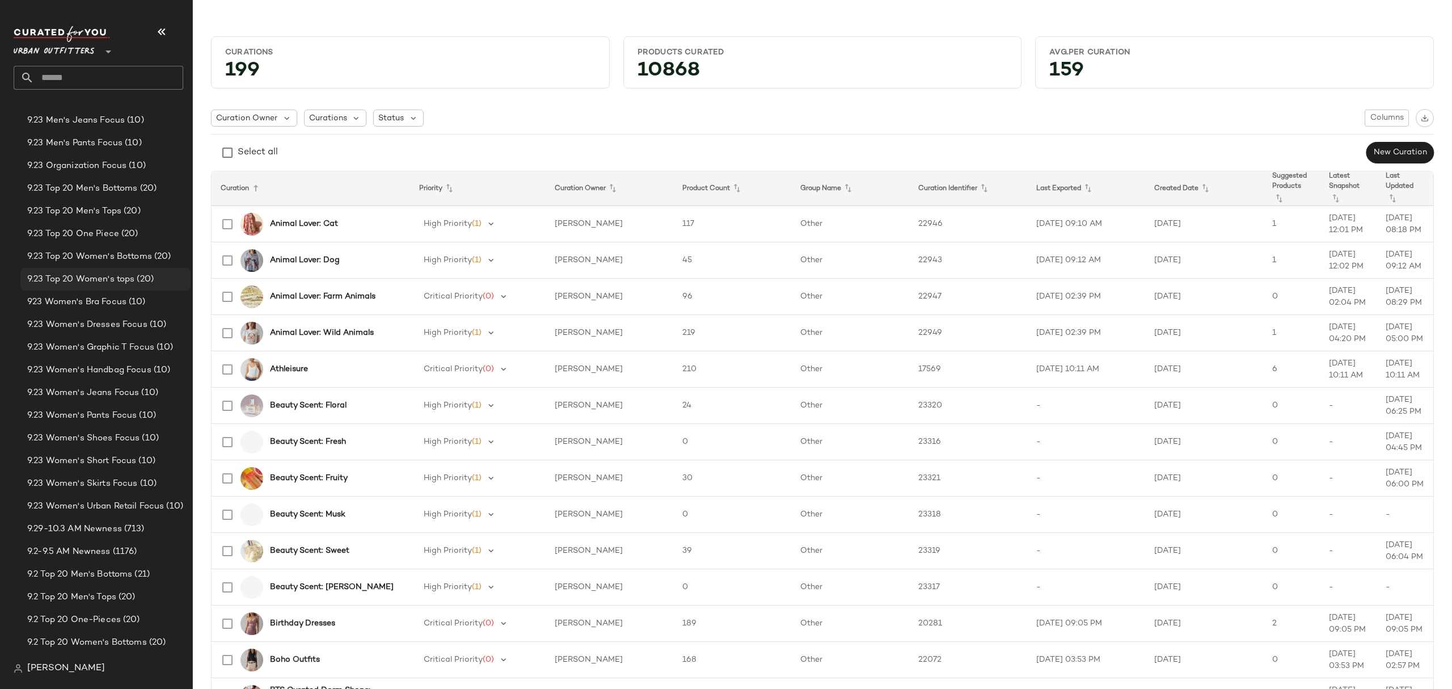
scroll to position [908, 0]
click at [122, 475] on span "(713)" at bounding box center [133, 481] width 23 height 13
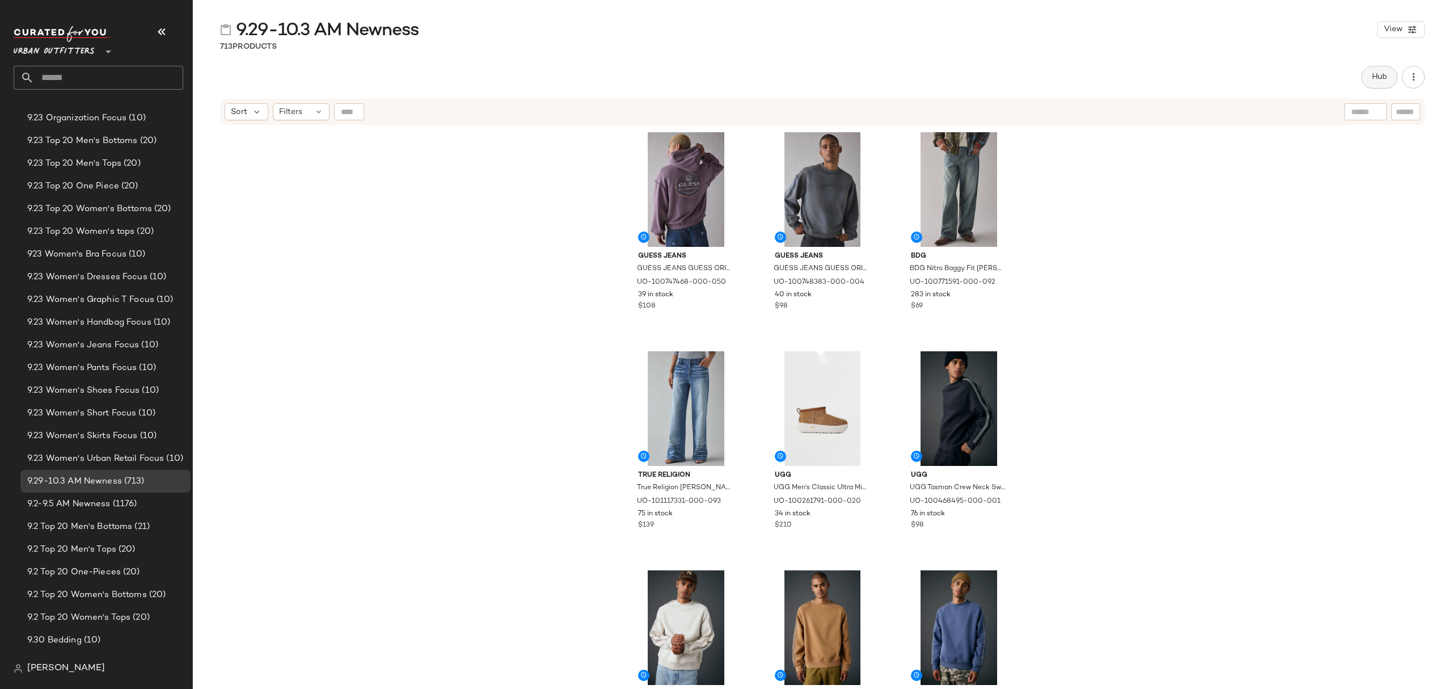
click at [1380, 85] on button "Hub" at bounding box center [1379, 77] width 36 height 23
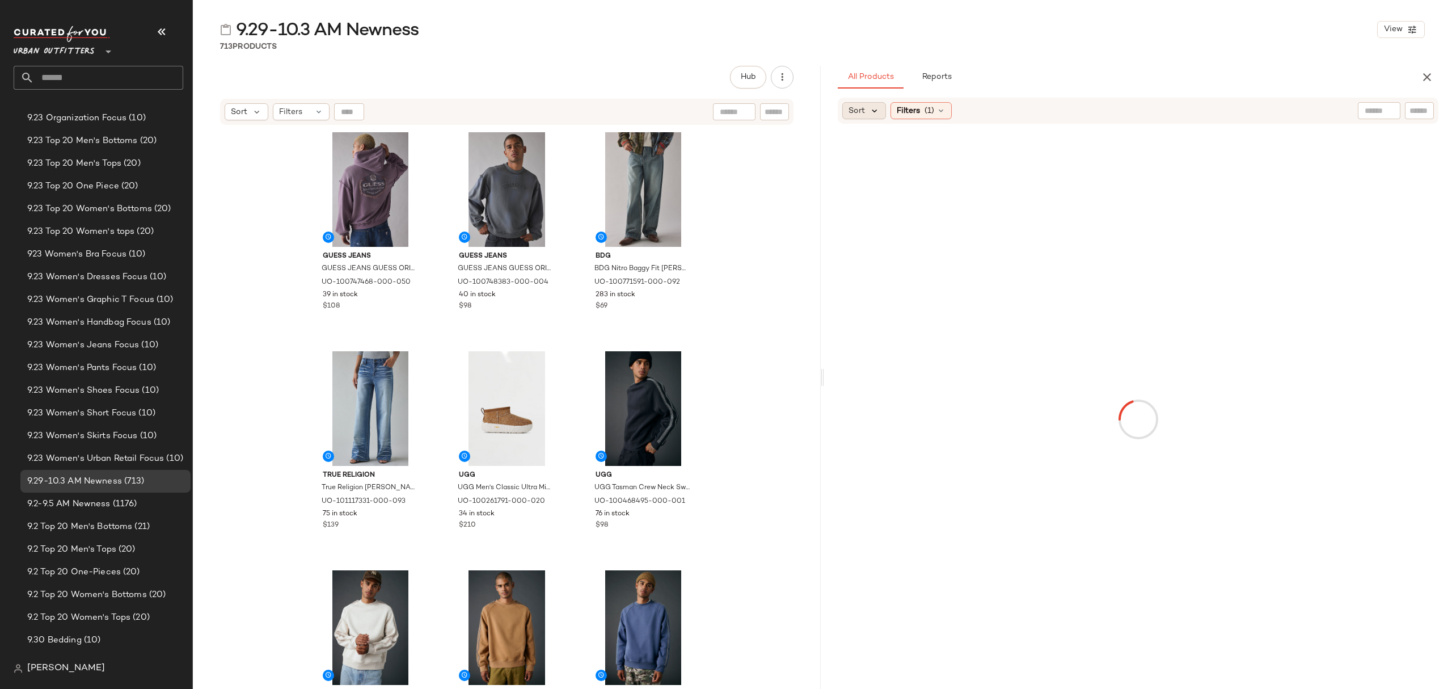
click at [871, 111] on icon at bounding box center [875, 111] width 10 height 10
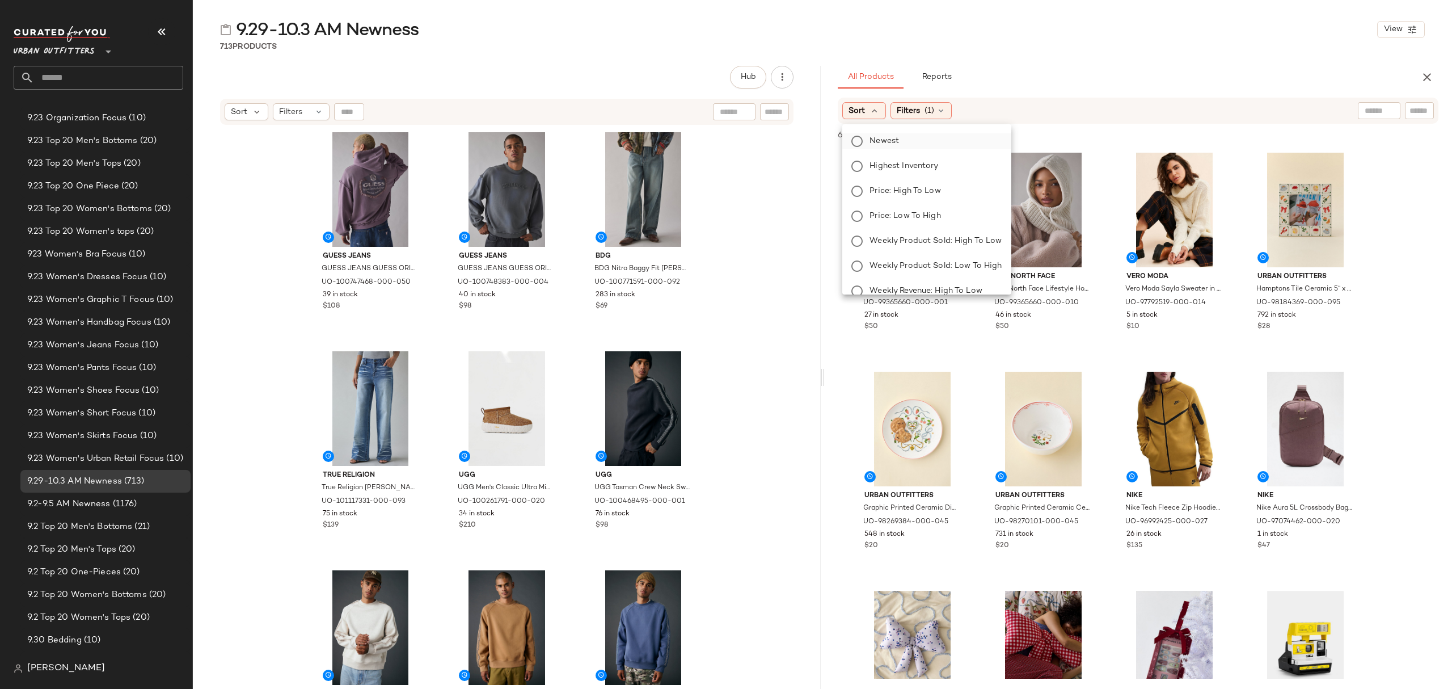
click at [908, 139] on label "Newest" at bounding box center [933, 141] width 137 height 16
click at [1107, 64] on div "9.29-10.3 AM Newness View 713 Products Hub Send for Review External Review Inte…" at bounding box center [822, 353] width 1259 height 670
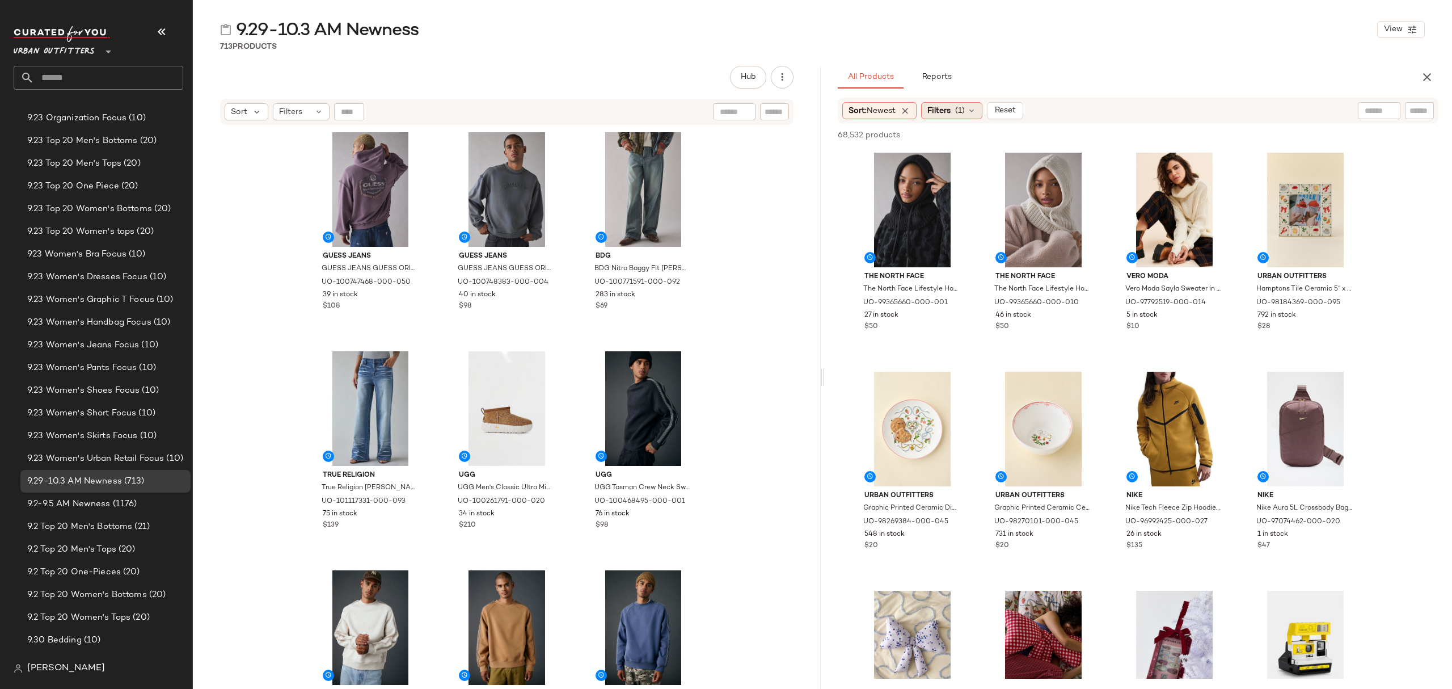
click at [964, 110] on span "(1)" at bounding box center [960, 111] width 10 height 12
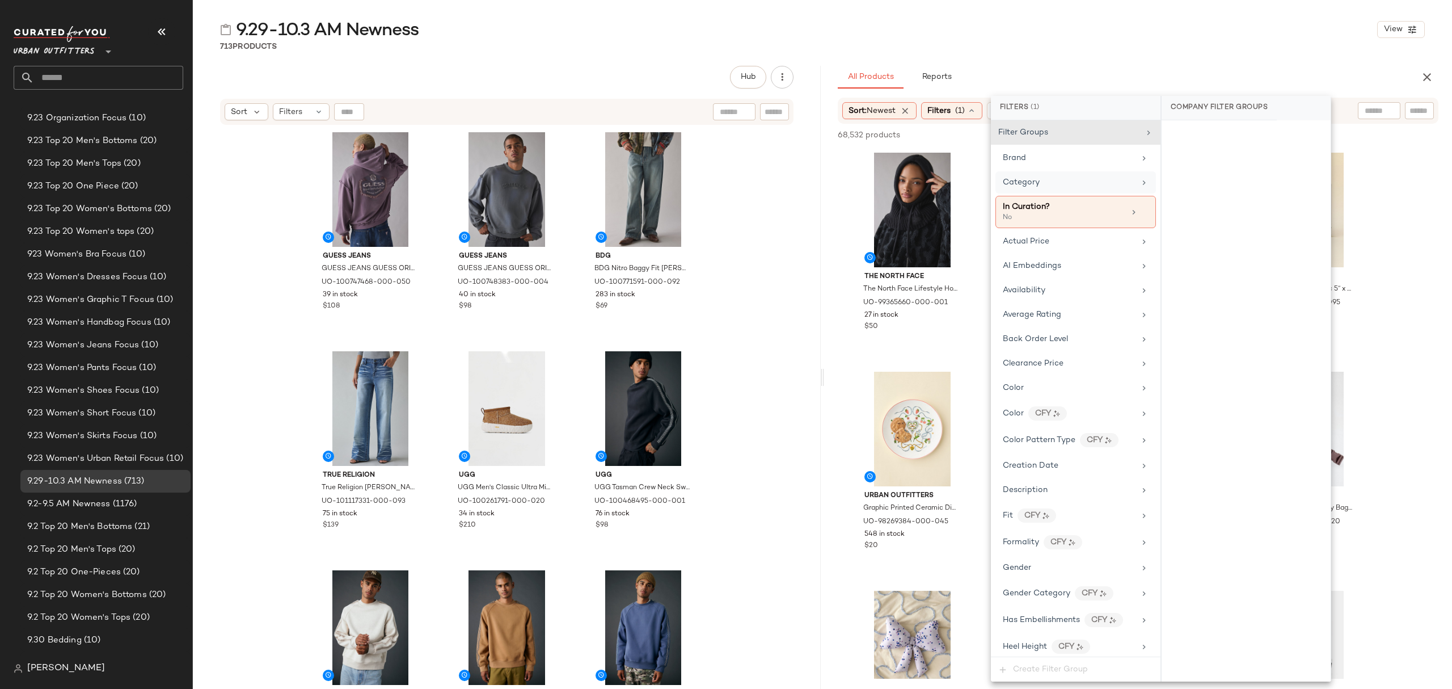
click at [1069, 179] on div "Category" at bounding box center [1069, 182] width 132 height 12
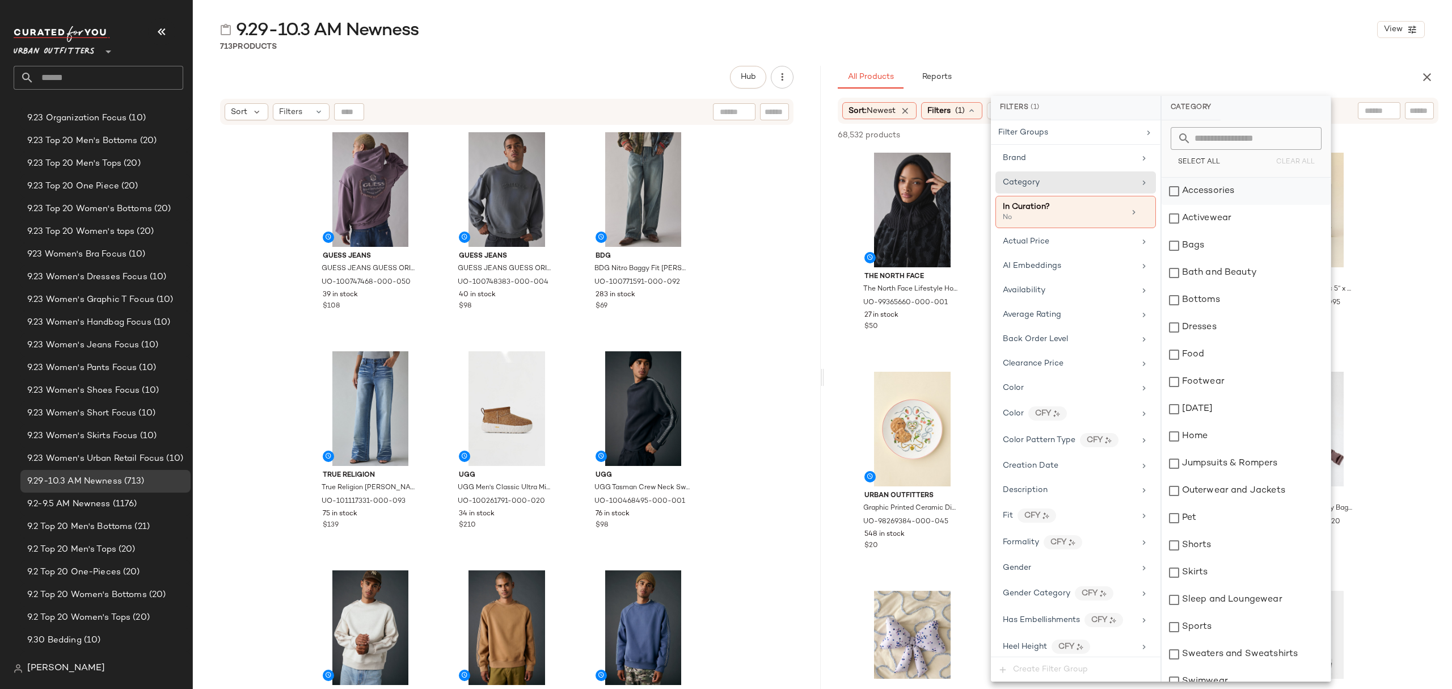
click at [1267, 200] on div "Accessories" at bounding box center [1246, 191] width 169 height 27
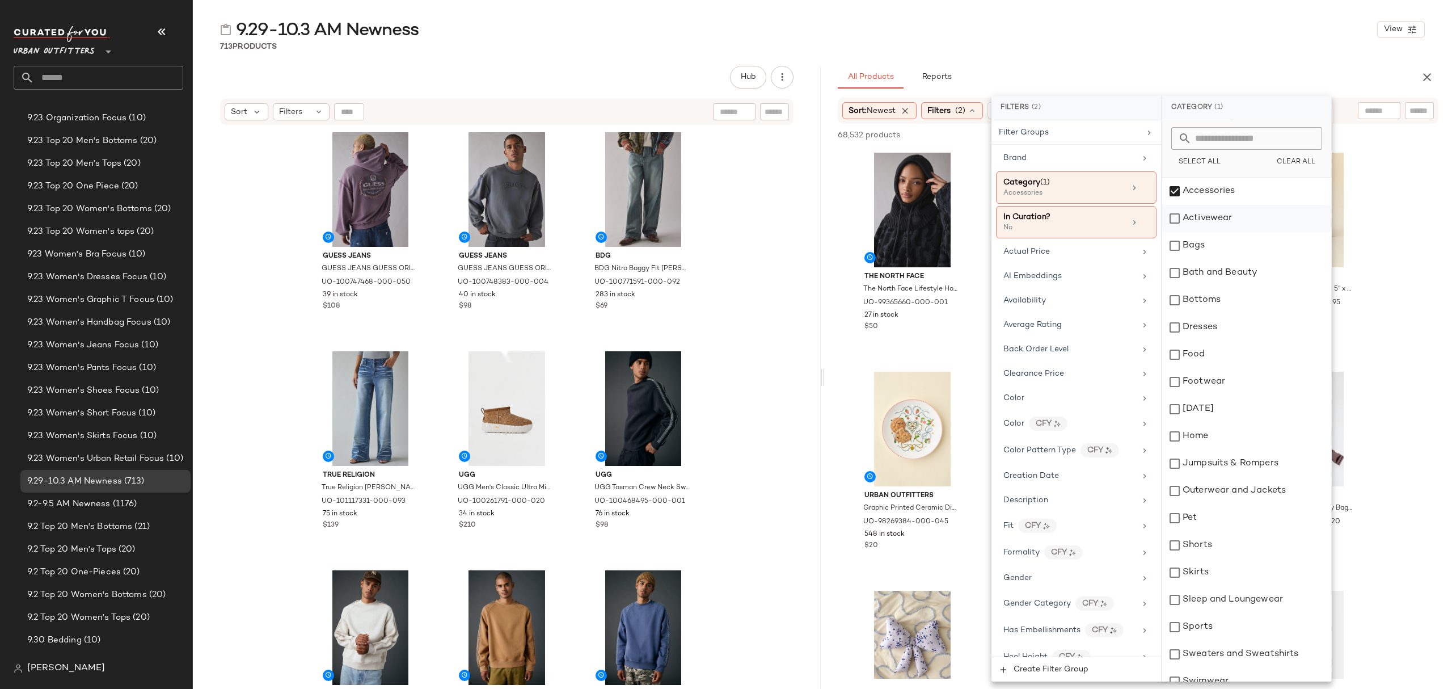
click at [1254, 221] on div "Activewear" at bounding box center [1246, 218] width 169 height 27
click at [1235, 253] on div "Bags" at bounding box center [1246, 245] width 169 height 27
click at [1241, 304] on div "Bottoms" at bounding box center [1246, 299] width 169 height 27
click at [1238, 340] on div "Dresses" at bounding box center [1246, 327] width 169 height 27
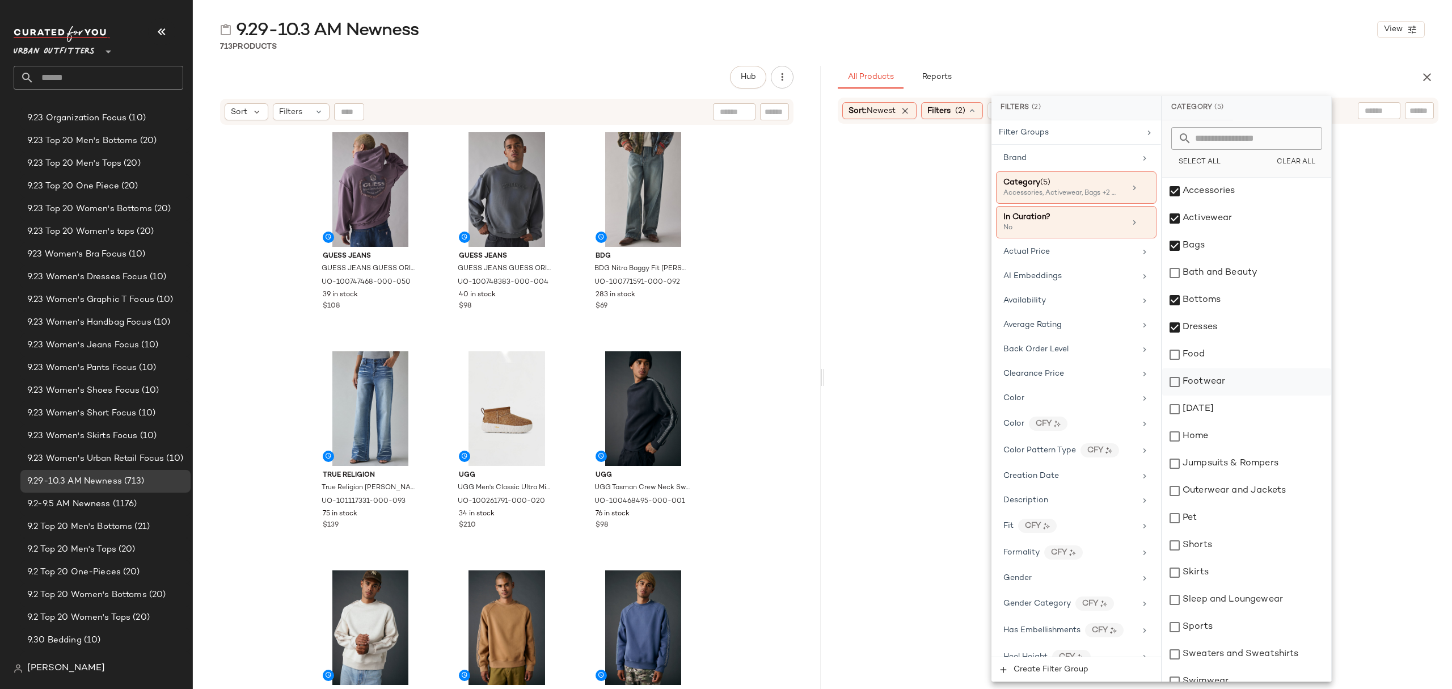
click at [1246, 372] on div "Footwear" at bounding box center [1246, 381] width 169 height 27
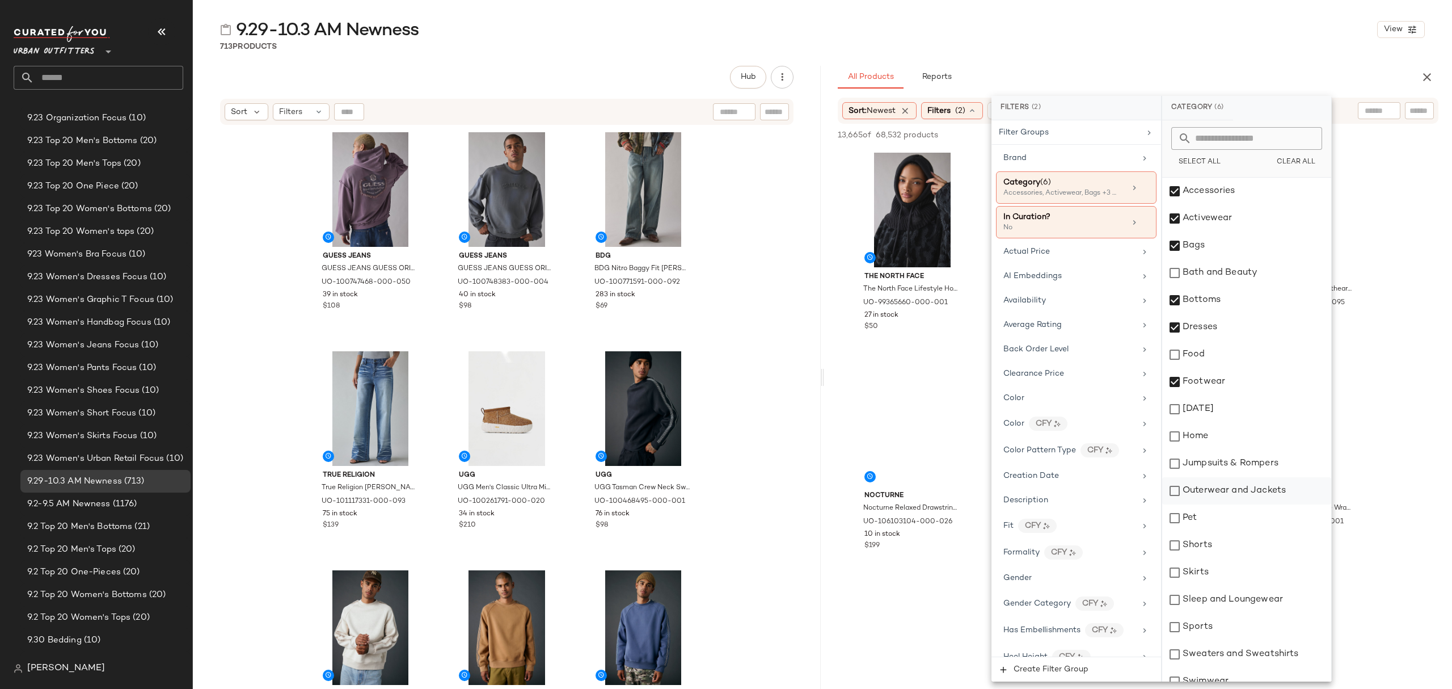
drag, startPoint x: 1262, startPoint y: 467, endPoint x: 1263, endPoint y: 478, distance: 10.3
click at [1262, 466] on div "Jumpsuits & Rompers" at bounding box center [1246, 463] width 169 height 27
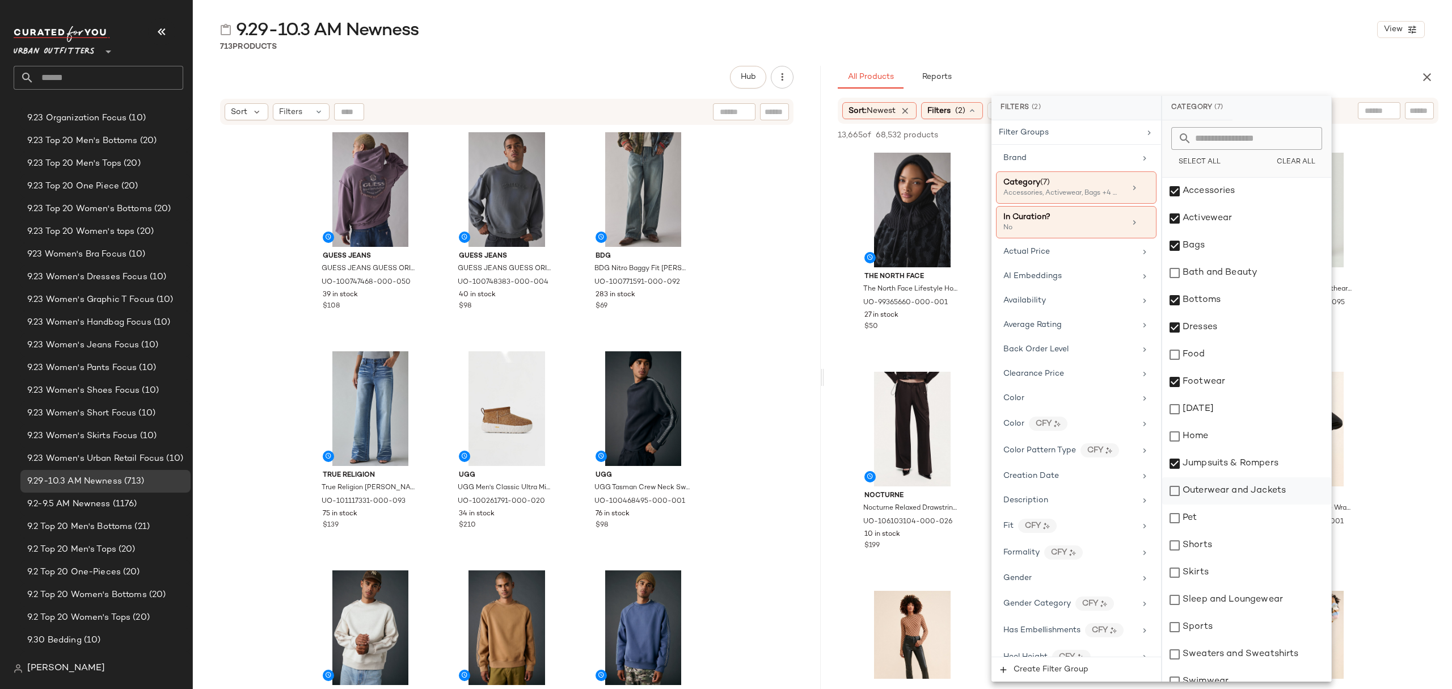
click at [1262, 486] on div "Outerwear and Jackets" at bounding box center [1246, 490] width 169 height 27
click at [1224, 548] on div "Shorts" at bounding box center [1246, 545] width 169 height 27
click at [1212, 574] on div "Skirts" at bounding box center [1246, 572] width 169 height 27
click at [1226, 601] on div "Sleep and Loungewear" at bounding box center [1246, 599] width 169 height 27
click at [1225, 647] on div "Sweaters and Sweatshirts" at bounding box center [1246, 653] width 169 height 27
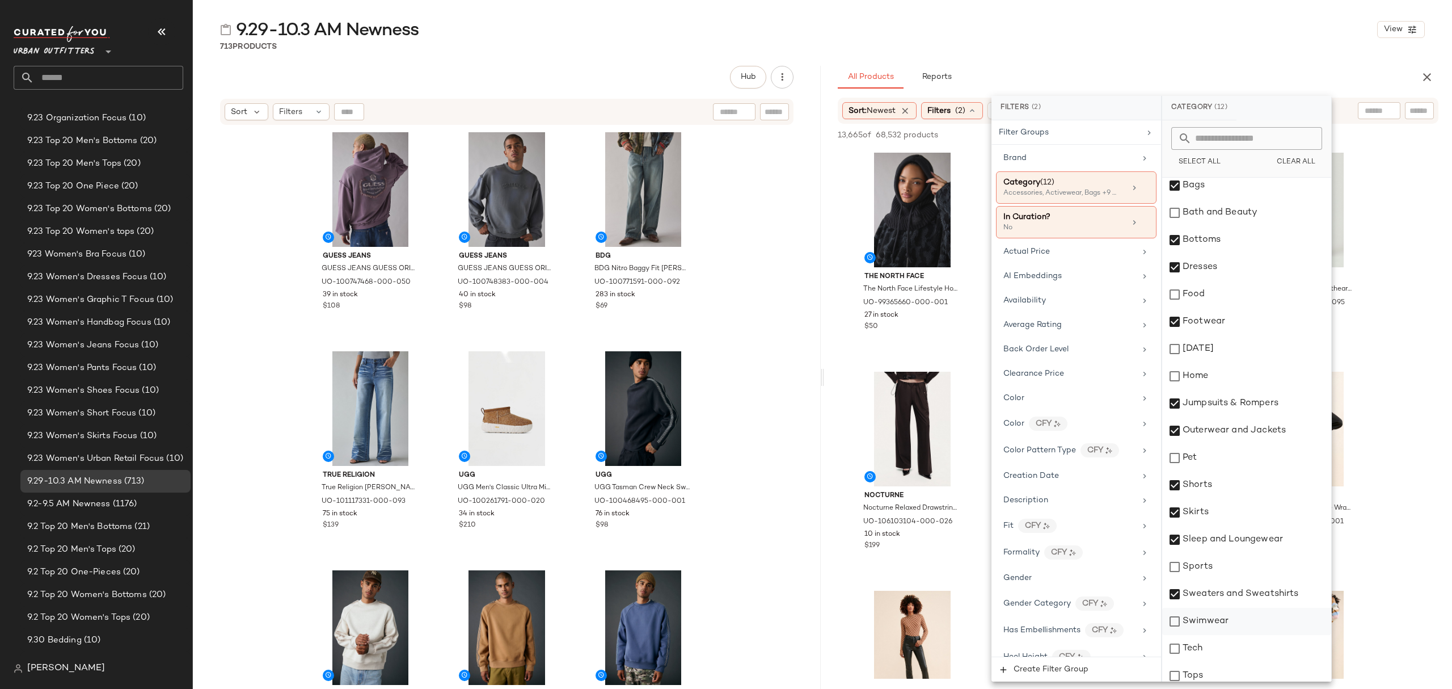
scroll to position [123, 0]
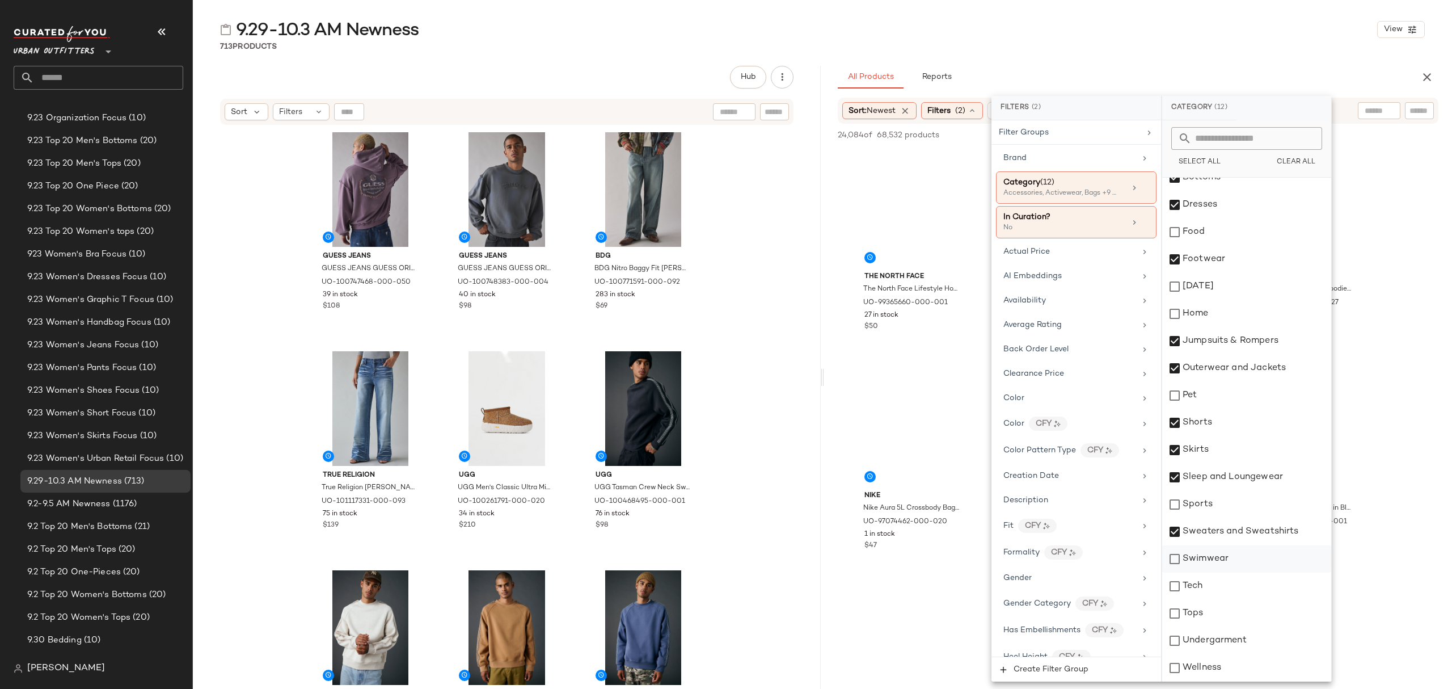
click at [1222, 558] on div "Swimwear" at bounding box center [1246, 558] width 169 height 27
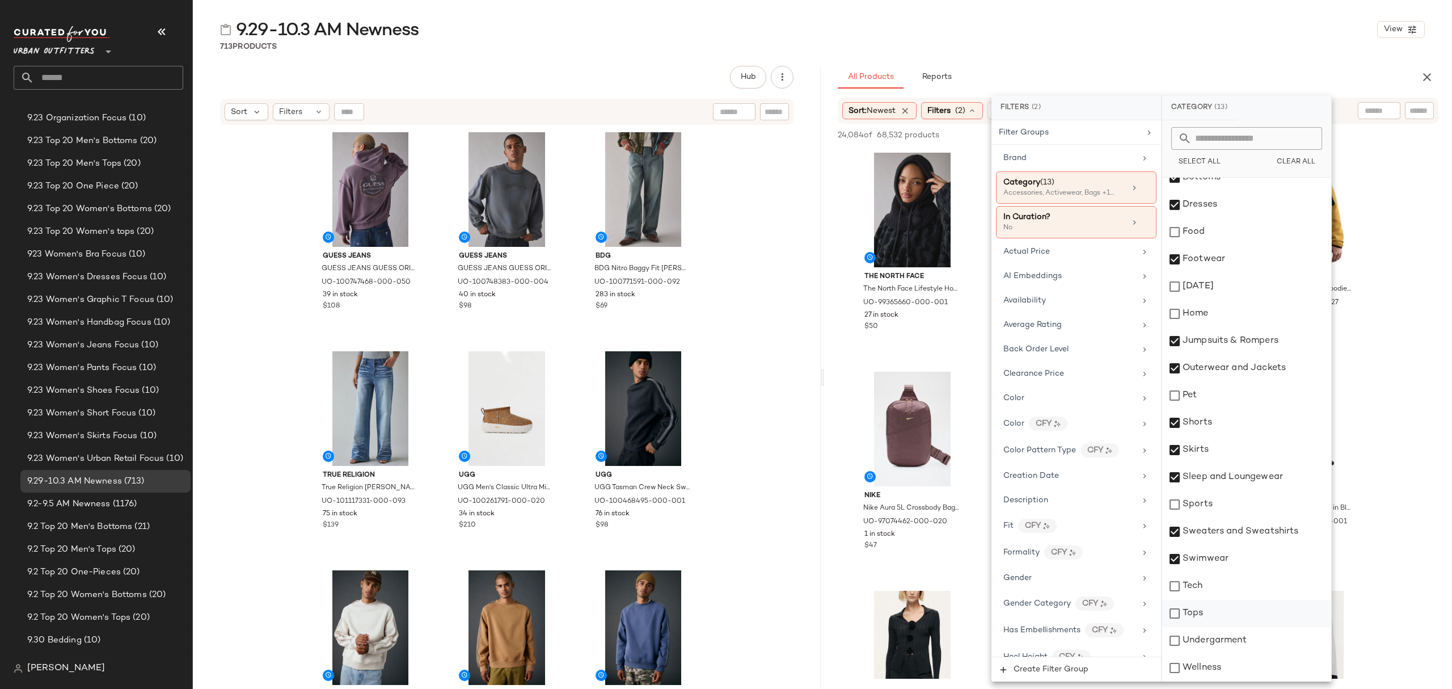
click at [1208, 622] on div "Tops" at bounding box center [1246, 613] width 169 height 27
click at [1226, 642] on div "Undergarment" at bounding box center [1246, 640] width 169 height 27
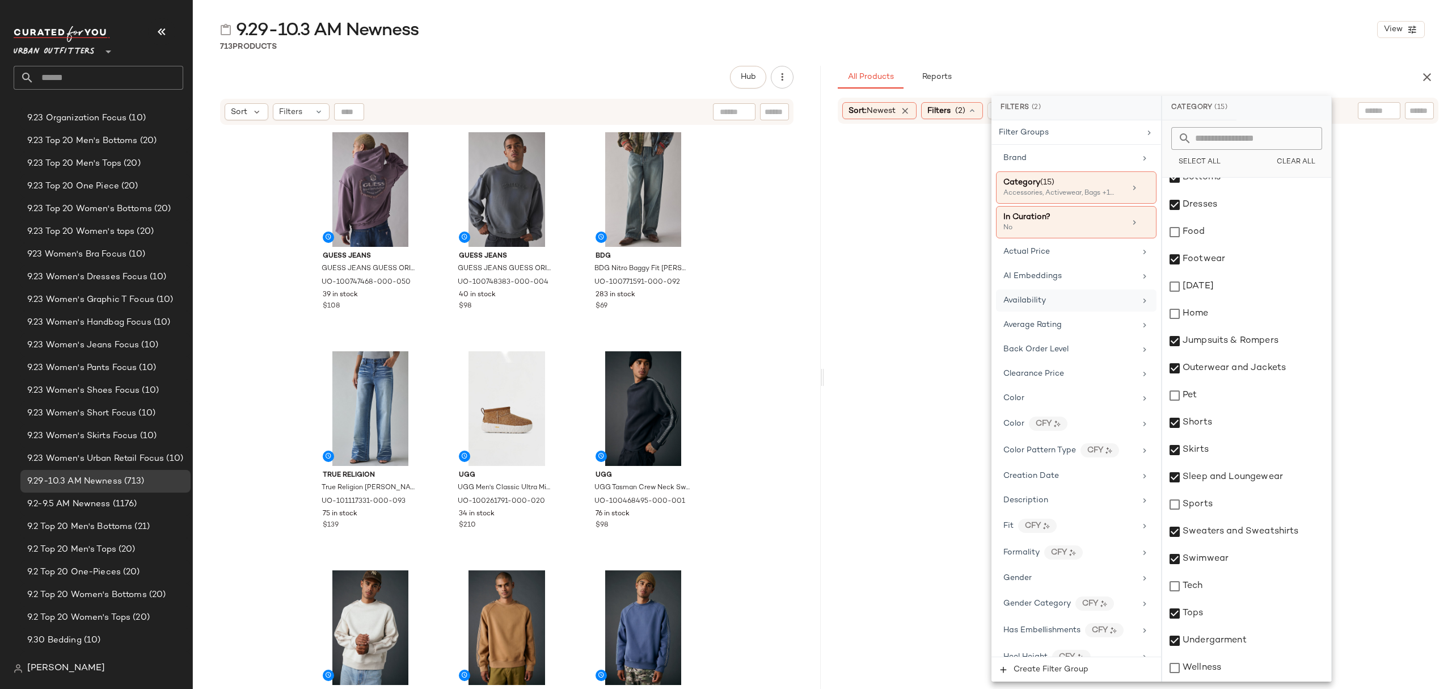
click at [1072, 301] on div "Availability" at bounding box center [1069, 300] width 132 height 12
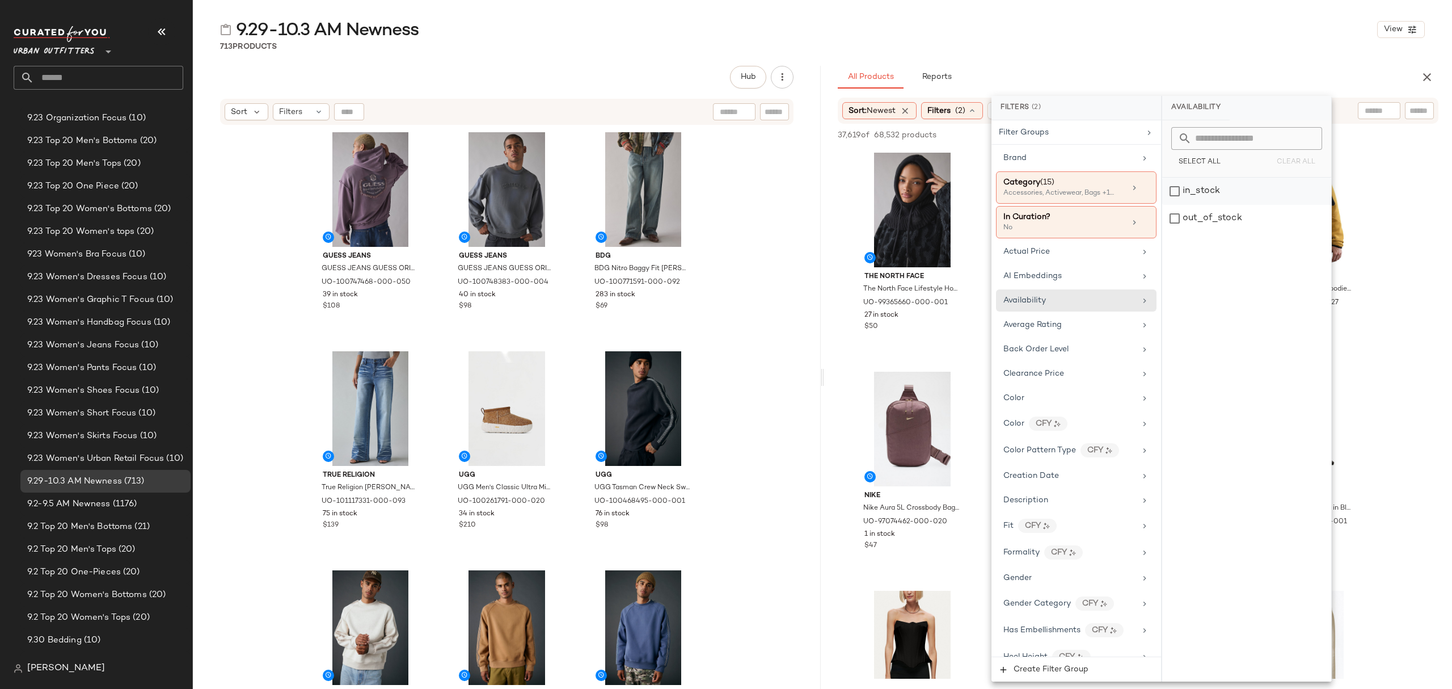
click at [1197, 187] on div "in_stock" at bounding box center [1246, 191] width 169 height 27
click at [1120, 55] on div "9.29-10.3 AM Newness View 713 Products Hub Send for Review External Review Inte…" at bounding box center [822, 353] width 1259 height 670
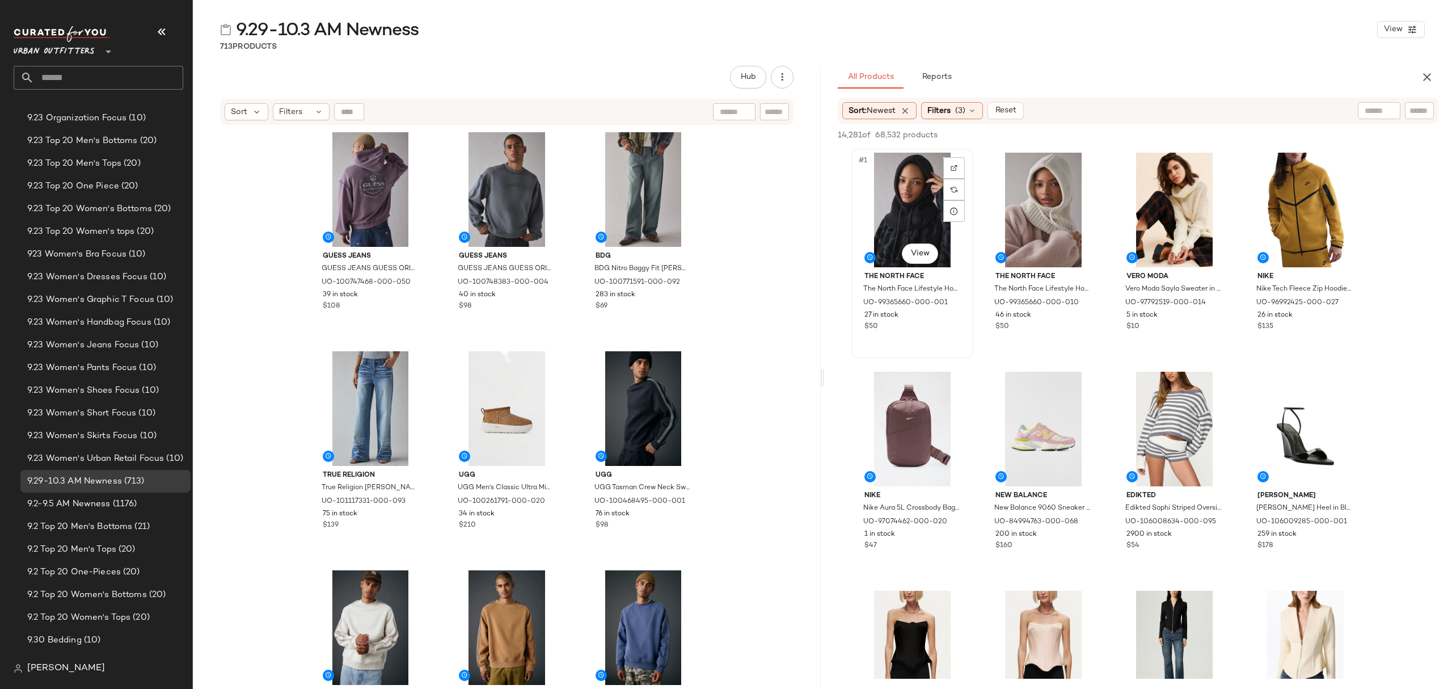
click at [905, 189] on div "#1 View" at bounding box center [912, 210] width 114 height 115
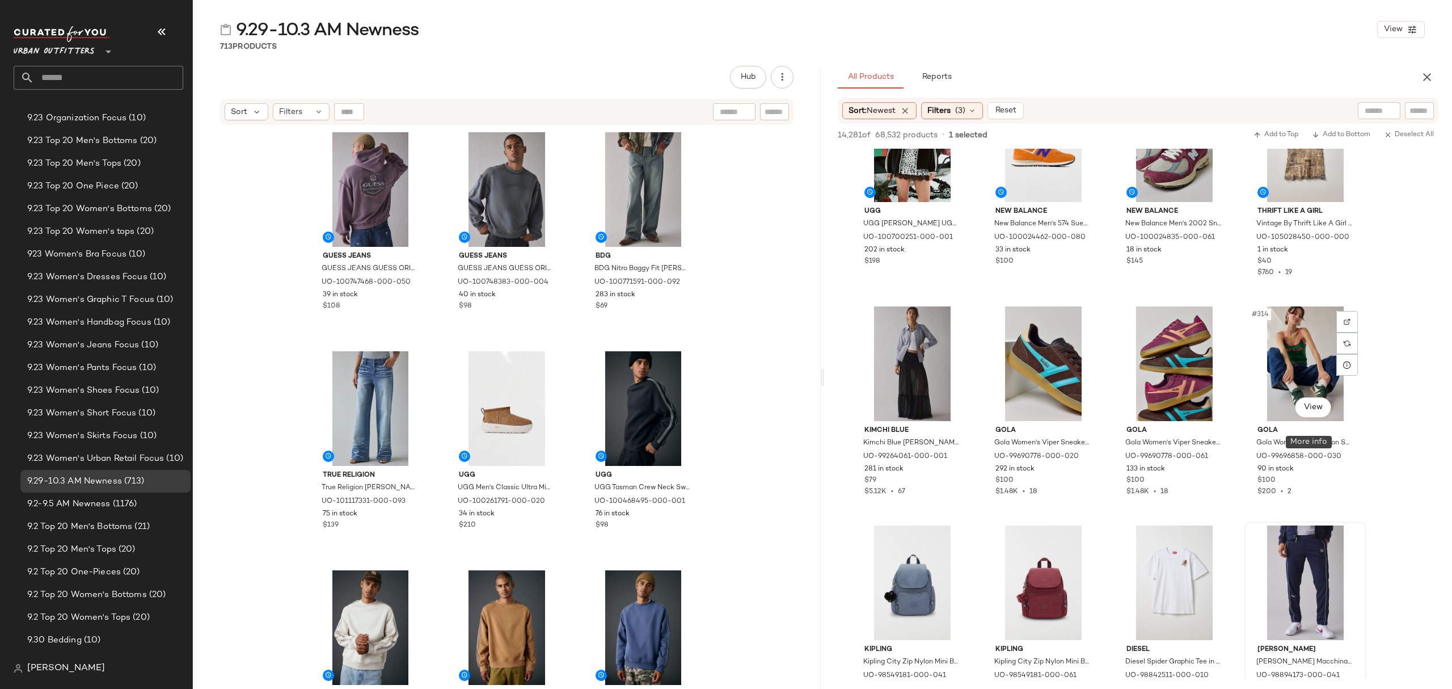
scroll to position [5899, 0]
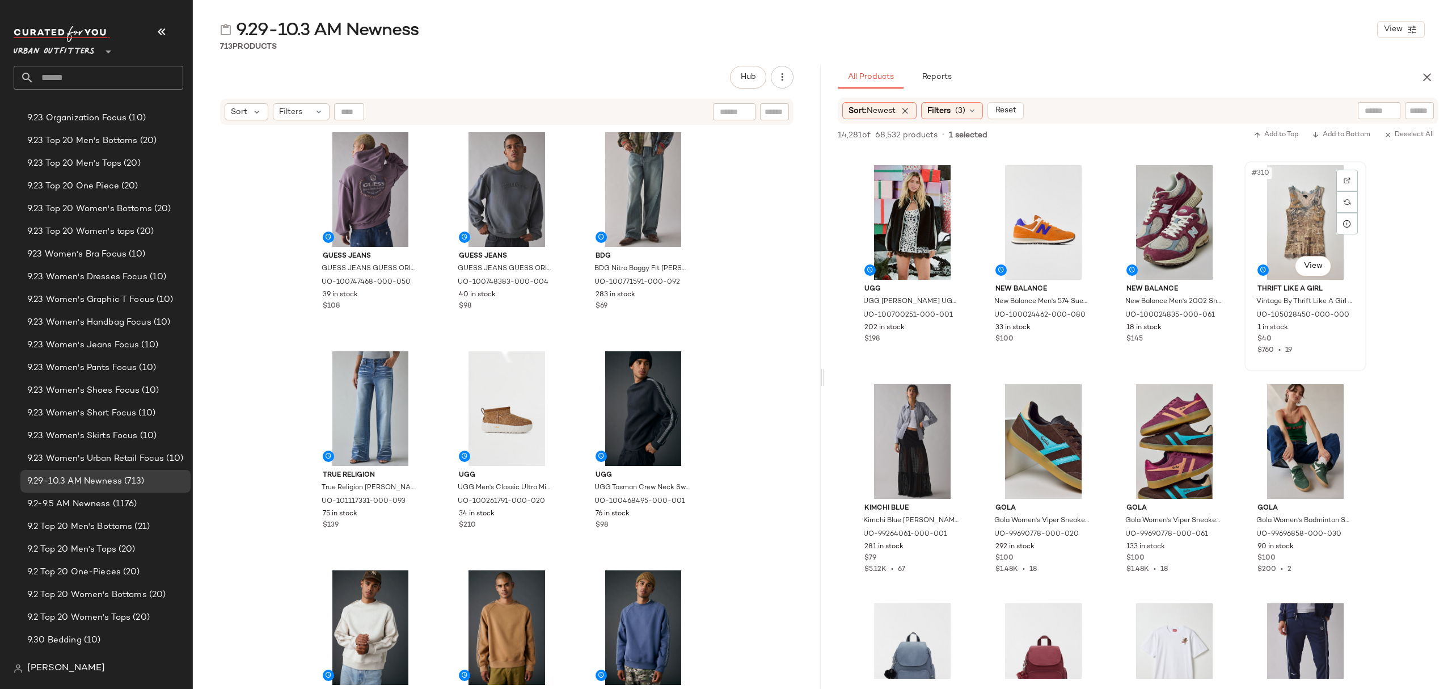
click at [1305, 352] on div "$760 • 19" at bounding box center [1306, 350] width 96 height 10
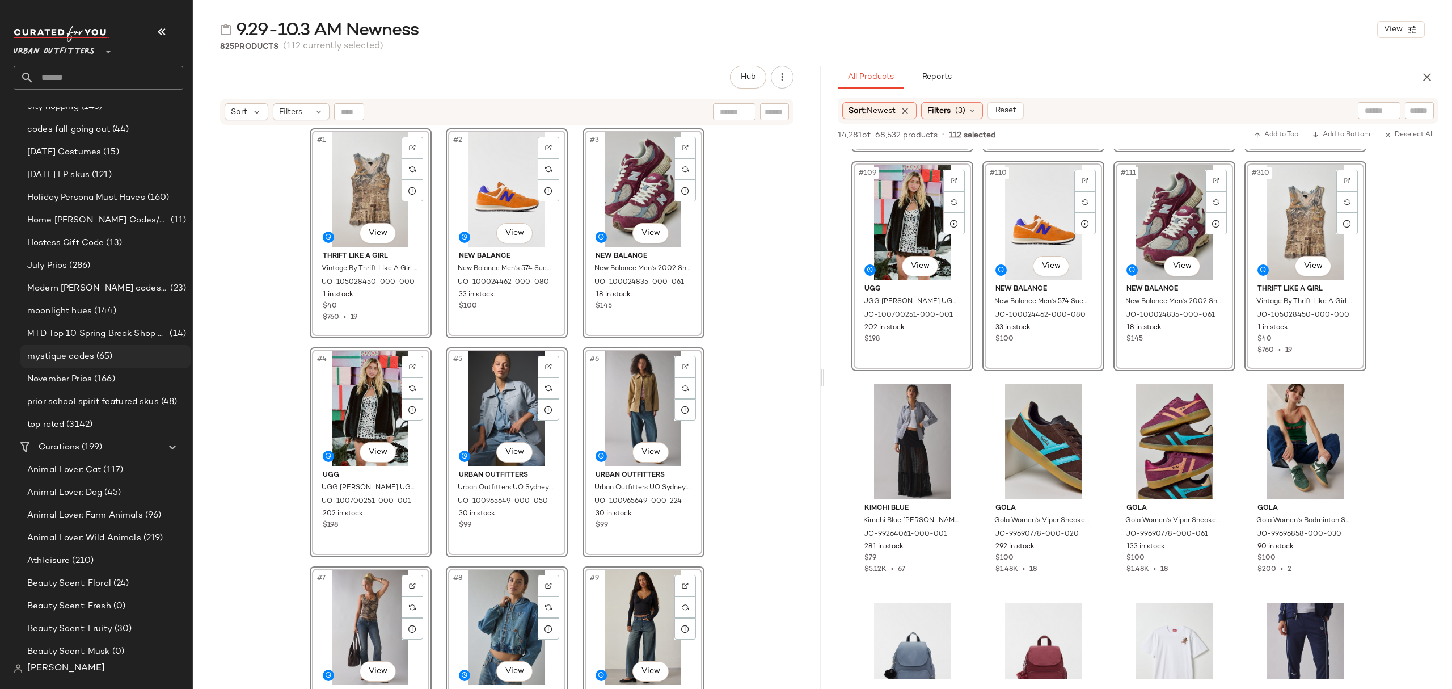
scroll to position [2193, 0]
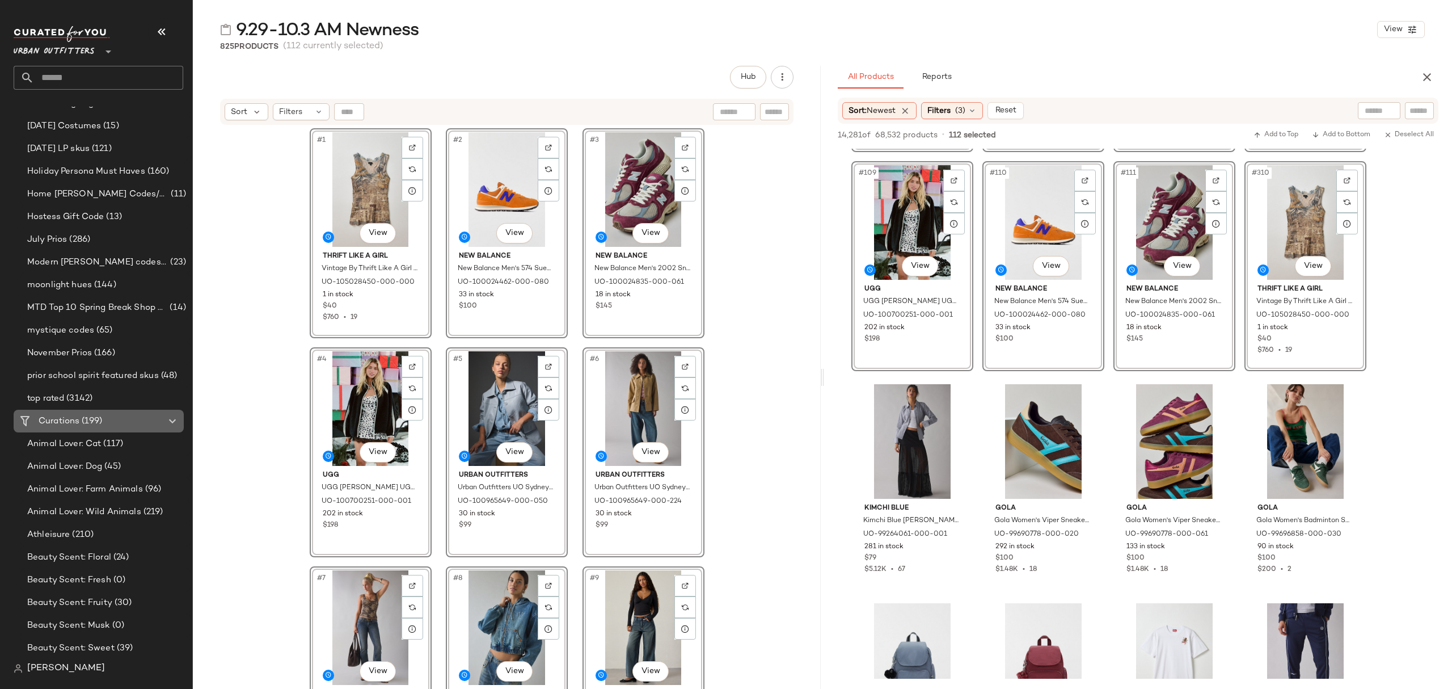
click at [108, 421] on div "Curations (199)" at bounding box center [99, 421] width 128 height 13
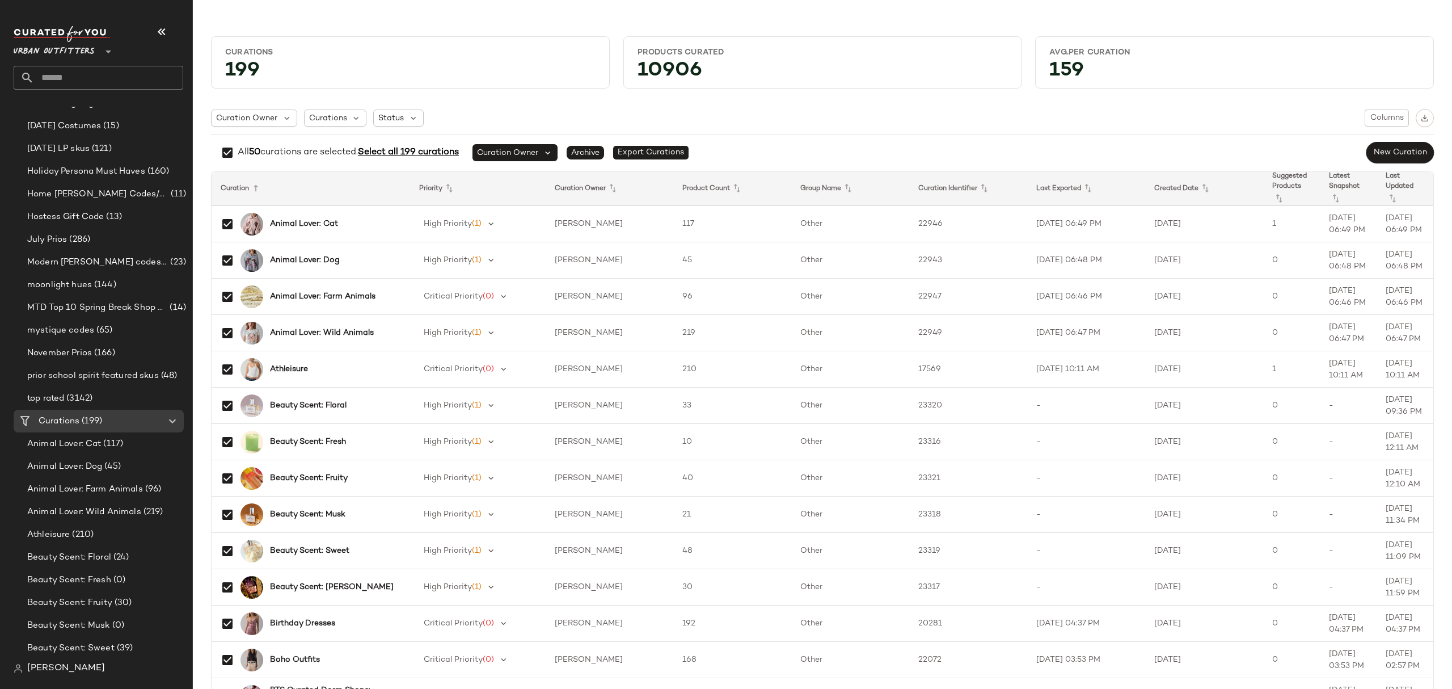
click at [418, 155] on span "Select all 199 curations" at bounding box center [408, 152] width 101 height 10
click at [1423, 116] on button "button" at bounding box center [1425, 118] width 18 height 18
click at [391, 154] on span "Clear all curations" at bounding box center [404, 153] width 84 height 14
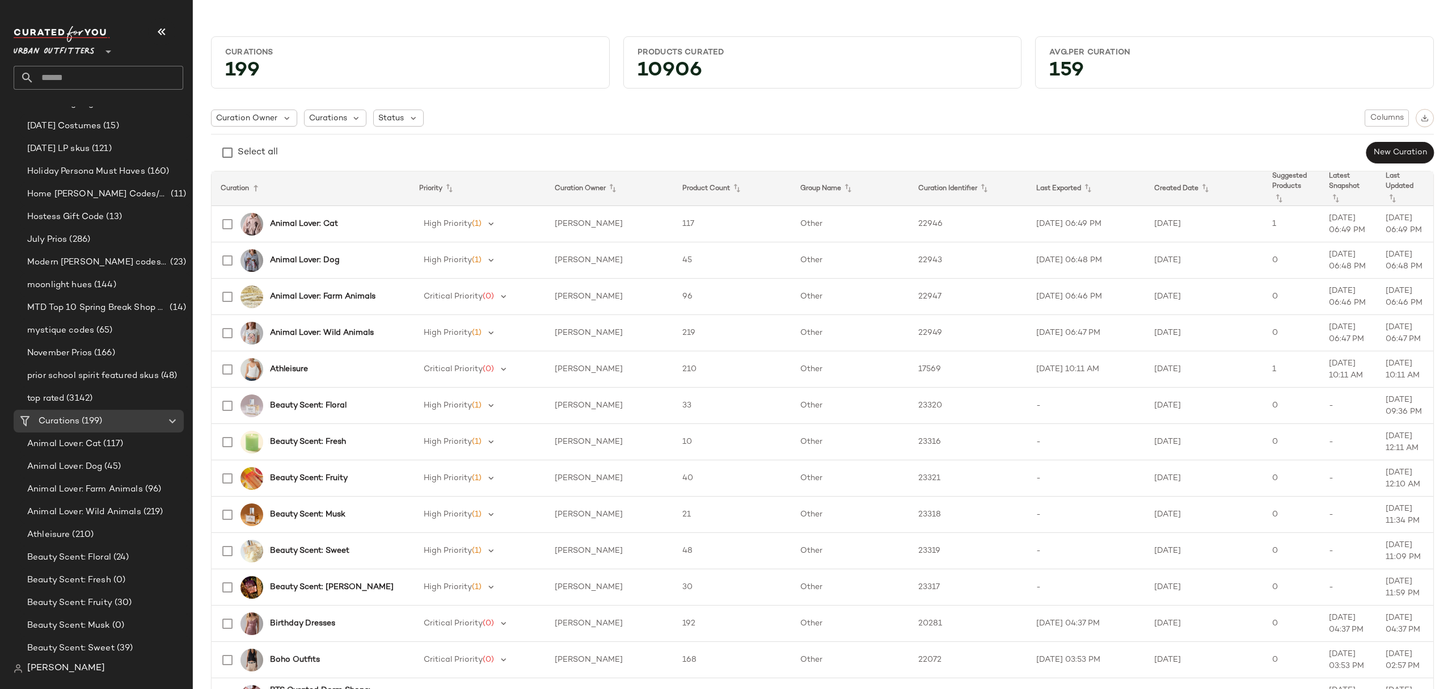
drag, startPoint x: 399, startPoint y: 118, endPoint x: 400, endPoint y: 132, distance: 14.2
click at [400, 118] on span "Status" at bounding box center [391, 118] width 26 height 12
click at [418, 149] on span "Archived" at bounding box center [419, 147] width 34 height 23
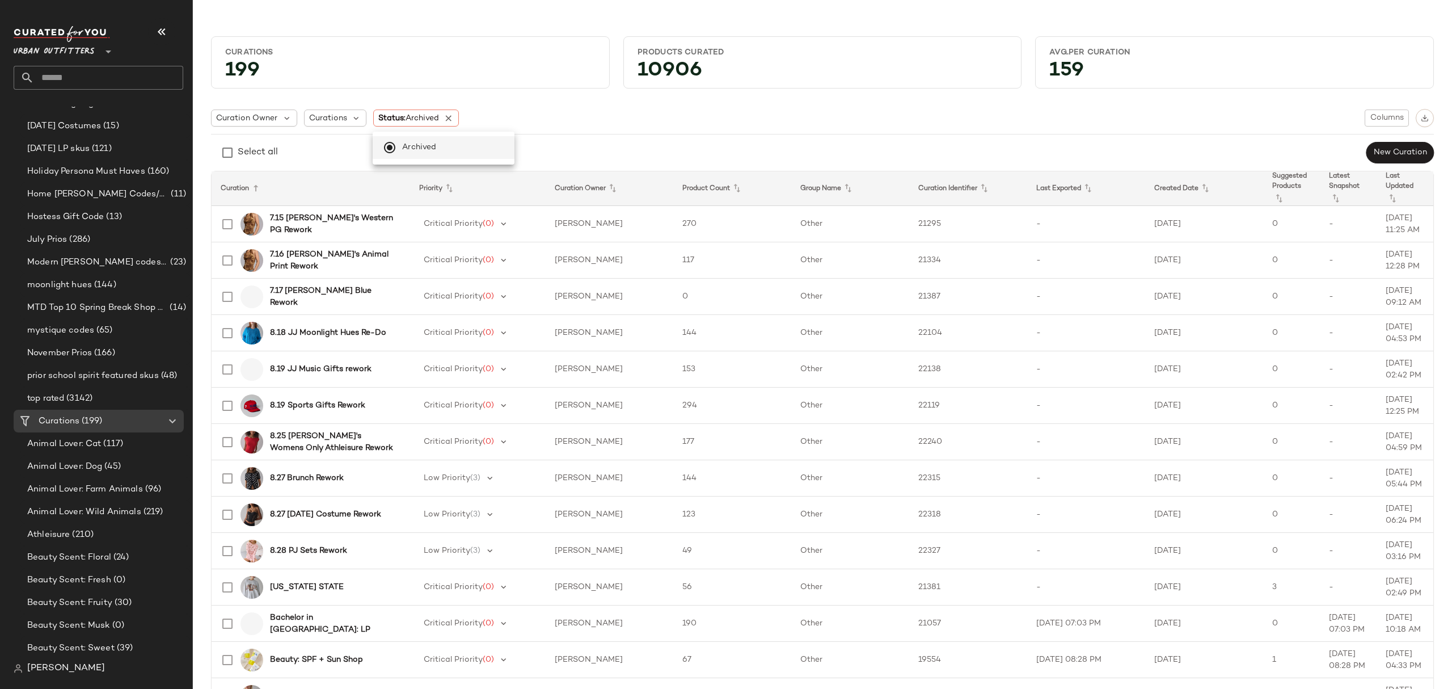
click at [582, 148] on div "Select all New Curation" at bounding box center [822, 152] width 1223 height 23
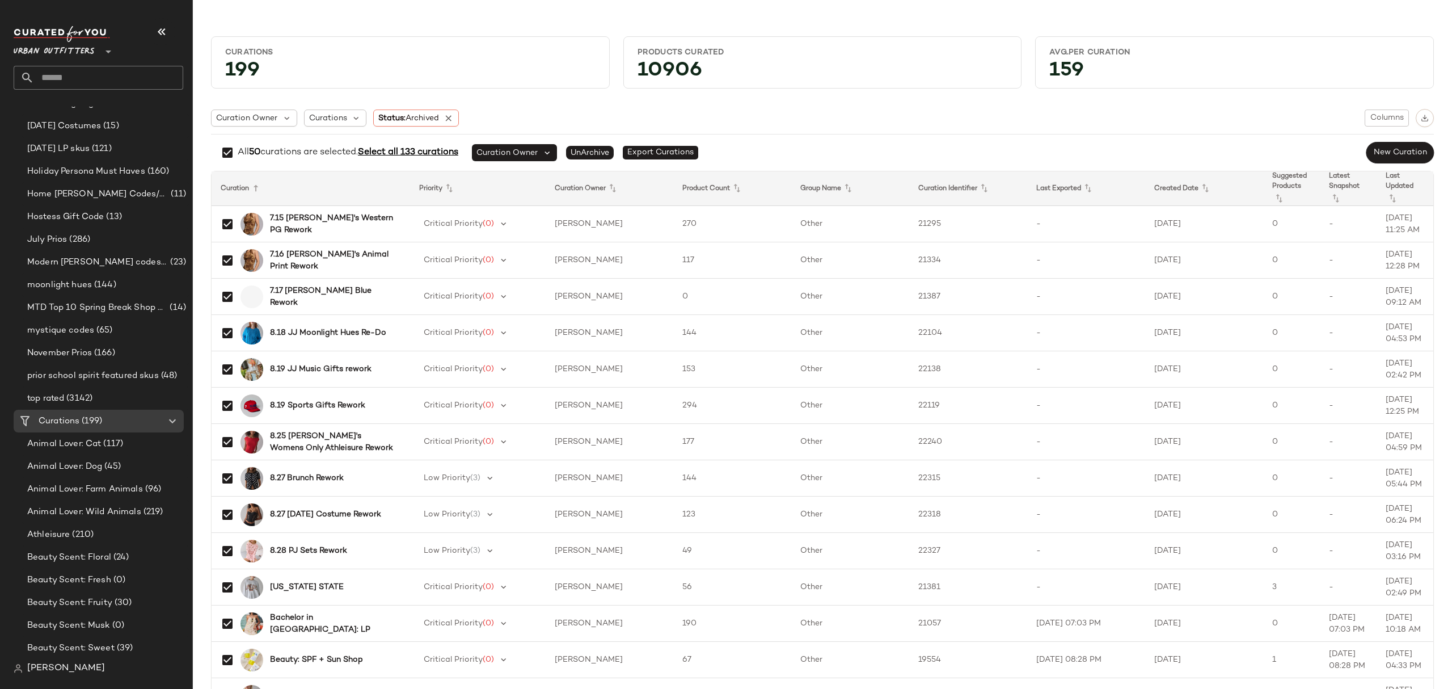
click at [411, 152] on span "Select all 133 curations" at bounding box center [408, 152] width 100 height 10
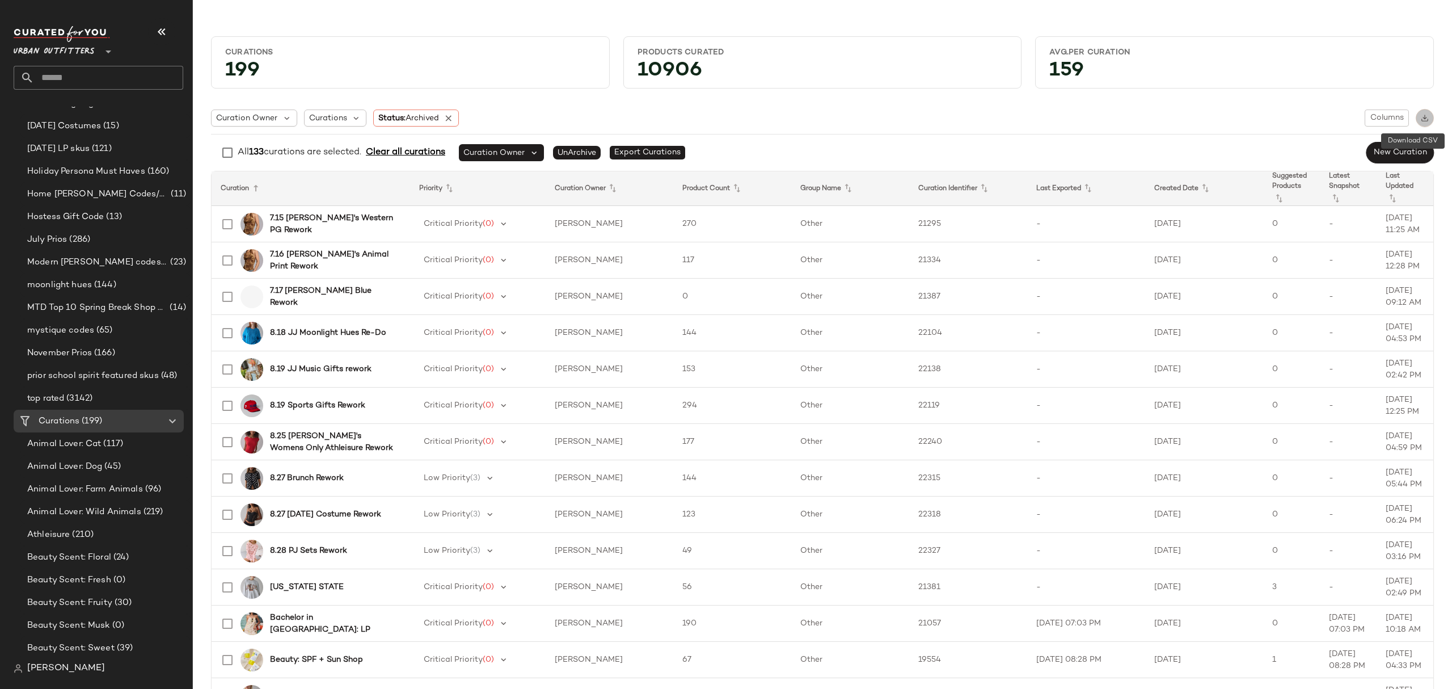
click at [1424, 113] on button "button" at bounding box center [1425, 118] width 18 height 18
click at [450, 113] on icon at bounding box center [449, 118] width 10 height 10
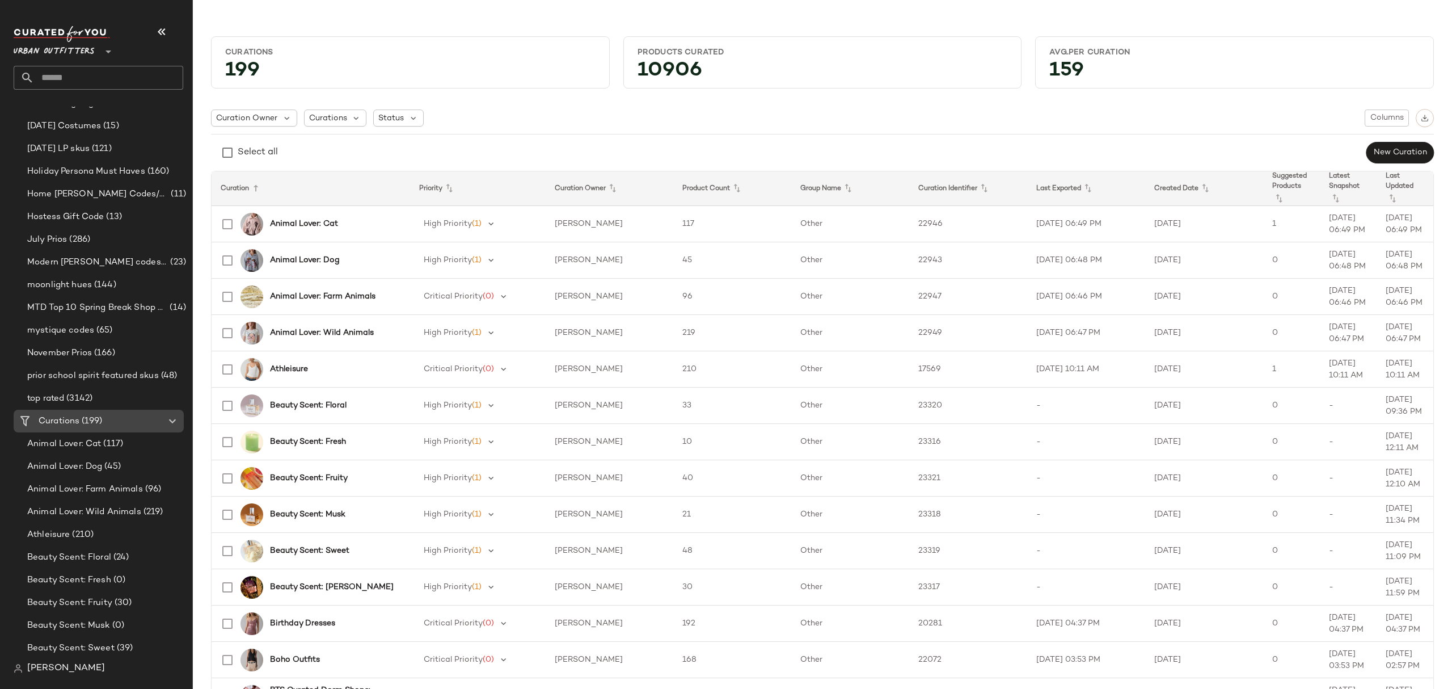
click at [108, 419] on div "Curations (199)" at bounding box center [99, 421] width 128 height 13
click at [55, 421] on span "Curations" at bounding box center [59, 421] width 41 height 13
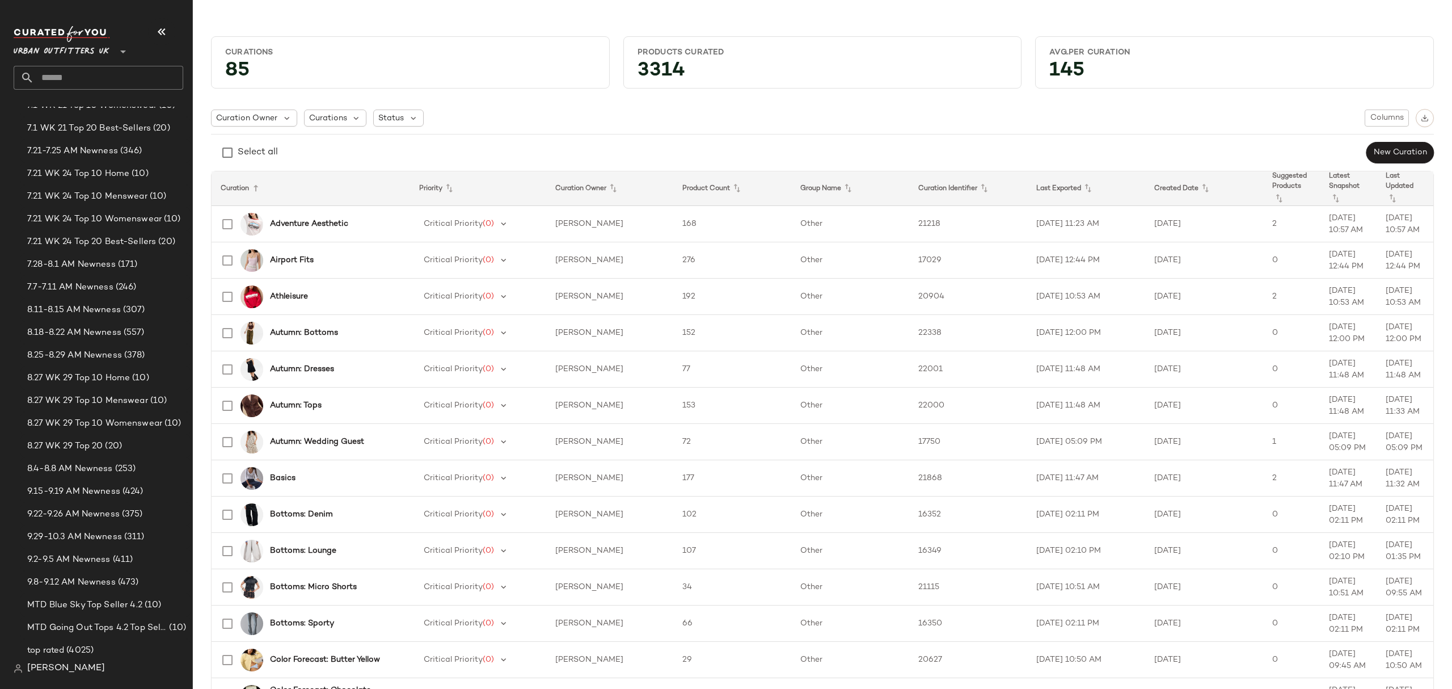
scroll to position [1285, 0]
click at [87, 470] on span "9.29-10.3 AM Newness" at bounding box center [74, 466] width 95 height 13
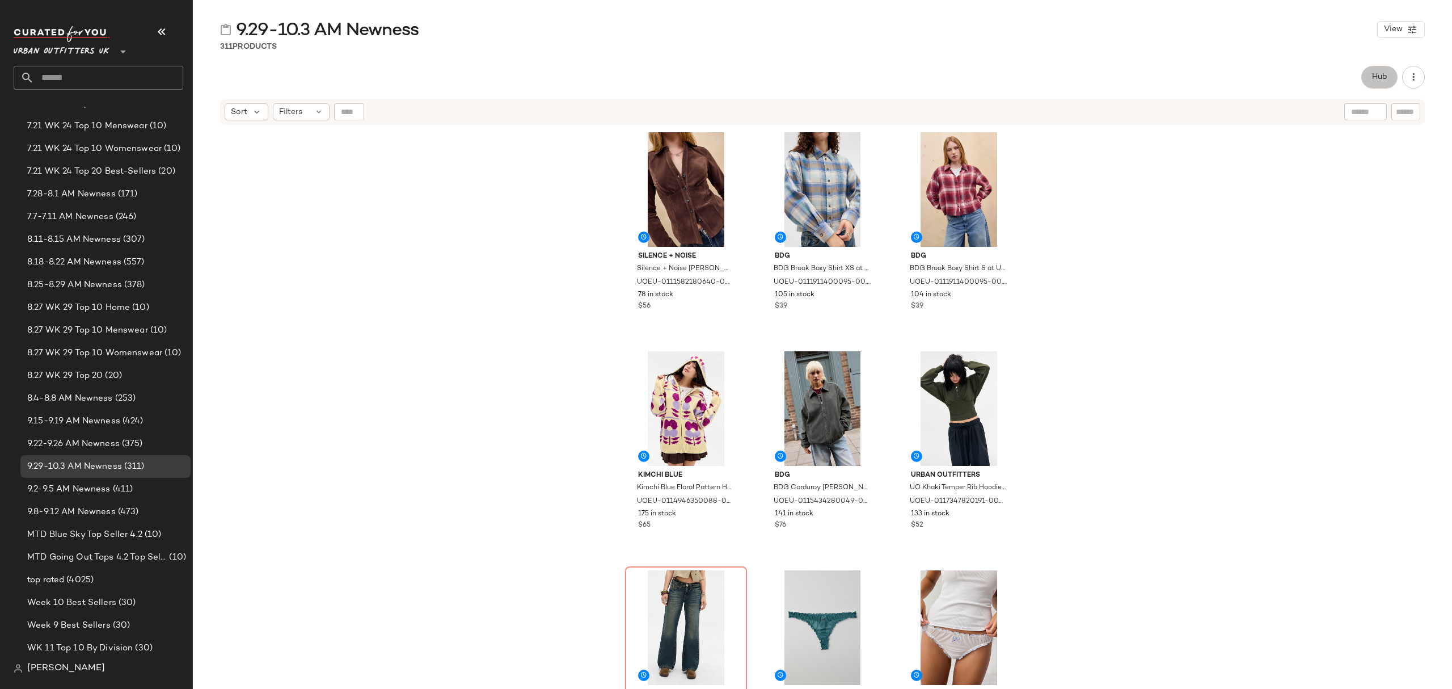
click at [1376, 74] on span "Hub" at bounding box center [1380, 77] width 16 height 9
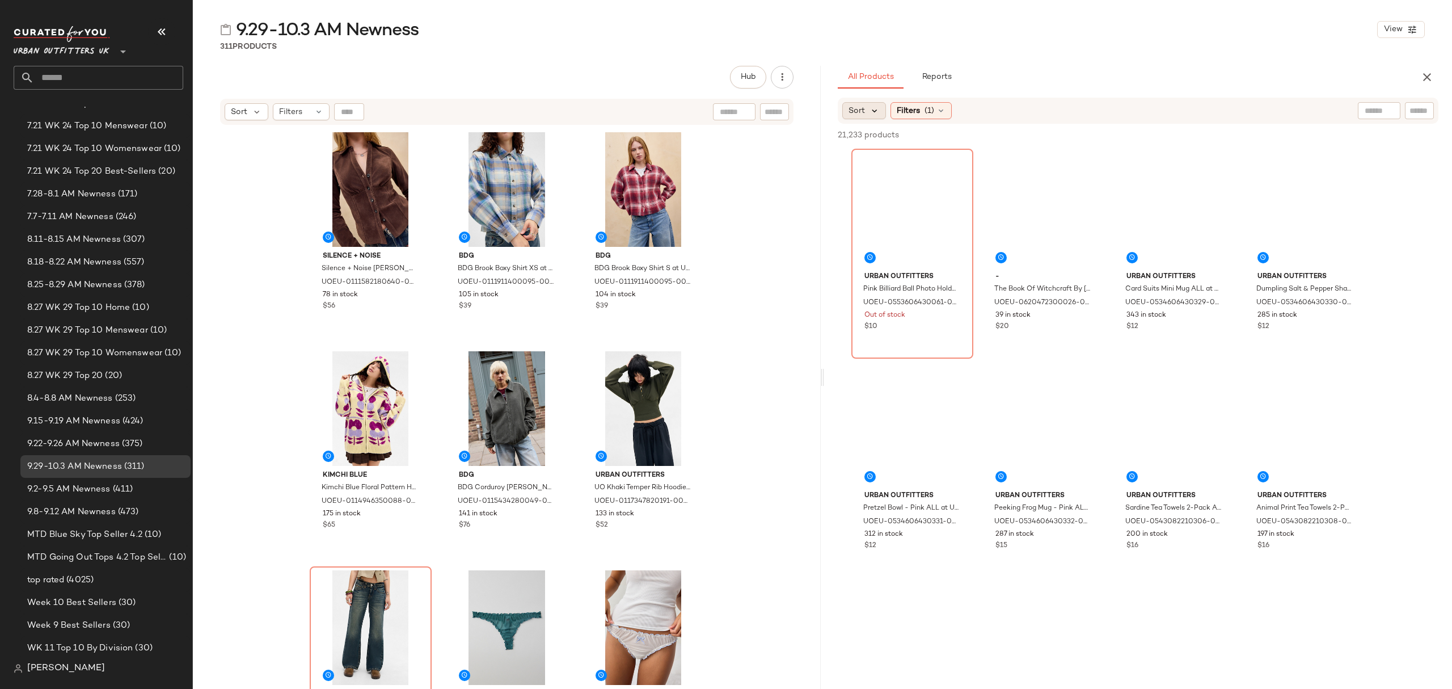
click at [876, 107] on icon at bounding box center [875, 111] width 10 height 10
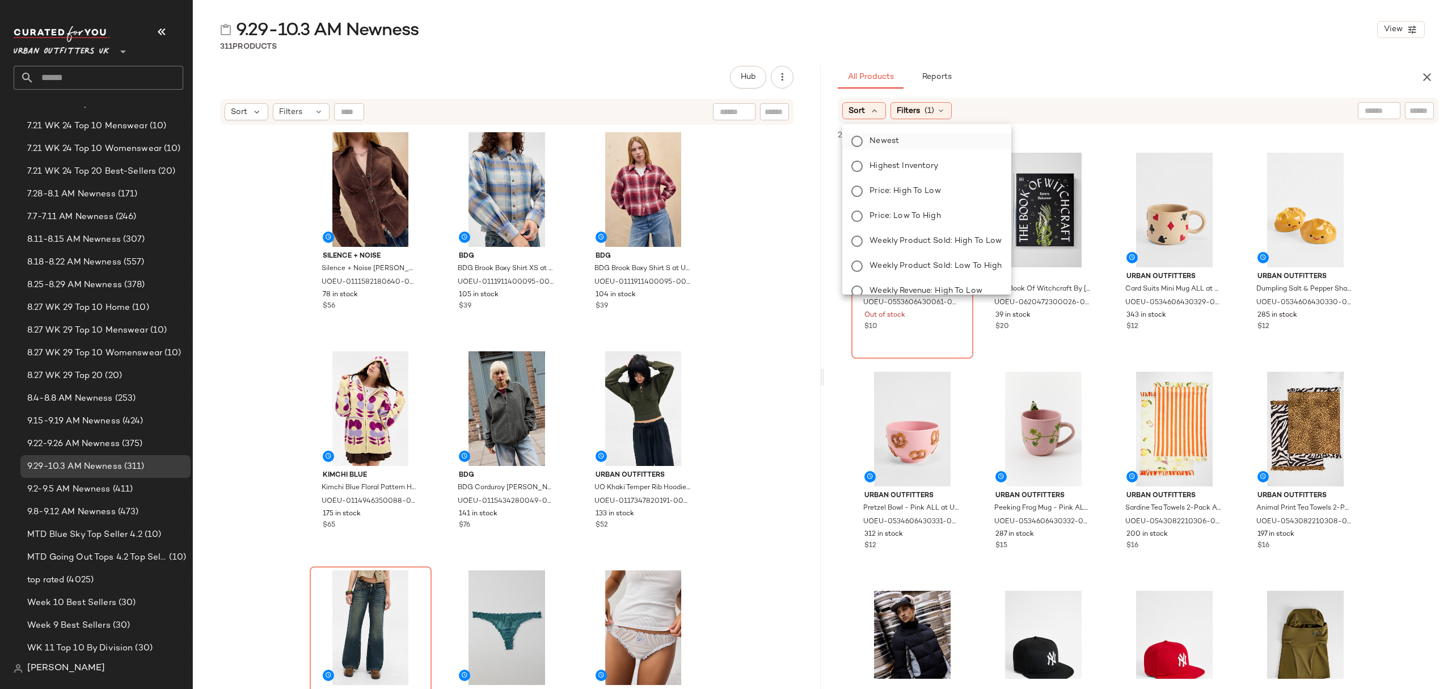
click at [876, 141] on span "Newest" at bounding box center [884, 141] width 29 height 12
click at [1149, 57] on div "9.29-10.3 AM Newness View 311 Products Hub Send for Review External Review Inte…" at bounding box center [822, 353] width 1259 height 670
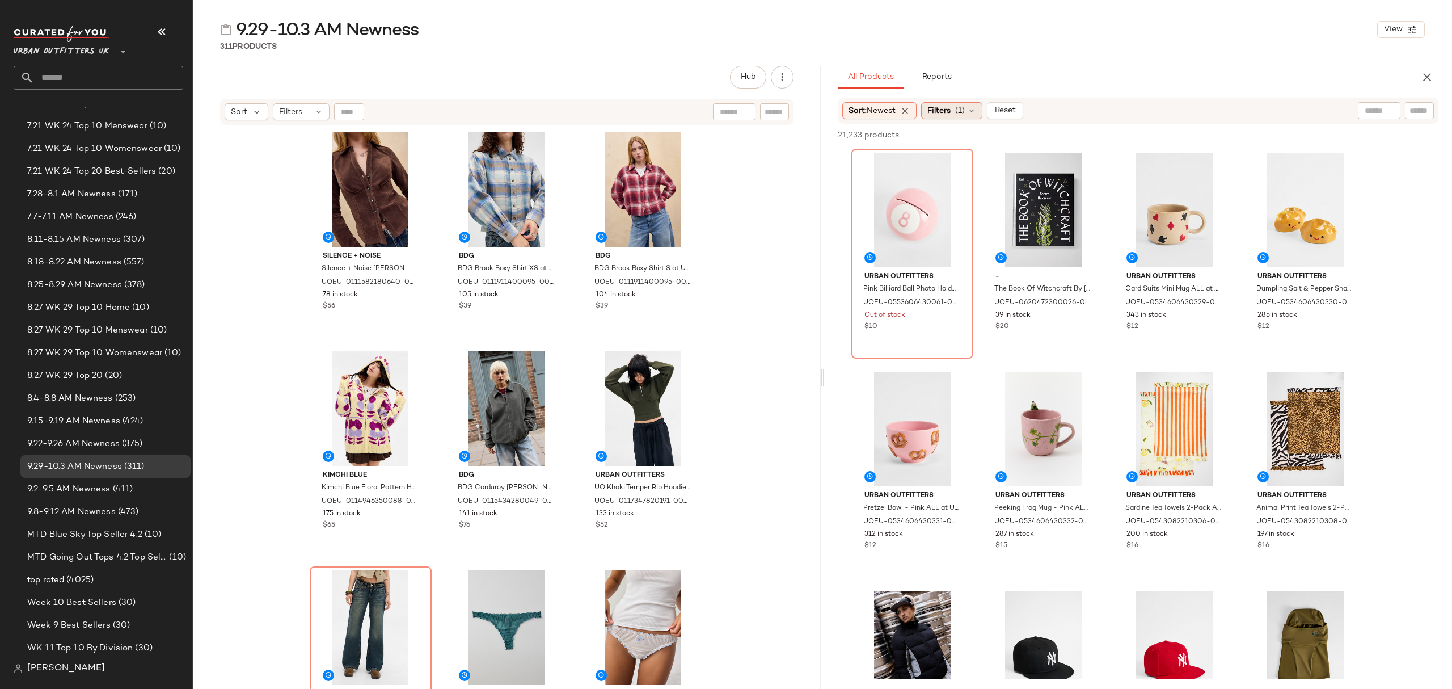
click at [962, 108] on span "(1)" at bounding box center [960, 111] width 10 height 12
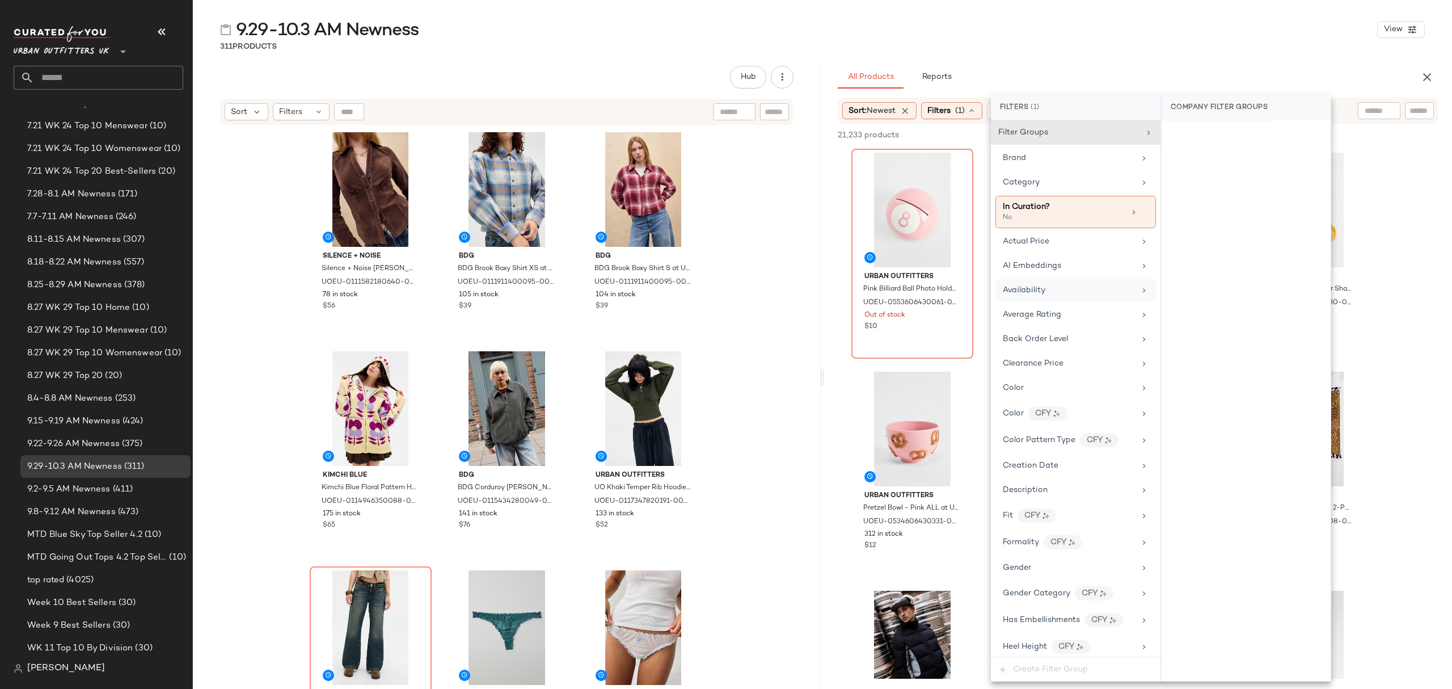
click at [1045, 285] on div "Availability" at bounding box center [1076, 290] width 161 height 22
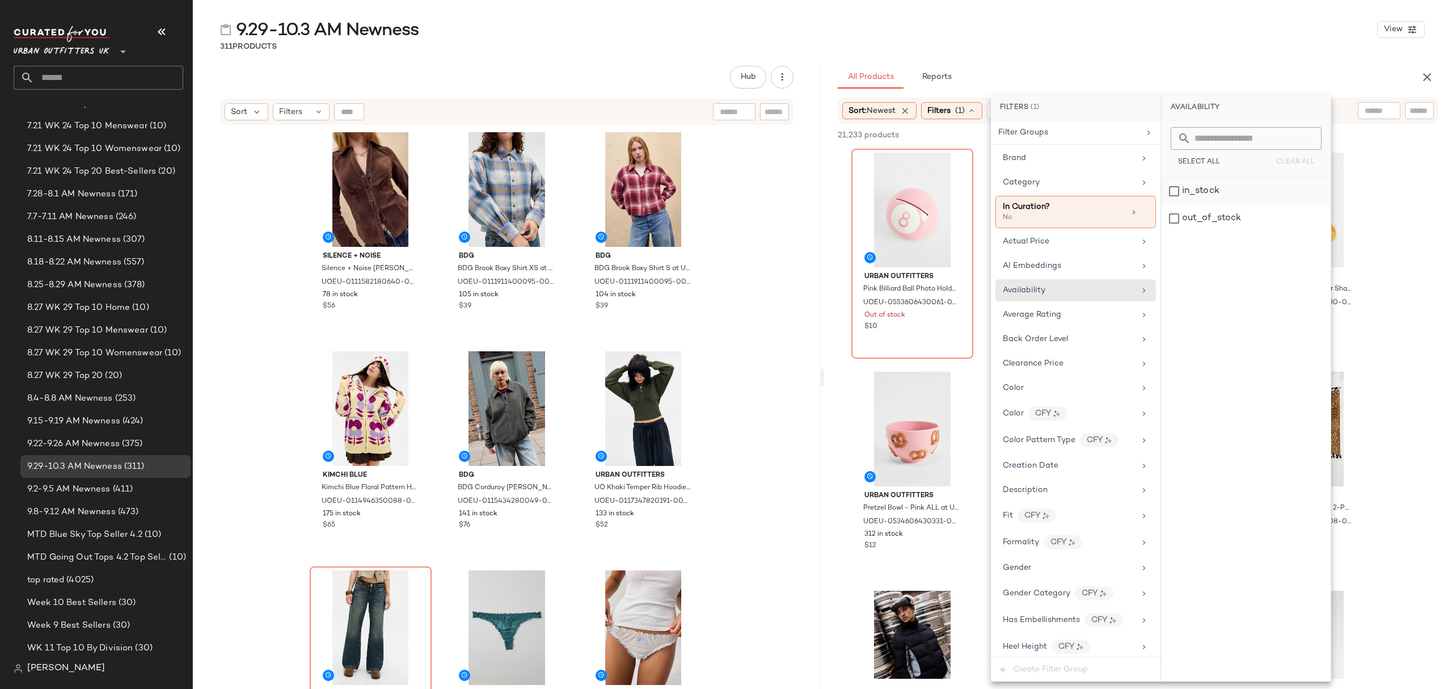
click at [1207, 189] on div "in_stock" at bounding box center [1246, 191] width 169 height 27
click at [1124, 178] on div "Category" at bounding box center [1069, 182] width 132 height 12
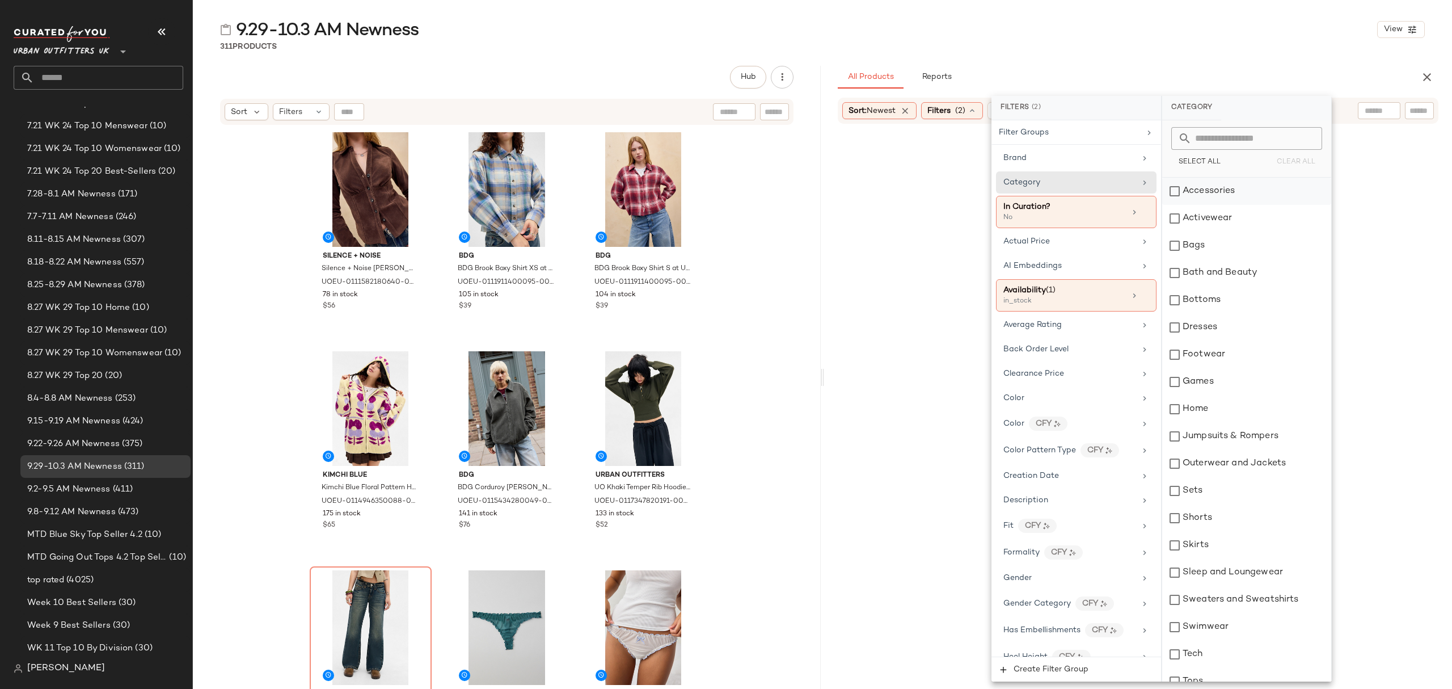
click at [1224, 203] on div "Accessories" at bounding box center [1246, 191] width 169 height 27
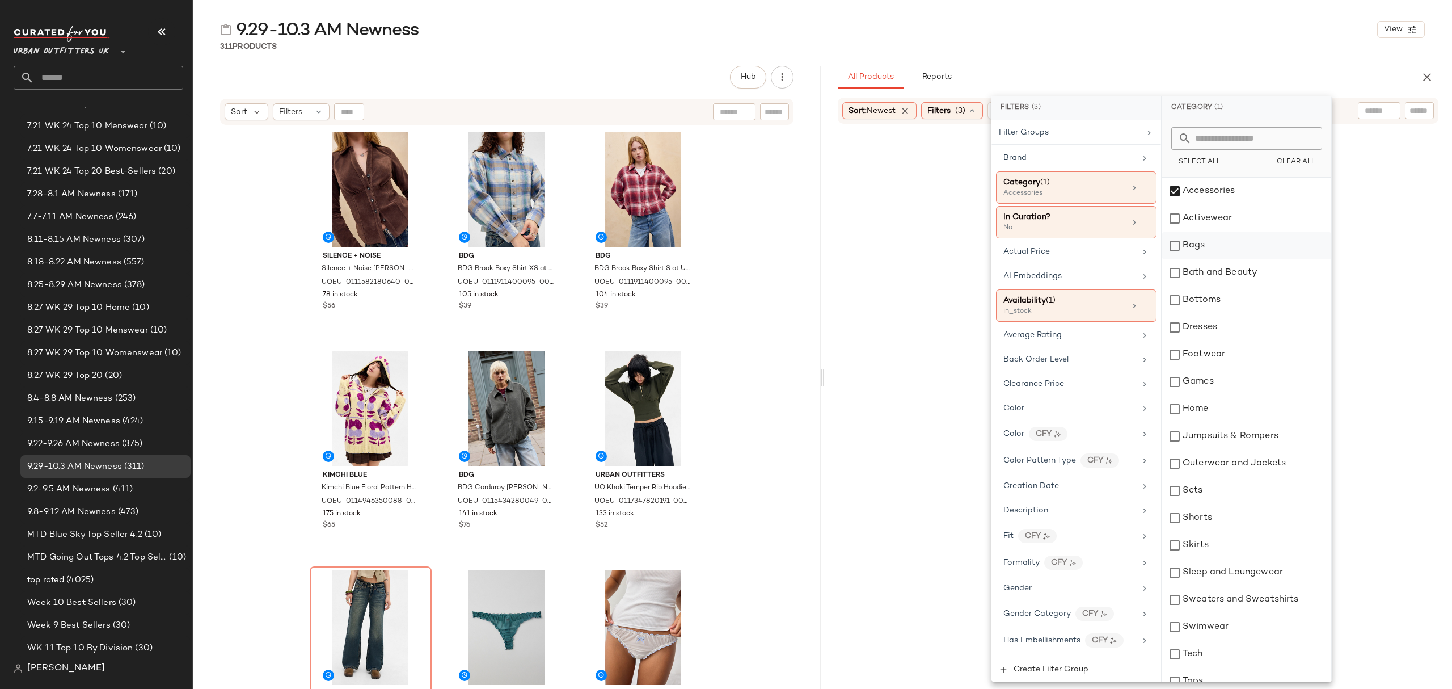
drag, startPoint x: 1231, startPoint y: 223, endPoint x: 1226, endPoint y: 246, distance: 23.3
click at [1231, 223] on div "Activewear" at bounding box center [1246, 218] width 169 height 27
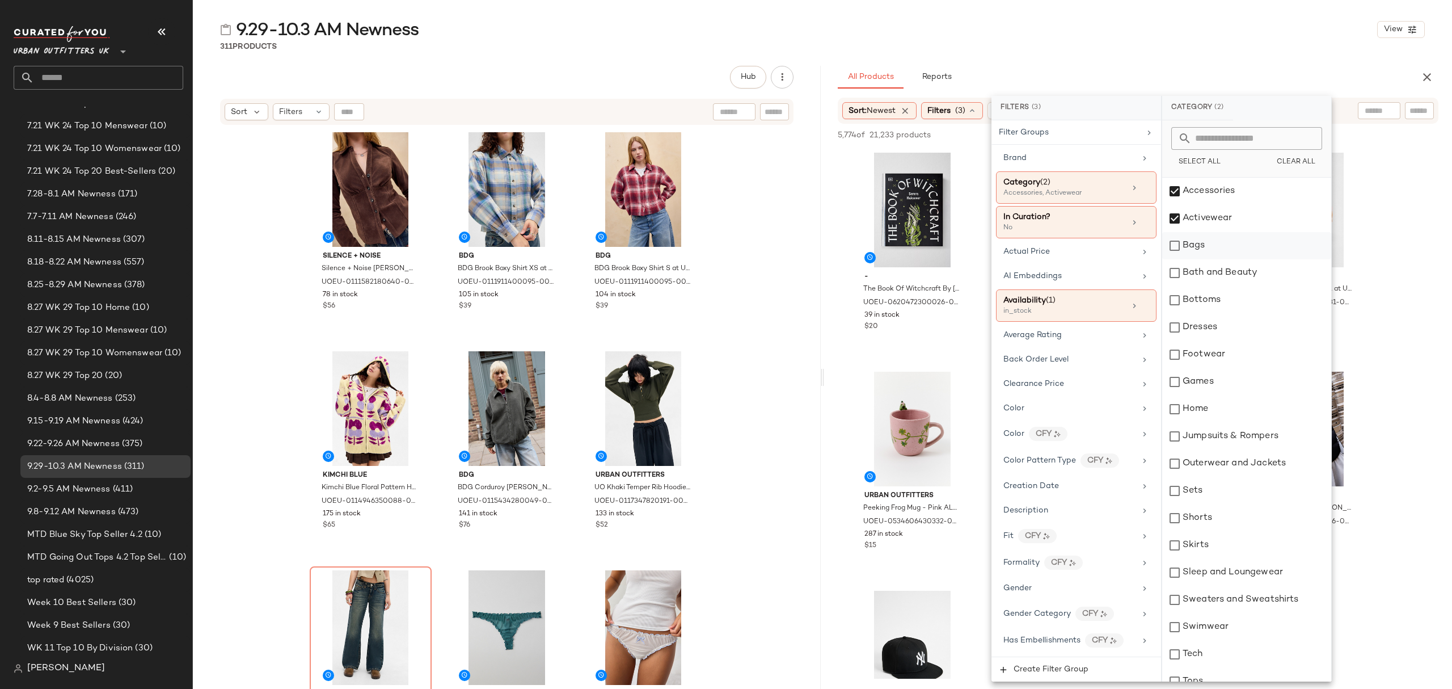
click at [1226, 246] on div "Bags" at bounding box center [1246, 245] width 169 height 27
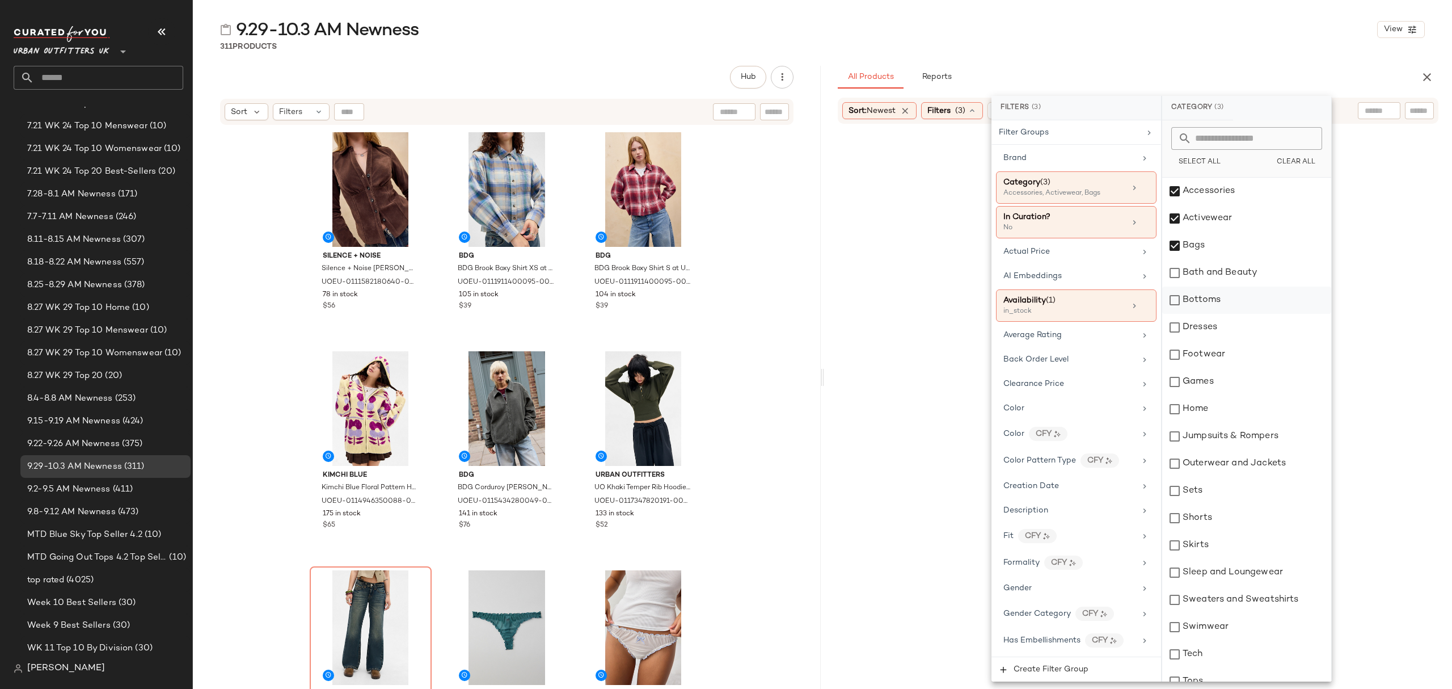
click at [1239, 297] on div "Bottoms" at bounding box center [1246, 299] width 169 height 27
click at [1232, 323] on div "Dresses" at bounding box center [1246, 327] width 169 height 27
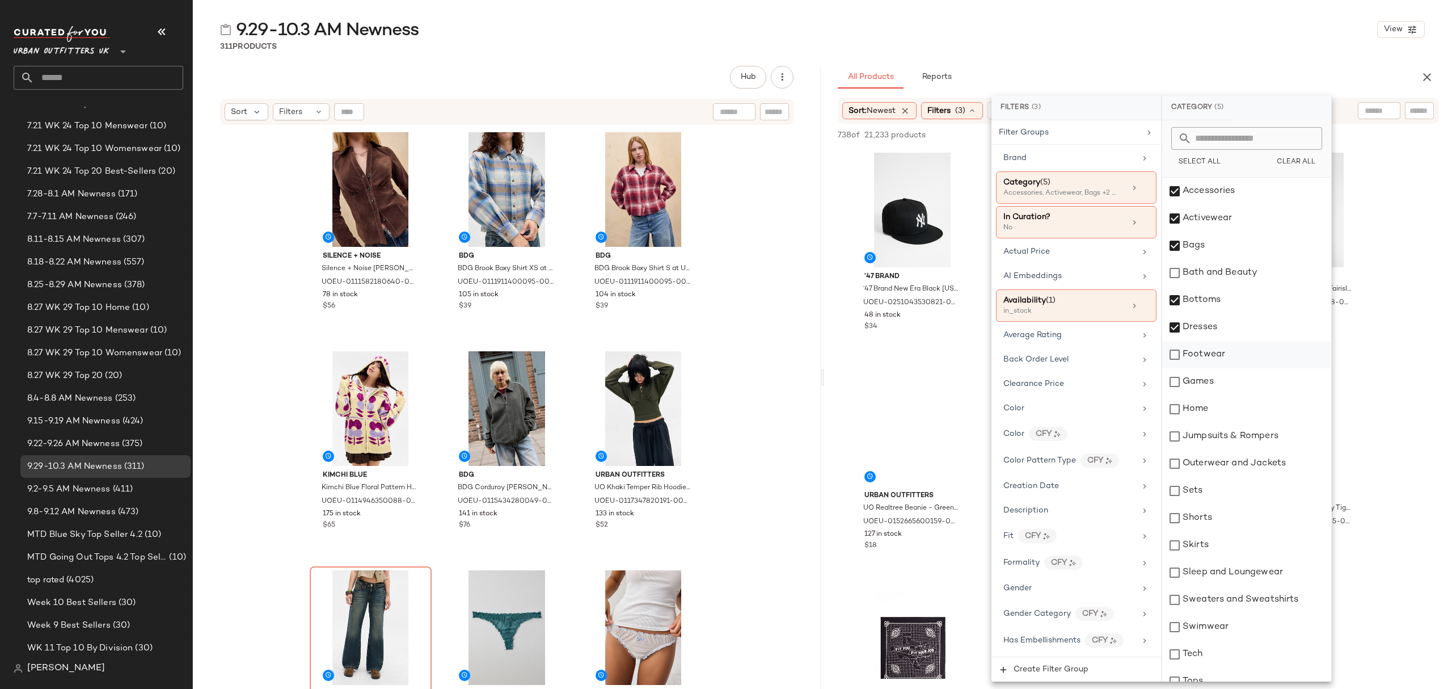
click at [1234, 359] on div "Footwear" at bounding box center [1246, 354] width 169 height 27
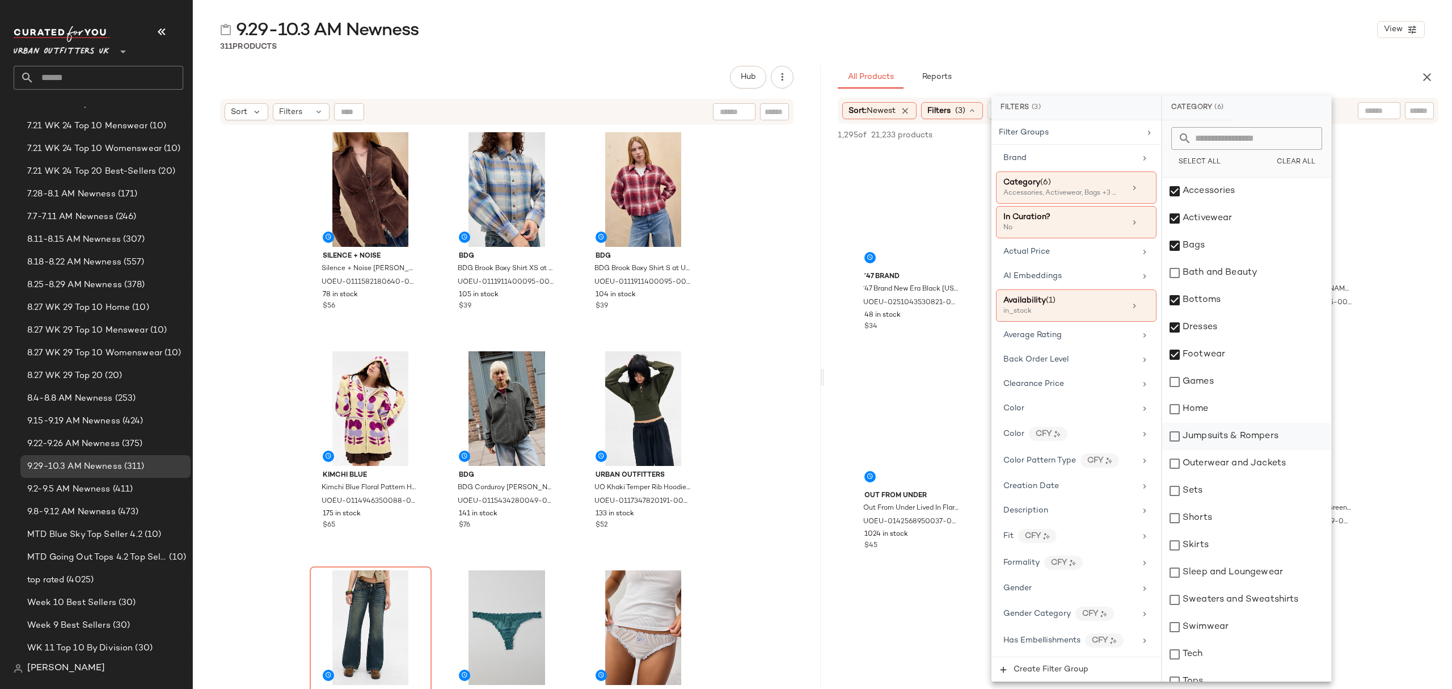
click at [1239, 430] on div "Jumpsuits & Rompers" at bounding box center [1246, 436] width 169 height 27
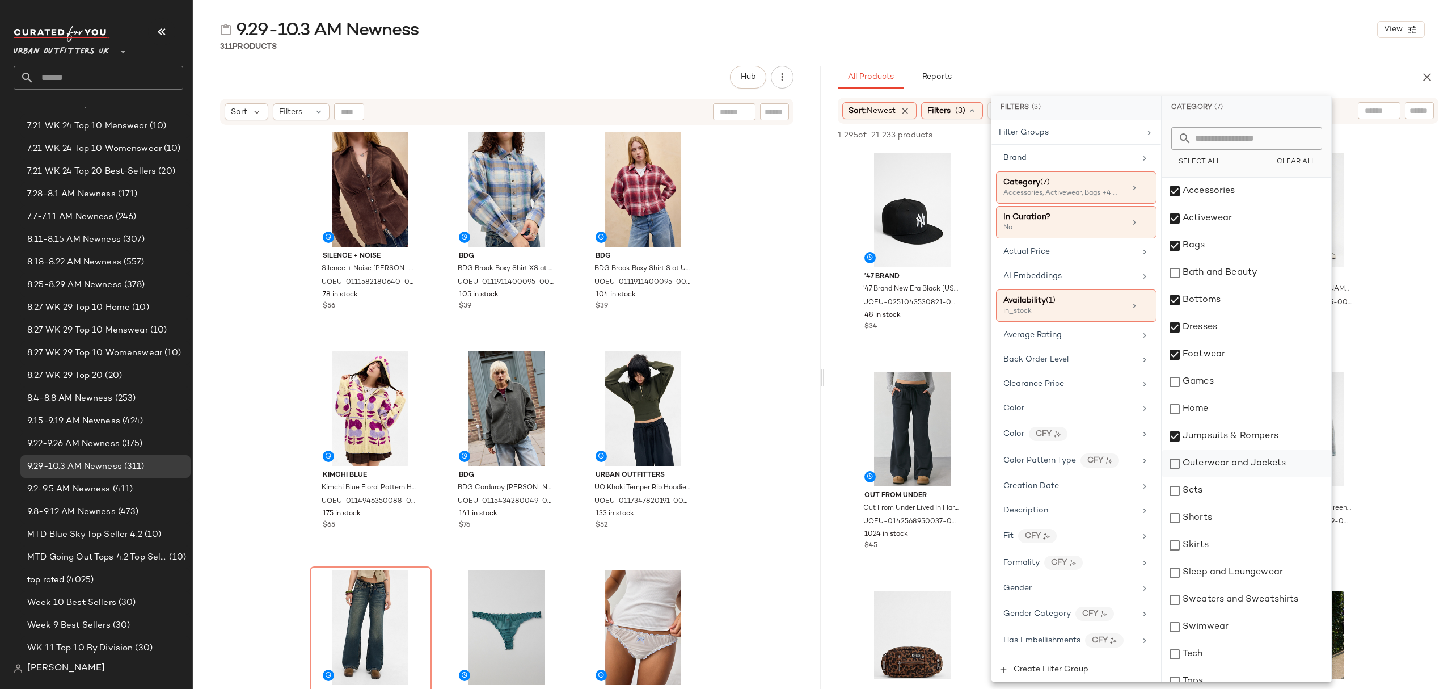
click at [1253, 463] on div "Outerwear and Jackets" at bounding box center [1246, 463] width 169 height 27
drag, startPoint x: 1244, startPoint y: 495, endPoint x: 1239, endPoint y: 513, distance: 18.3
click at [1244, 495] on div "Sets" at bounding box center [1246, 490] width 169 height 27
click at [1237, 517] on div "Shorts" at bounding box center [1246, 517] width 169 height 27
click at [1230, 551] on div "Skirts" at bounding box center [1246, 545] width 169 height 27
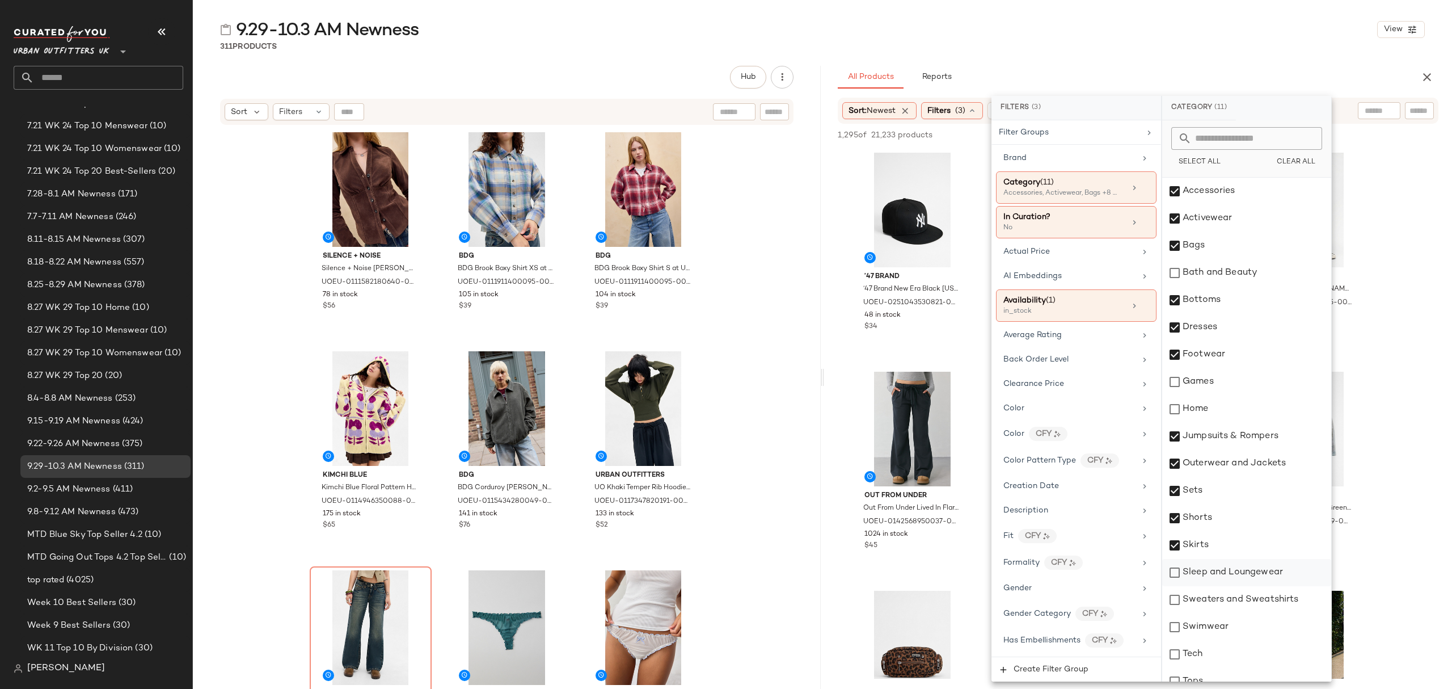
click at [1239, 572] on div "Sleep and Loungewear" at bounding box center [1246, 572] width 169 height 27
click at [1239, 604] on div "Sweaters and Sweatshirts" at bounding box center [1246, 599] width 169 height 27
click at [1233, 629] on div "Swimwear" at bounding box center [1246, 626] width 169 height 27
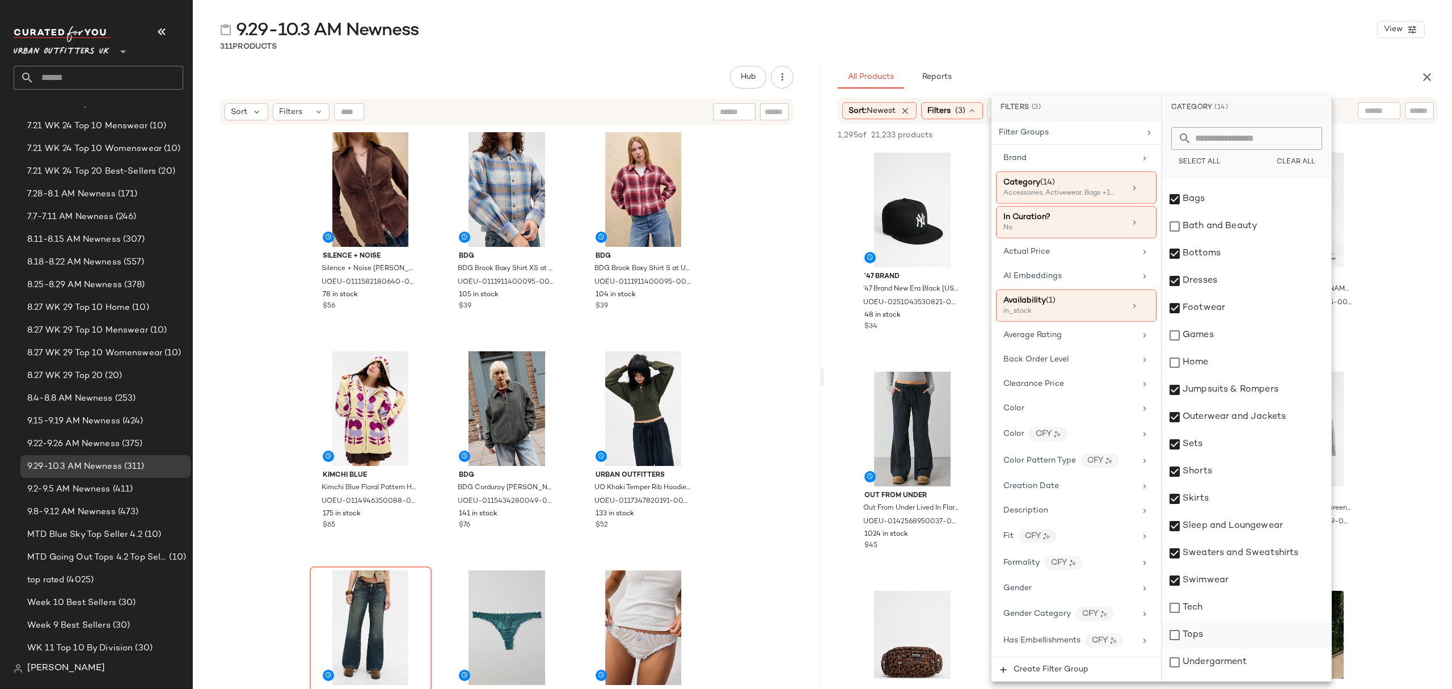
scroll to position [68, 0]
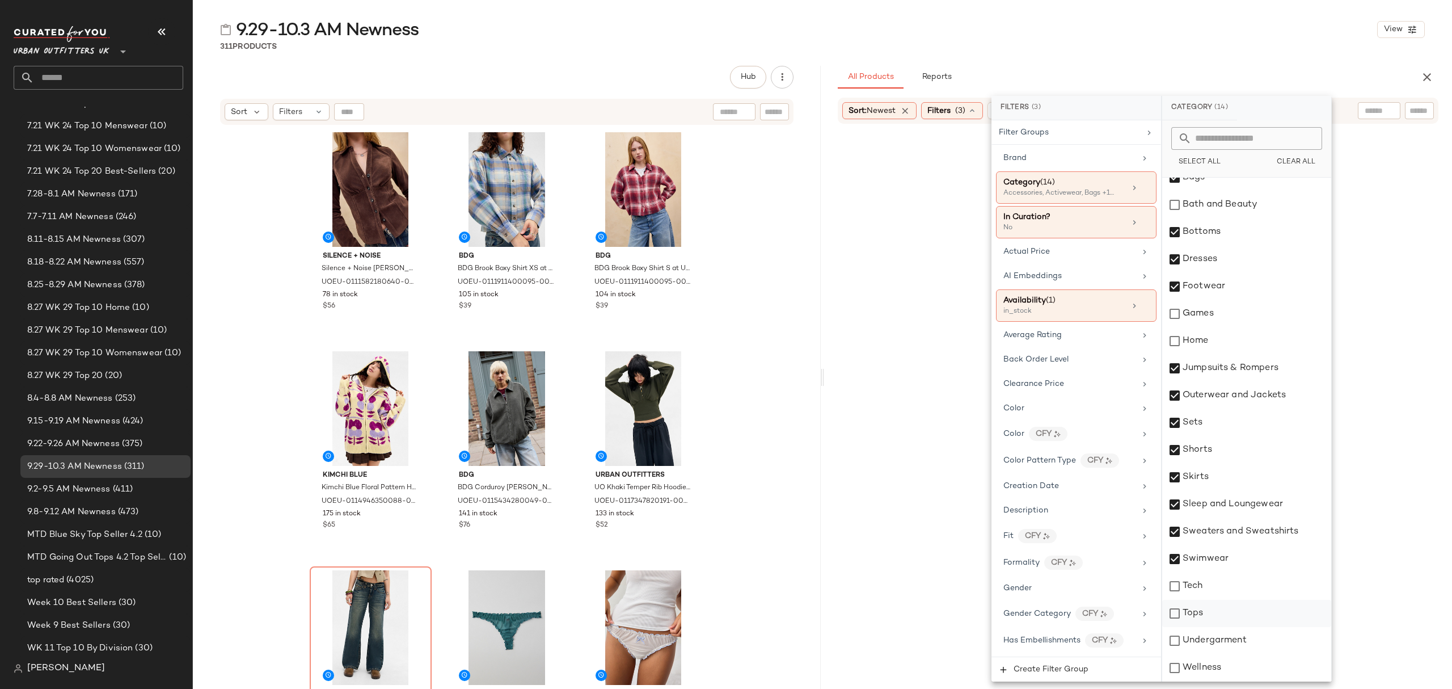
click at [1240, 619] on div "Tops" at bounding box center [1246, 613] width 169 height 27
click at [1235, 641] on div "Undergarment" at bounding box center [1246, 640] width 169 height 27
click at [1183, 41] on div "311 Products" at bounding box center [822, 46] width 1259 height 11
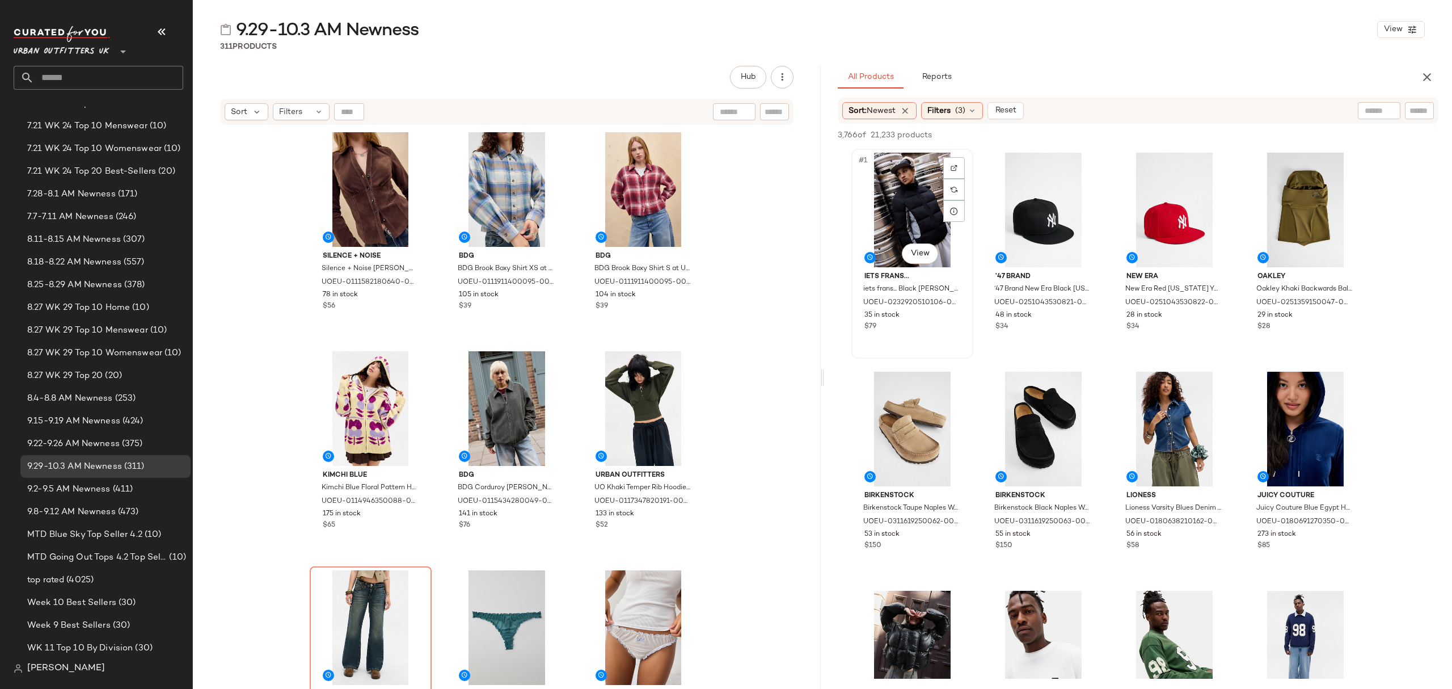
click at [872, 186] on div "#1 View" at bounding box center [912, 210] width 114 height 115
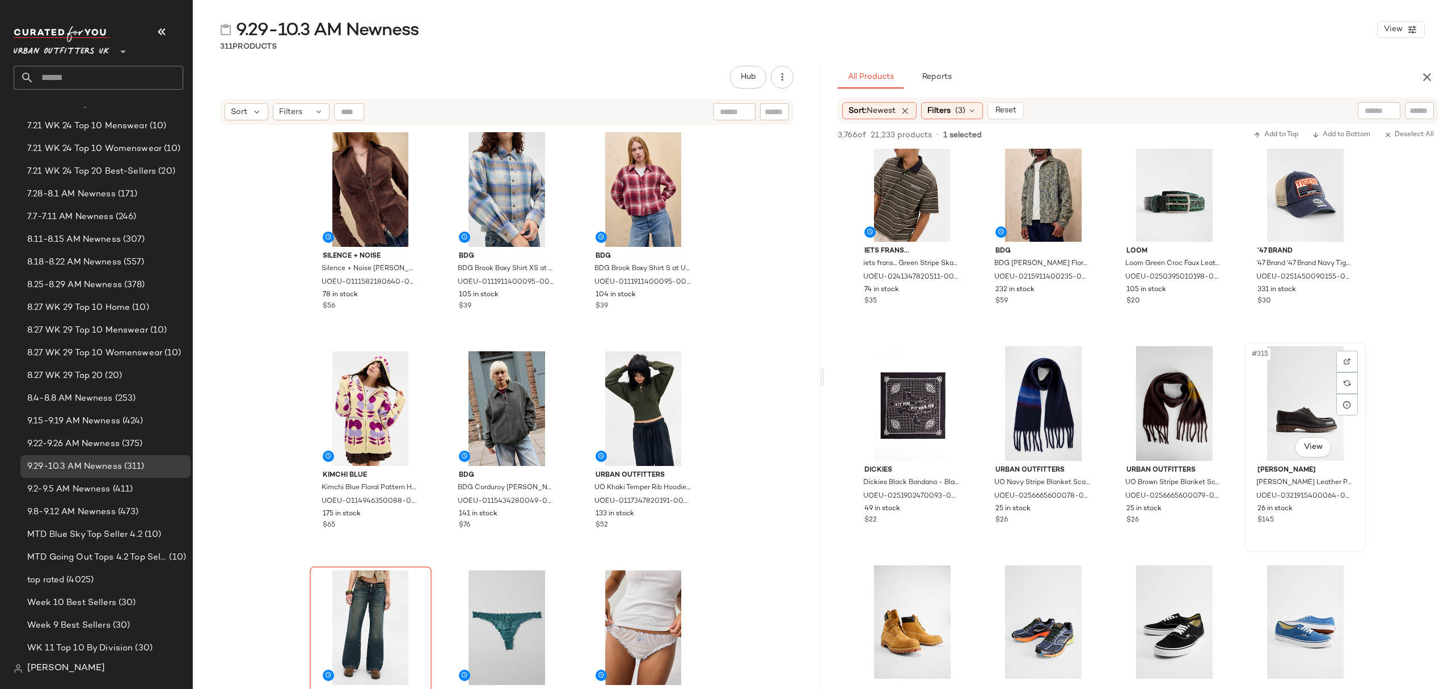
scroll to position [2571, 0]
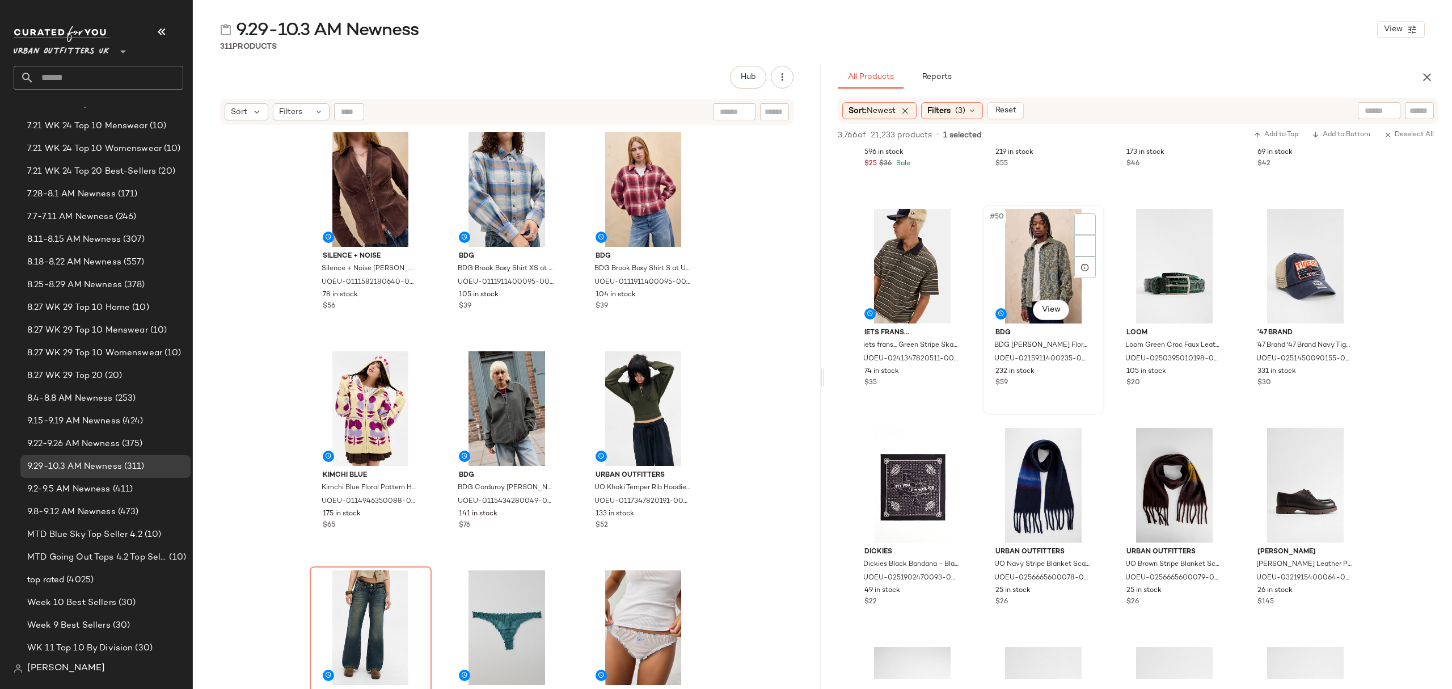
click at [1074, 379] on div "$59" at bounding box center [1044, 383] width 96 height 10
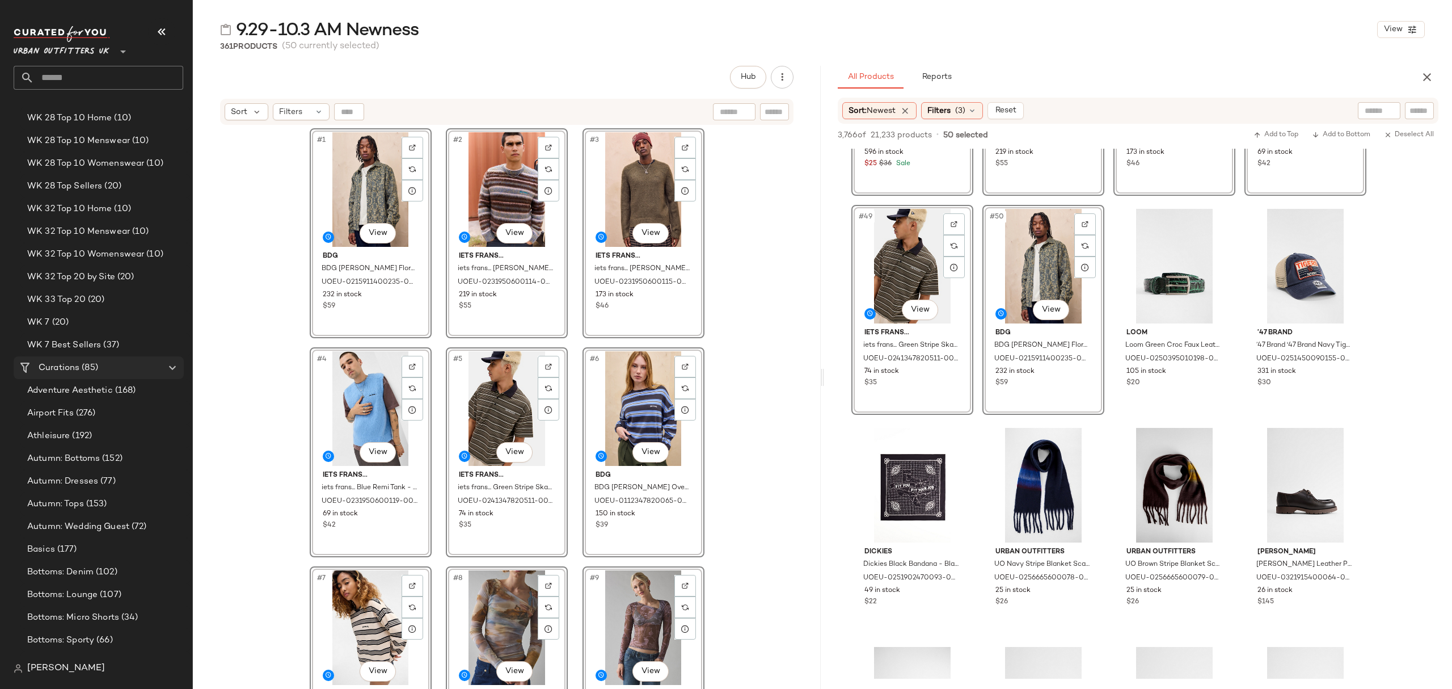
scroll to position [2118, 0]
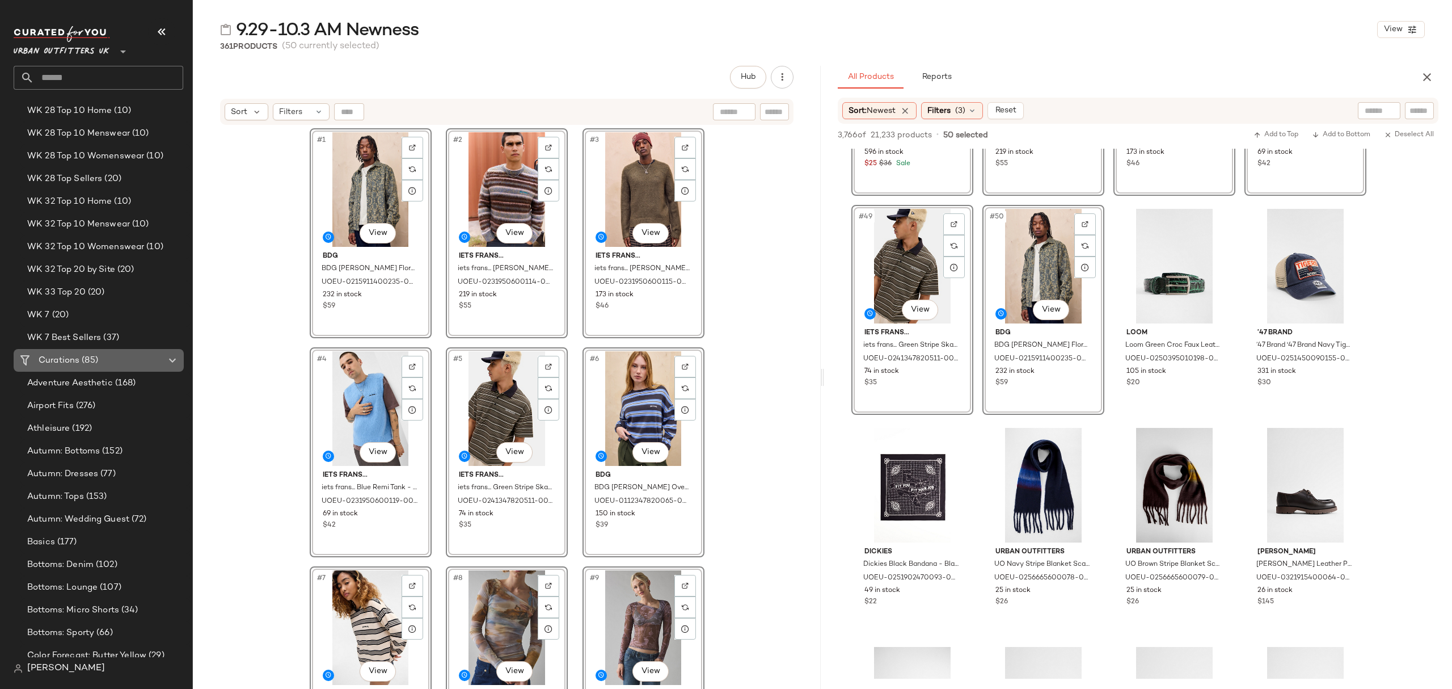
click at [100, 357] on div "Curations (85)" at bounding box center [99, 360] width 128 height 13
